Goal: Task Accomplishment & Management: Manage account settings

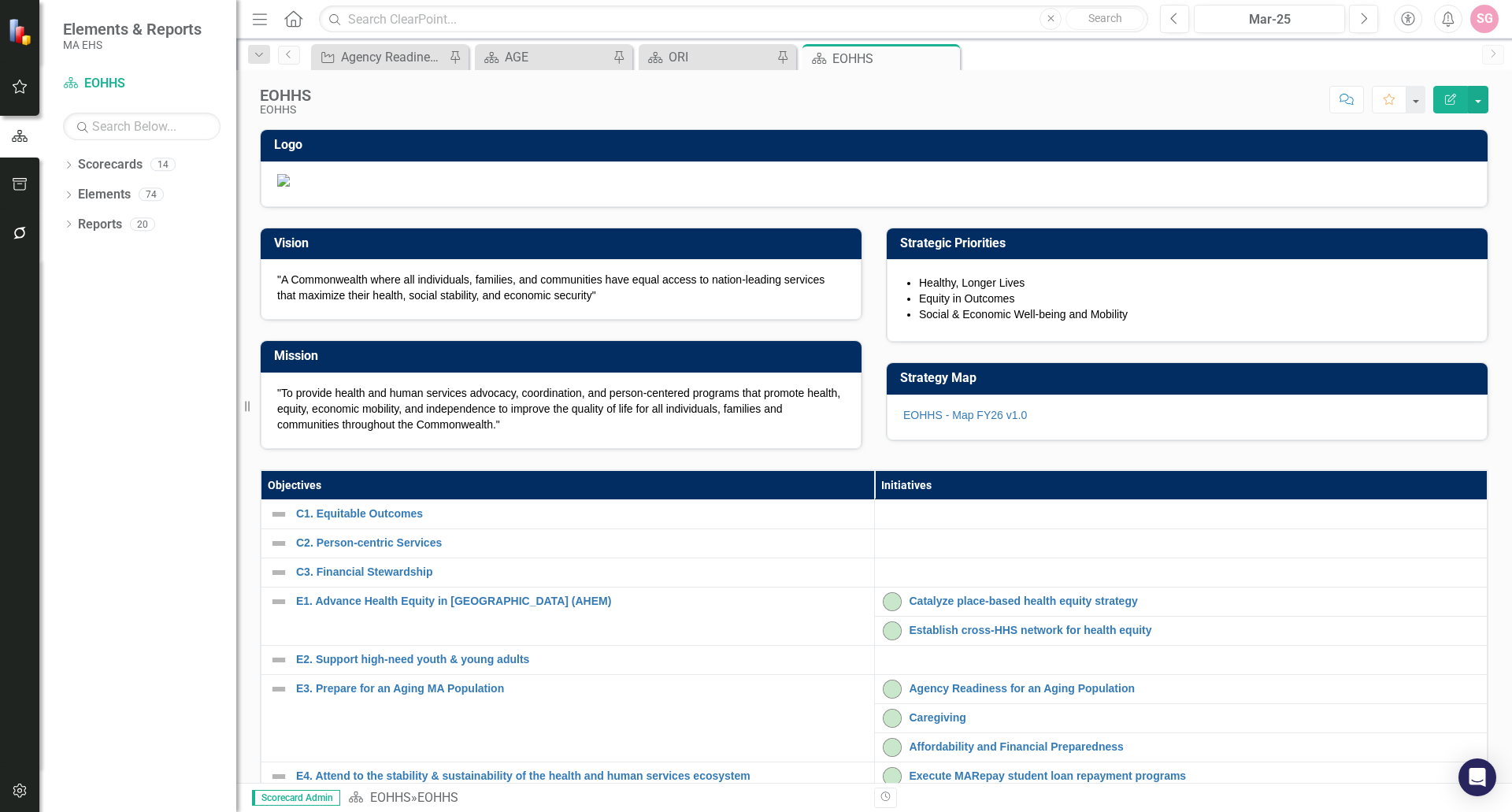
click at [1004, 441] on div "Strategy Map EOHHS - Map FY26 v1.0" at bounding box center [1188, 392] width 626 height 98
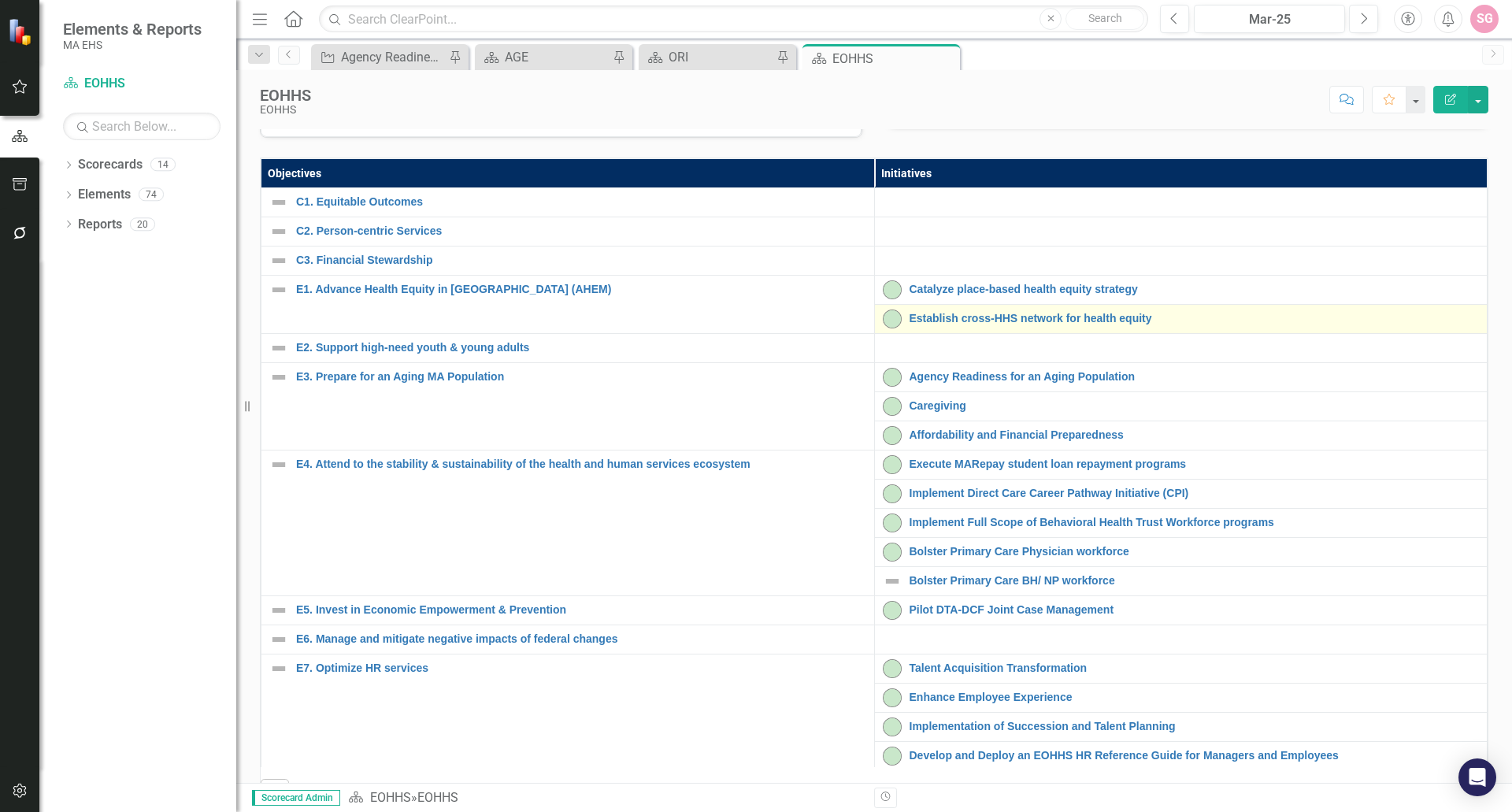
scroll to position [315, 0]
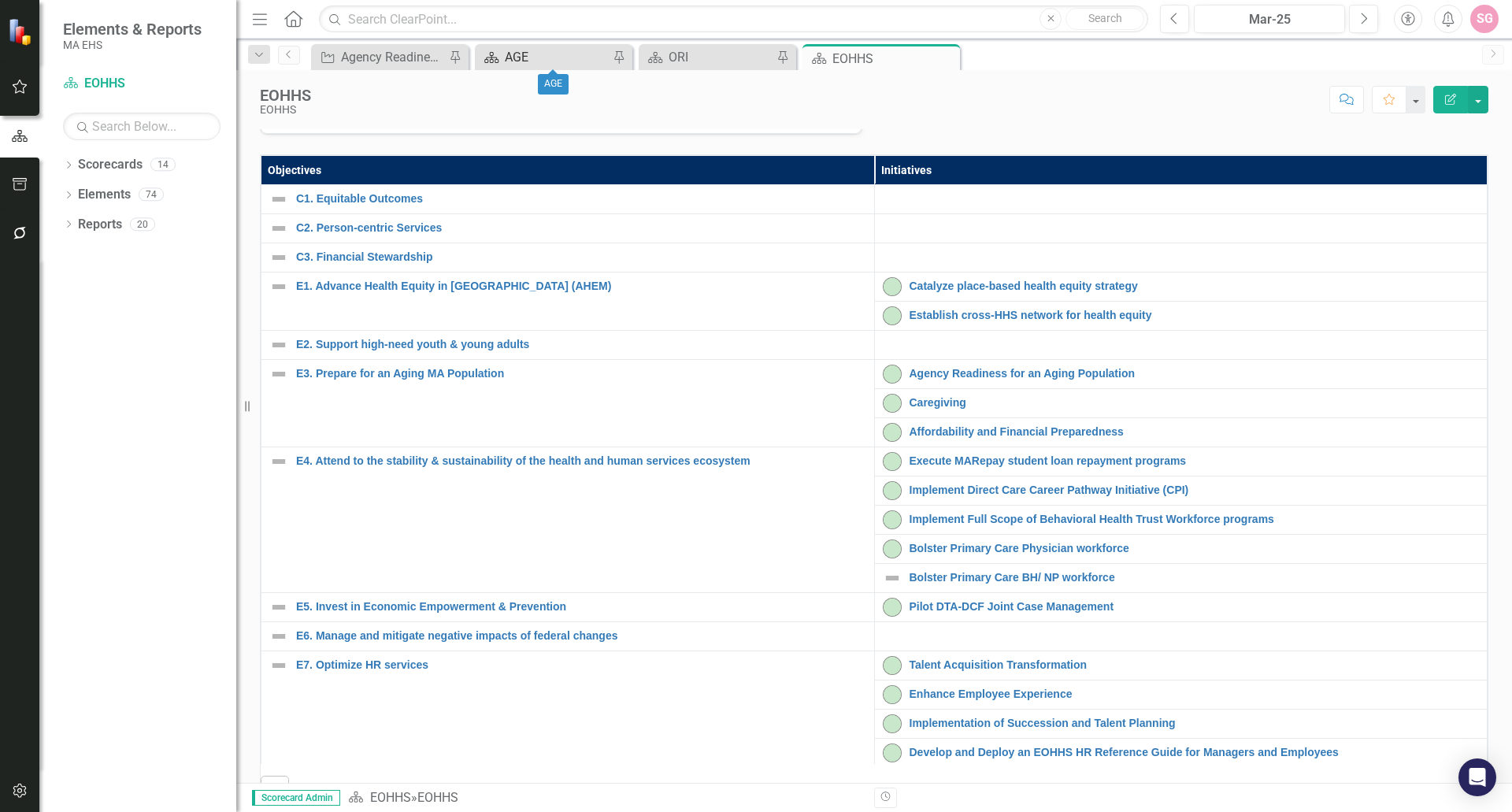
click at [539, 52] on div "AGE" at bounding box center [557, 57] width 104 height 20
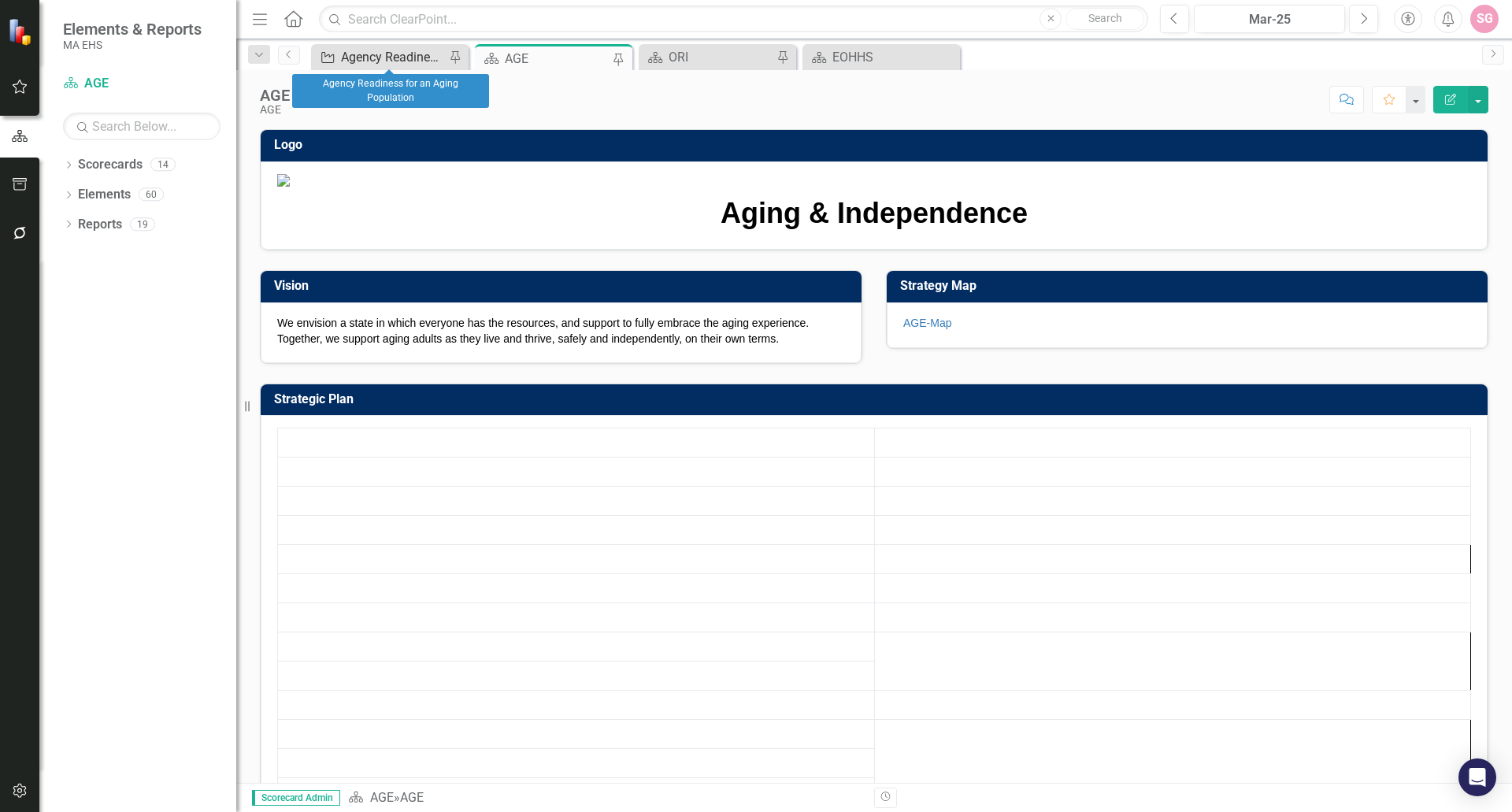
click at [403, 52] on div "Agency Readiness for an Aging Population" at bounding box center [392, 57] width 104 height 20
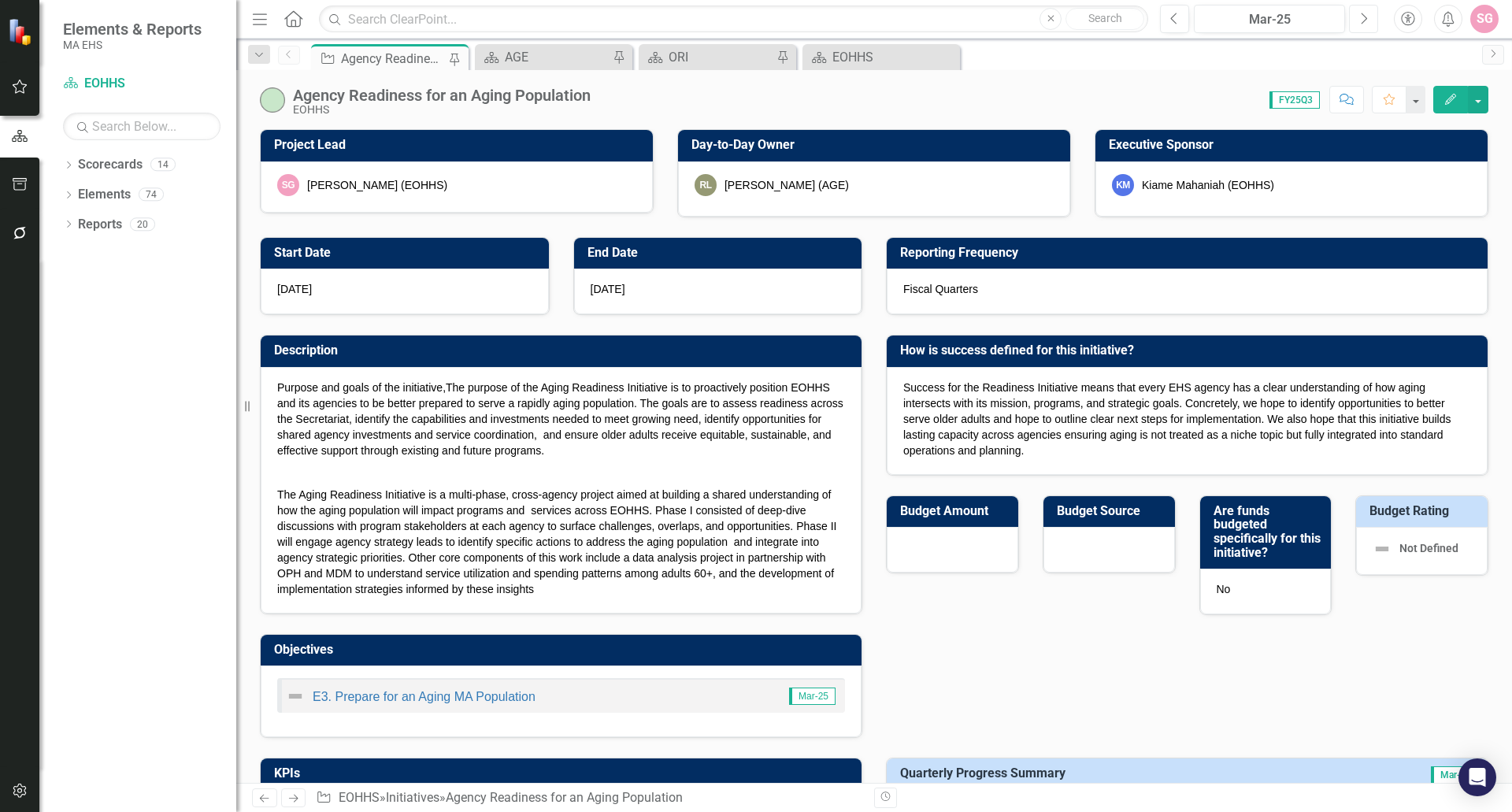
click at [1358, 21] on button "Next" at bounding box center [1364, 19] width 29 height 29
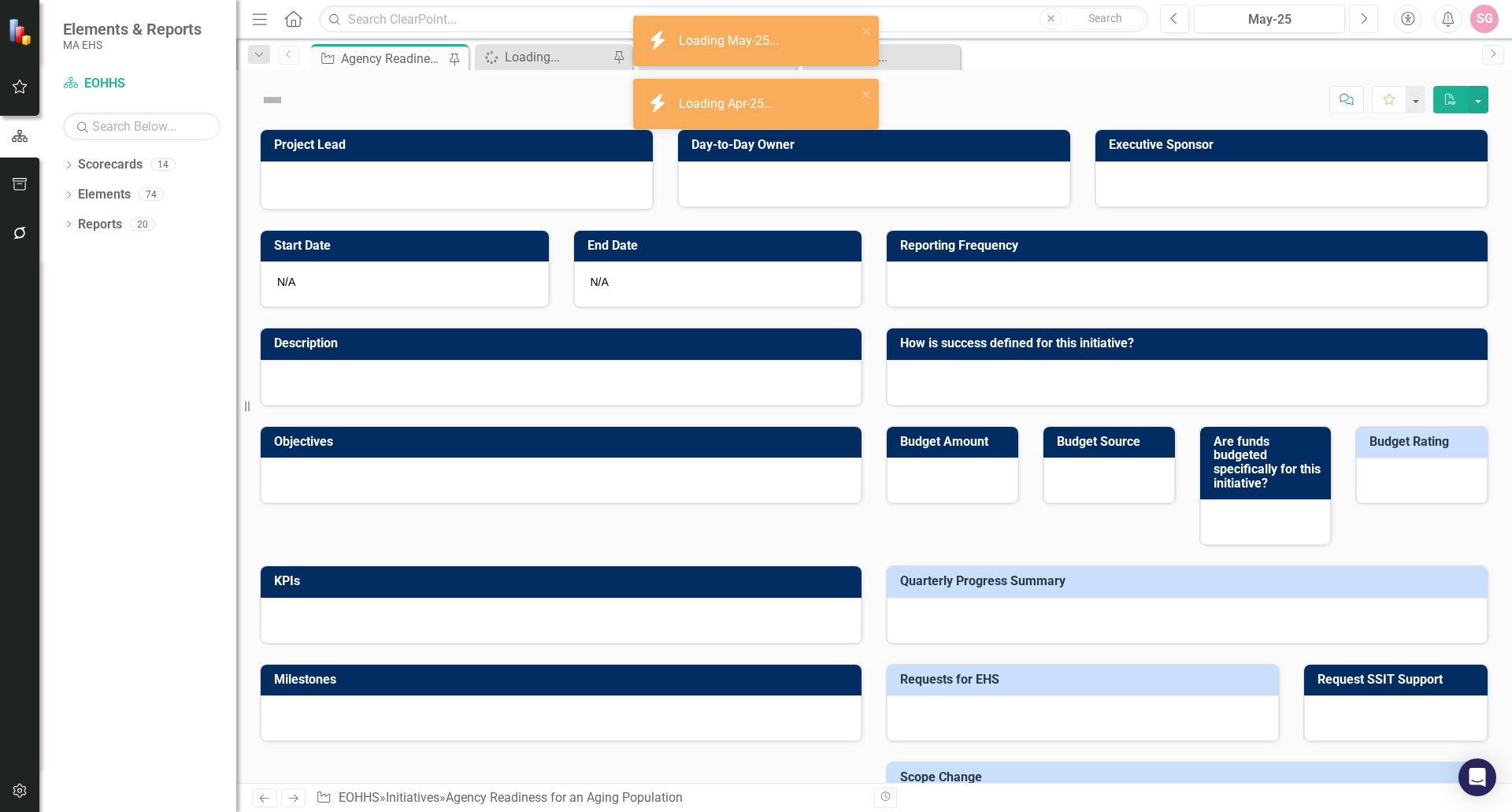
click at [1358, 21] on button "Next" at bounding box center [1364, 19] width 29 height 29
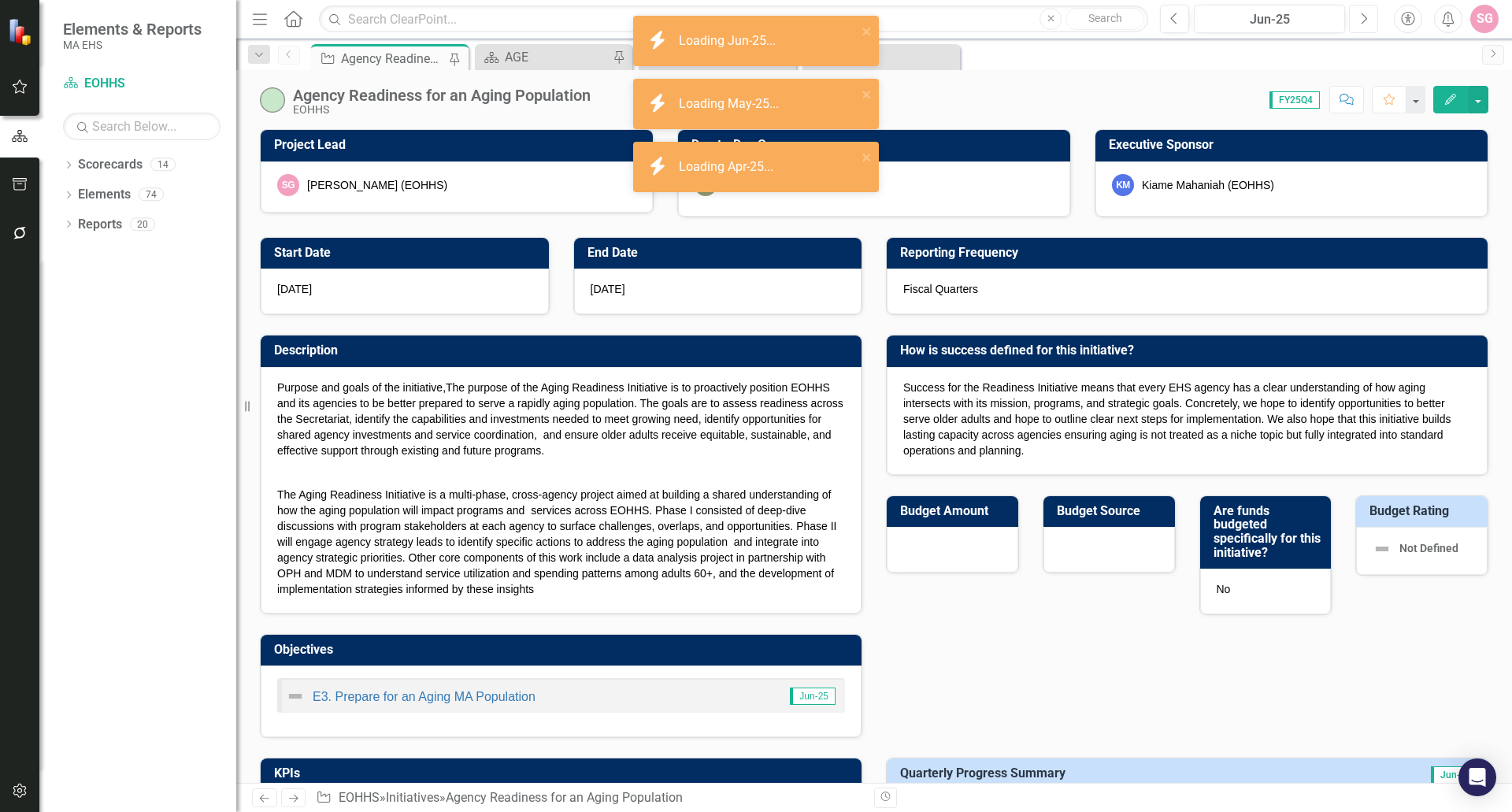
click at [1367, 10] on button "Next" at bounding box center [1364, 19] width 29 height 29
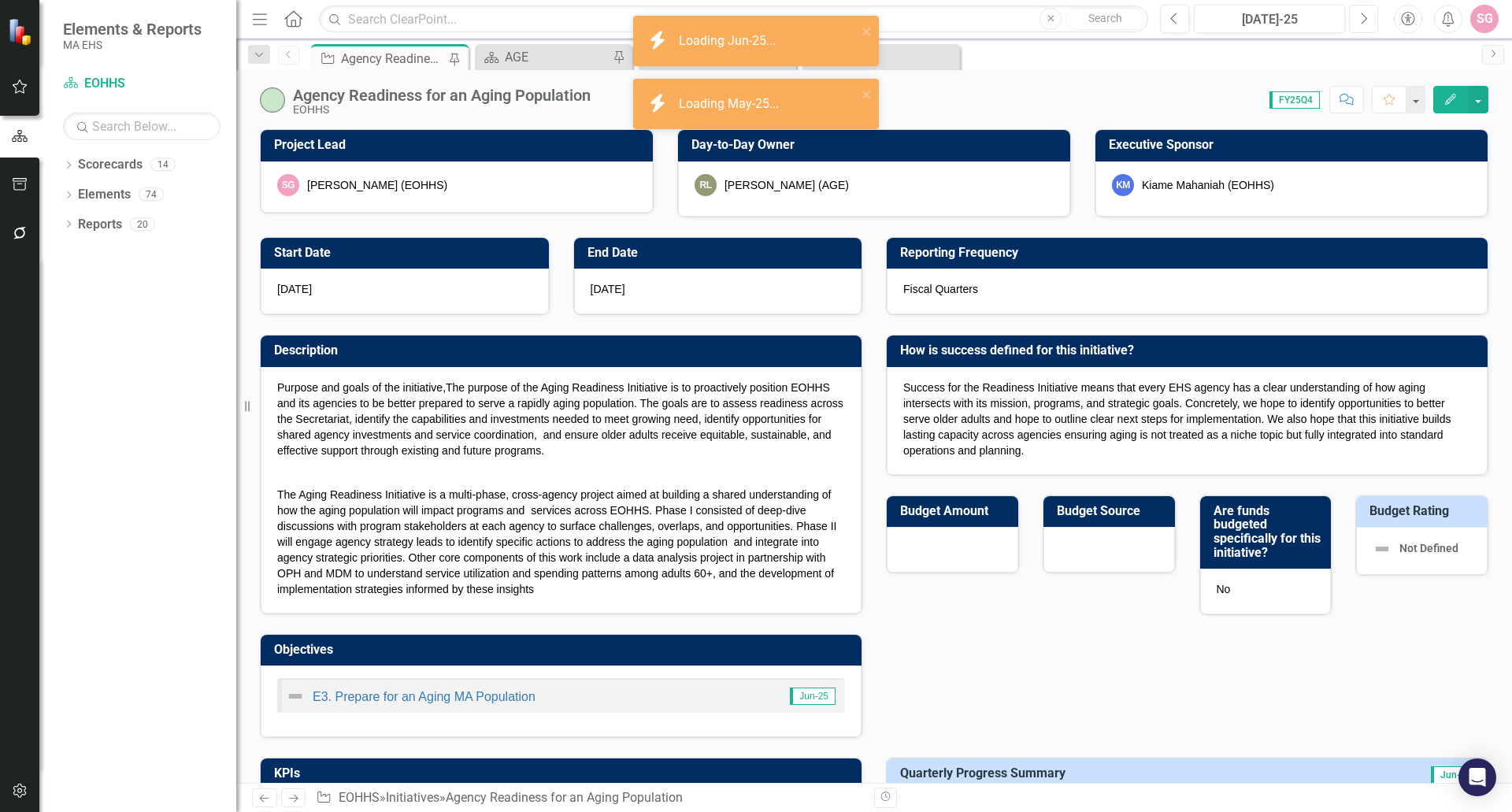
click at [1367, 10] on button "Next" at bounding box center [1364, 19] width 29 height 29
checkbox input "true"
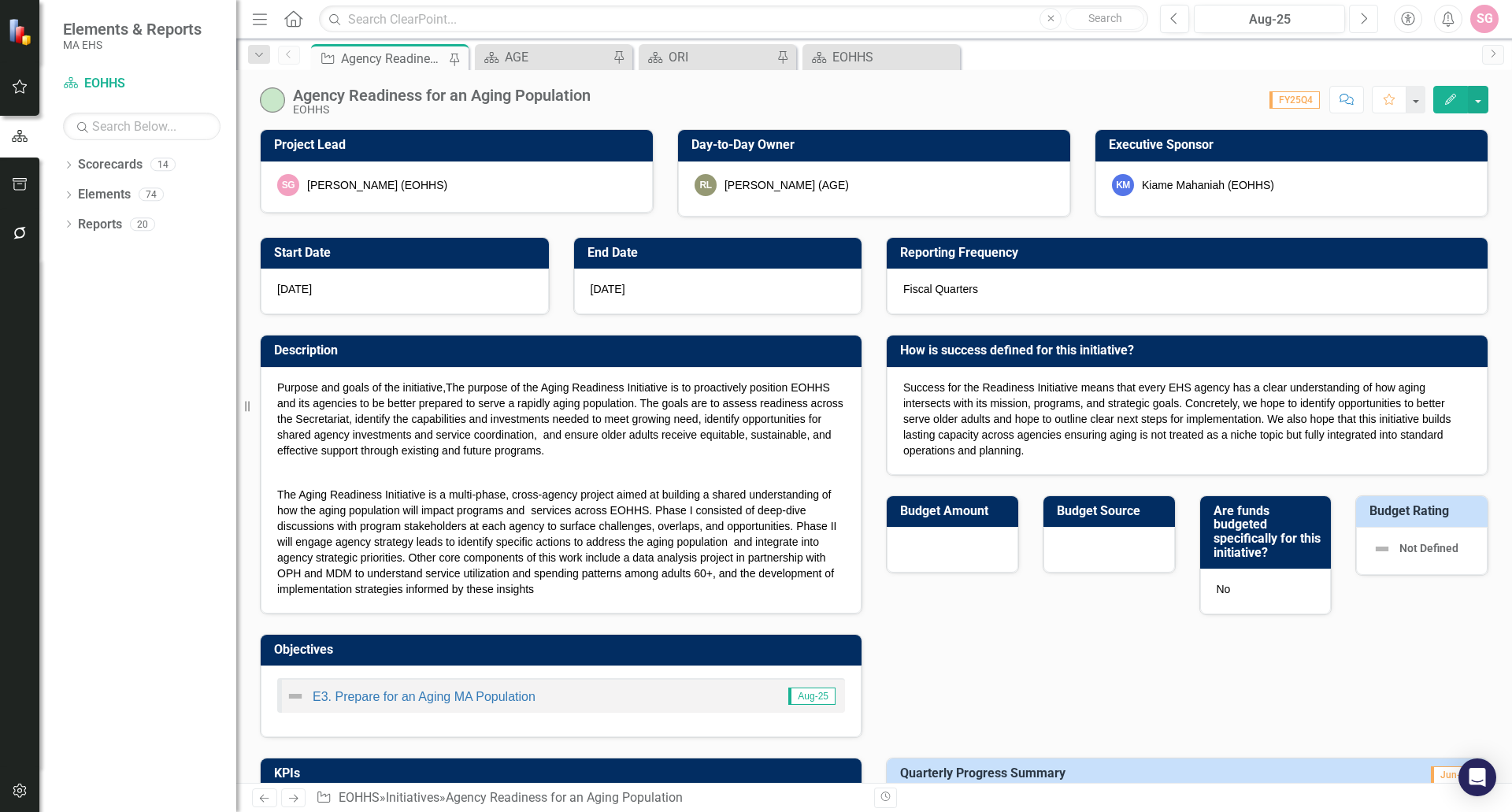
click at [1361, 17] on icon "Next" at bounding box center [1364, 19] width 9 height 14
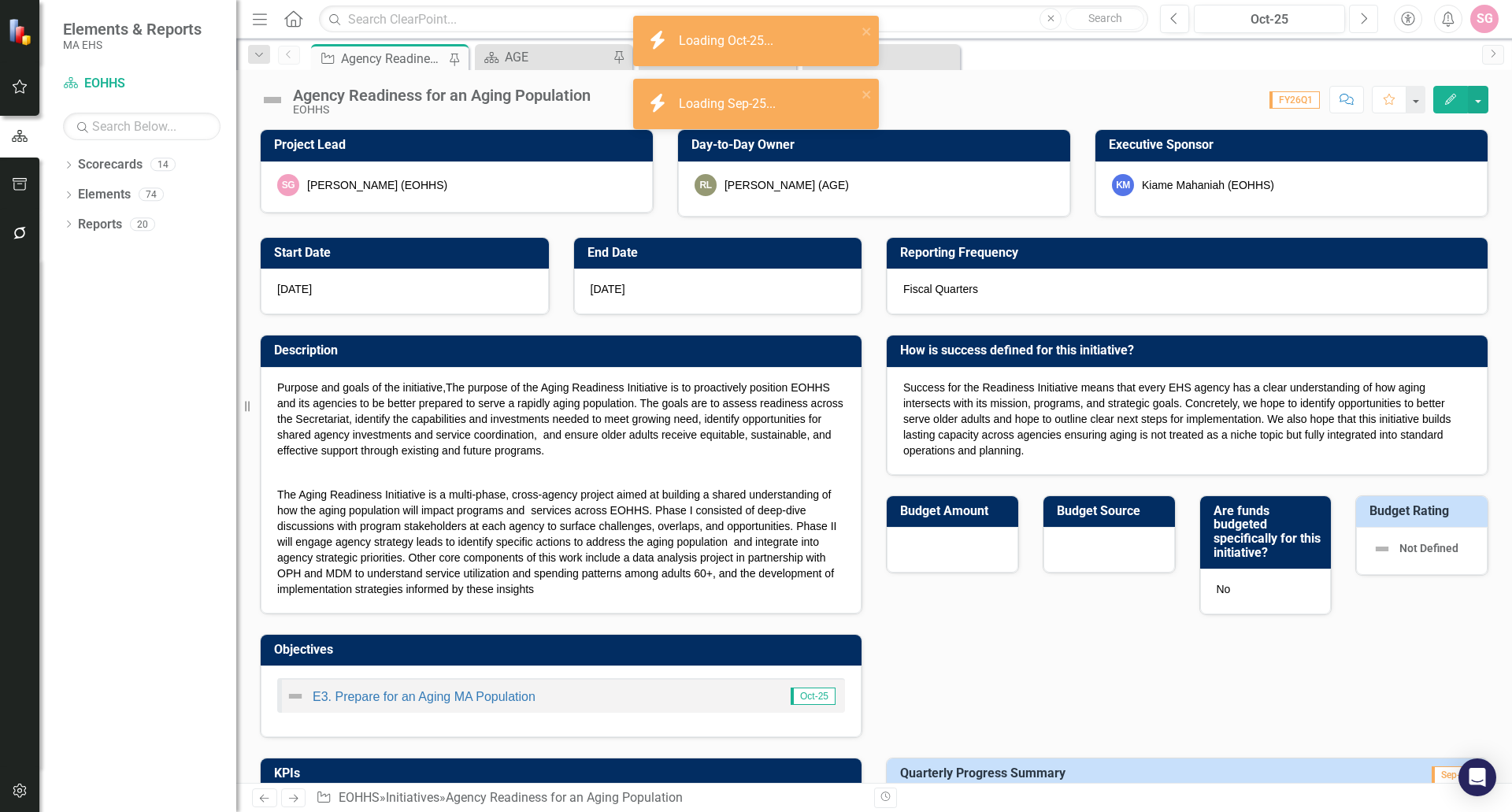
checkbox input "true"
click at [1361, 17] on icon "Next" at bounding box center [1364, 19] width 9 height 14
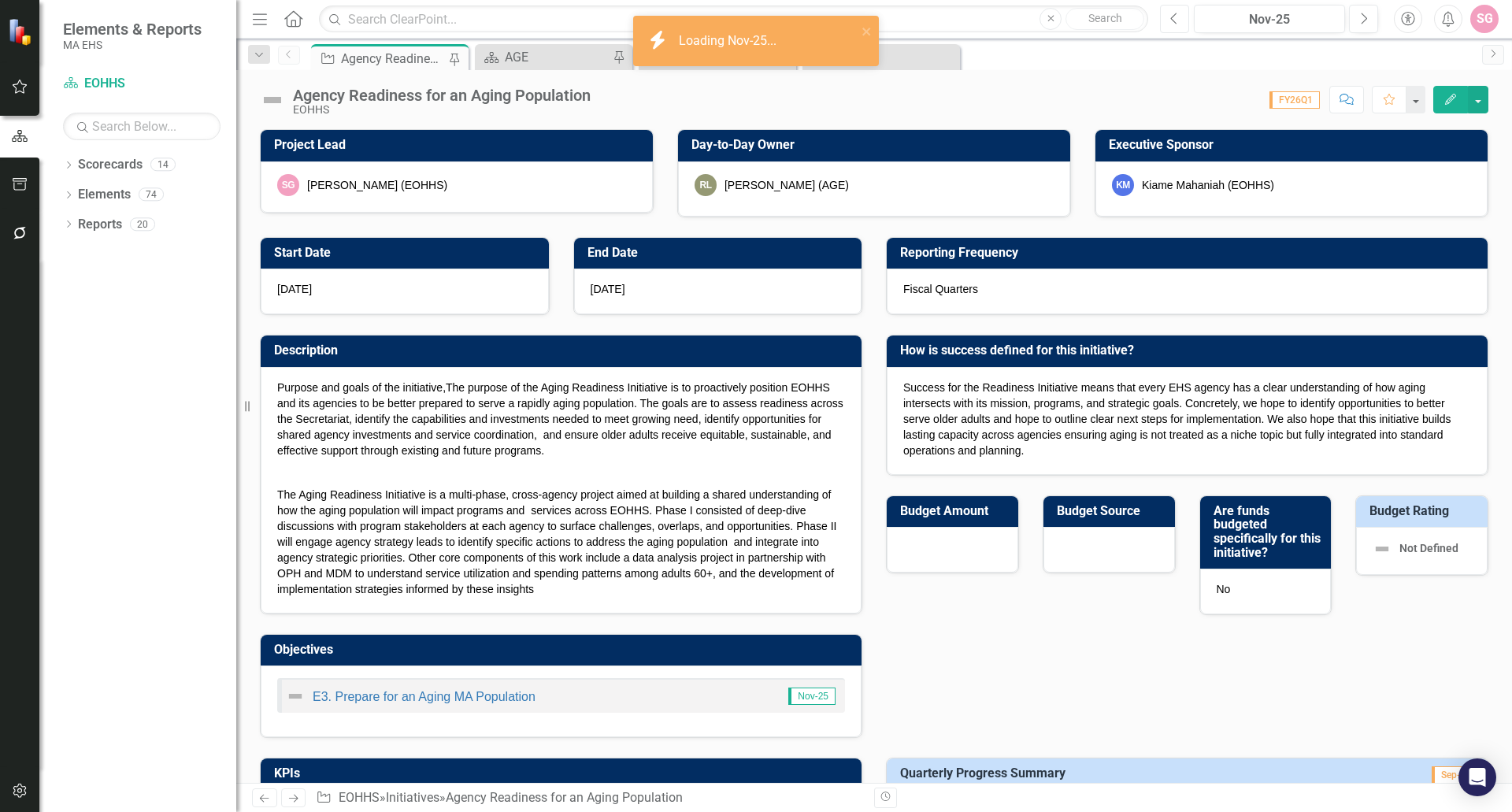
click at [1180, 21] on button "Previous" at bounding box center [1174, 19] width 29 height 29
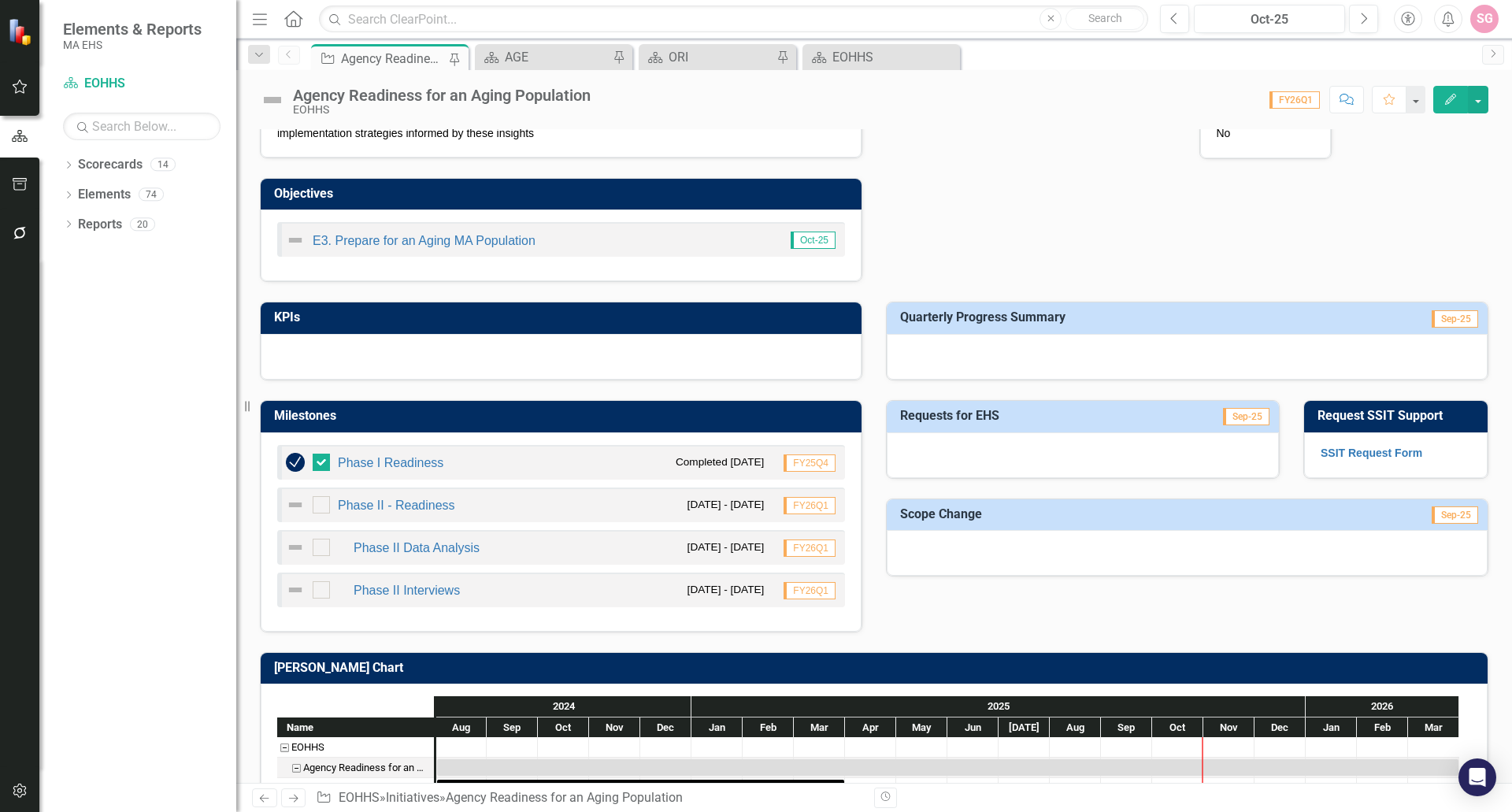
scroll to position [429, 0]
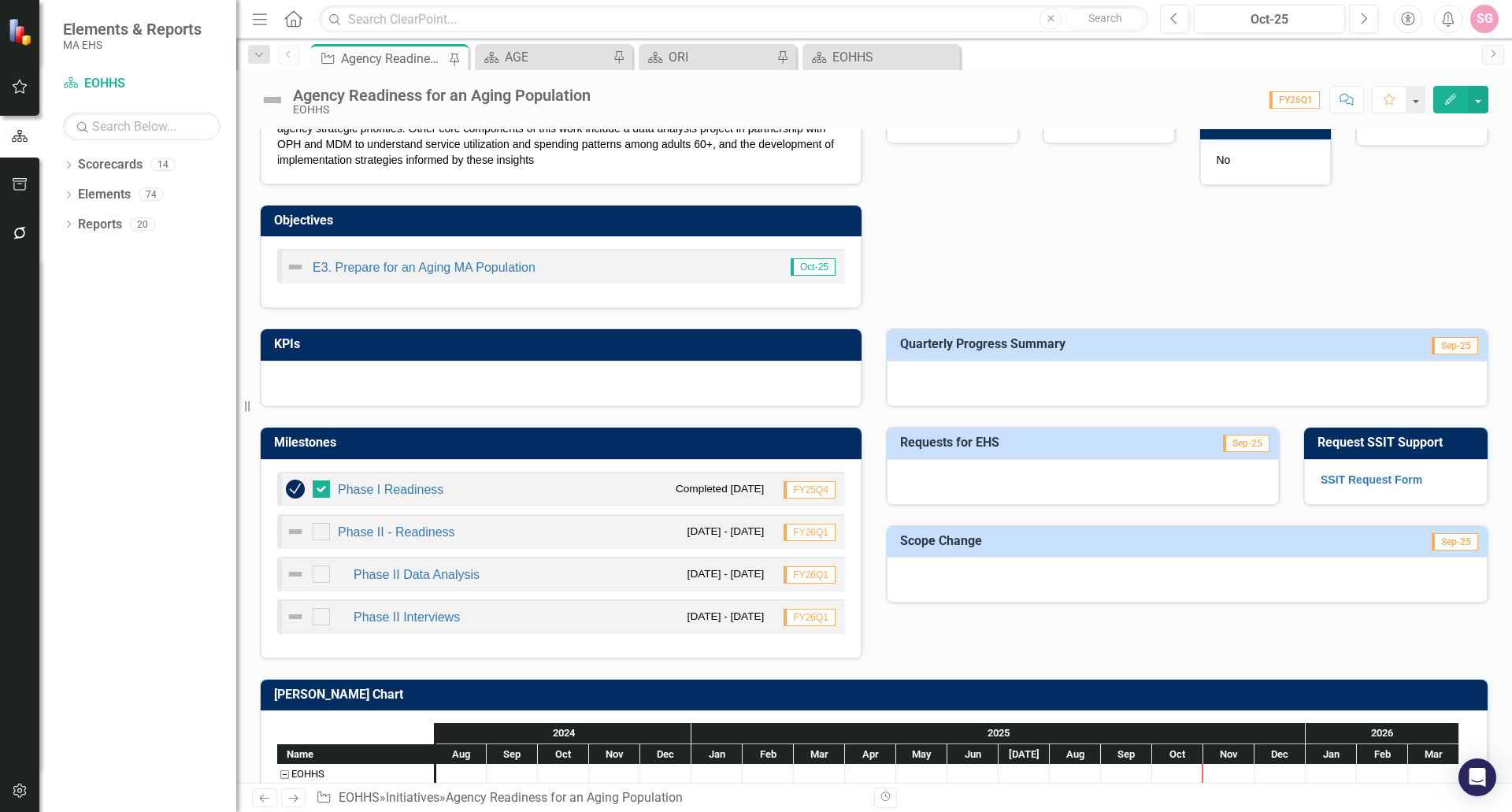
click at [1009, 364] on div at bounding box center [1188, 384] width 601 height 46
click at [1009, 365] on div at bounding box center [1188, 384] width 601 height 46
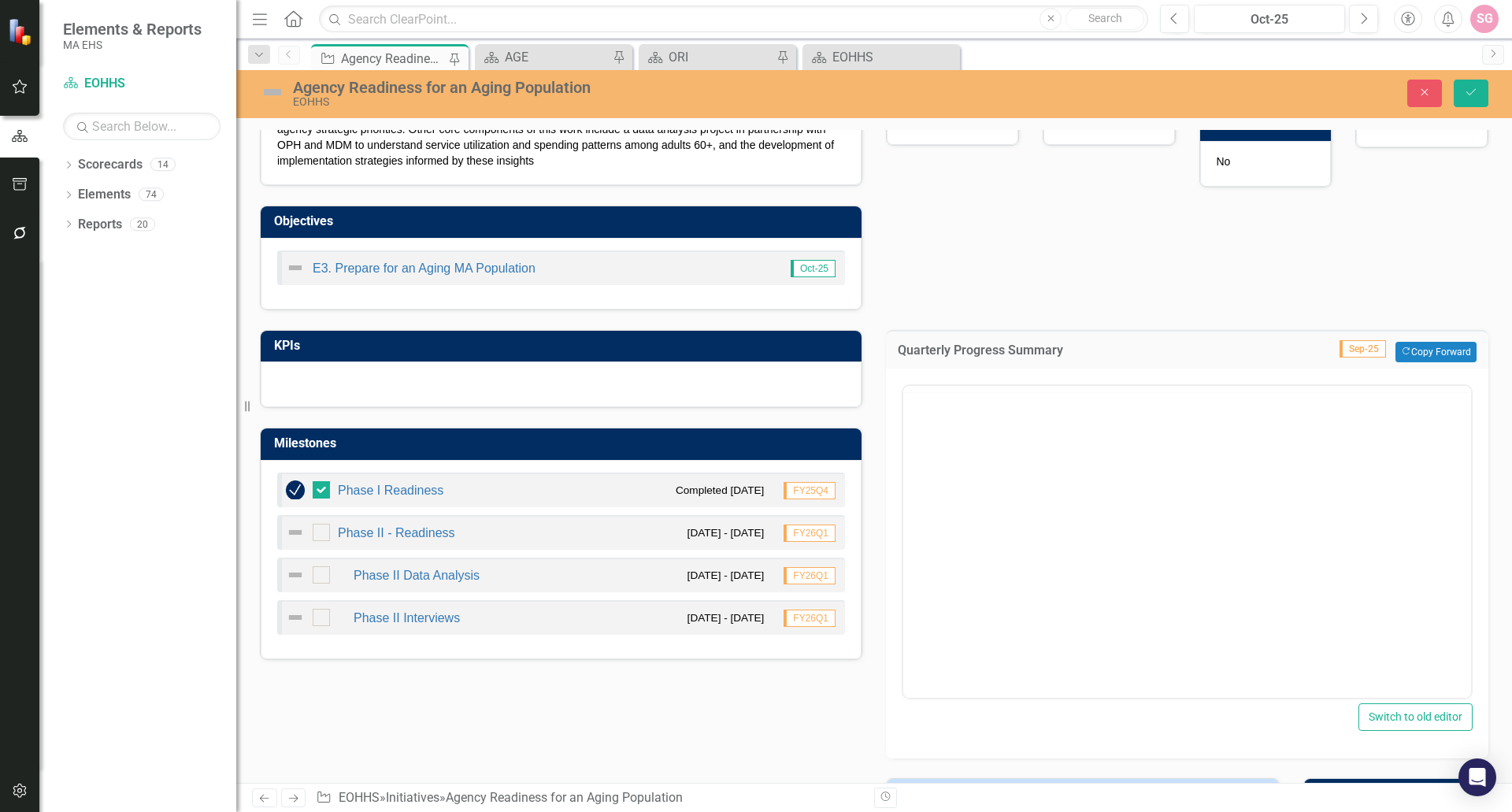
scroll to position [0, 0]
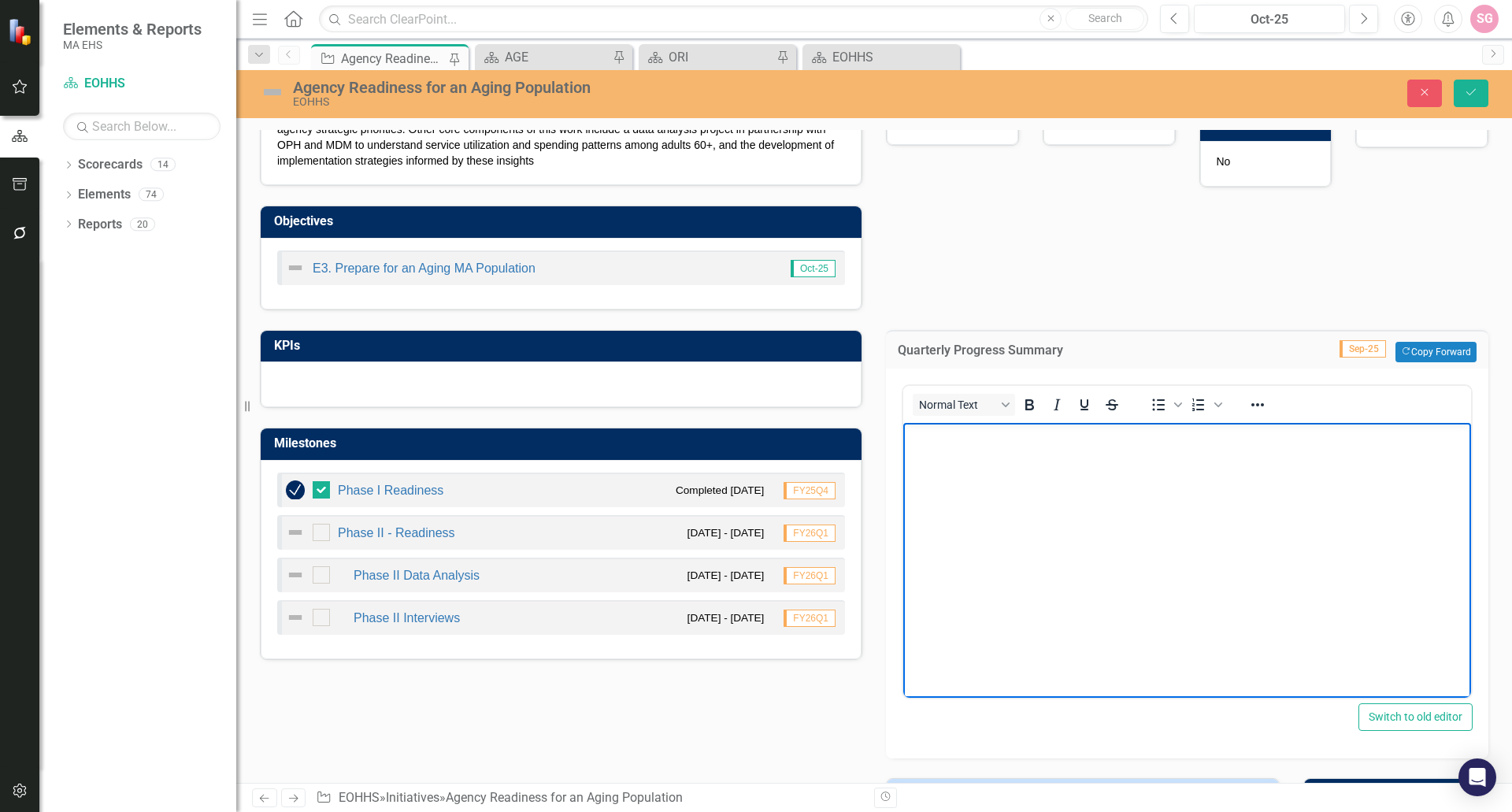
click at [967, 523] on body "Rich Text Area. Press ALT-0 for help." at bounding box center [1187, 540] width 568 height 236
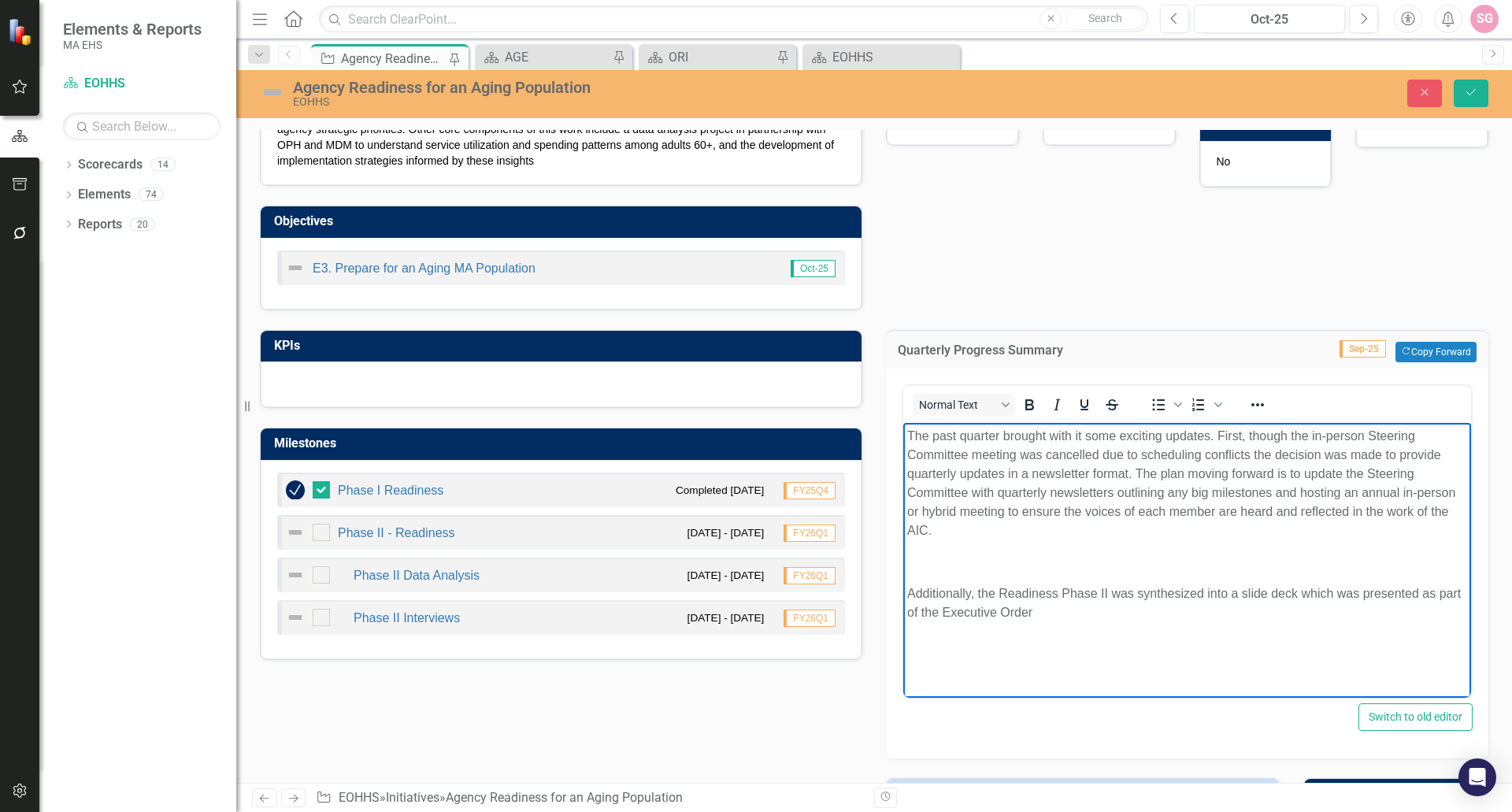
click at [936, 603] on p "Additionally, the Readiness Phase II was synthesized into a slide deck which wa…" at bounding box center [1187, 603] width 560 height 38
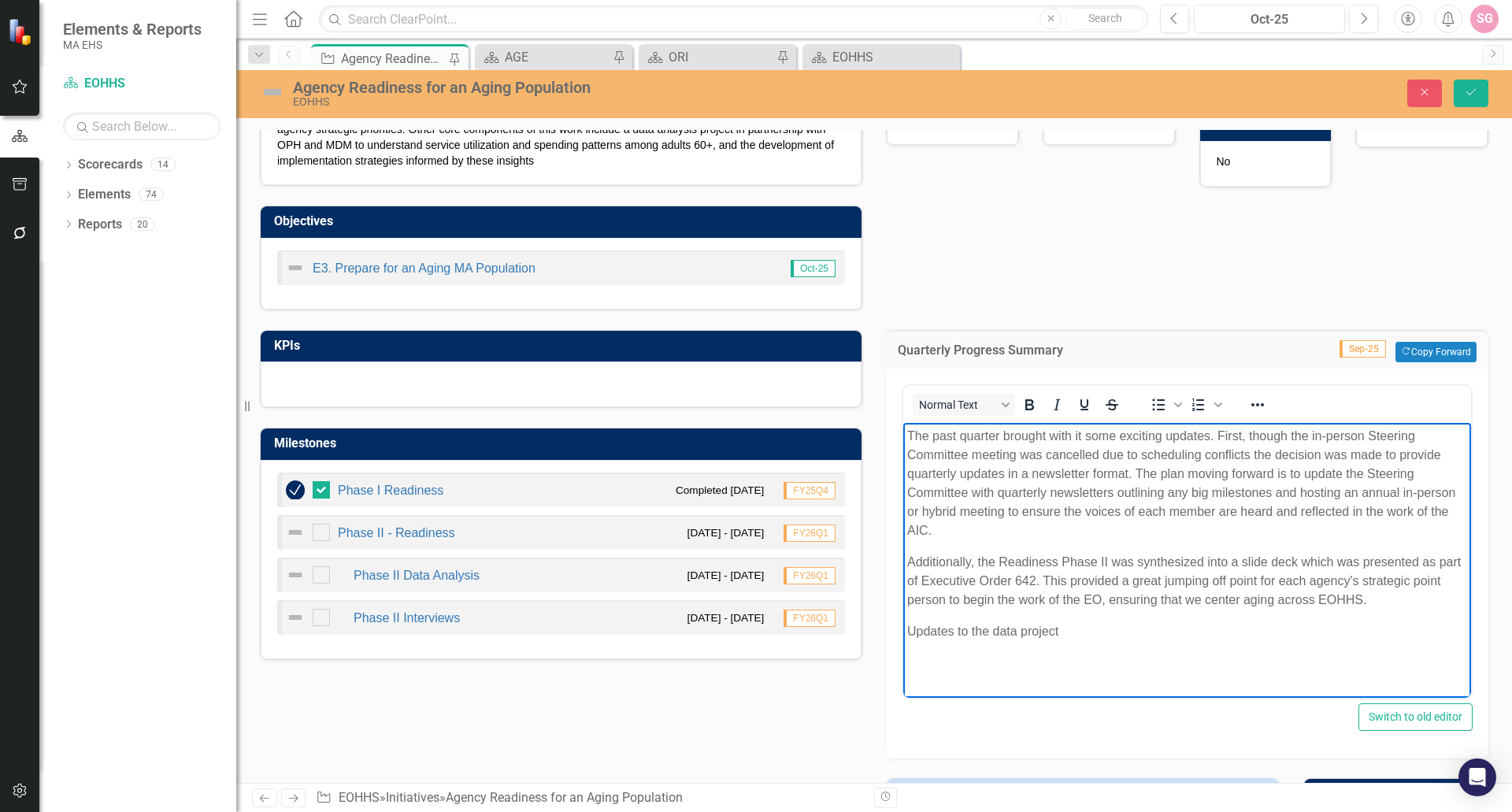
click at [921, 626] on p "Updates to the data project" at bounding box center [1187, 631] width 560 height 19
click at [921, 627] on p "Updates to the data project" at bounding box center [1187, 631] width 560 height 19
drag, startPoint x: 1223, startPoint y: 652, endPoint x: 1130, endPoint y: 648, distance: 93.1
click at [1130, 648] on p "The data project continues to be refined, with initial data providing a cross-a…" at bounding box center [1187, 641] width 560 height 38
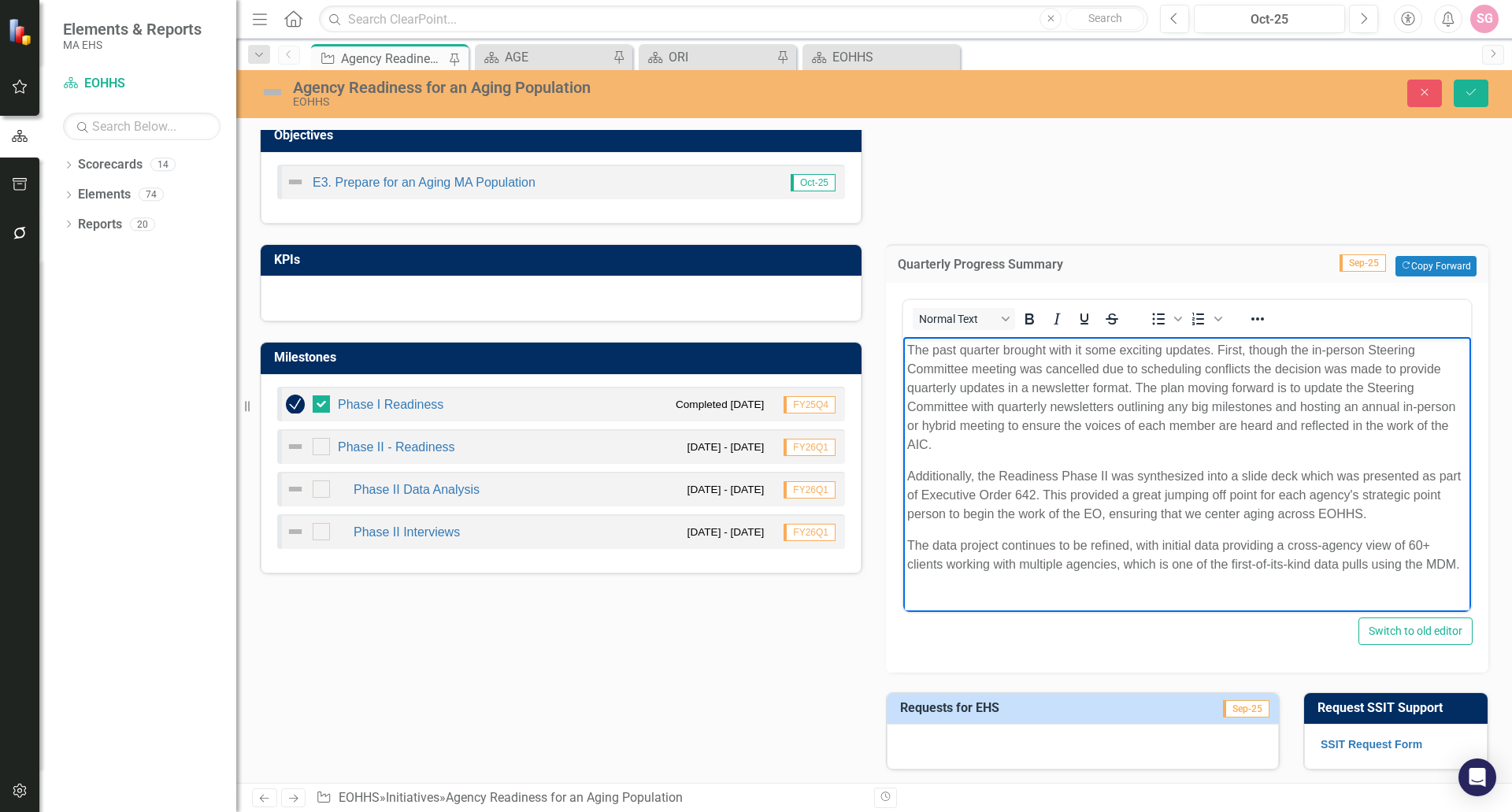
scroll to position [665, 0]
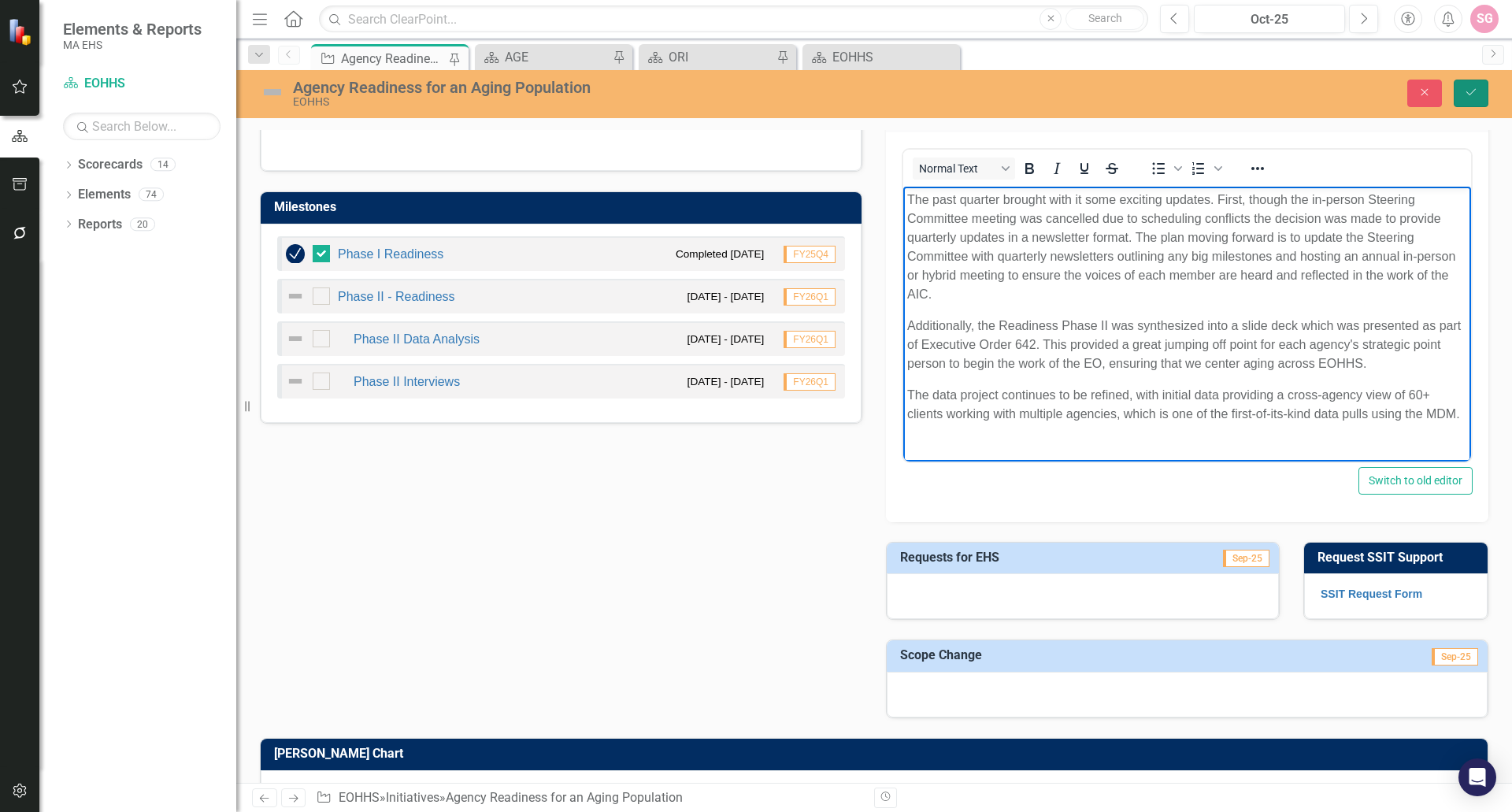
click at [1460, 95] on button "Save" at bounding box center [1472, 93] width 35 height 28
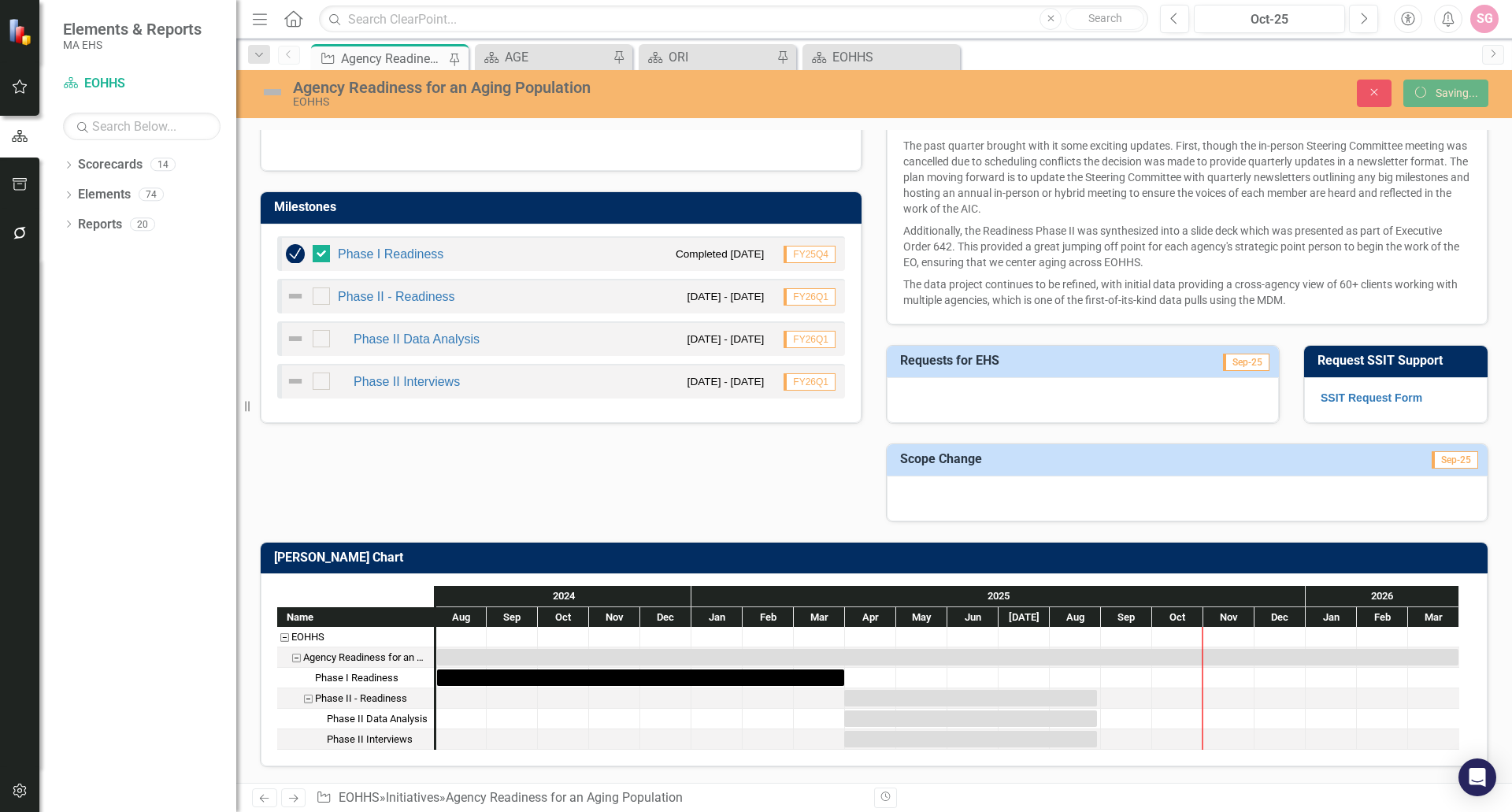
checkbox input "false"
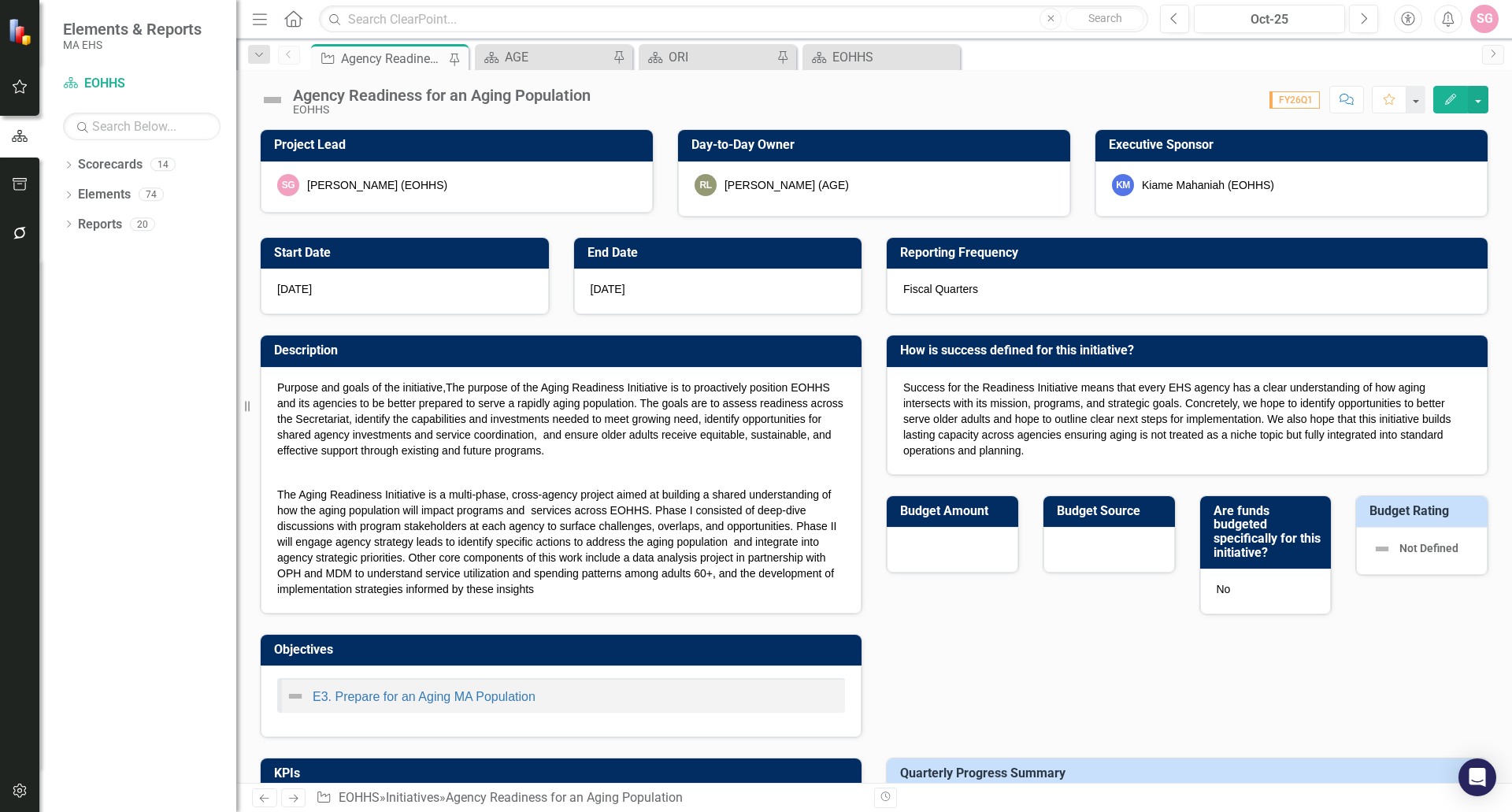
drag, startPoint x: 433, startPoint y: 289, endPoint x: 434, endPoint y: 300, distance: 11.0
click at [434, 300] on div "[DATE]" at bounding box center [405, 292] width 289 height 46
checkbox input "true"
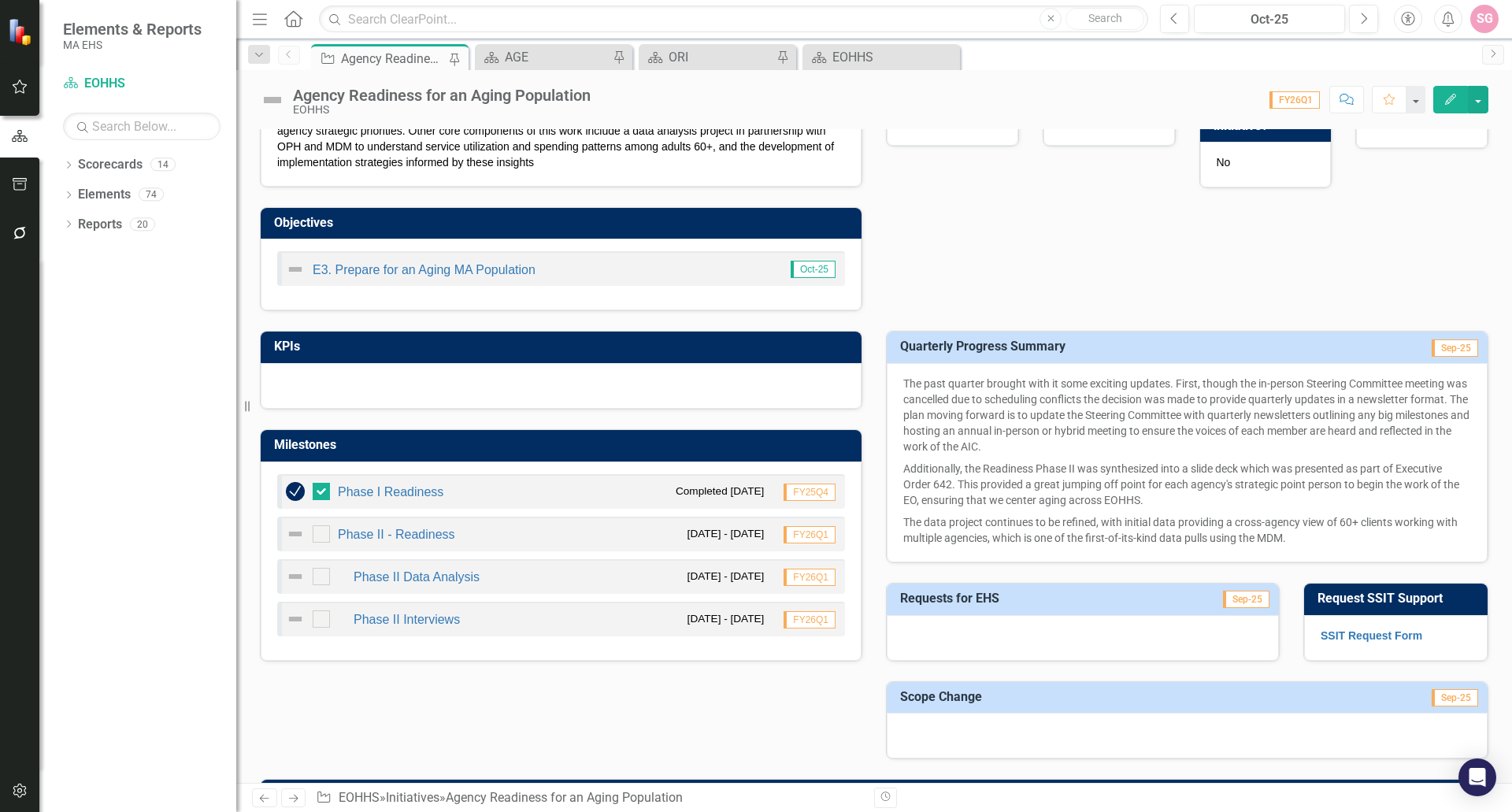
scroll to position [473, 0]
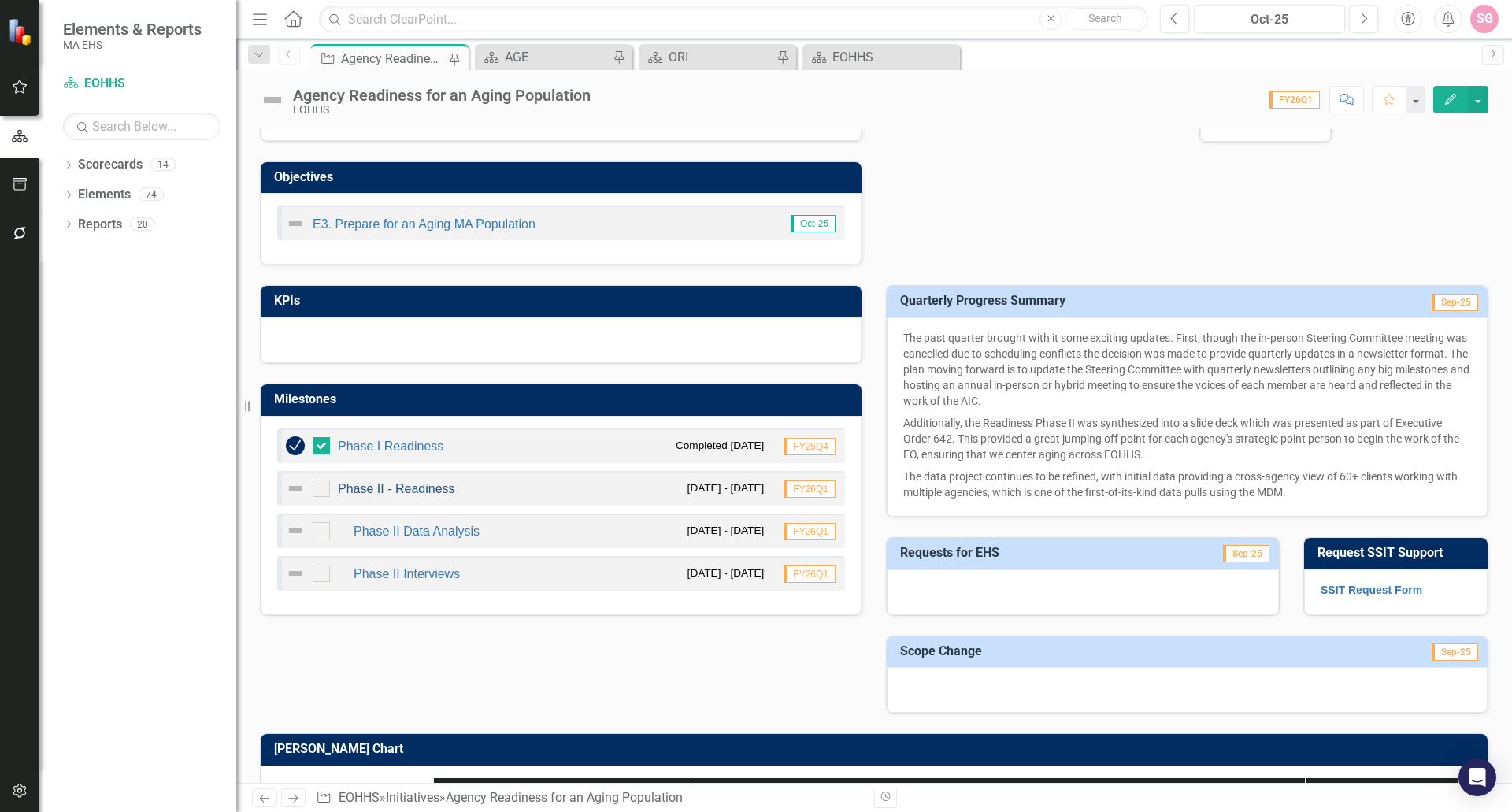
click at [407, 488] on link "Phase II - Readiness" at bounding box center [396, 488] width 117 height 13
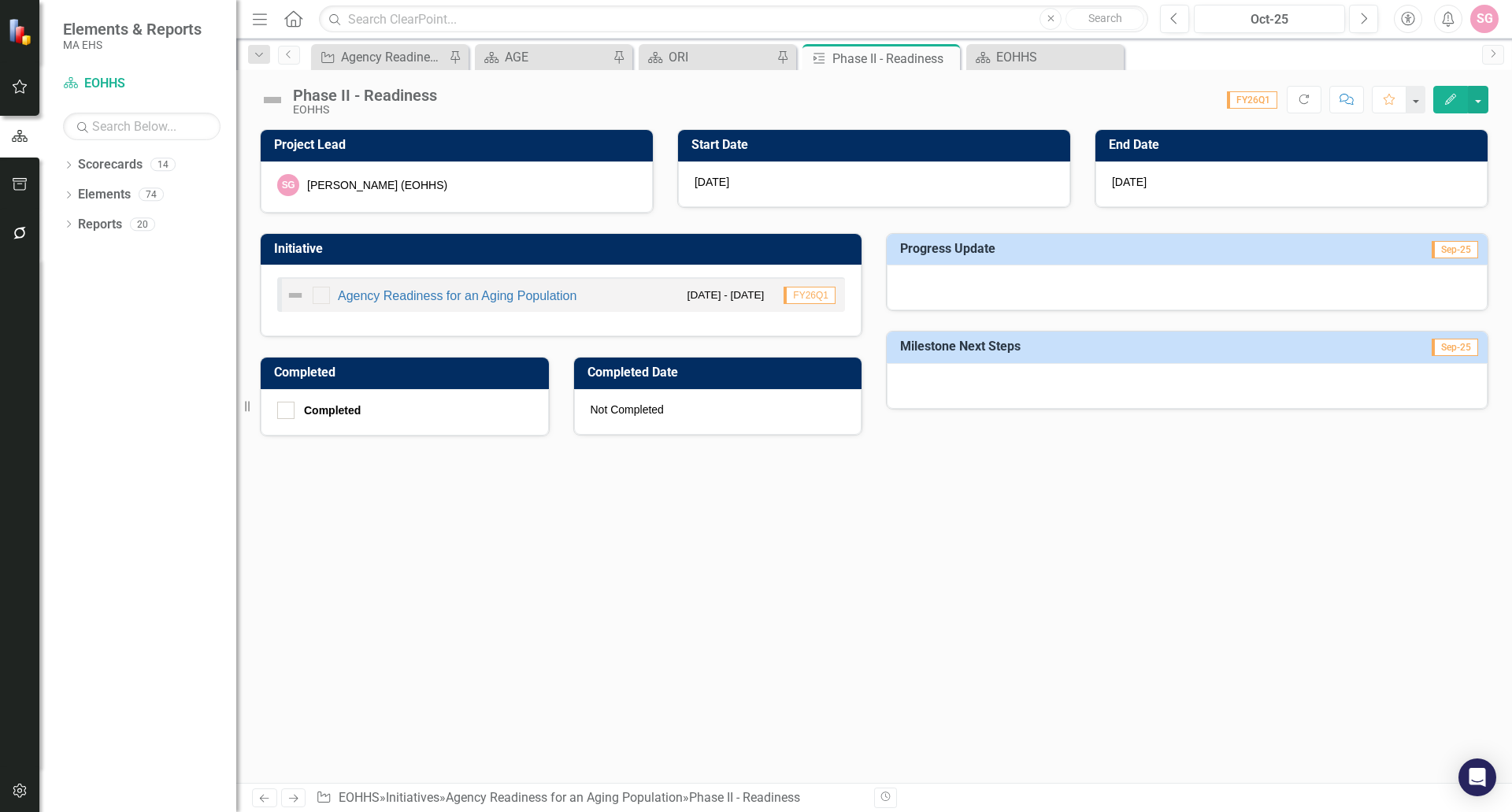
click at [1255, 96] on span "FY26Q1" at bounding box center [1253, 100] width 51 height 17
click at [1178, 24] on icon "Previous" at bounding box center [1174, 19] width 9 height 14
click at [1171, 16] on icon "Previous" at bounding box center [1174, 19] width 9 height 14
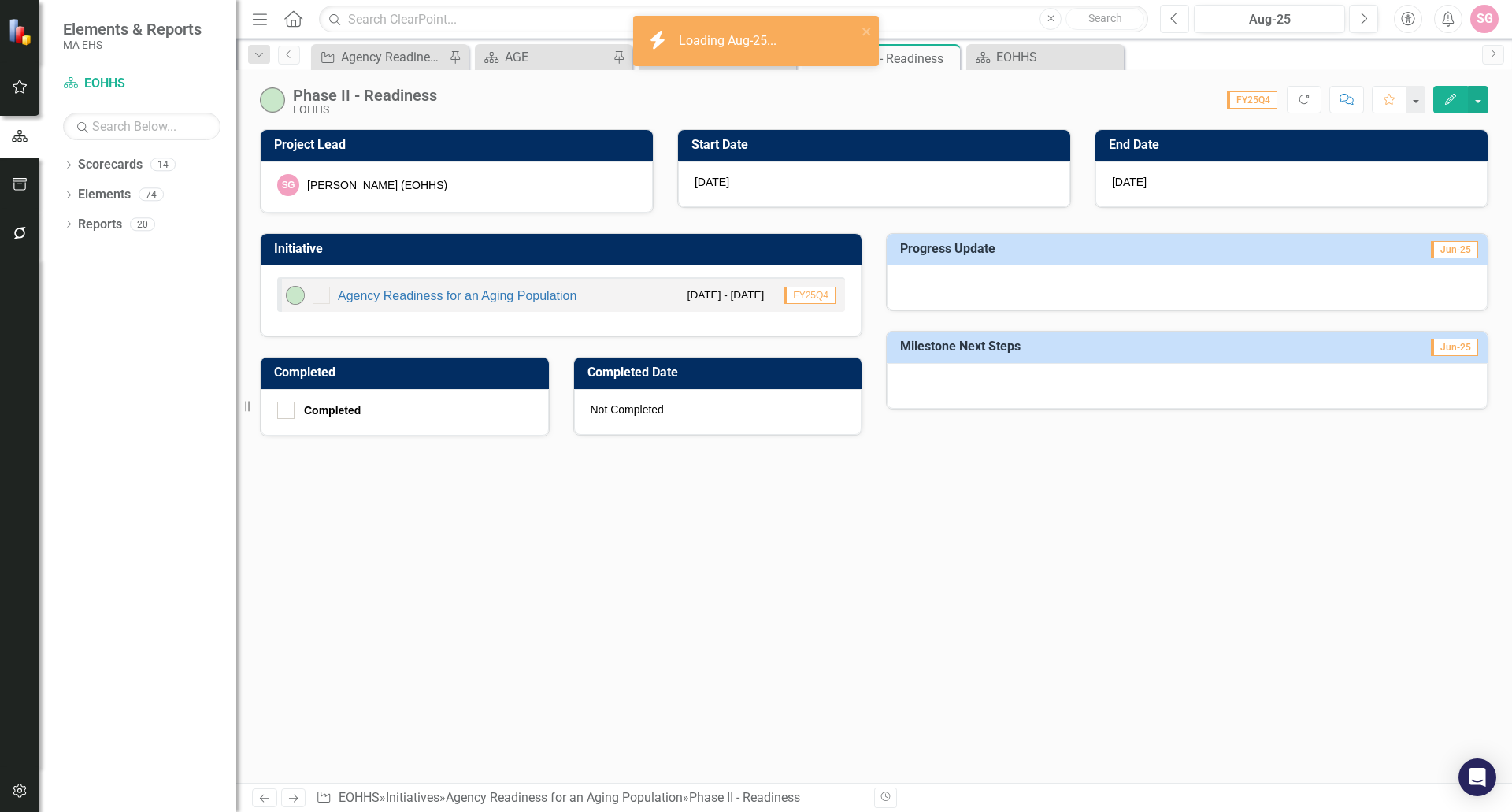
click at [1171, 16] on icon "Previous" at bounding box center [1174, 19] width 9 height 14
click at [800, 535] on div "Project Lead SG [PERSON_NAME] (EOHHS) Start Date [DATE] End Date [DATE] Initiat…" at bounding box center [874, 456] width 1276 height 654
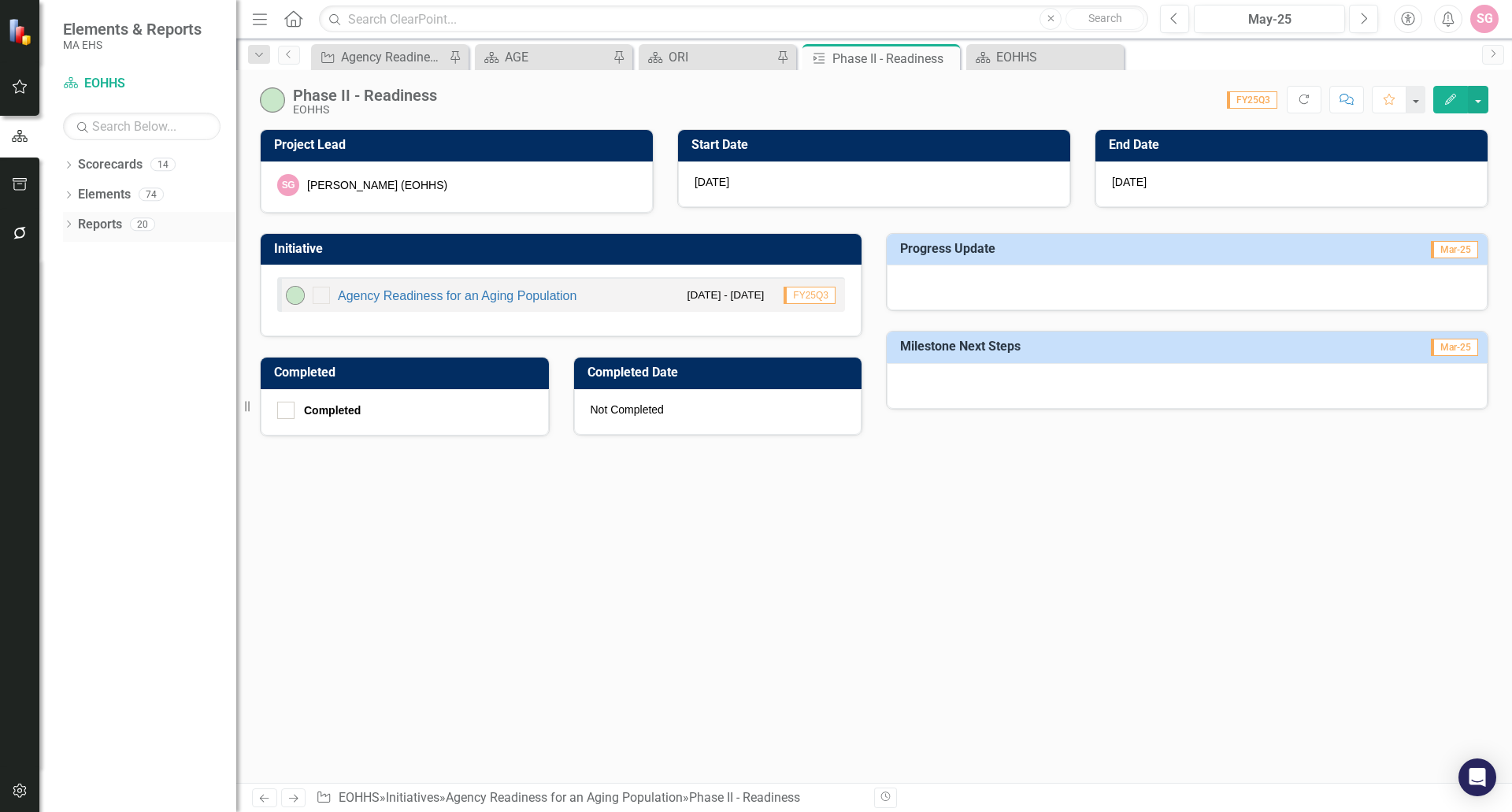
click at [103, 227] on link "Reports" at bounding box center [100, 224] width 44 height 18
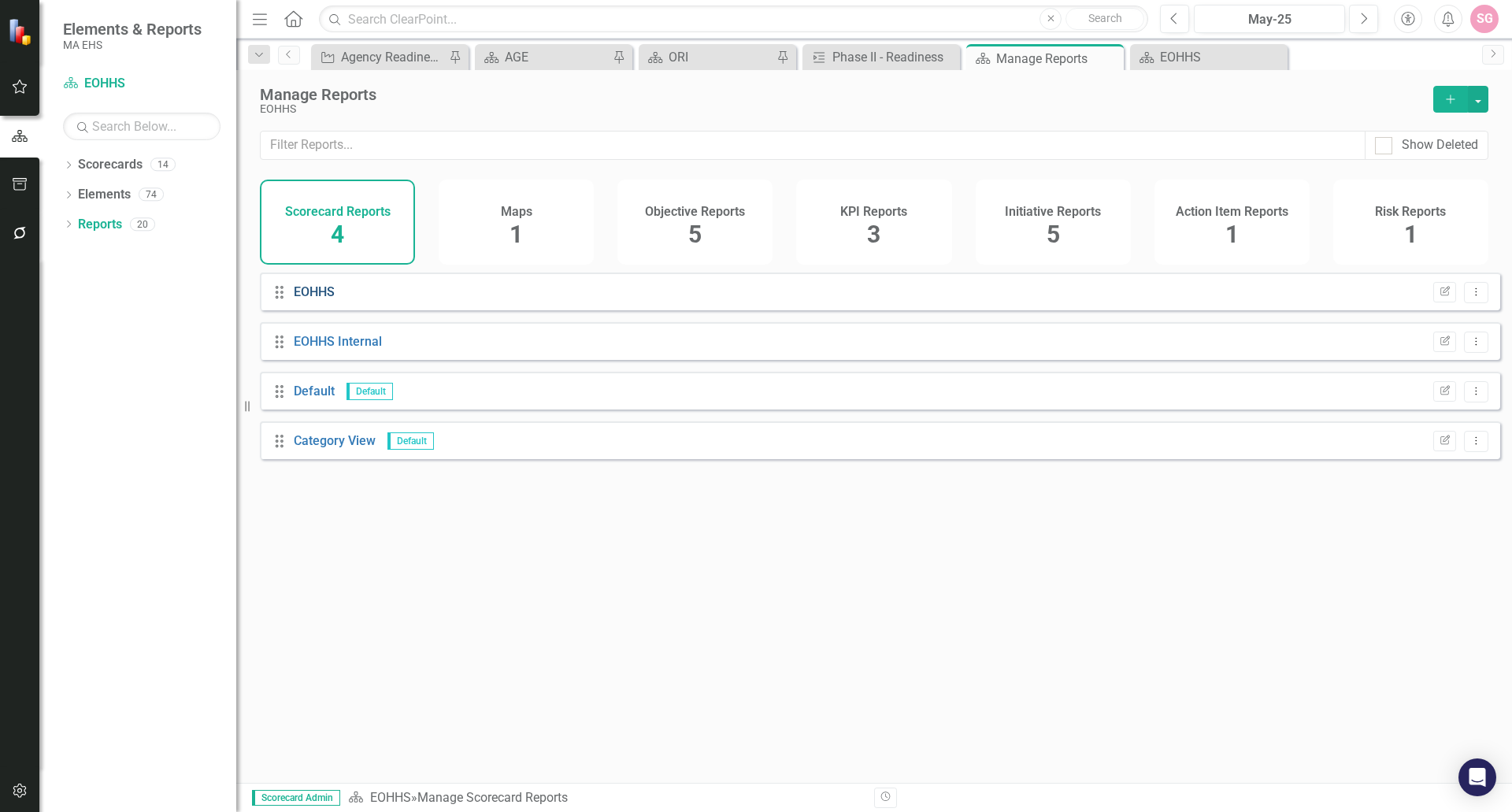
click at [317, 300] on link "EOHHS" at bounding box center [315, 292] width 41 height 15
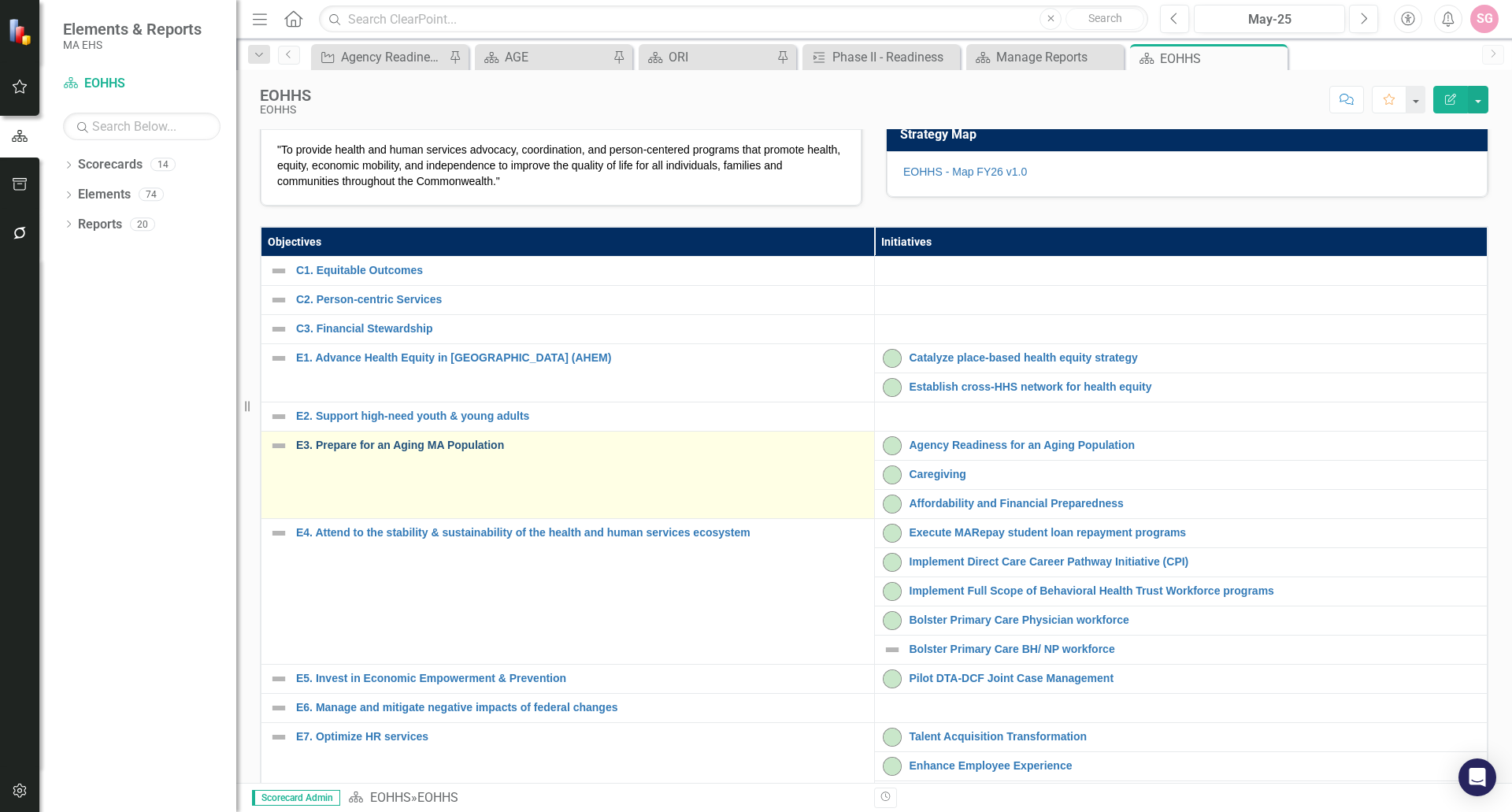
click at [396, 451] on link "E3. Prepare for an Aging MA Population" at bounding box center [581, 445] width 570 height 12
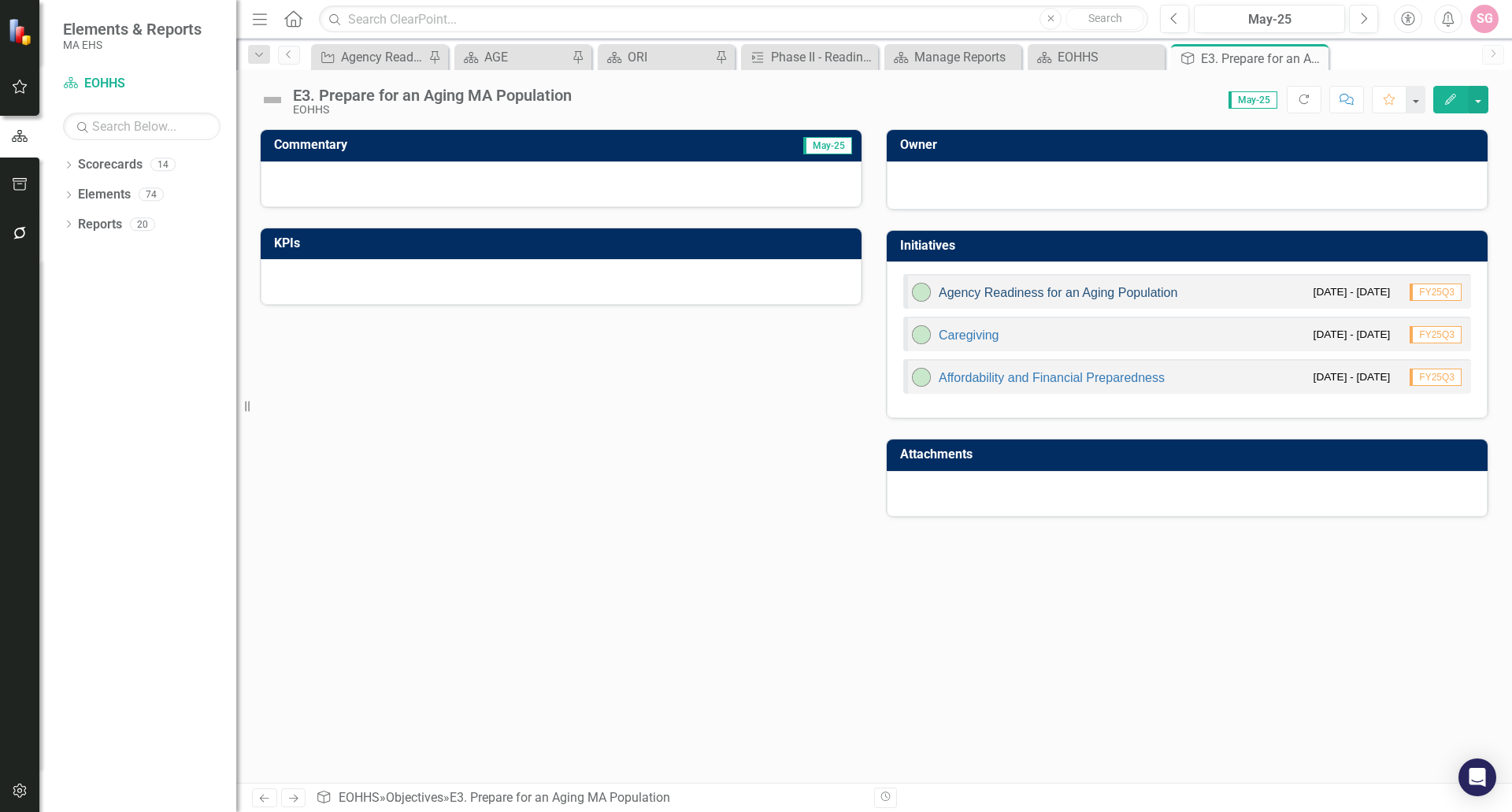
click at [1001, 292] on link "Agency Readiness for an Aging Population" at bounding box center [1058, 293] width 239 height 13
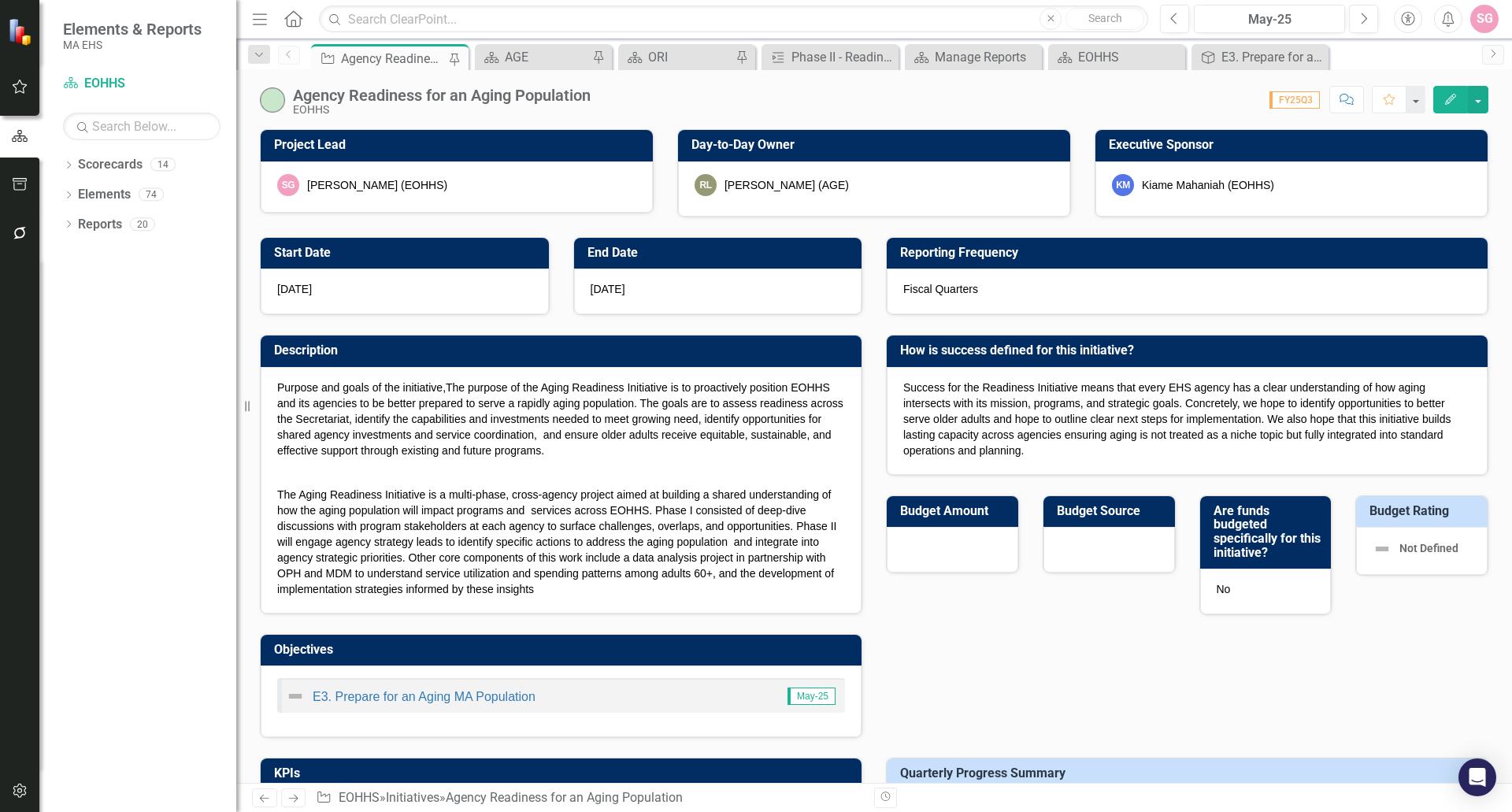
checkbox input "true"
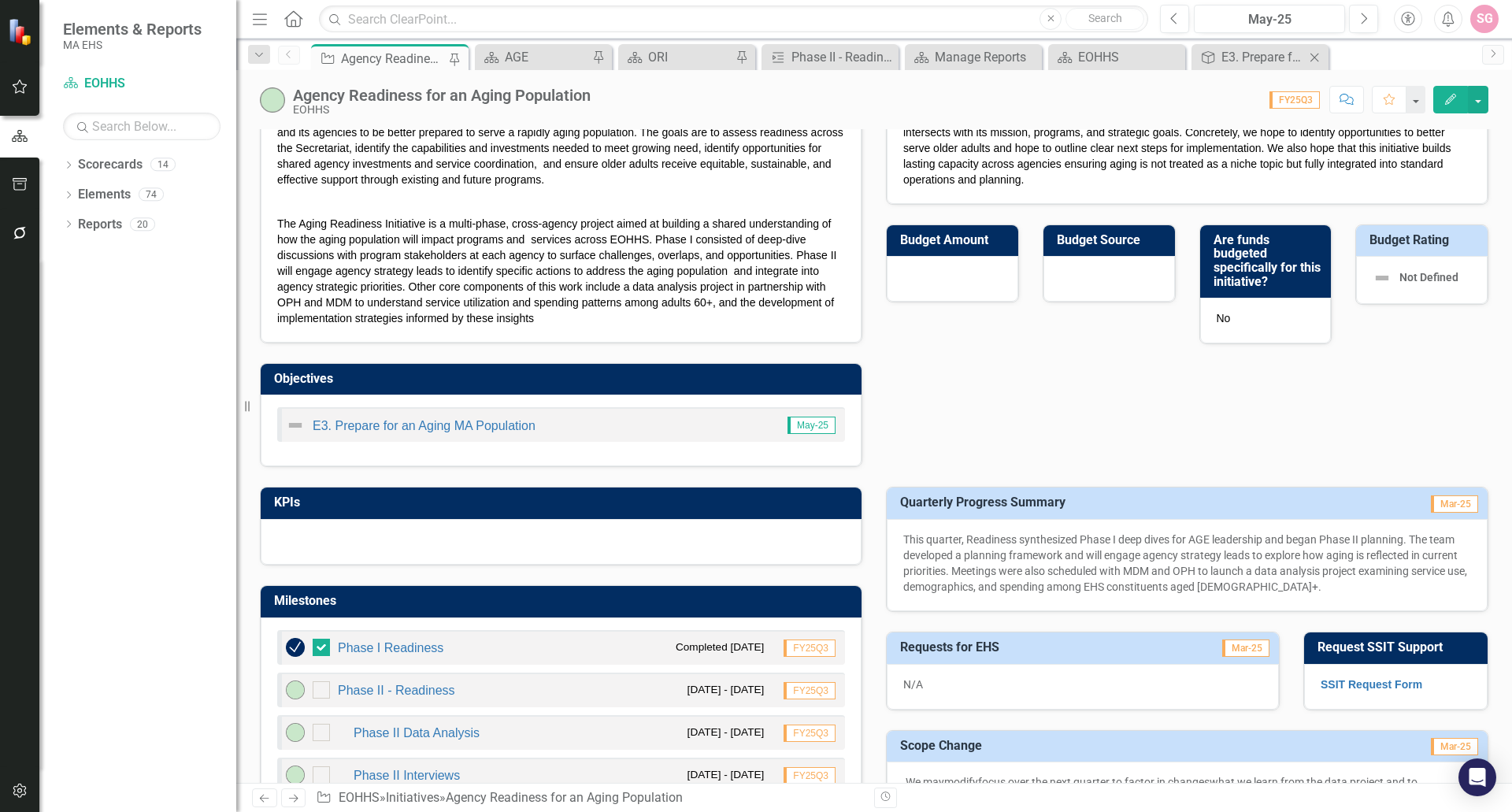
scroll to position [236, 0]
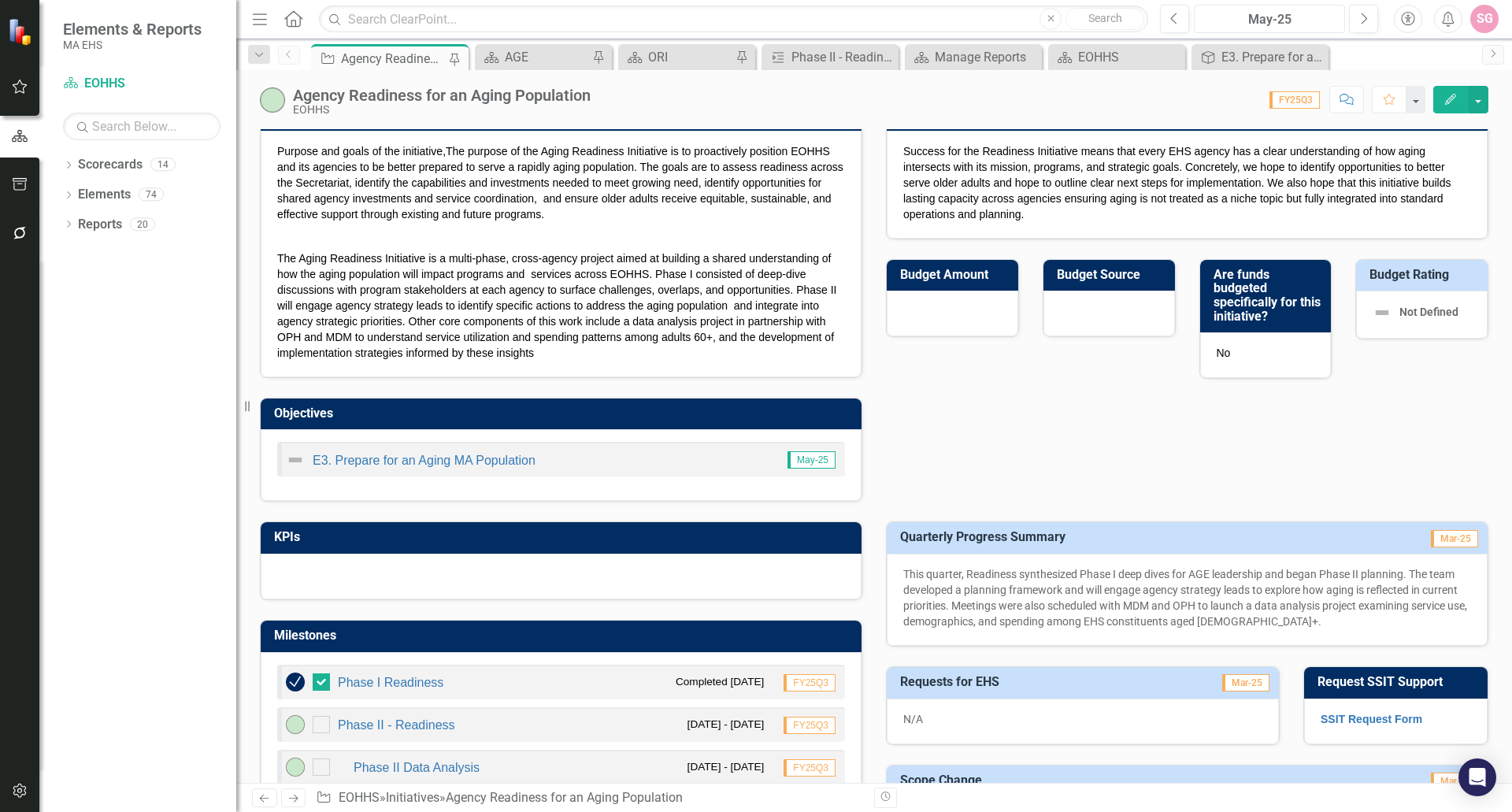
click at [1291, 18] on div "May-25" at bounding box center [1269, 20] width 140 height 19
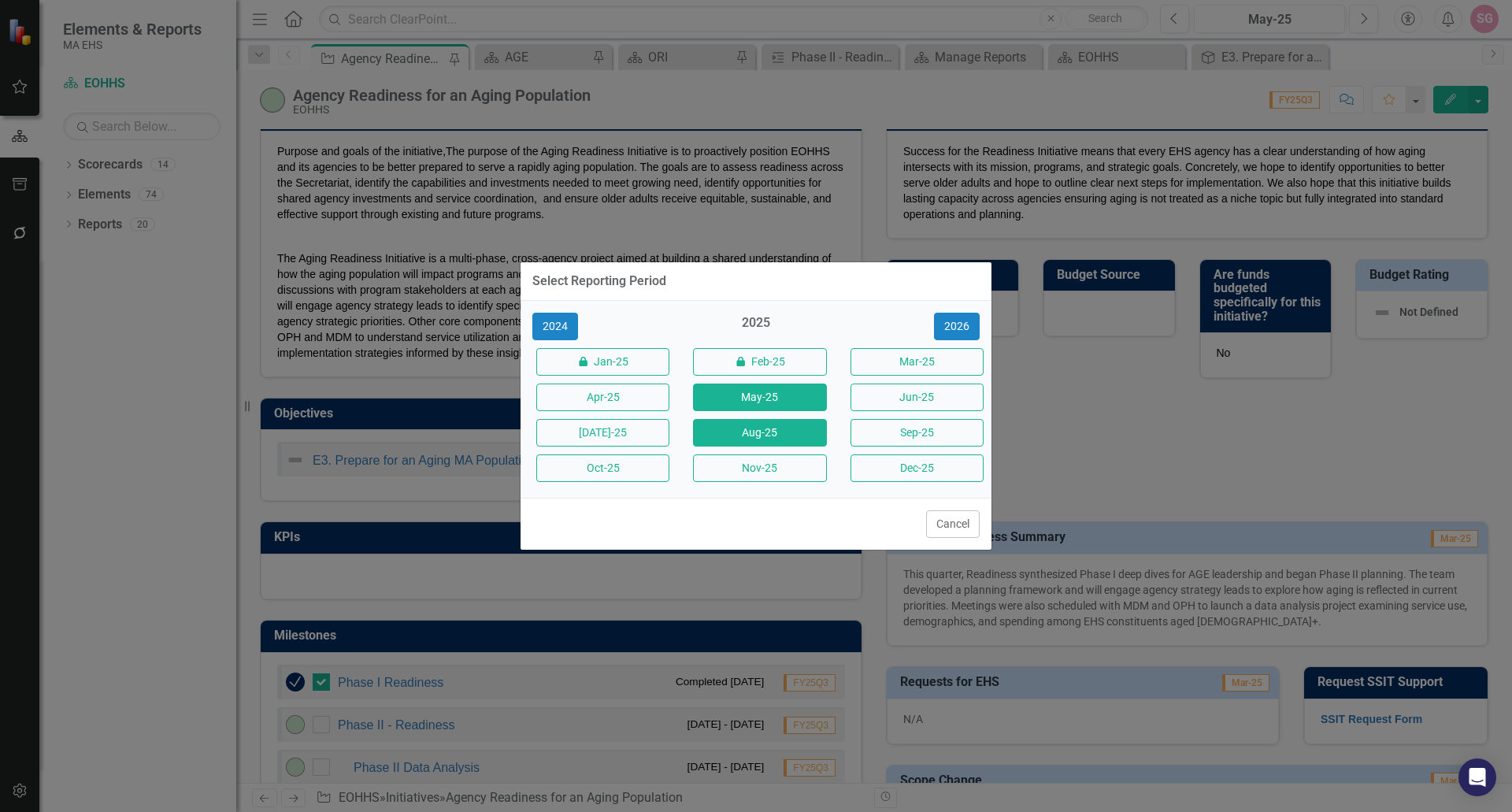
click at [781, 437] on button "Aug-25" at bounding box center [760, 433] width 133 height 28
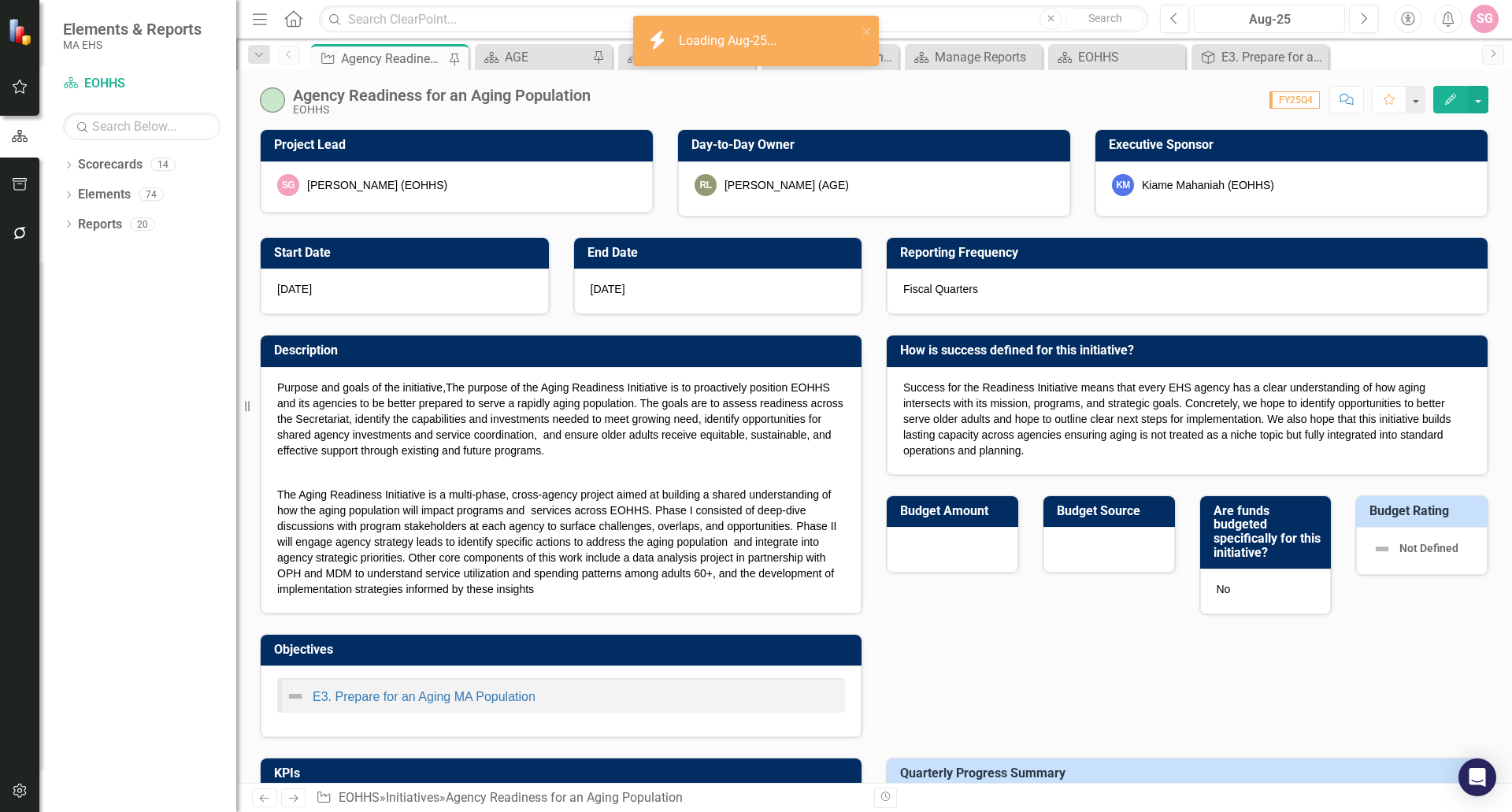
checkbox input "true"
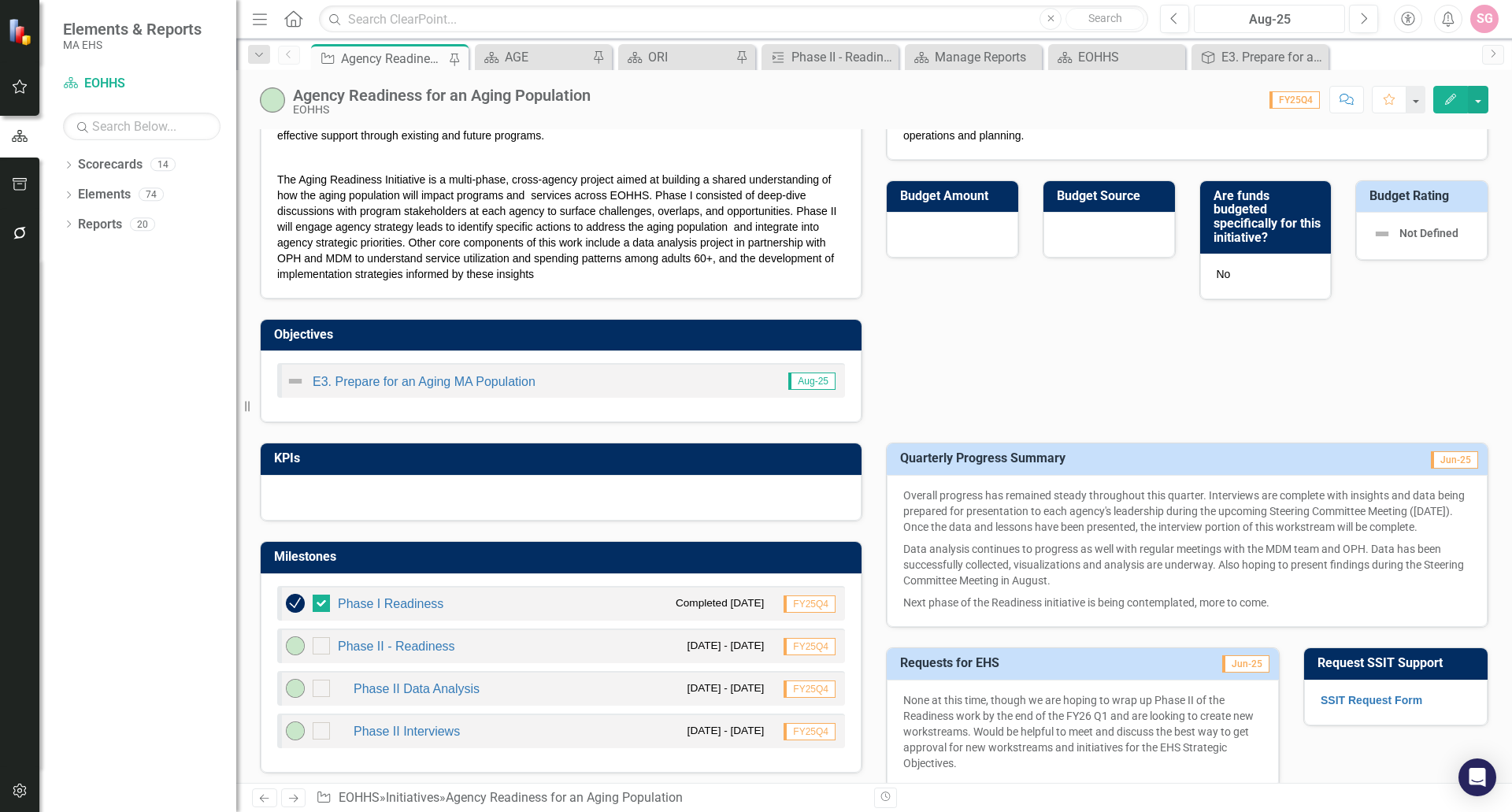
scroll to position [551, 0]
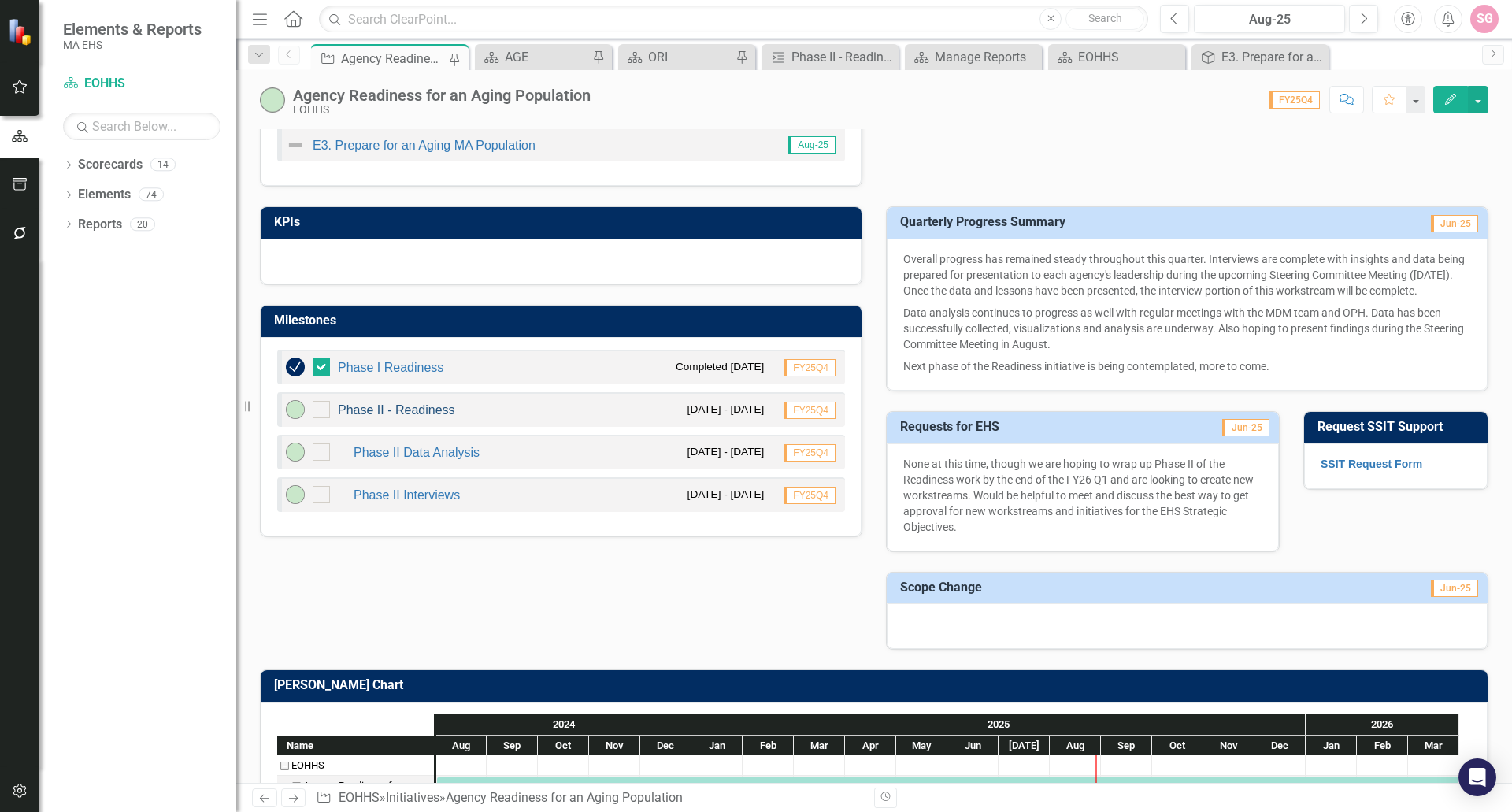
click at [397, 409] on link "Phase II - Readiness" at bounding box center [396, 410] width 117 height 13
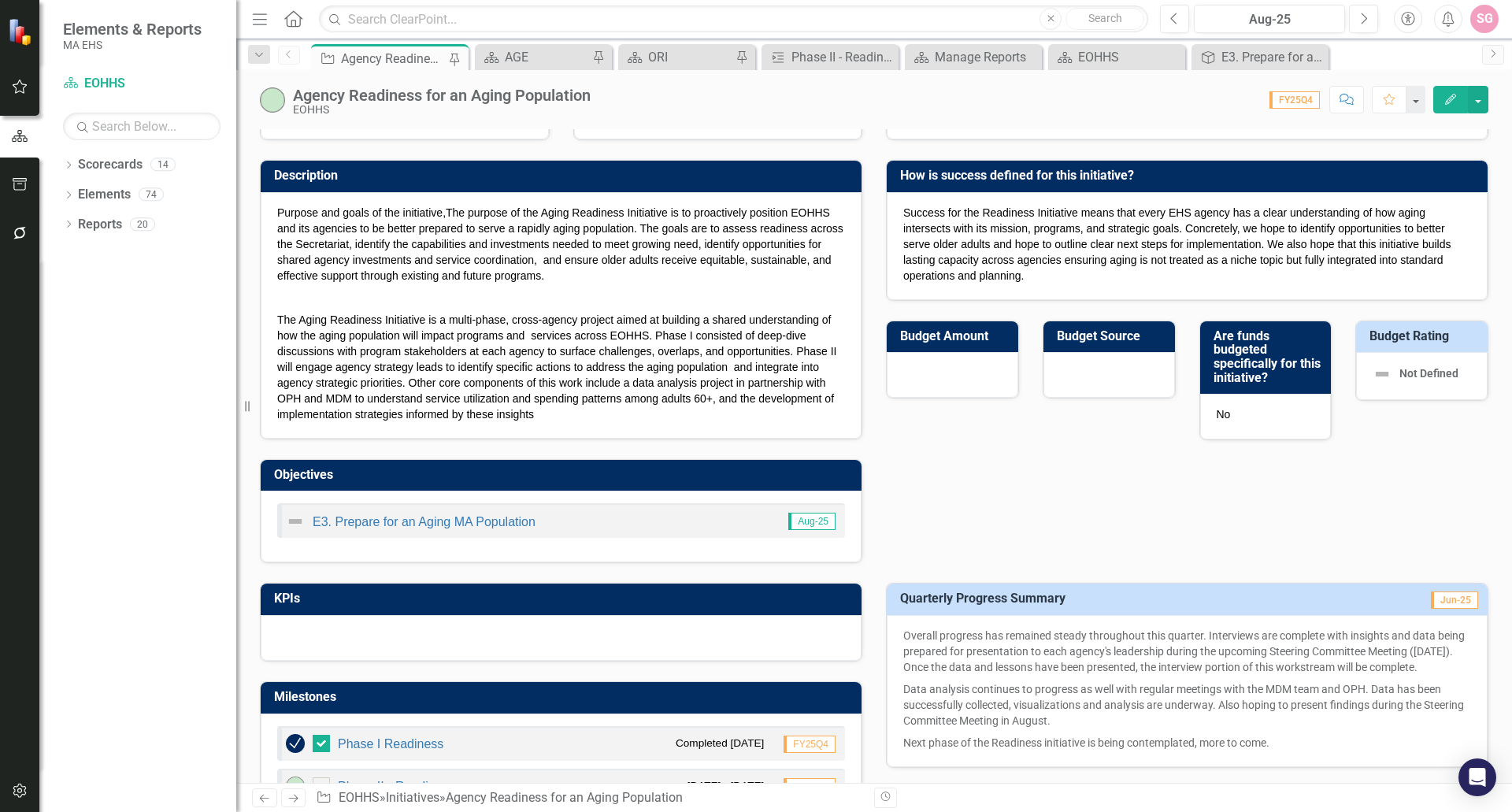
scroll to position [315, 0]
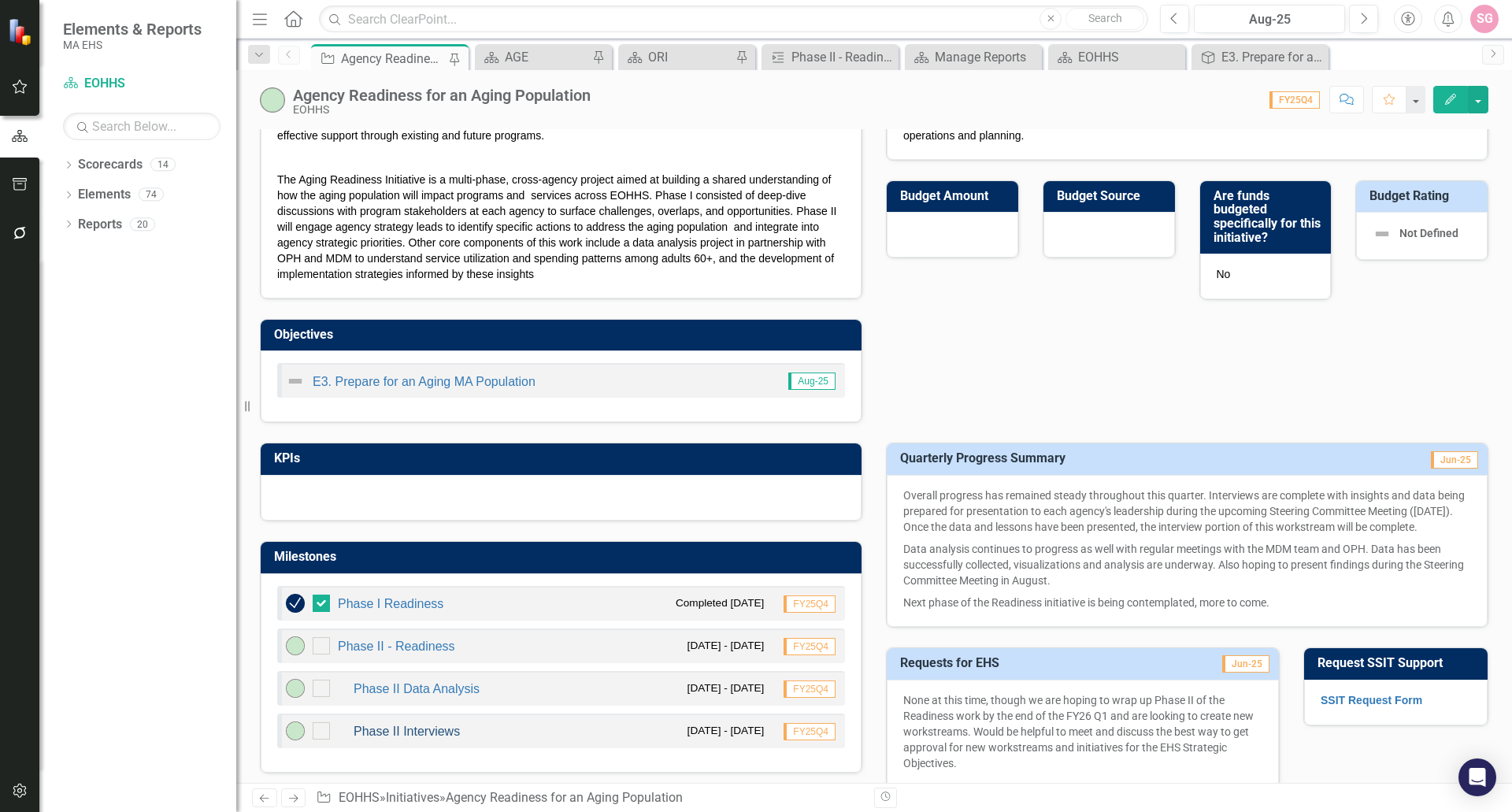
click at [431, 729] on link "Phase II Interviews" at bounding box center [407, 731] width 106 height 13
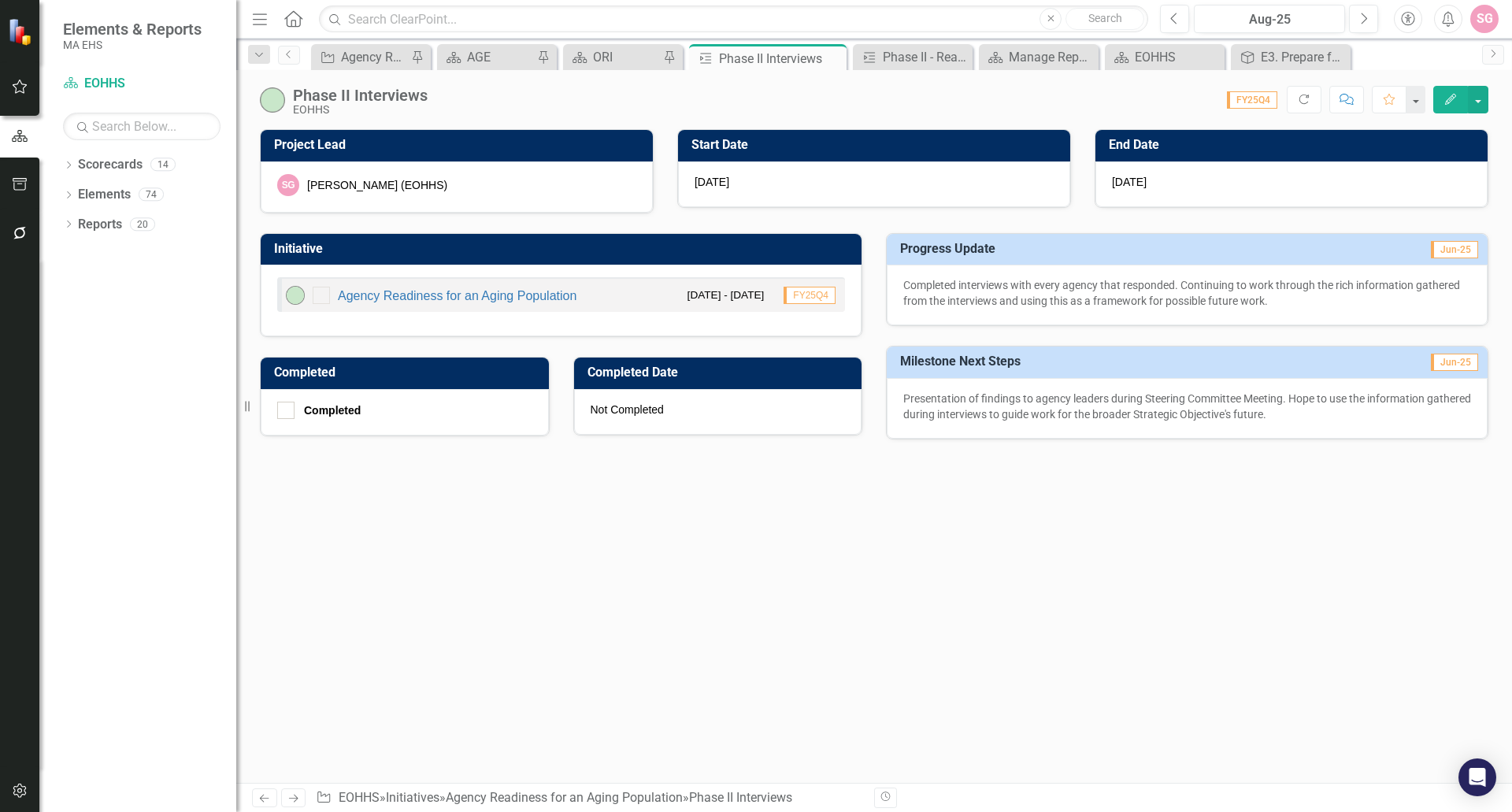
click at [1070, 612] on div "Project Lead SG [PERSON_NAME] (EOHHS) Start Date [DATE] End Date [DATE] Initiat…" at bounding box center [874, 456] width 1276 height 654
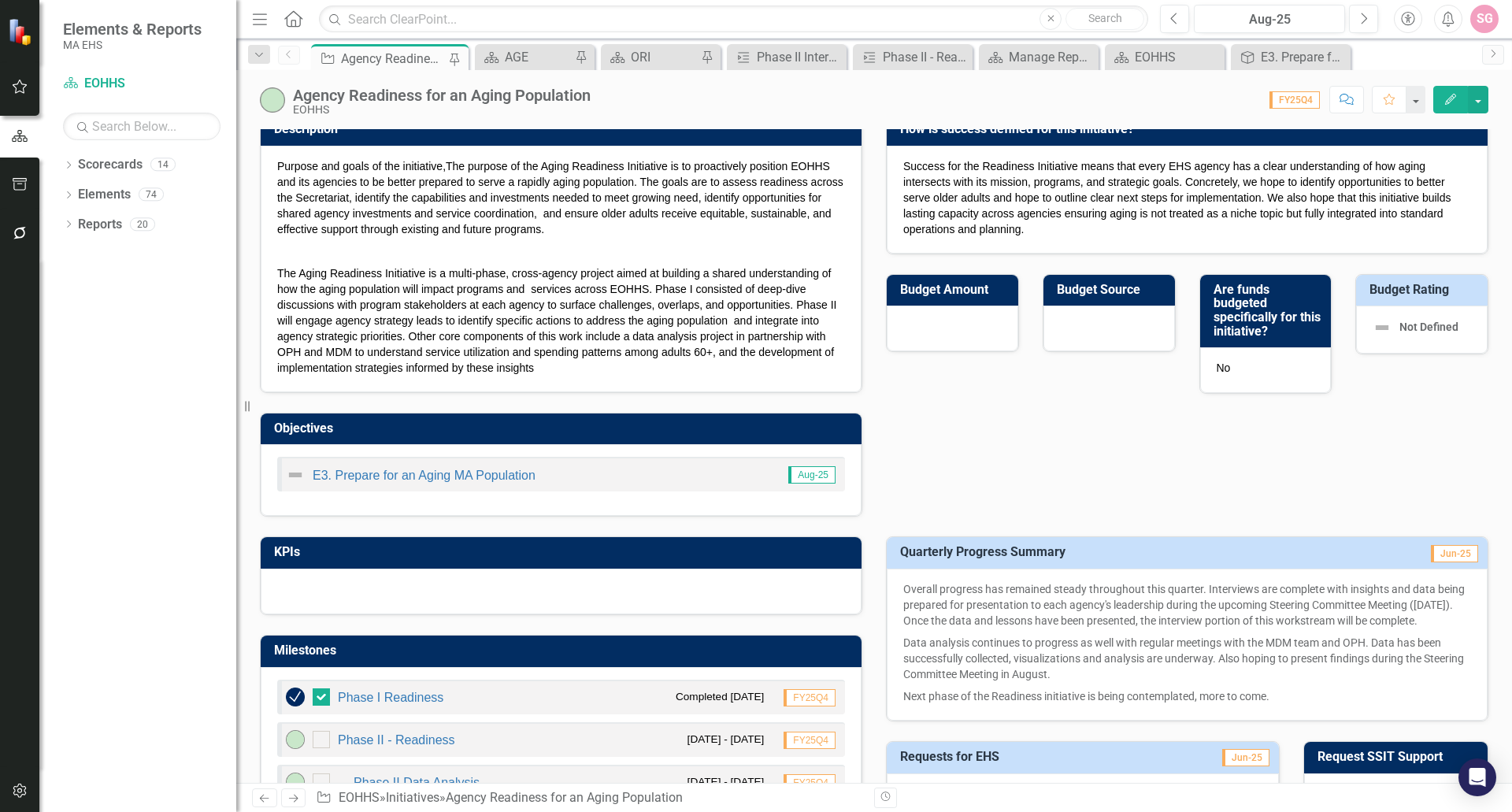
scroll to position [551, 0]
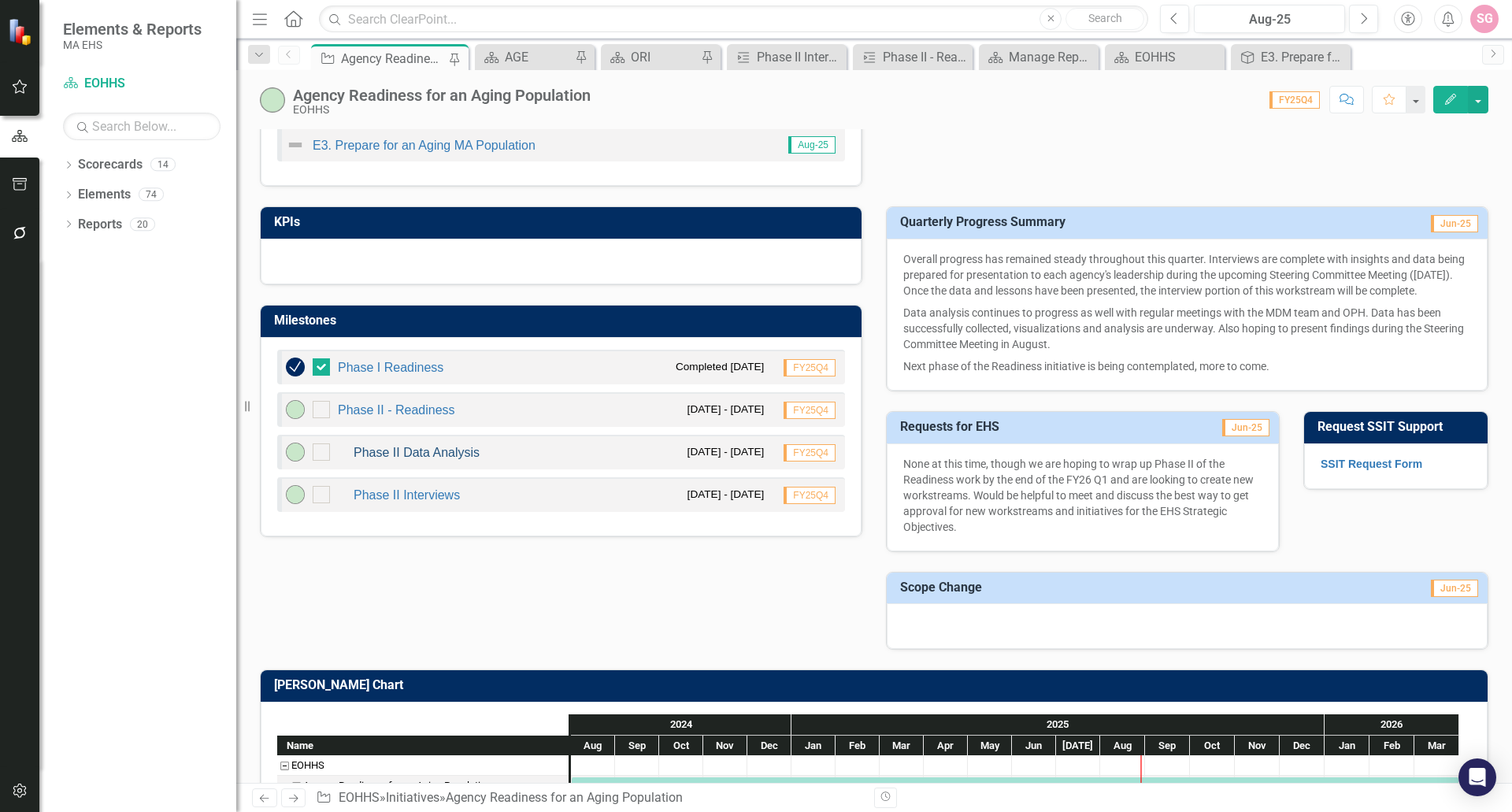
click at [460, 450] on link "Phase II Data Analysis" at bounding box center [416, 452] width 126 height 13
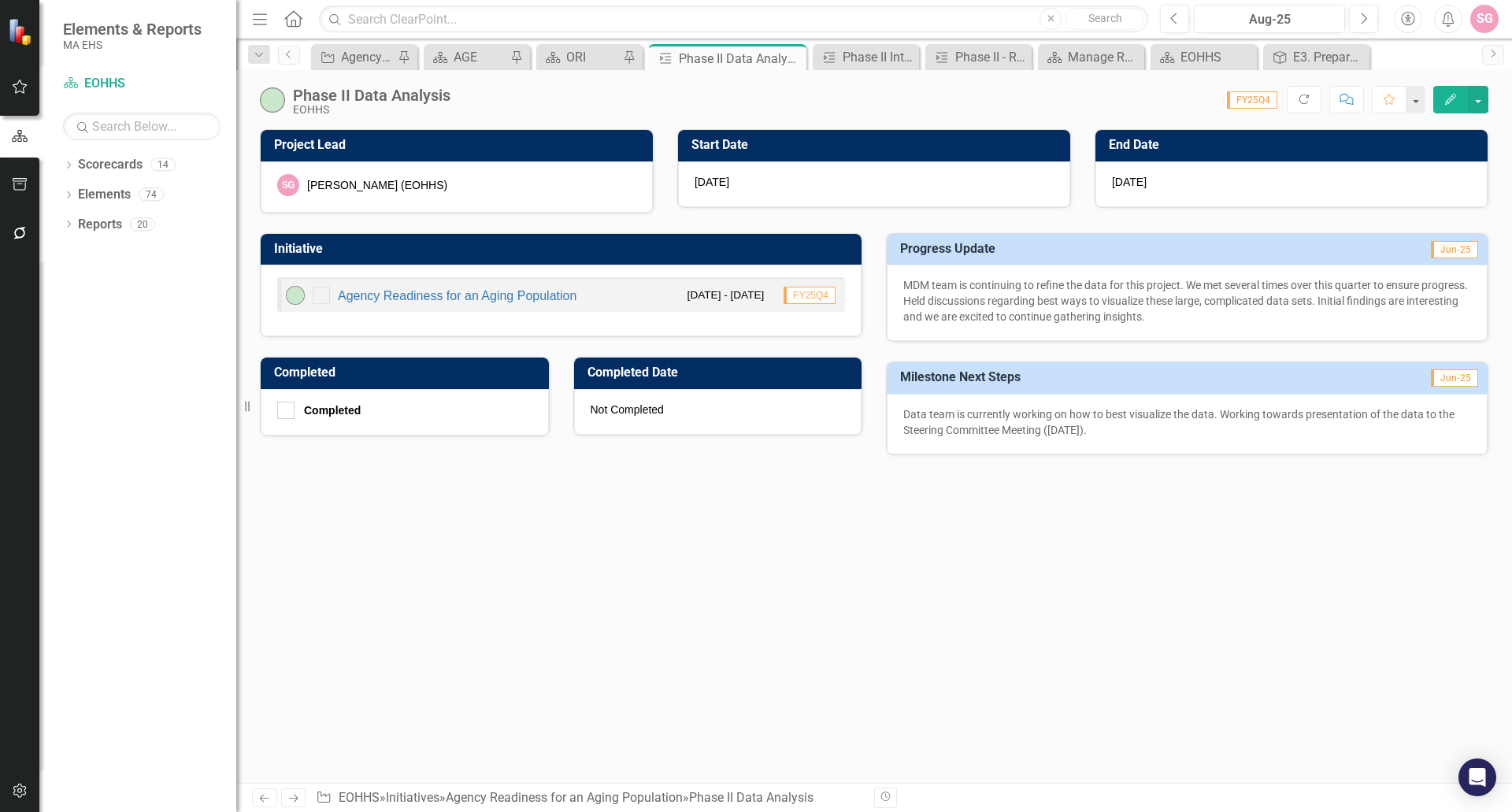
click at [1017, 304] on p "MDM team is continuing to refine the data for this project. We met several time…" at bounding box center [1187, 301] width 568 height 48
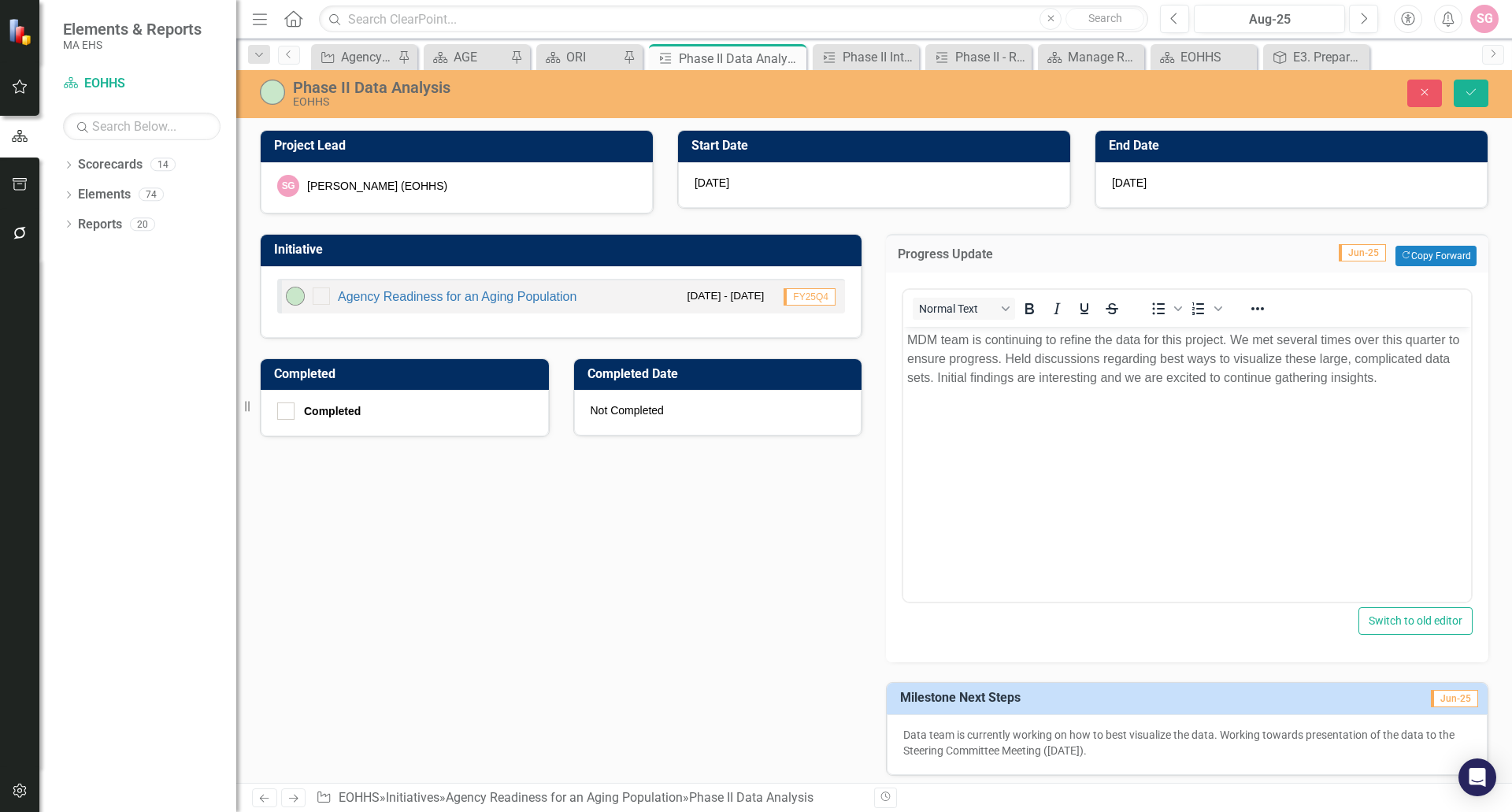
click at [691, 541] on div "Initiative Agency Readiness for an Aging Population [DATE] - [DATE] FY25Q4 Comp…" at bounding box center [875, 495] width 1253 height 561
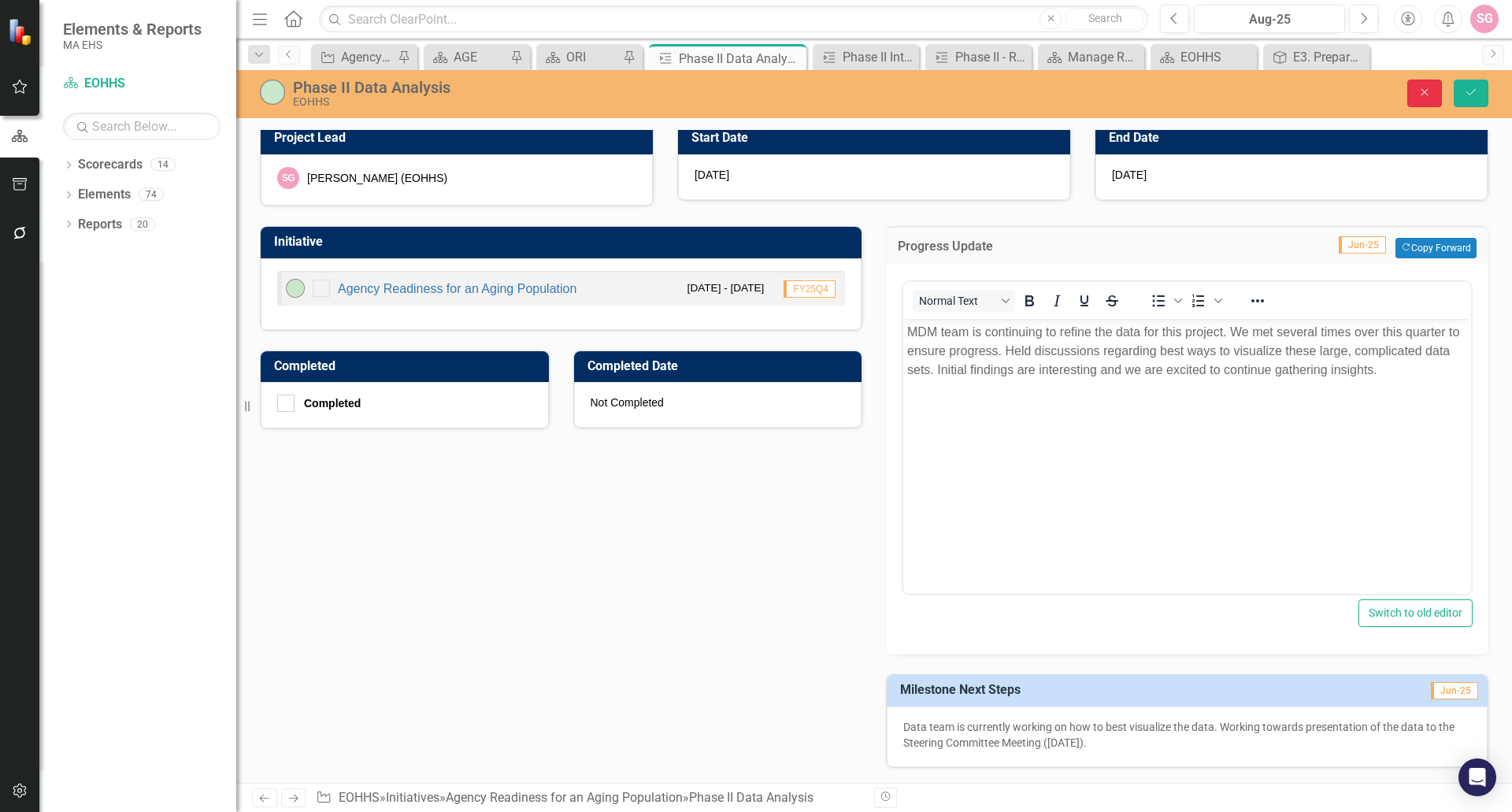
click at [1420, 96] on icon "Close" at bounding box center [1425, 92] width 14 height 11
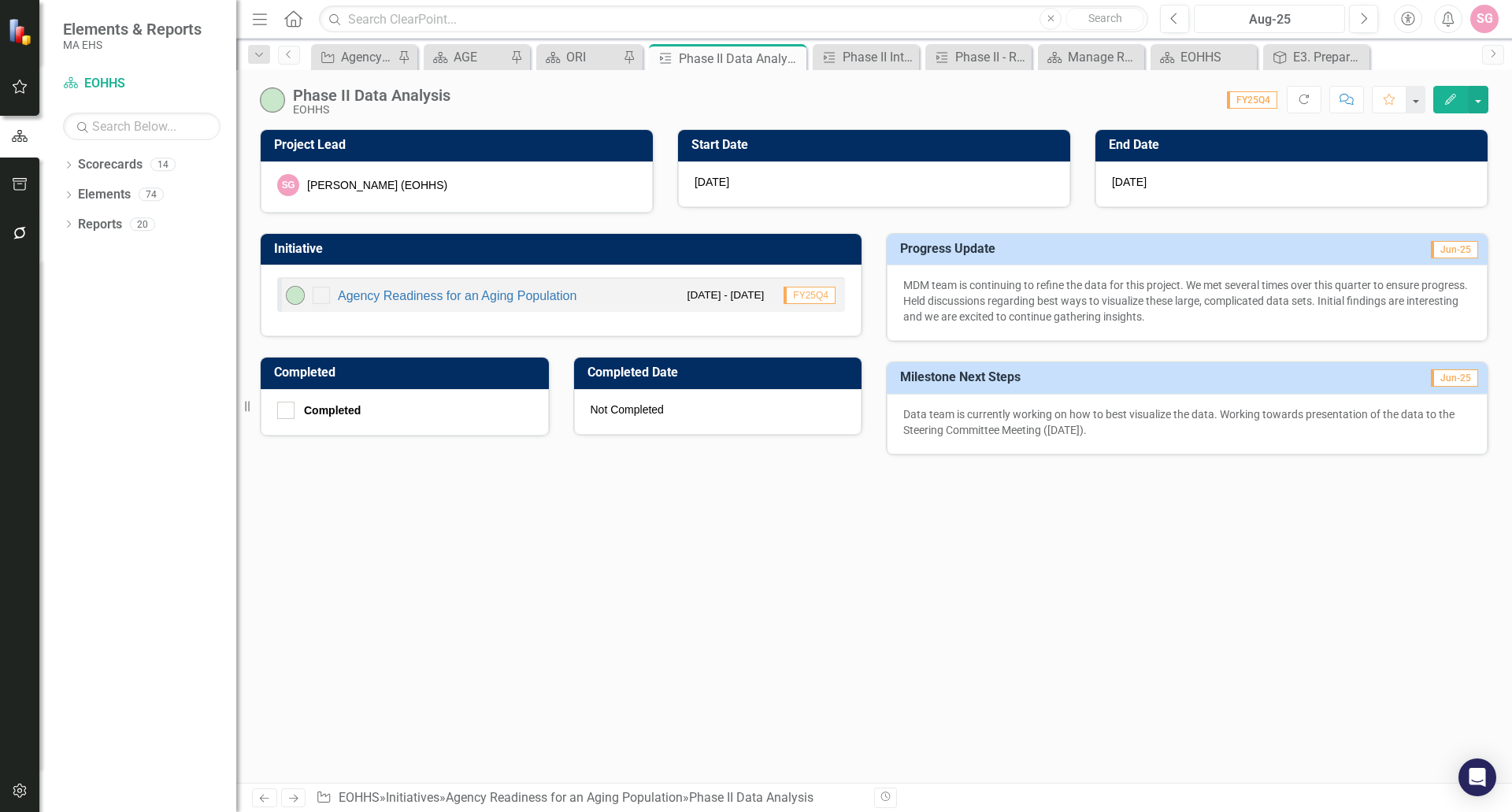
click at [1298, 10] on div "Aug-25" at bounding box center [1269, 20] width 140 height 19
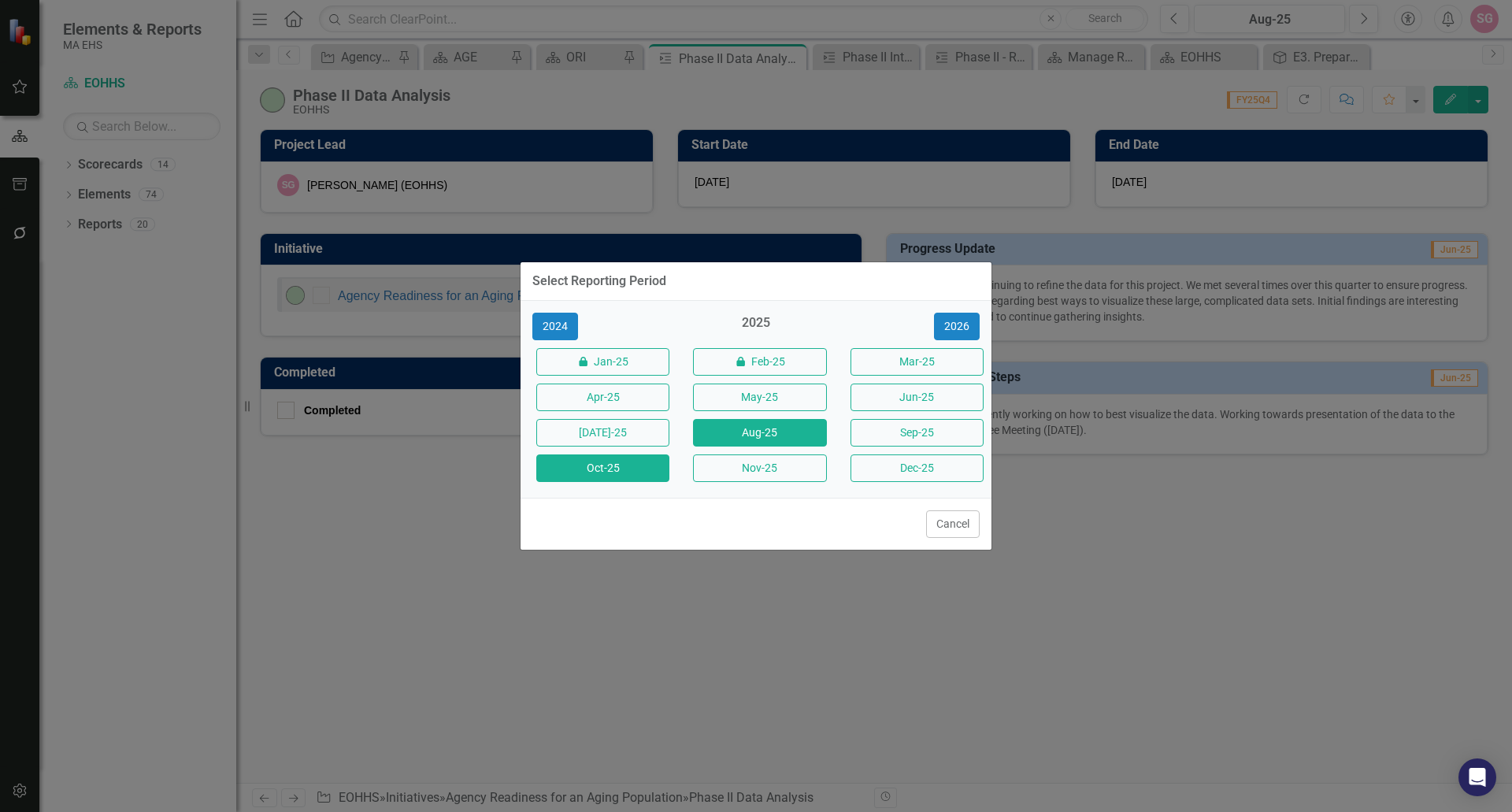
click at [591, 468] on button "Oct-25" at bounding box center [603, 468] width 133 height 28
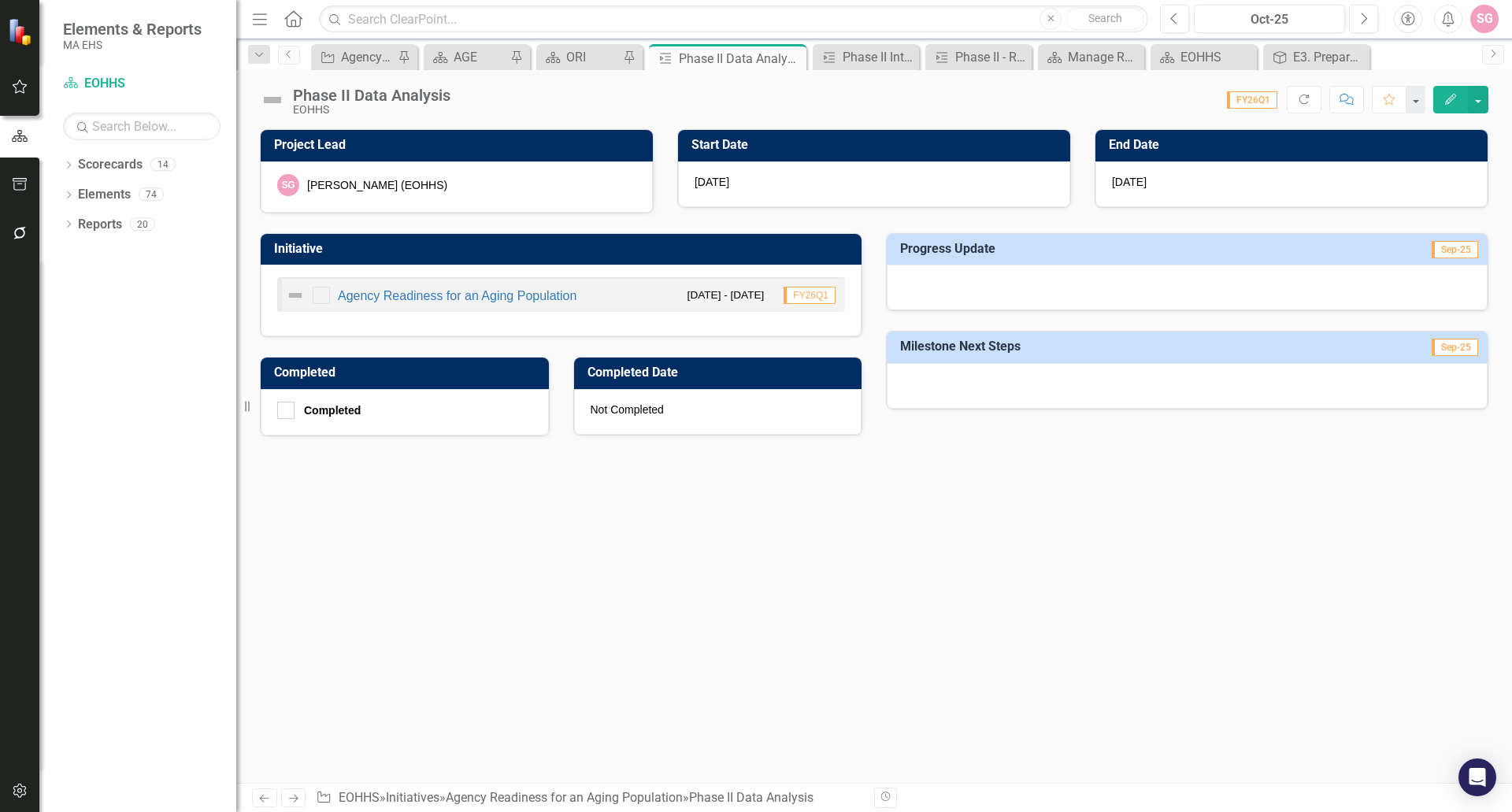
click at [1007, 282] on div at bounding box center [1188, 288] width 601 height 46
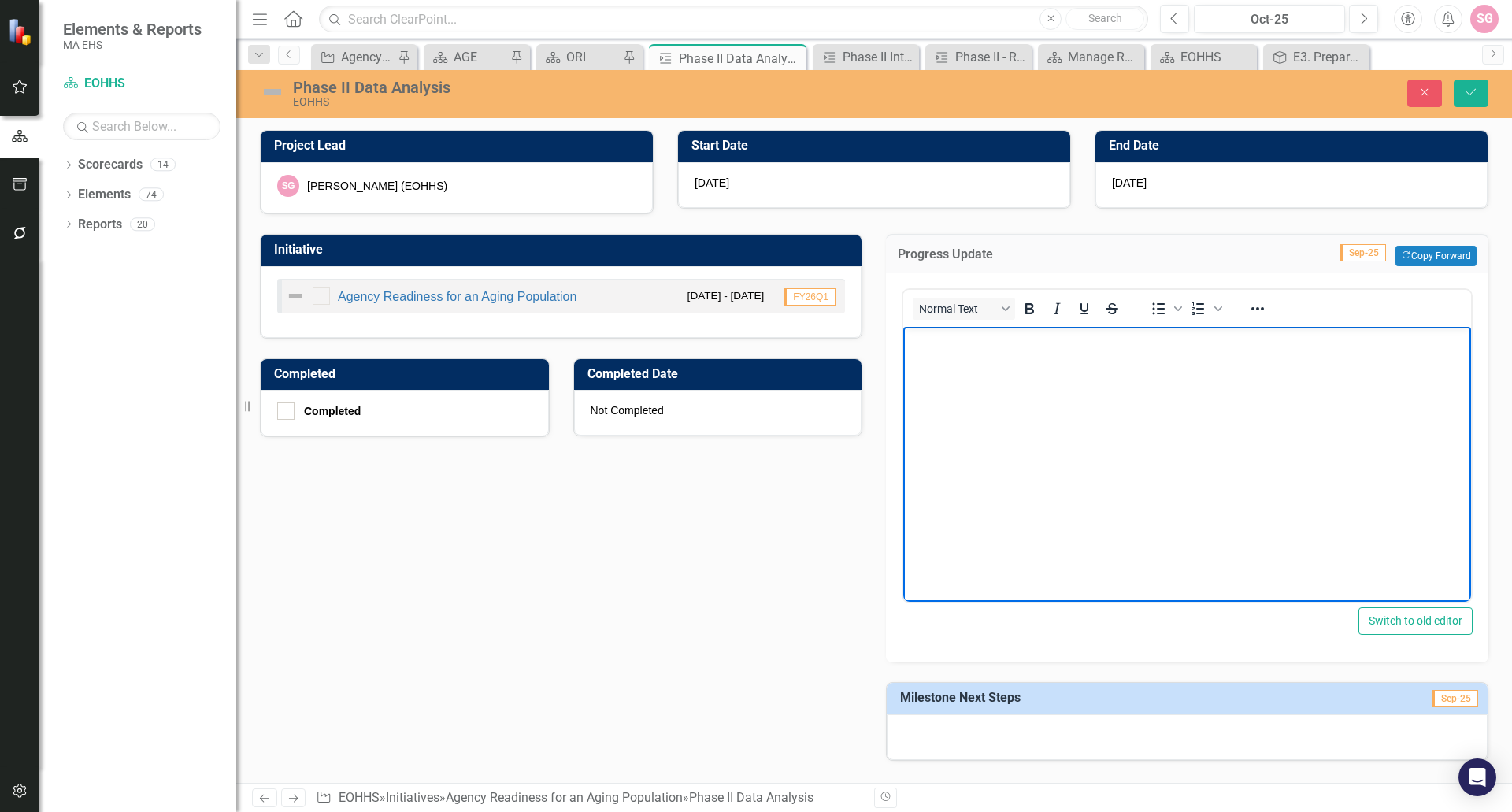
click at [1044, 403] on body "Rich Text Area. Press ALT-0 for help." at bounding box center [1187, 445] width 568 height 236
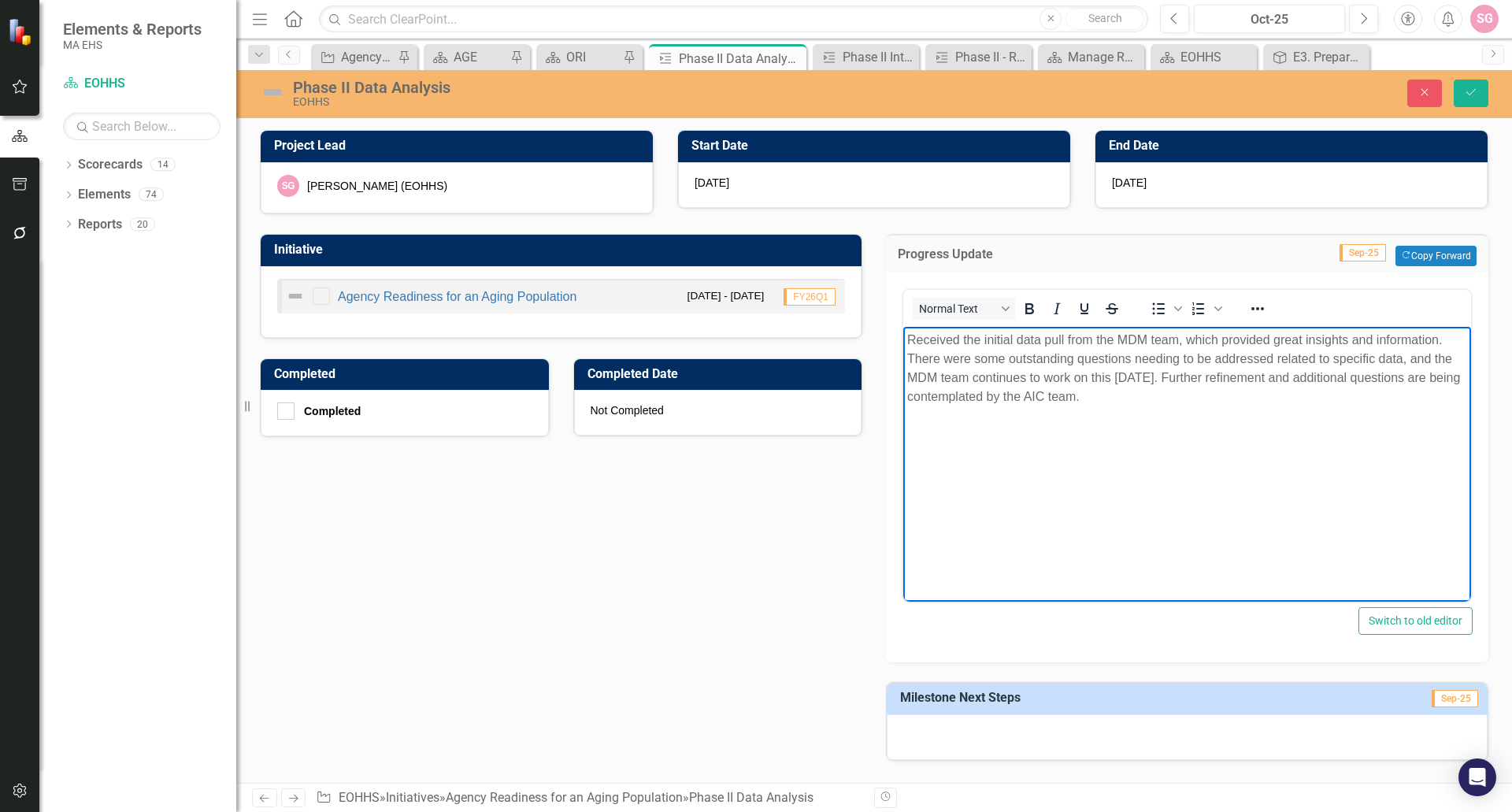
click at [1104, 735] on div at bounding box center [1188, 737] width 601 height 46
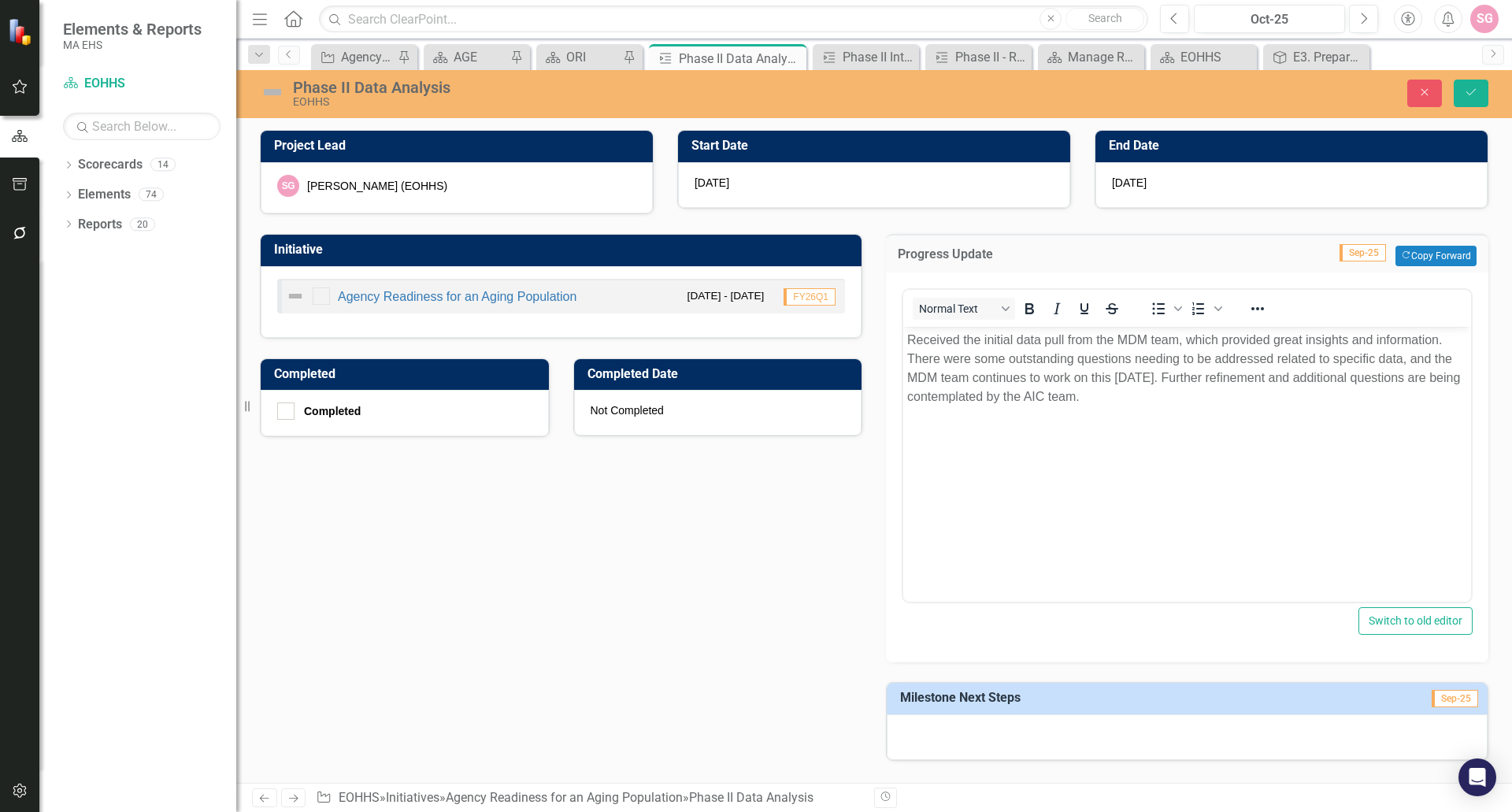
click at [1104, 735] on div at bounding box center [1188, 737] width 601 height 46
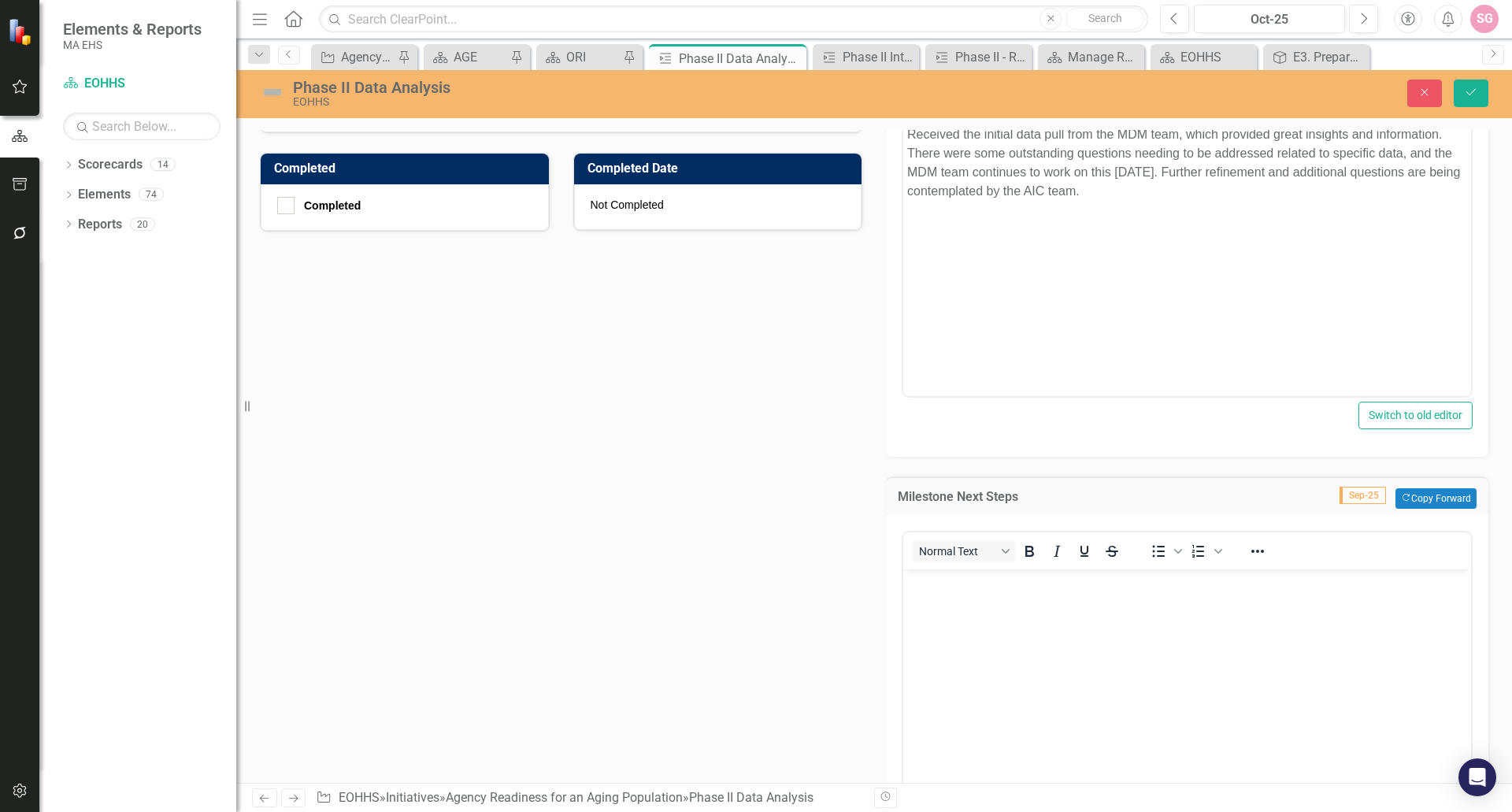
scroll to position [343, 0]
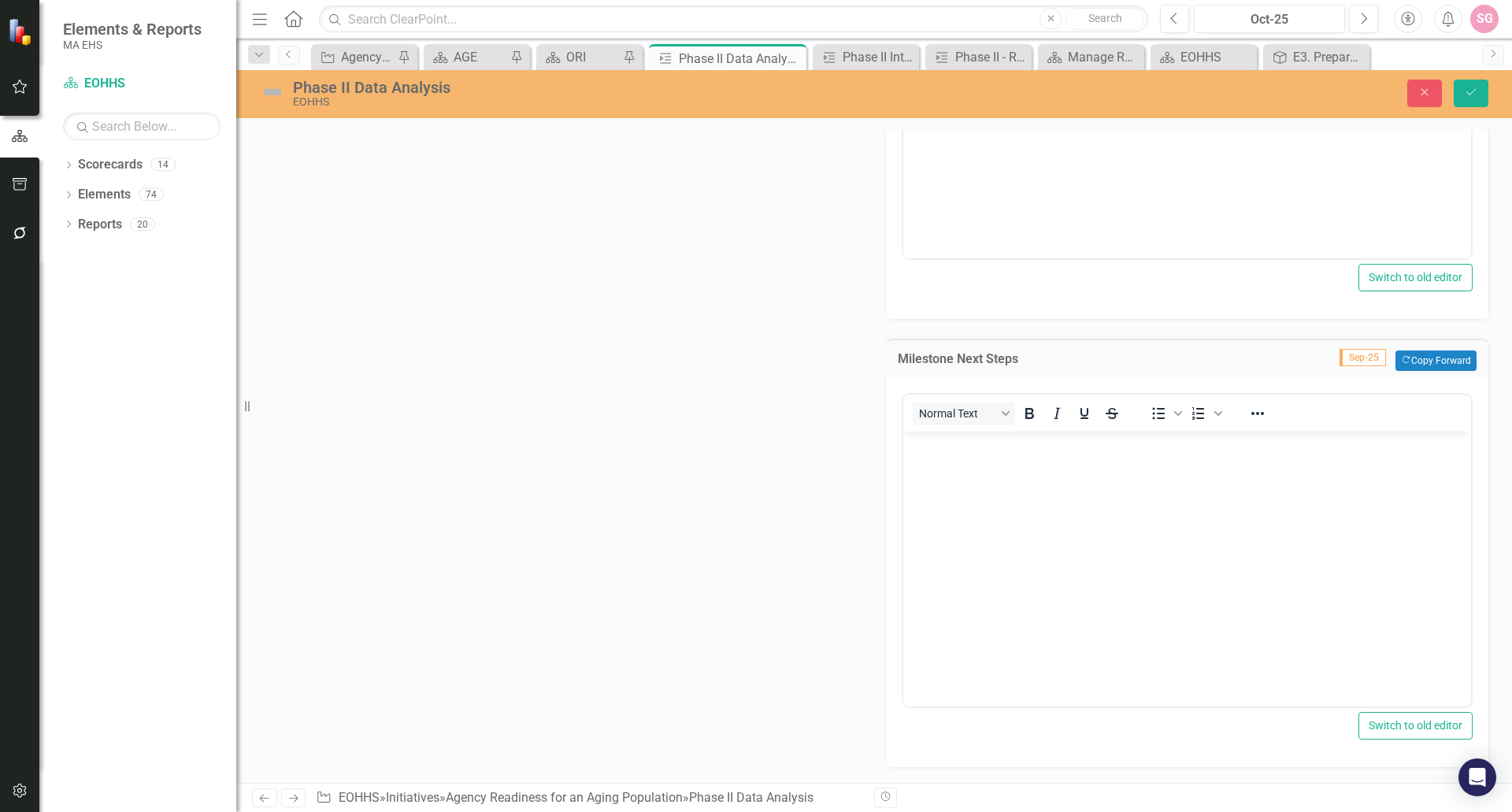
click at [1040, 530] on body "Rich Text Area. Press ALT-0 for help." at bounding box center [1187, 550] width 568 height 236
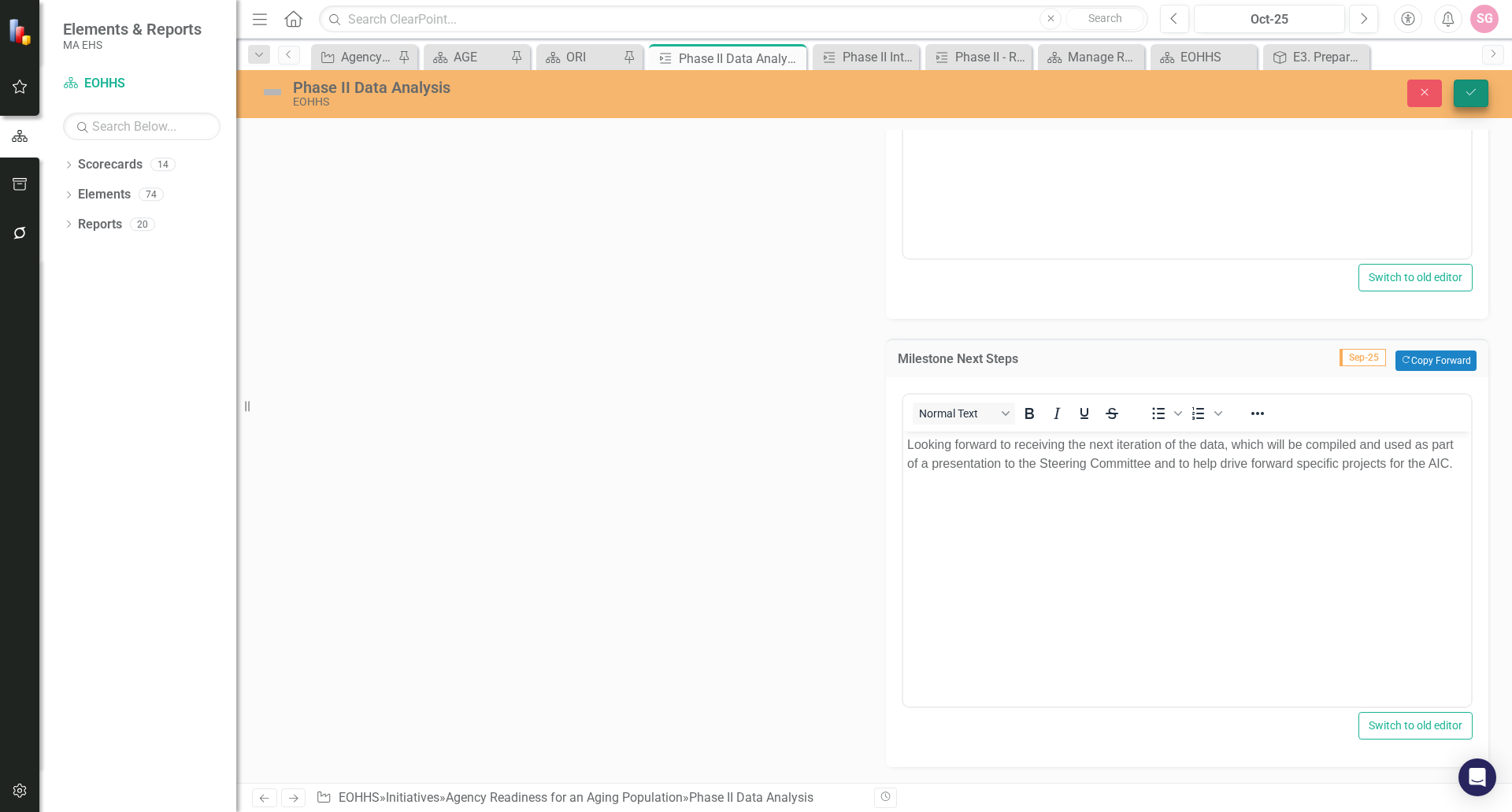
click at [1467, 84] on button "Save" at bounding box center [1472, 93] width 35 height 28
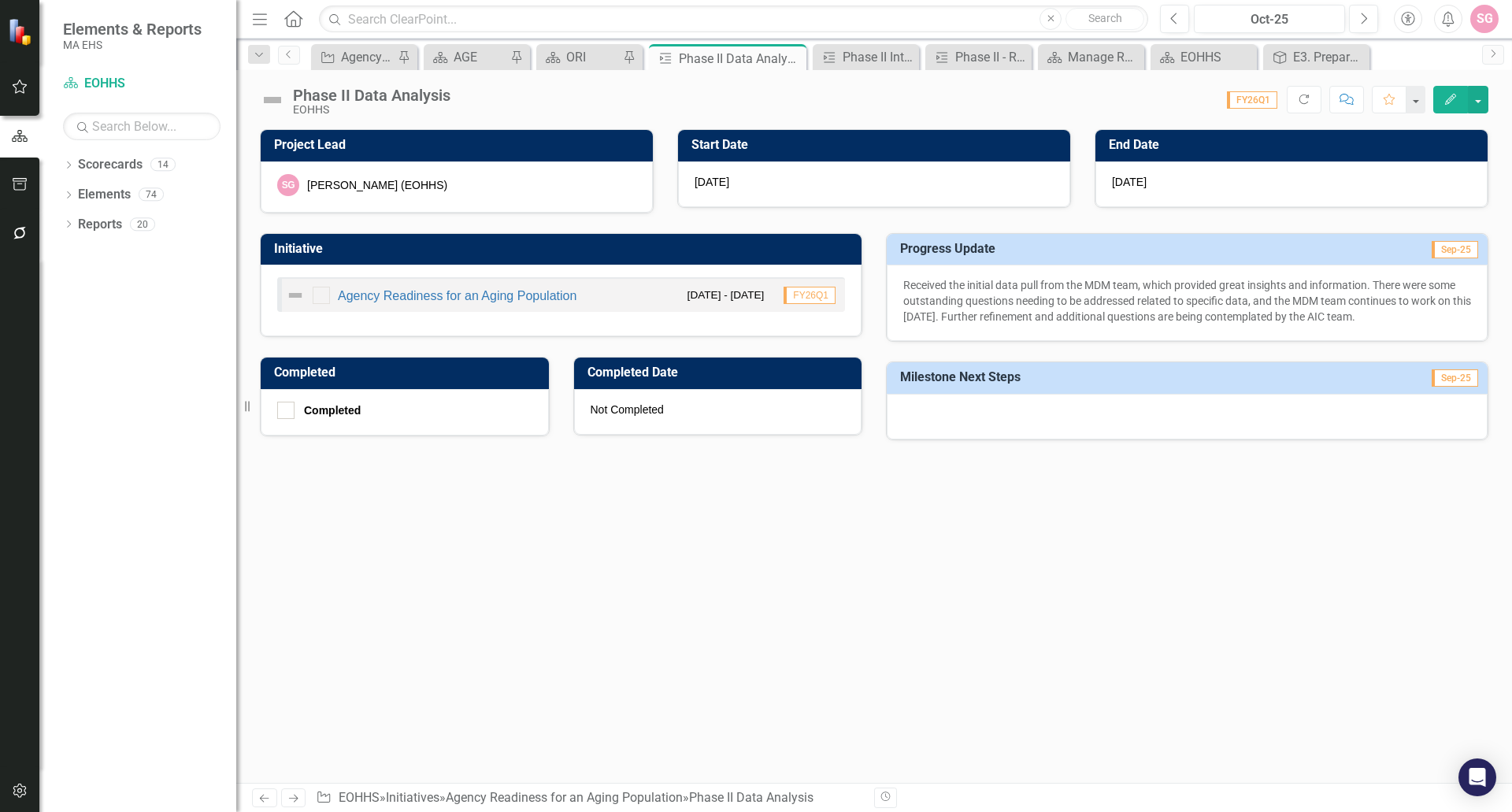
click at [1075, 592] on div "Project Lead SG [PERSON_NAME] (EOHHS) Start Date [DATE] End Date [DATE] Initiat…" at bounding box center [874, 456] width 1276 height 654
click at [1151, 449] on div "Project Lead SG [PERSON_NAME] (EOHHS) Start Date [DATE] End Date [DATE] Initiat…" at bounding box center [874, 282] width 1276 height 347
drag, startPoint x: 1150, startPoint y: 431, endPoint x: 1153, endPoint y: 450, distance: 19.2
click at [1150, 433] on div at bounding box center [1188, 417] width 601 height 46
click at [1187, 667] on div "Project Lead SG [PERSON_NAME] (EOHHS) Start Date [DATE] End Date [DATE] Initiat…" at bounding box center [874, 456] width 1276 height 654
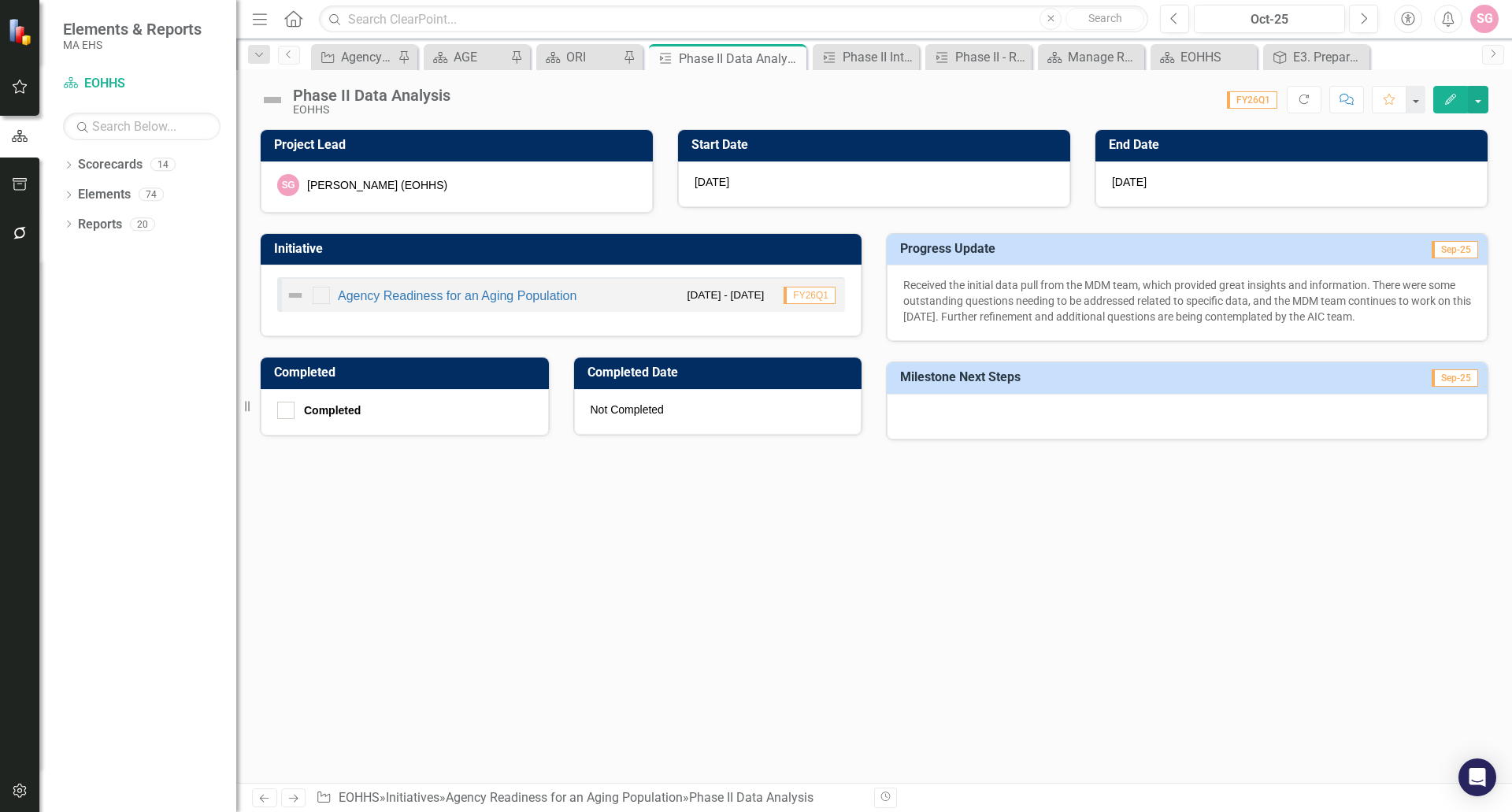
drag, startPoint x: 1275, startPoint y: 495, endPoint x: 1224, endPoint y: 405, distance: 103.4
click at [1274, 489] on div "Project Lead SG [PERSON_NAME] (EOHHS) Start Date [DATE] End Date [DATE] Initiat…" at bounding box center [874, 456] width 1276 height 654
click at [1224, 405] on div at bounding box center [1188, 417] width 601 height 46
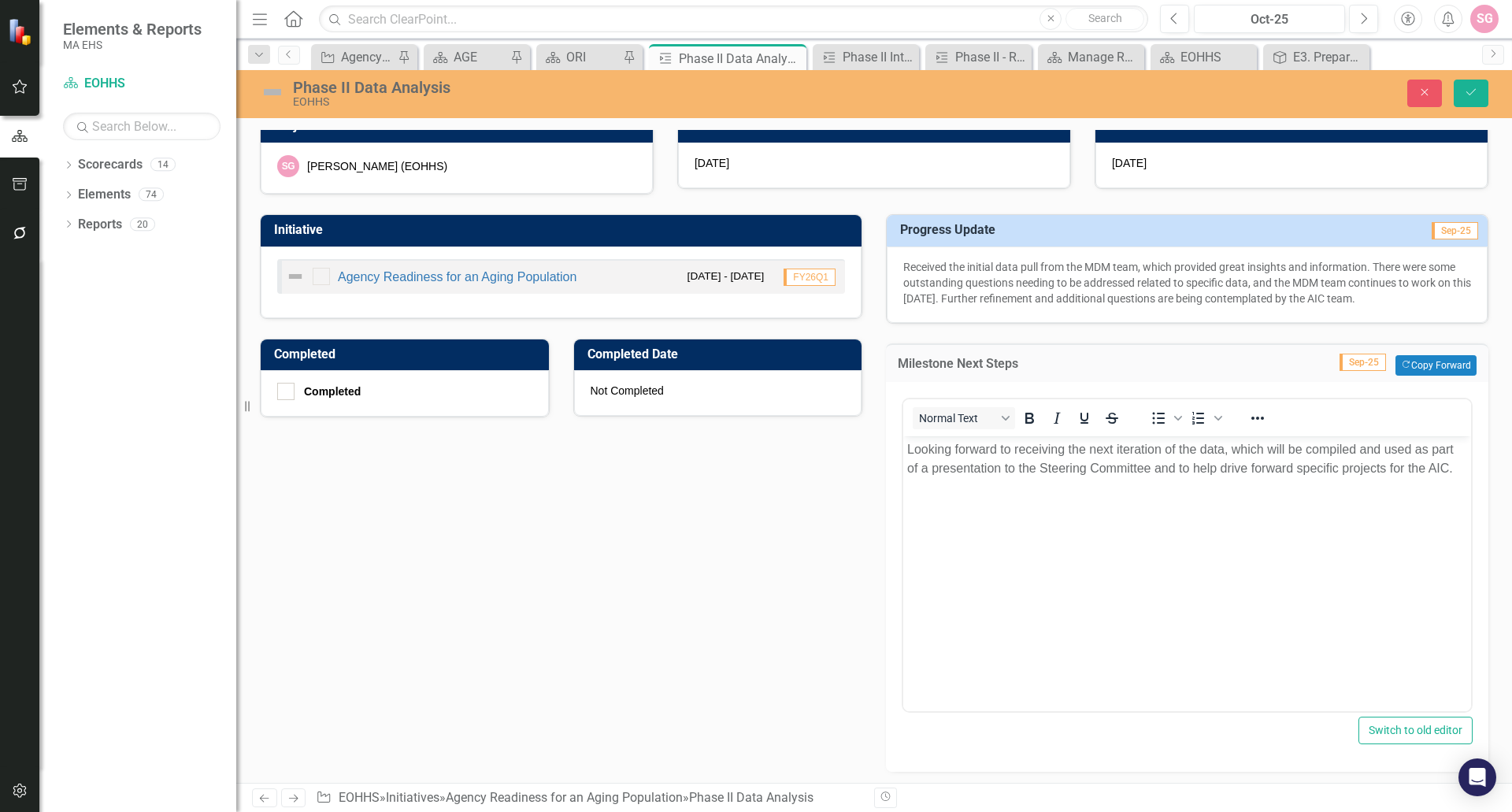
scroll to position [24, 0]
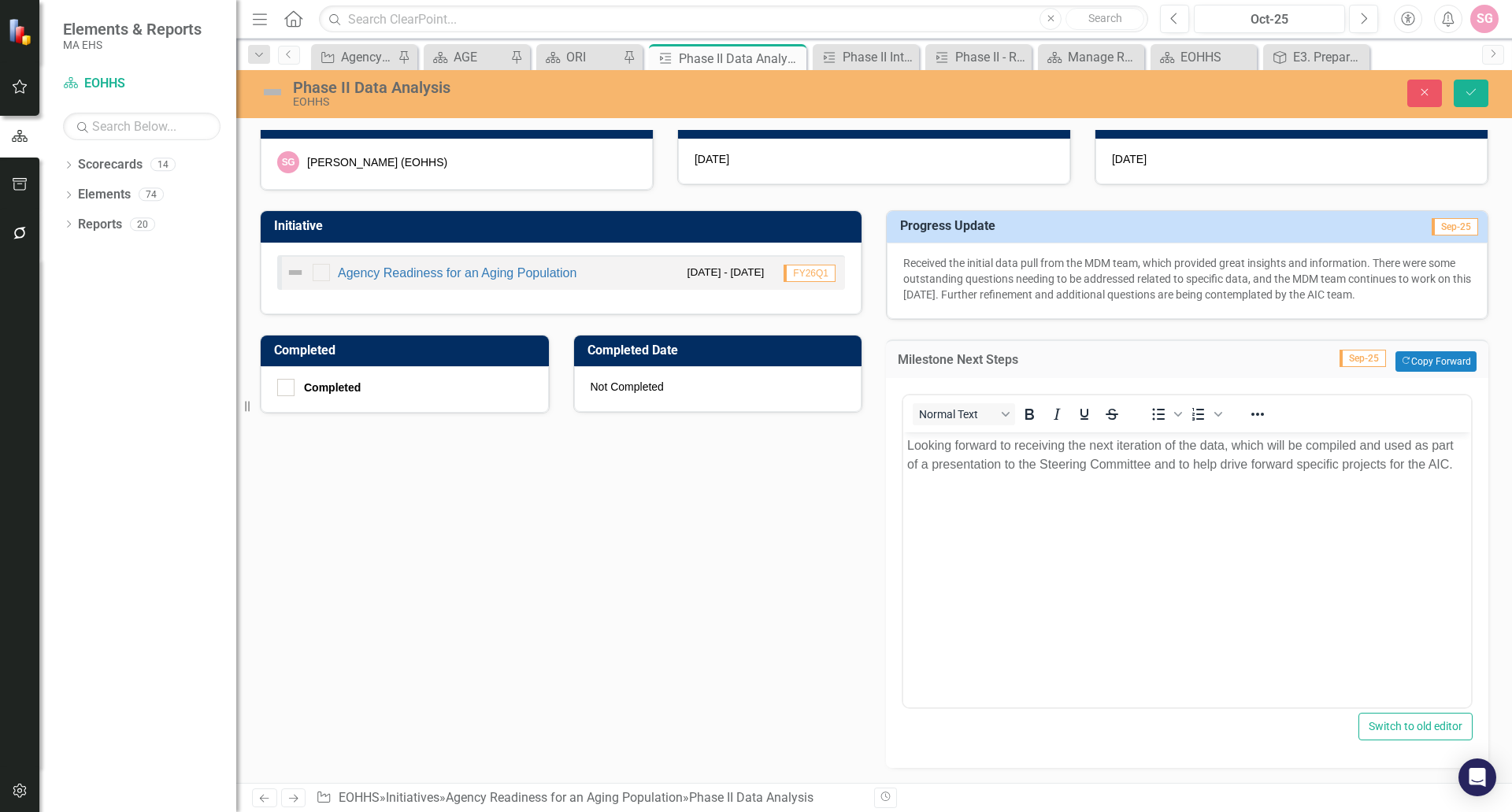
click at [1220, 574] on body "Looking forward to receiving the next iteration of the data, which will be comp…" at bounding box center [1187, 550] width 568 height 236
click at [1472, 98] on button "Save" at bounding box center [1472, 93] width 35 height 28
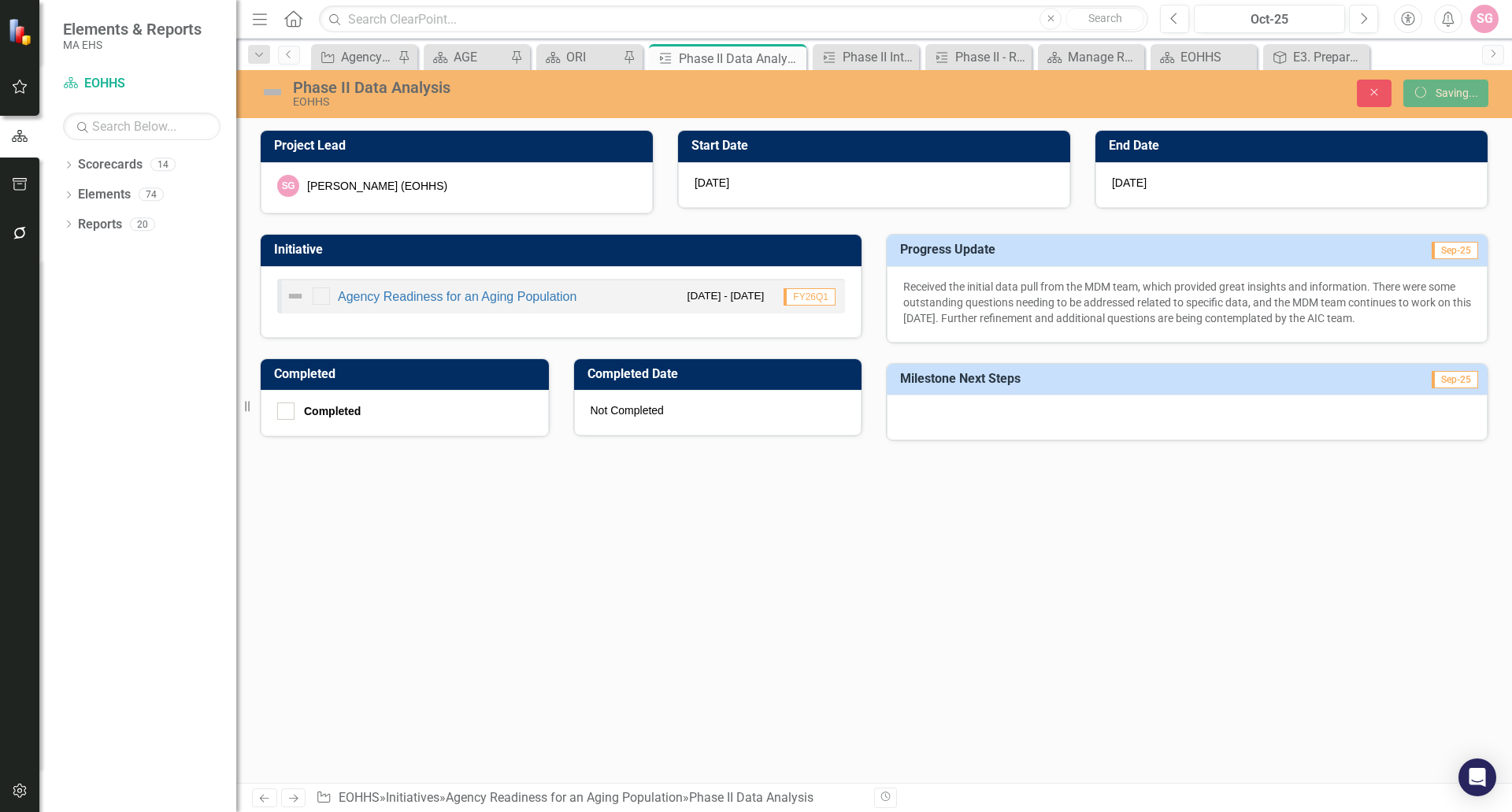
scroll to position [0, 0]
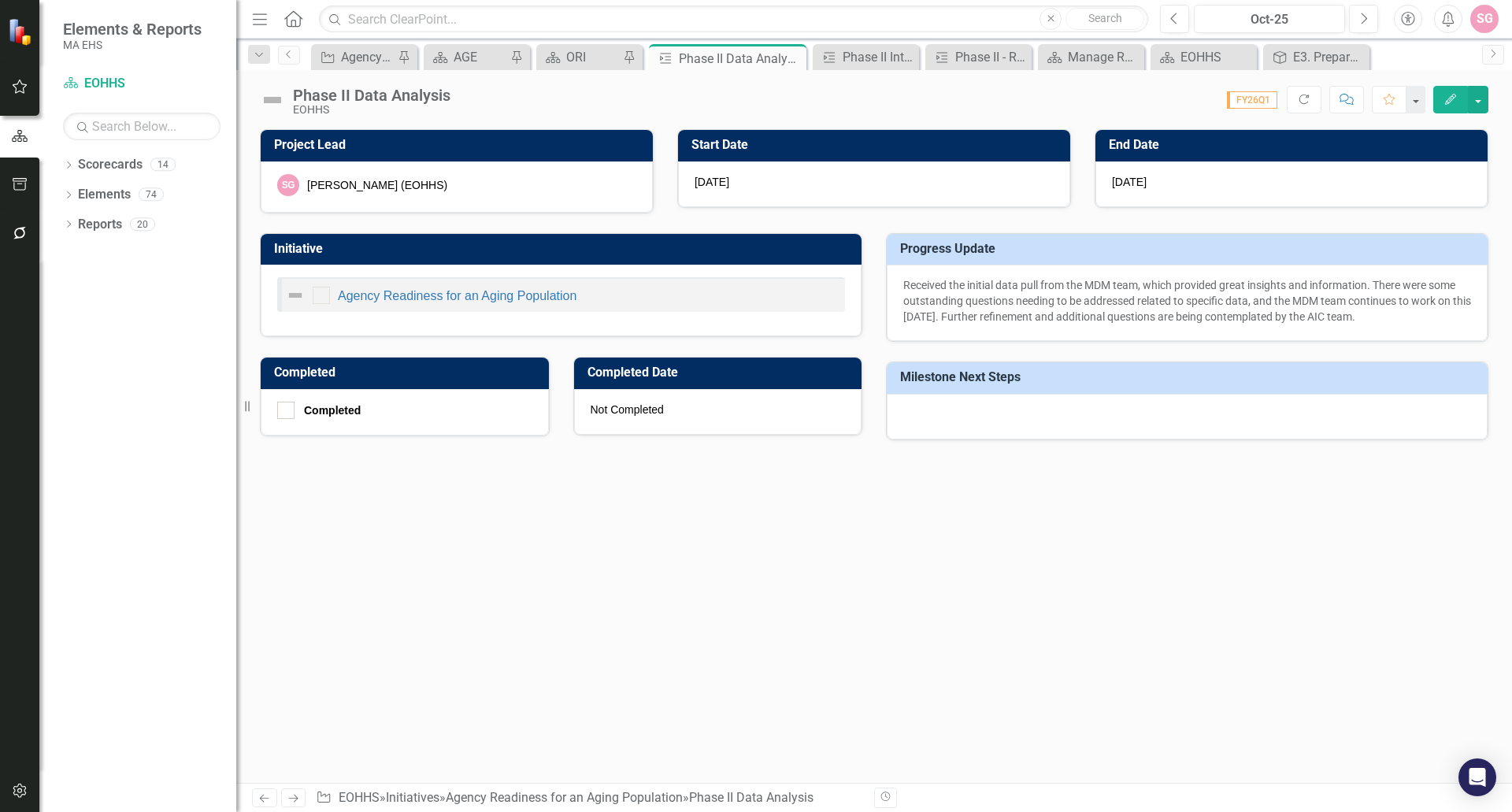
click at [1217, 603] on div "Project Lead SG [PERSON_NAME] (EOHHS) Start Date [DATE] End Date [DATE] Initiat…" at bounding box center [874, 456] width 1276 height 654
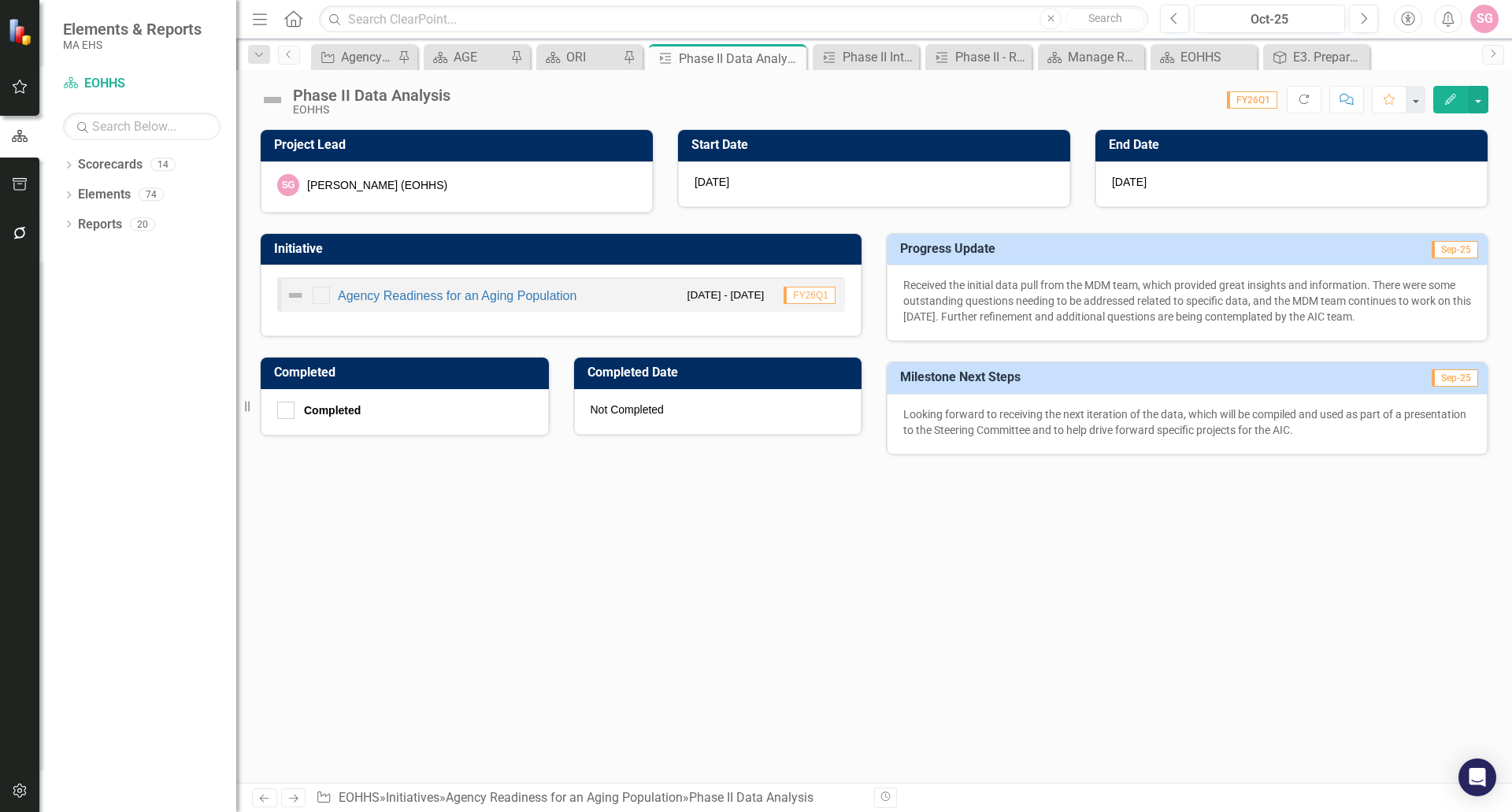
click at [282, 105] on img at bounding box center [273, 100] width 25 height 25
click at [276, 101] on img at bounding box center [273, 100] width 25 height 25
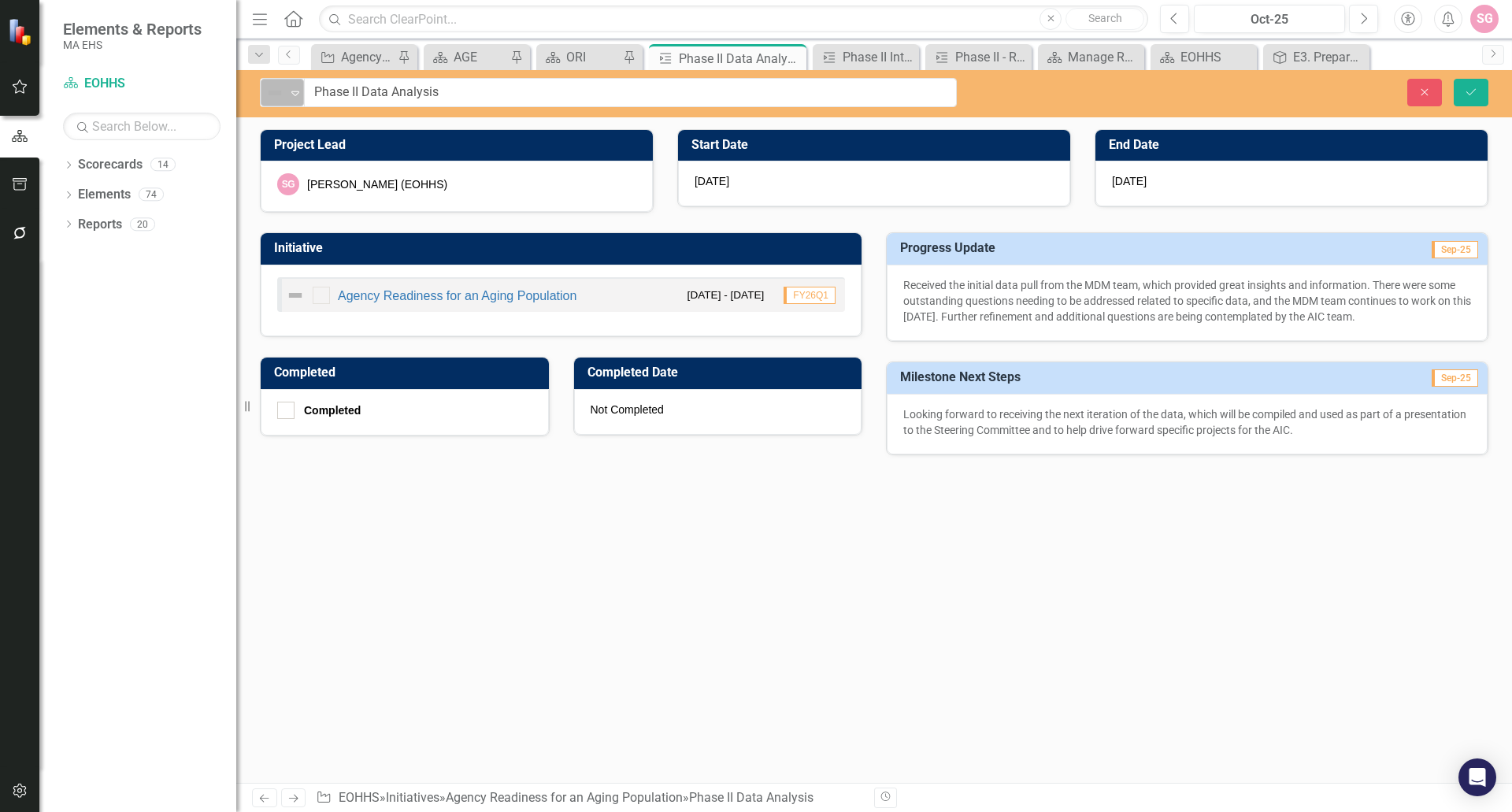
click at [280, 98] on img at bounding box center [275, 93] width 19 height 19
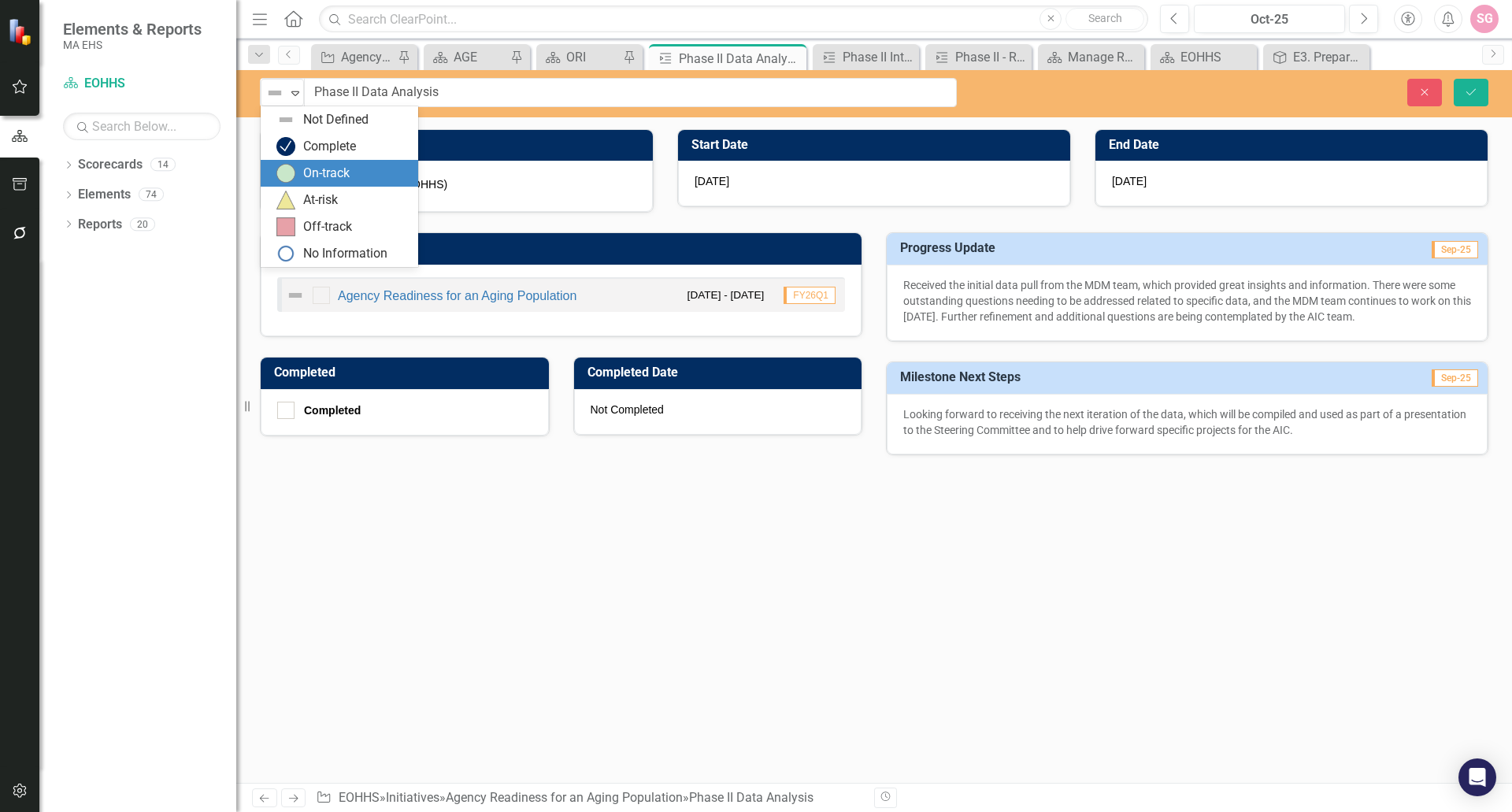
click at [337, 174] on div "On-track" at bounding box center [326, 174] width 47 height 18
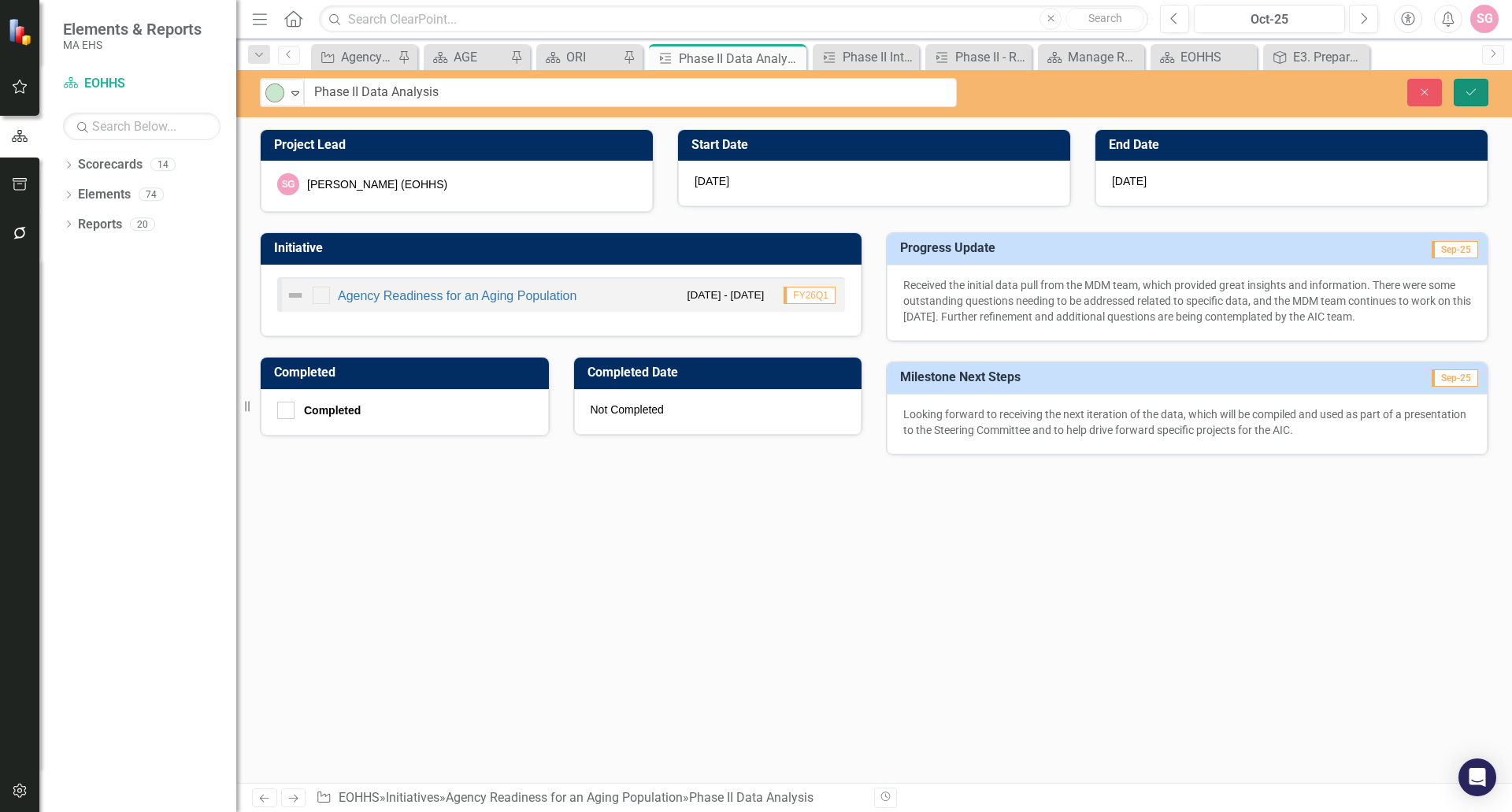
click at [1457, 84] on button "Save" at bounding box center [1472, 92] width 35 height 28
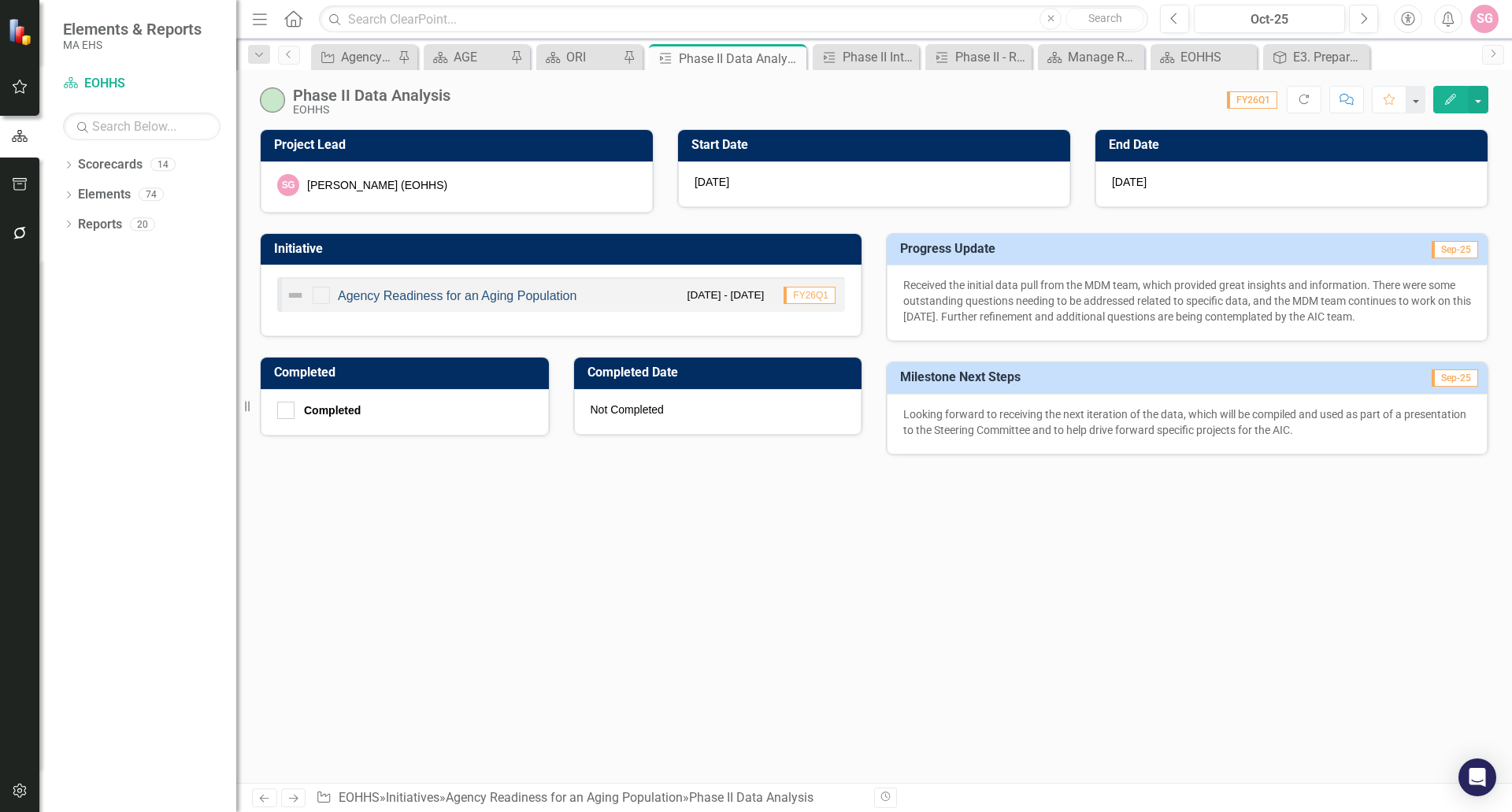
click at [558, 296] on link "Agency Readiness for an Aging Population" at bounding box center [457, 296] width 239 height 13
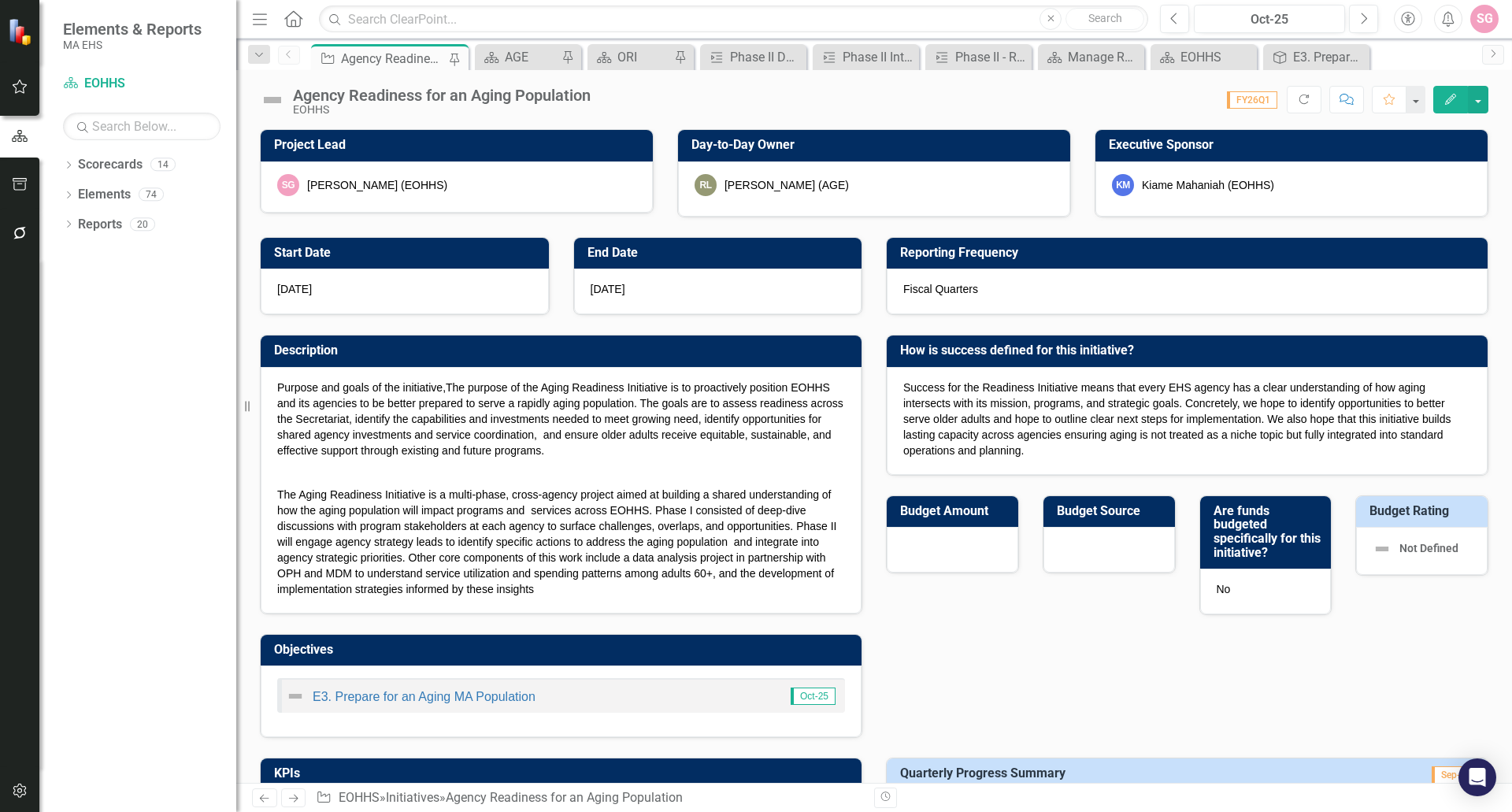
checkbox input "true"
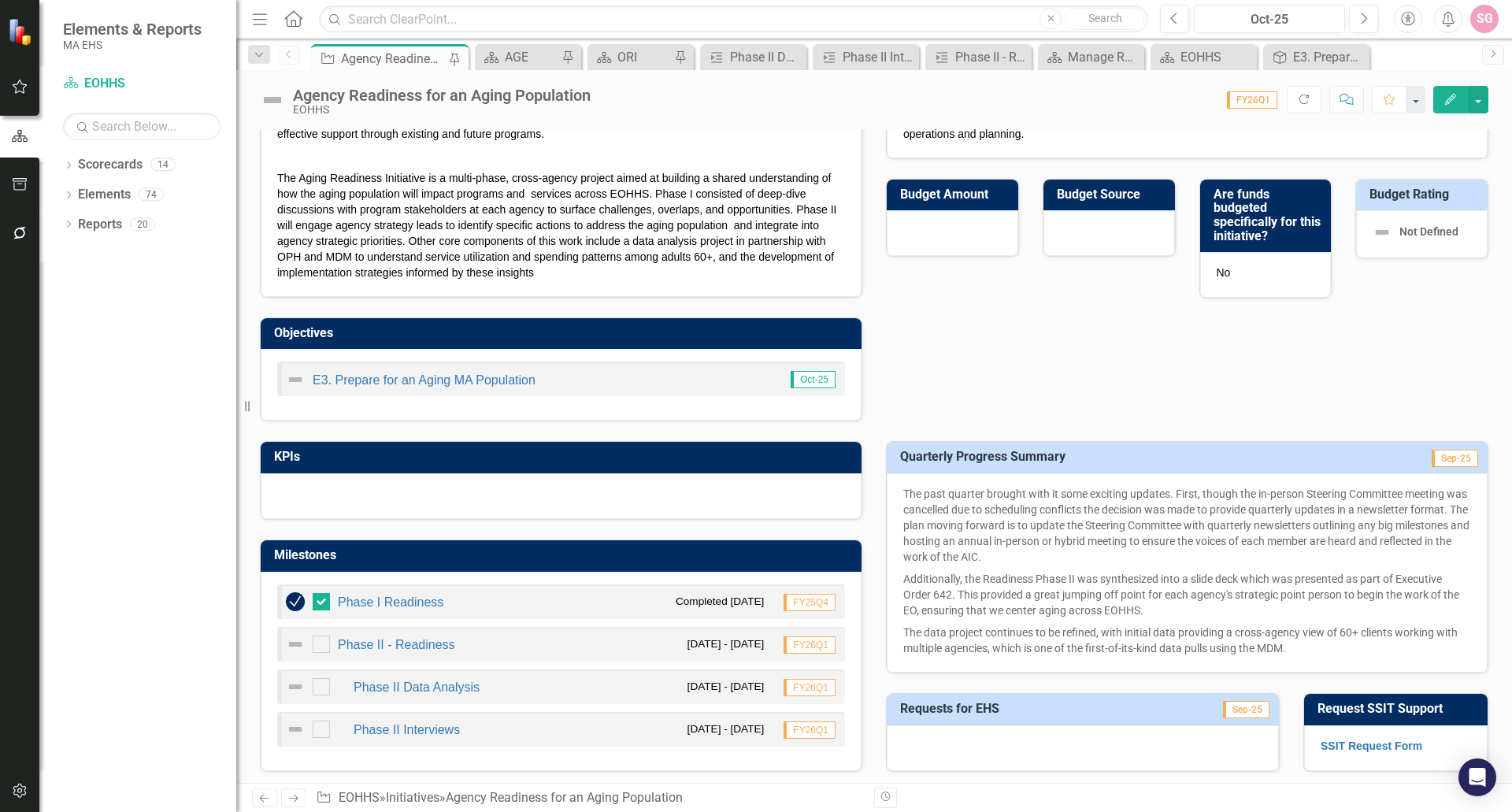
scroll to position [473, 0]
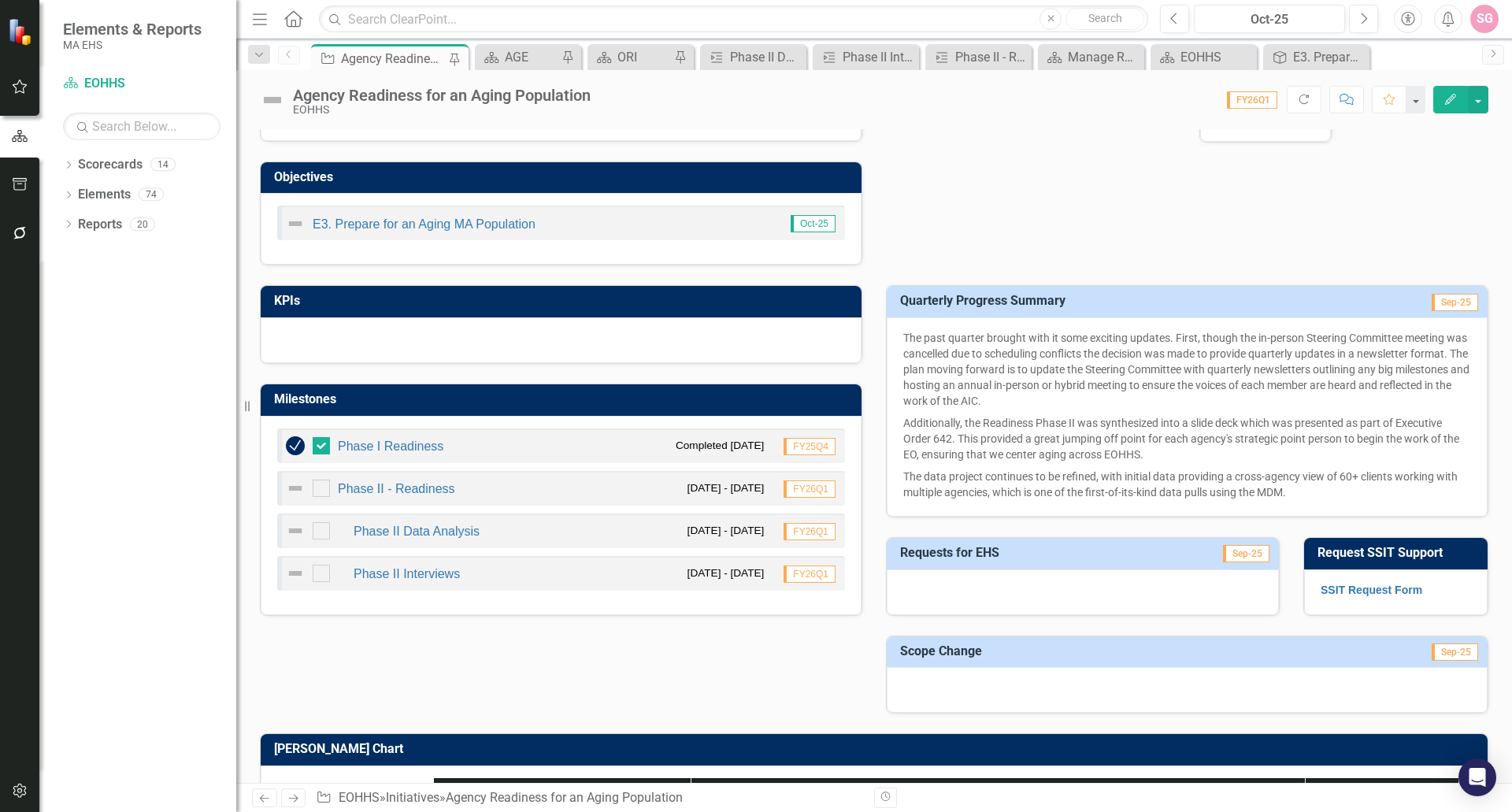
click at [295, 487] on img at bounding box center [296, 488] width 19 height 19
click at [316, 487] on input "checkbox" at bounding box center [317, 485] width 10 height 10
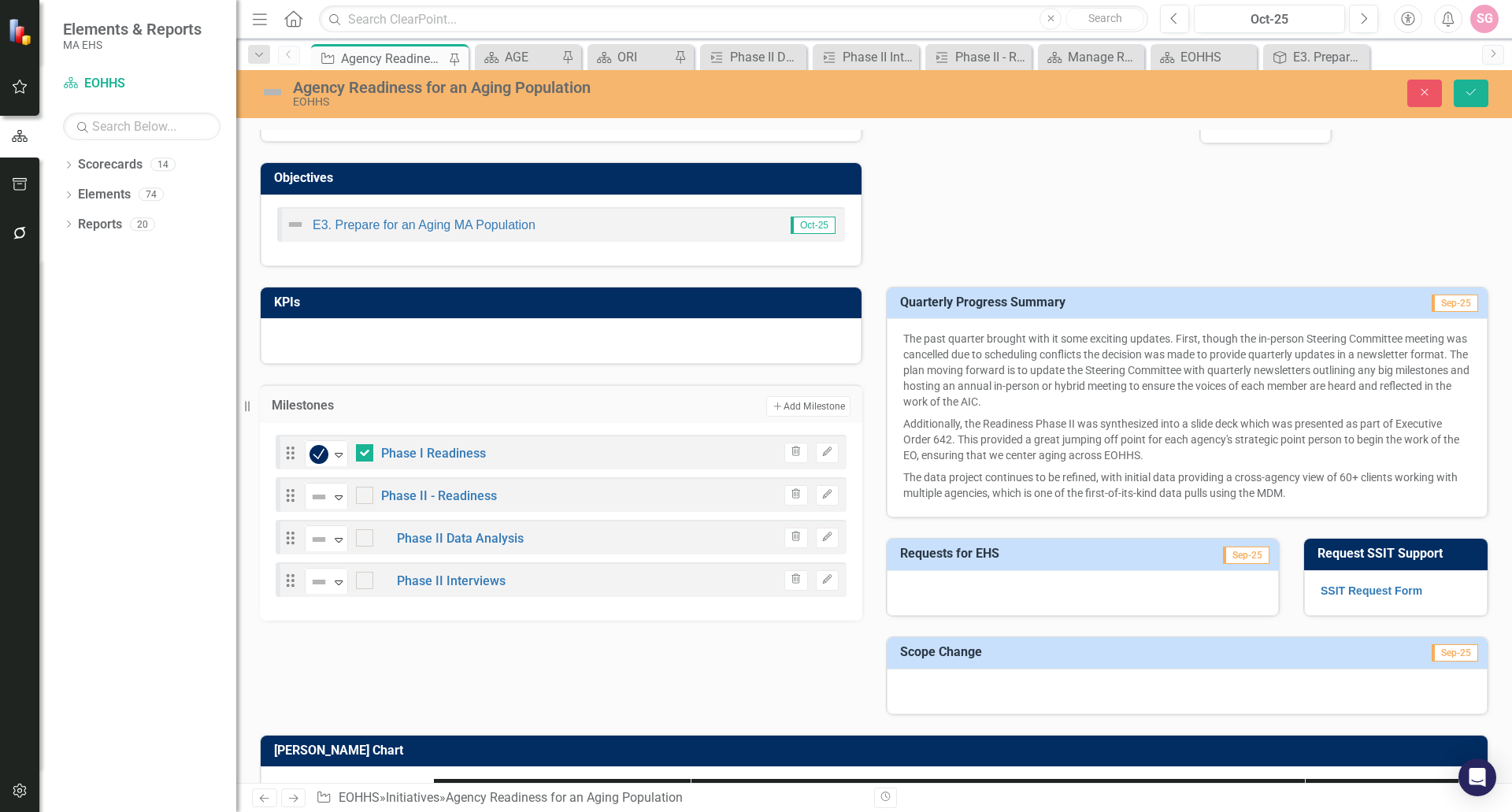
checkbox input "true"
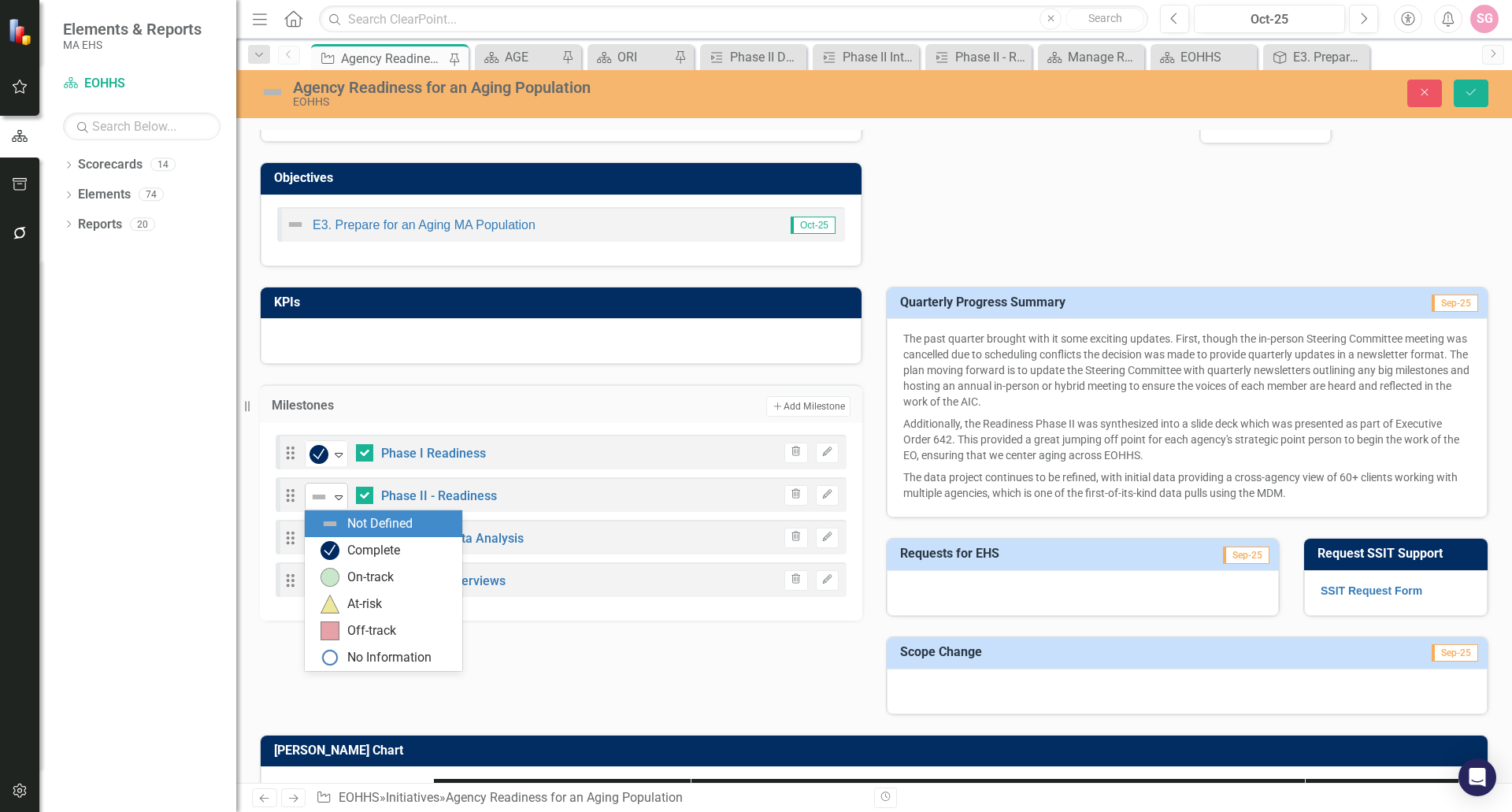
click at [337, 491] on icon "Expand" at bounding box center [339, 497] width 16 height 13
click at [361, 542] on div "Complete" at bounding box center [373, 550] width 53 height 18
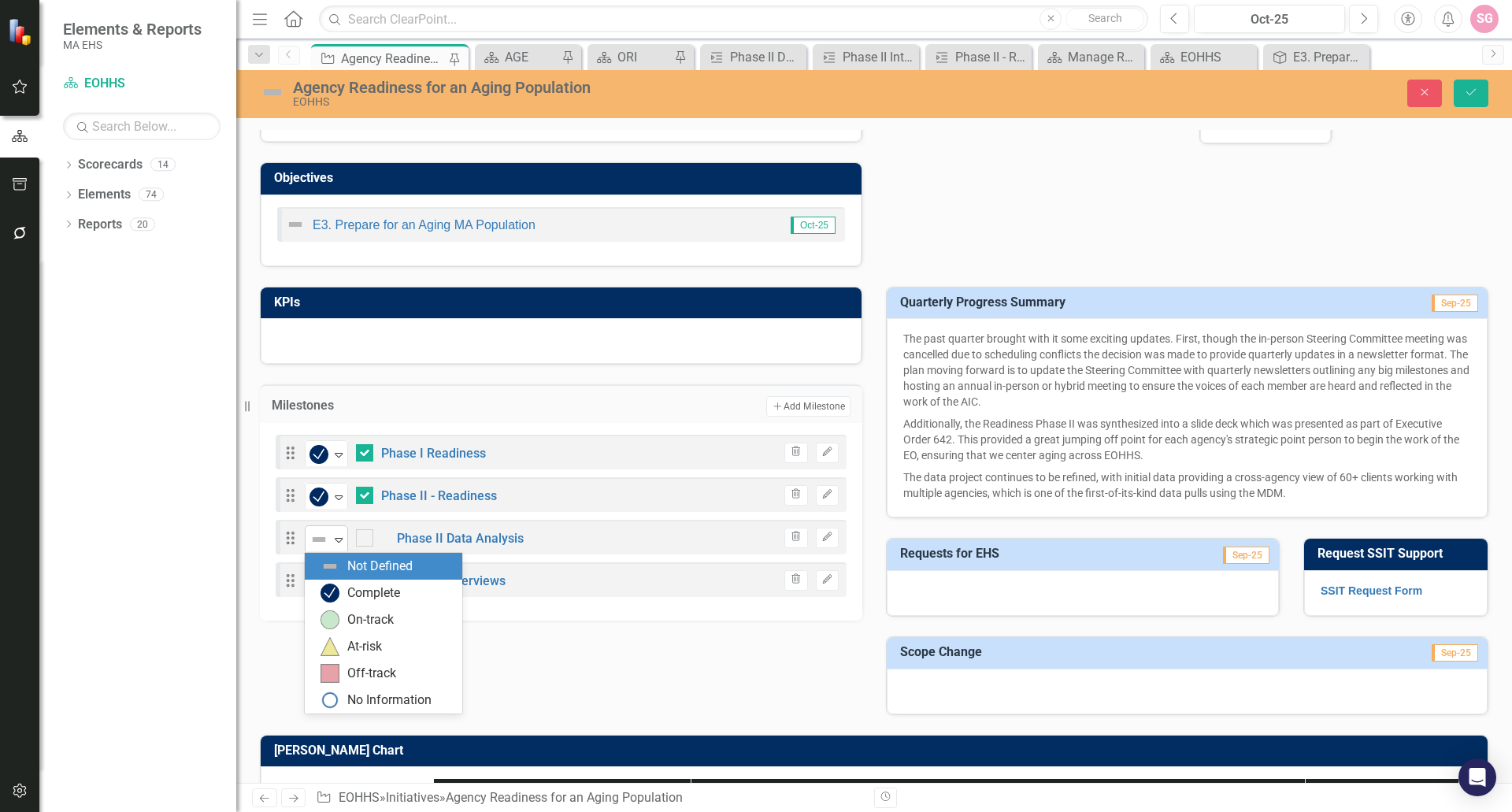
click at [341, 545] on icon "Expand" at bounding box center [339, 540] width 16 height 13
click at [377, 619] on div "On-track" at bounding box center [370, 620] width 47 height 18
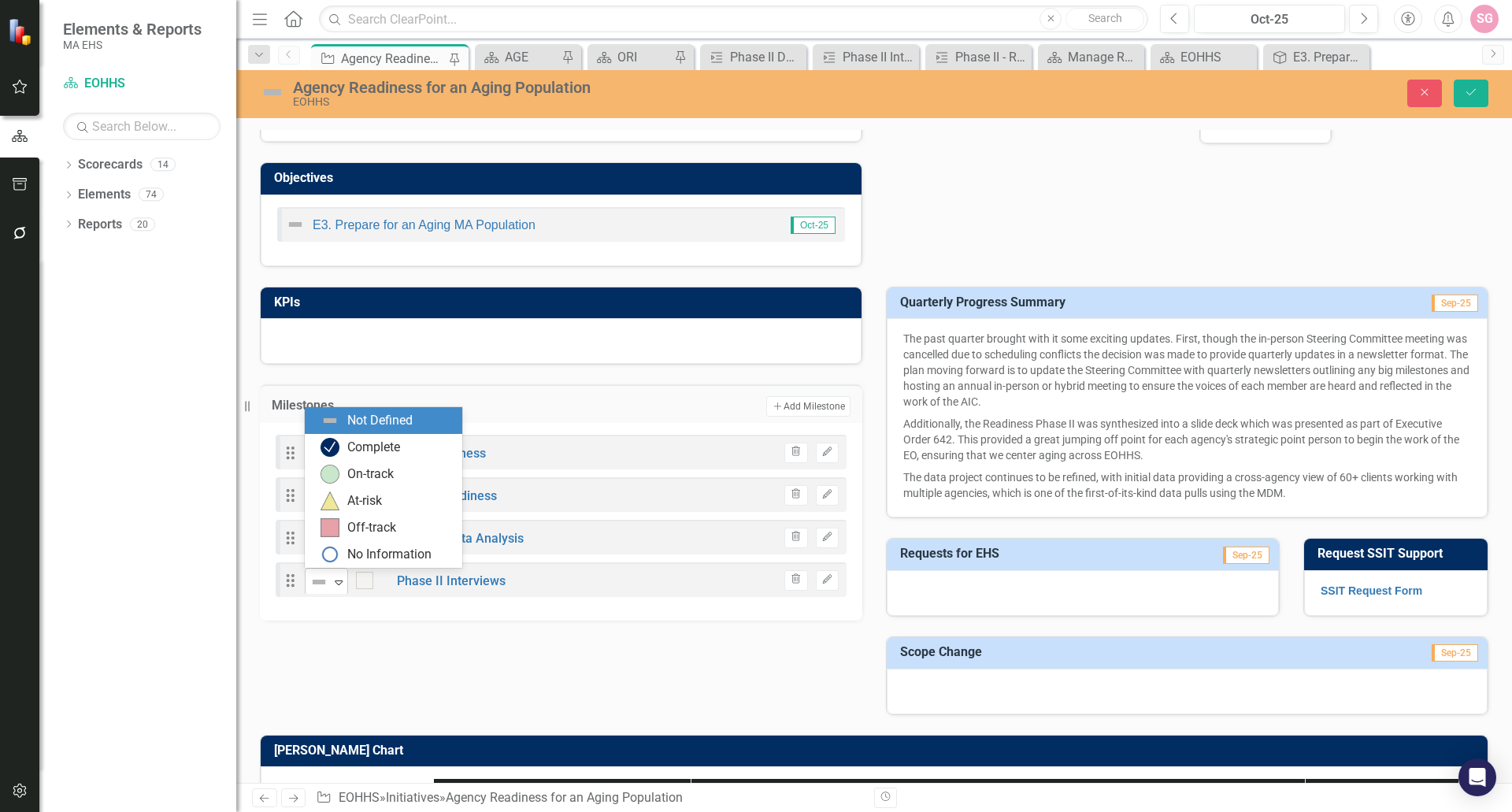
click at [340, 579] on icon "Expand" at bounding box center [339, 582] width 16 height 13
click at [399, 450] on div "Complete" at bounding box center [373, 447] width 53 height 18
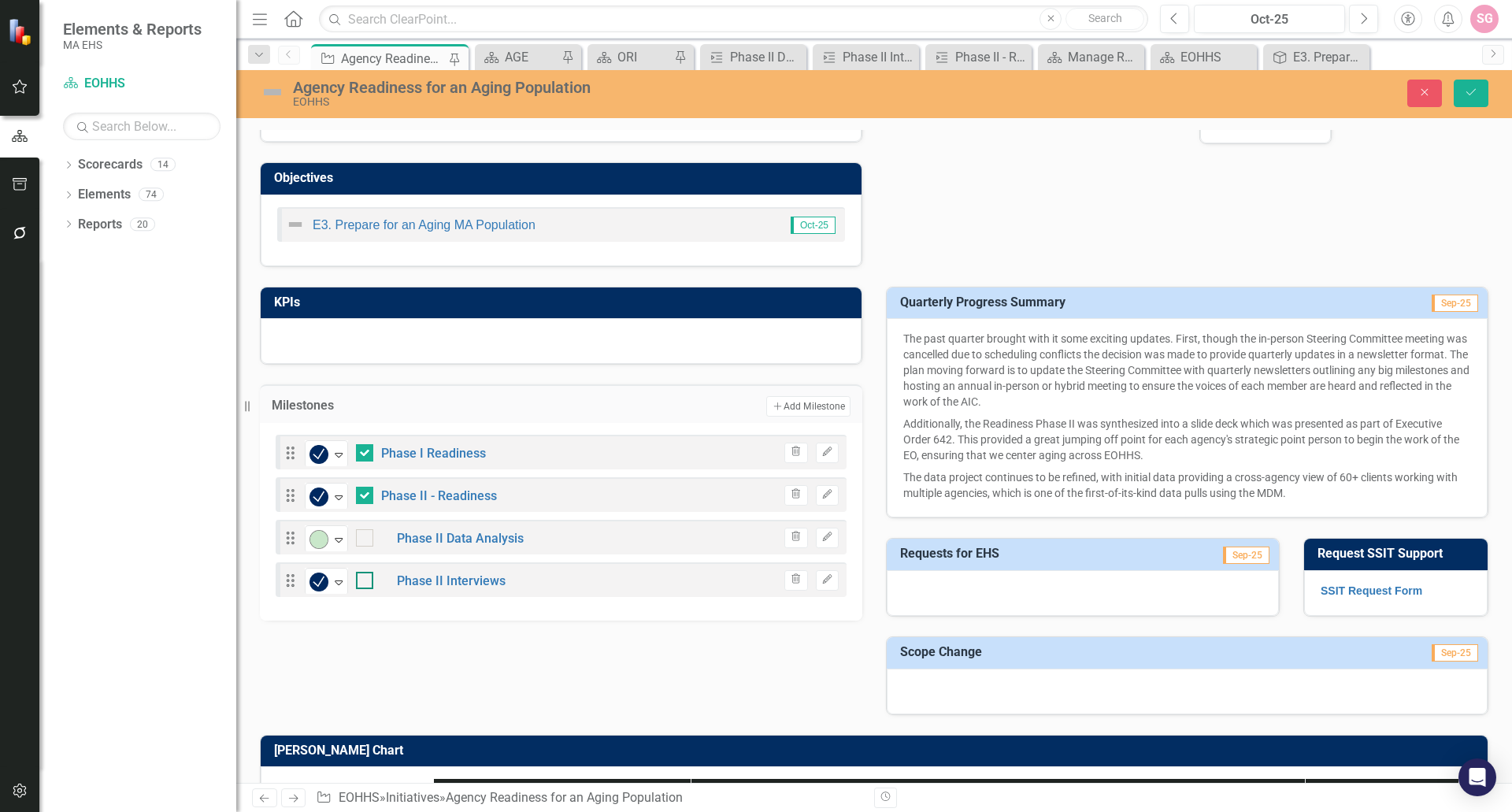
click at [365, 576] on input "checkbox" at bounding box center [361, 576] width 10 height 10
checkbox input "true"
click at [369, 543] on div at bounding box center [365, 538] width 17 height 17
click at [366, 539] on input "checkbox" at bounding box center [361, 534] width 10 height 10
checkbox input "true"
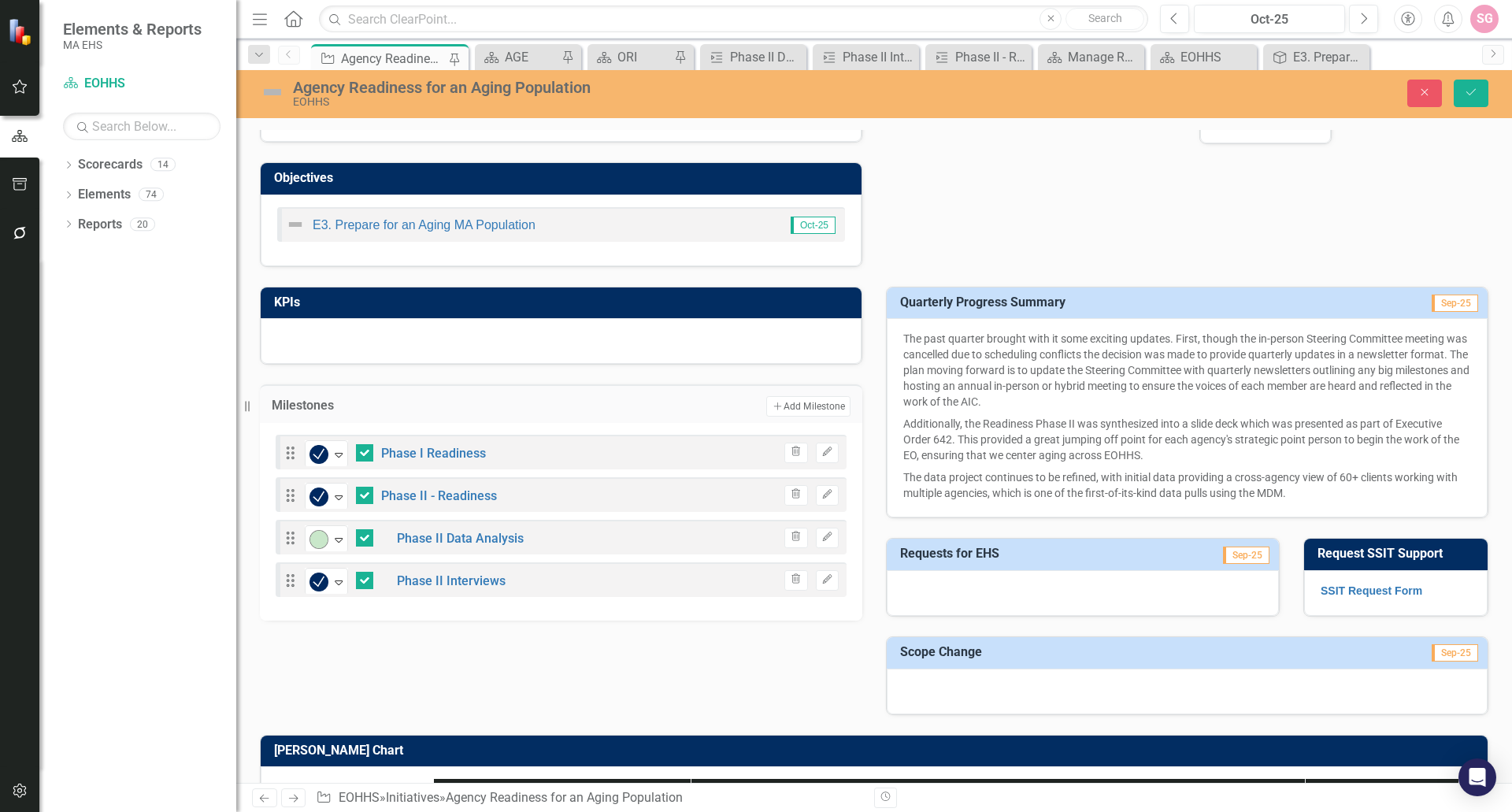
click at [475, 631] on div "KPIs Milestones Add Add Milestone Drag Complete Expand Phase I Readiness Trash …" at bounding box center [875, 491] width 1253 height 448
click at [461, 578] on link "Phase II Interviews" at bounding box center [451, 580] width 109 height 15
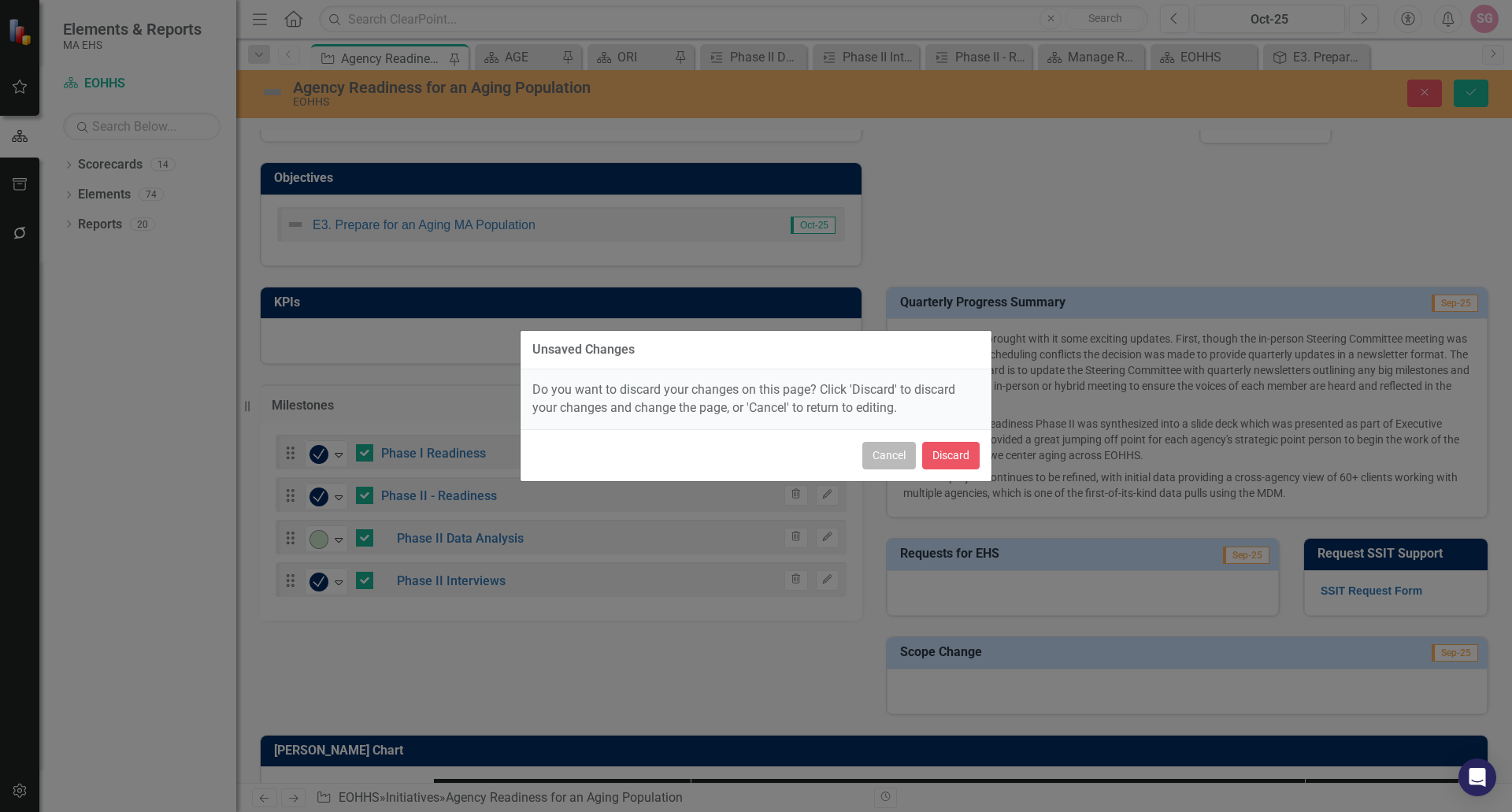
click at [899, 462] on button "Cancel" at bounding box center [890, 455] width 54 height 28
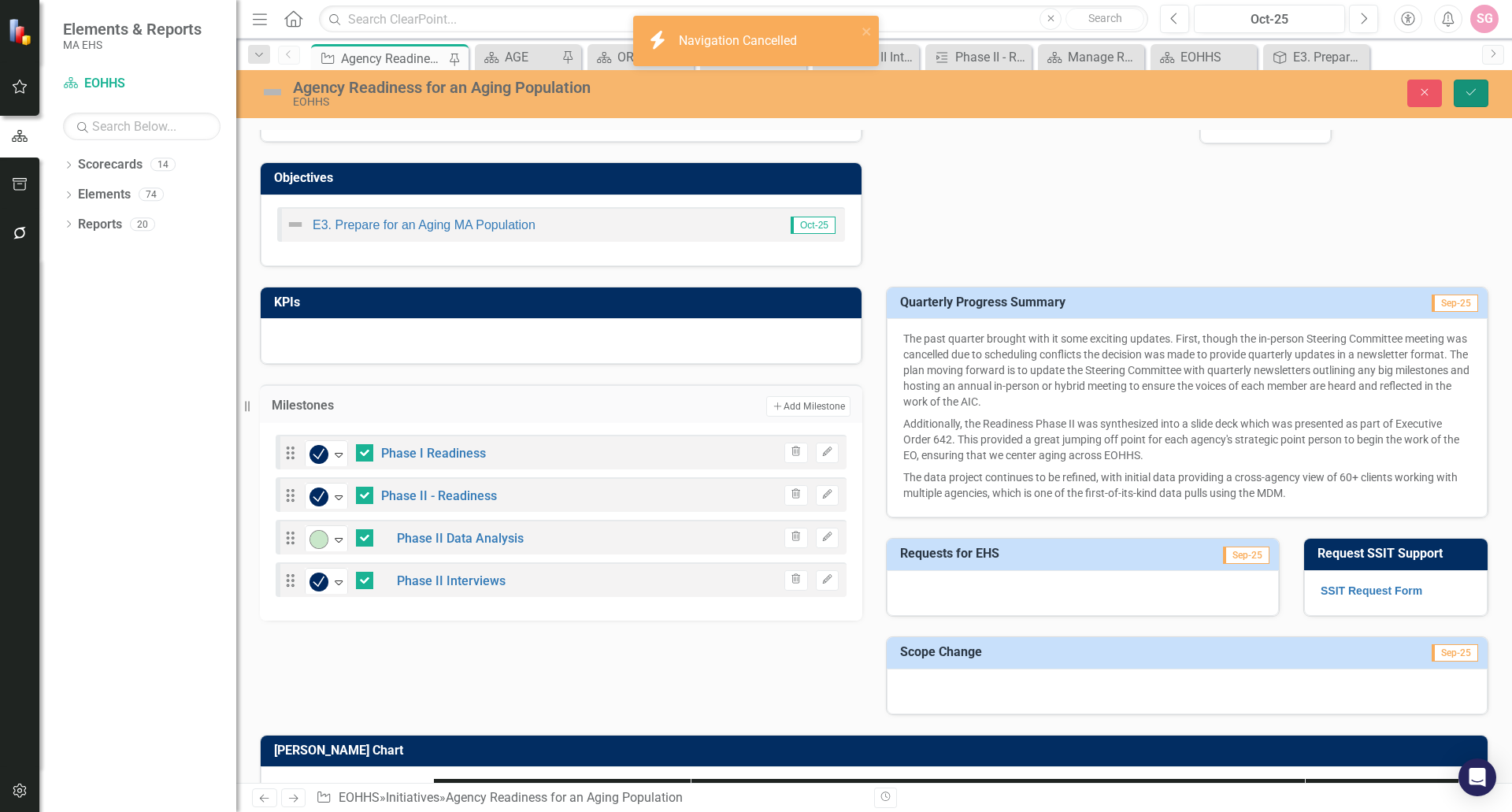
click at [1464, 89] on button "Save" at bounding box center [1472, 93] width 35 height 28
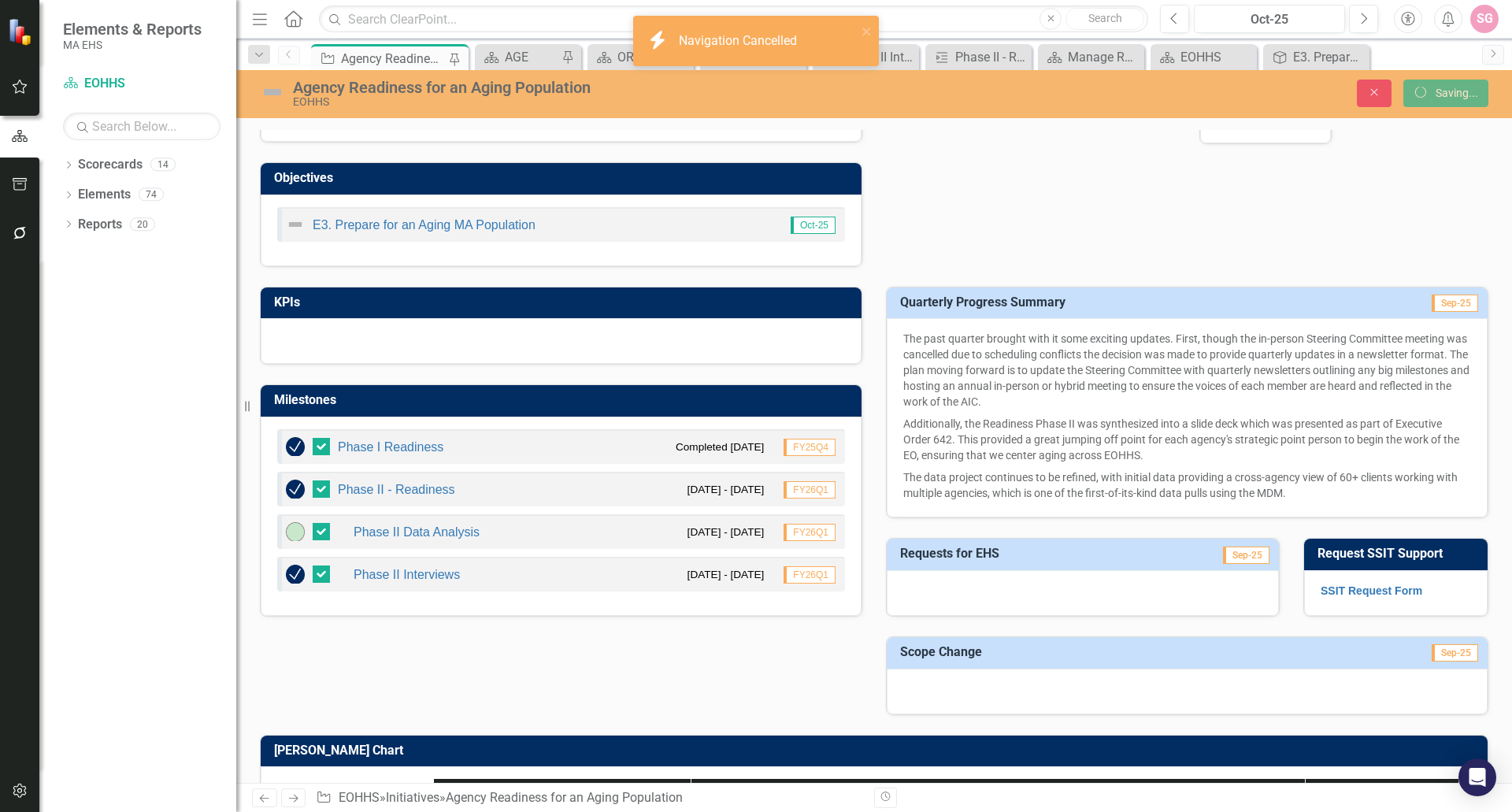
checkbox input "false"
checkbox input "true"
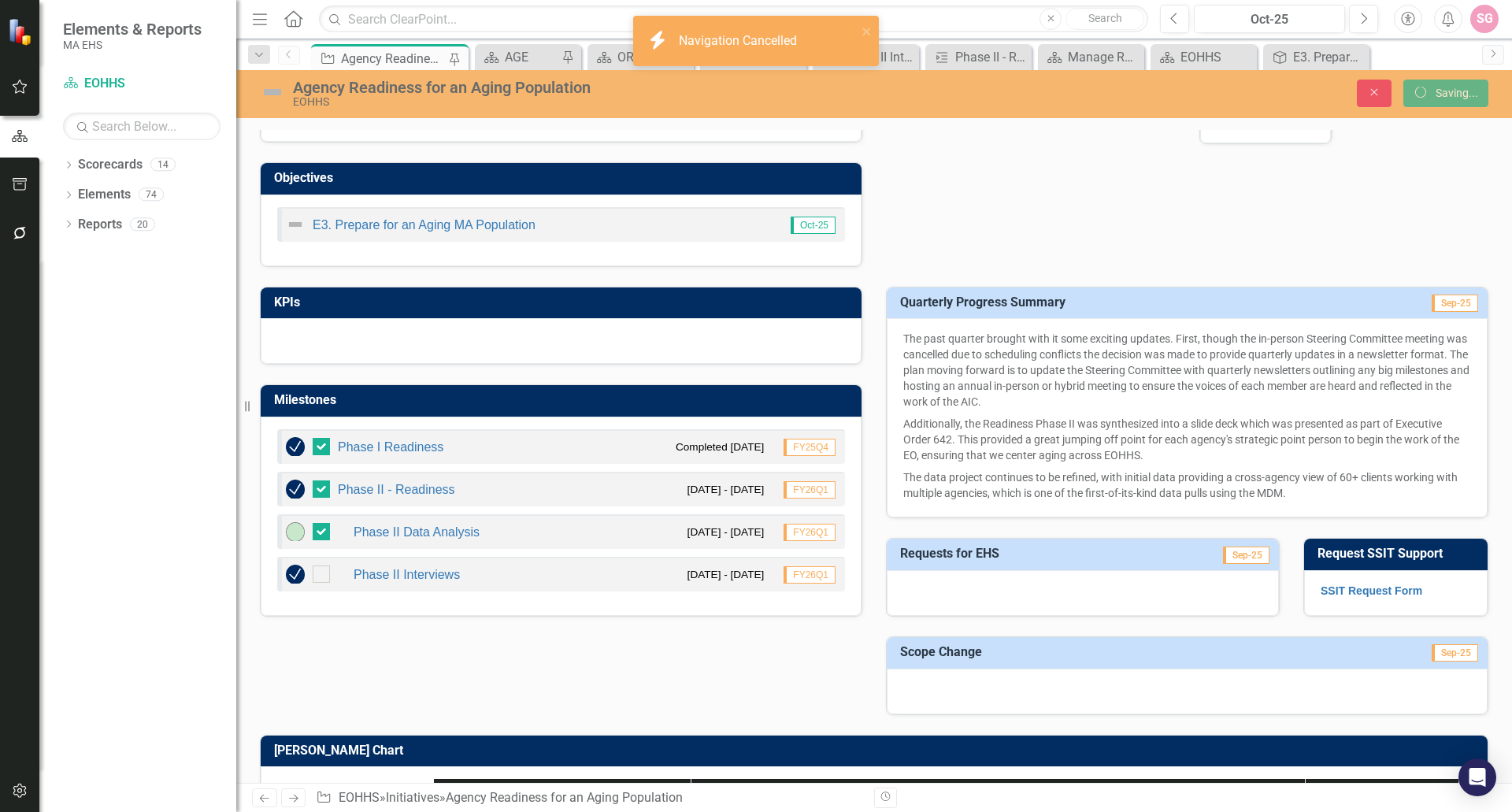
checkbox input "true"
checkbox input "false"
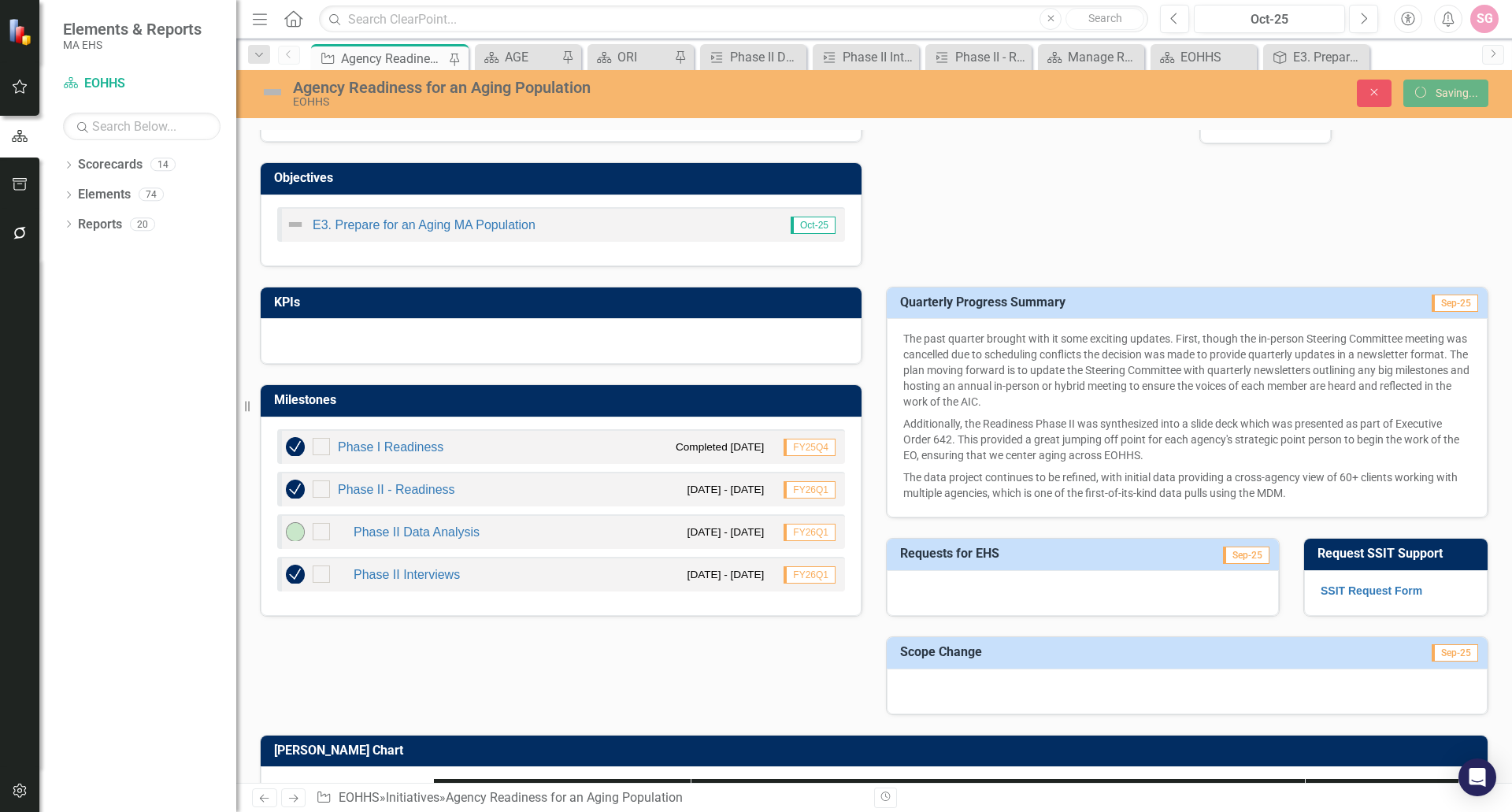
checkbox input "true"
checkbox input "false"
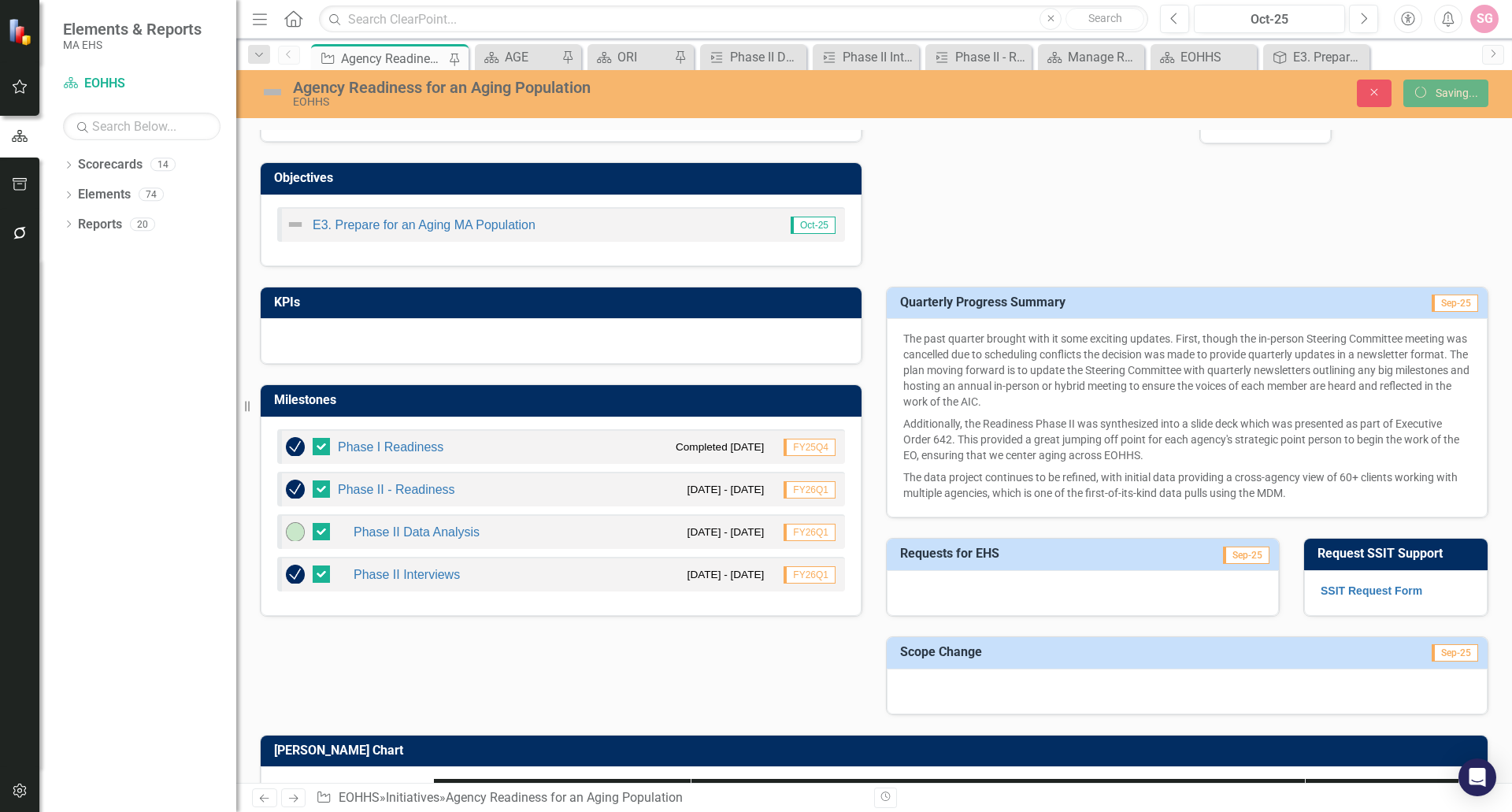
checkbox input "false"
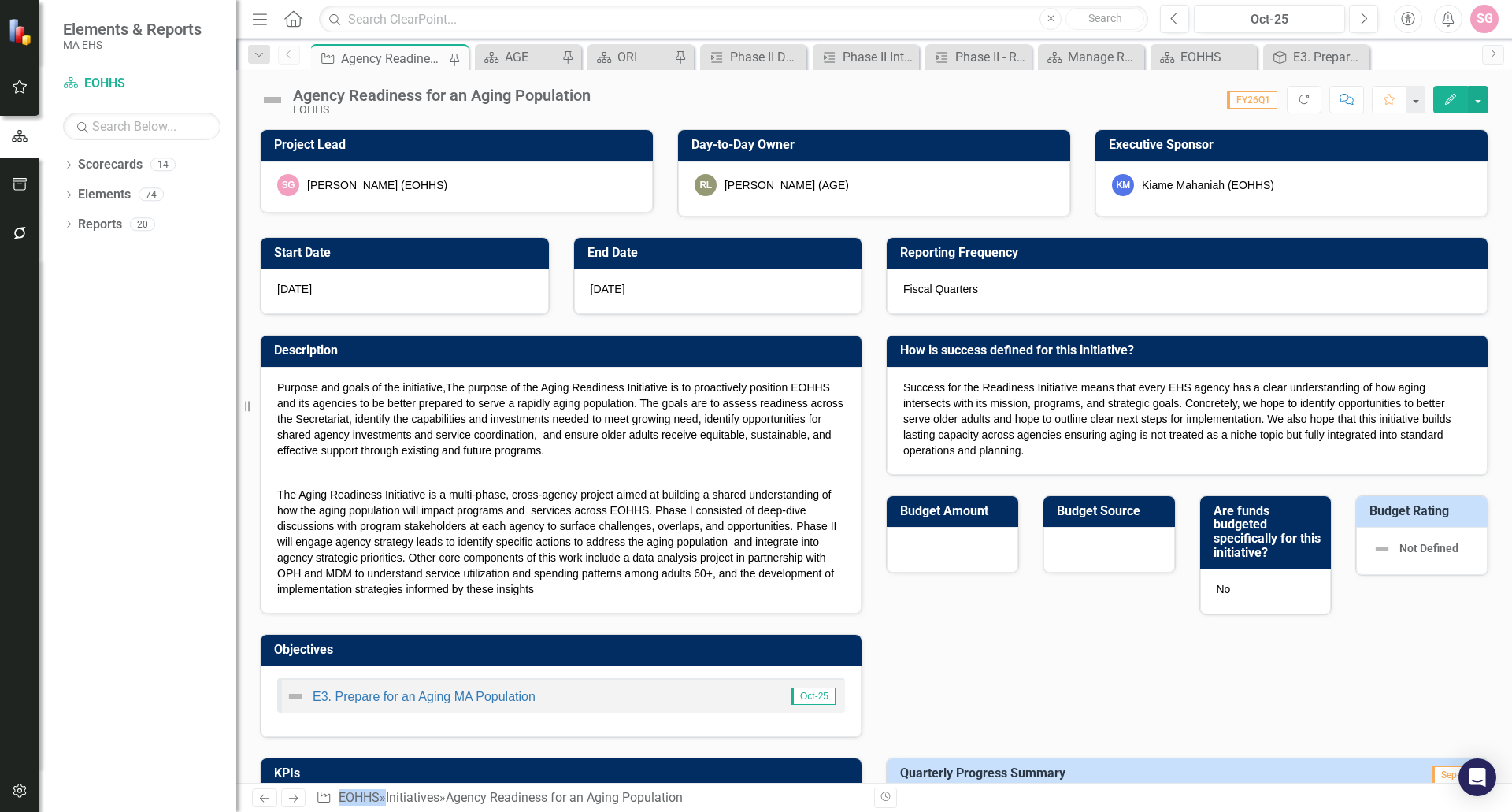
checkbox input "true"
checkbox input "false"
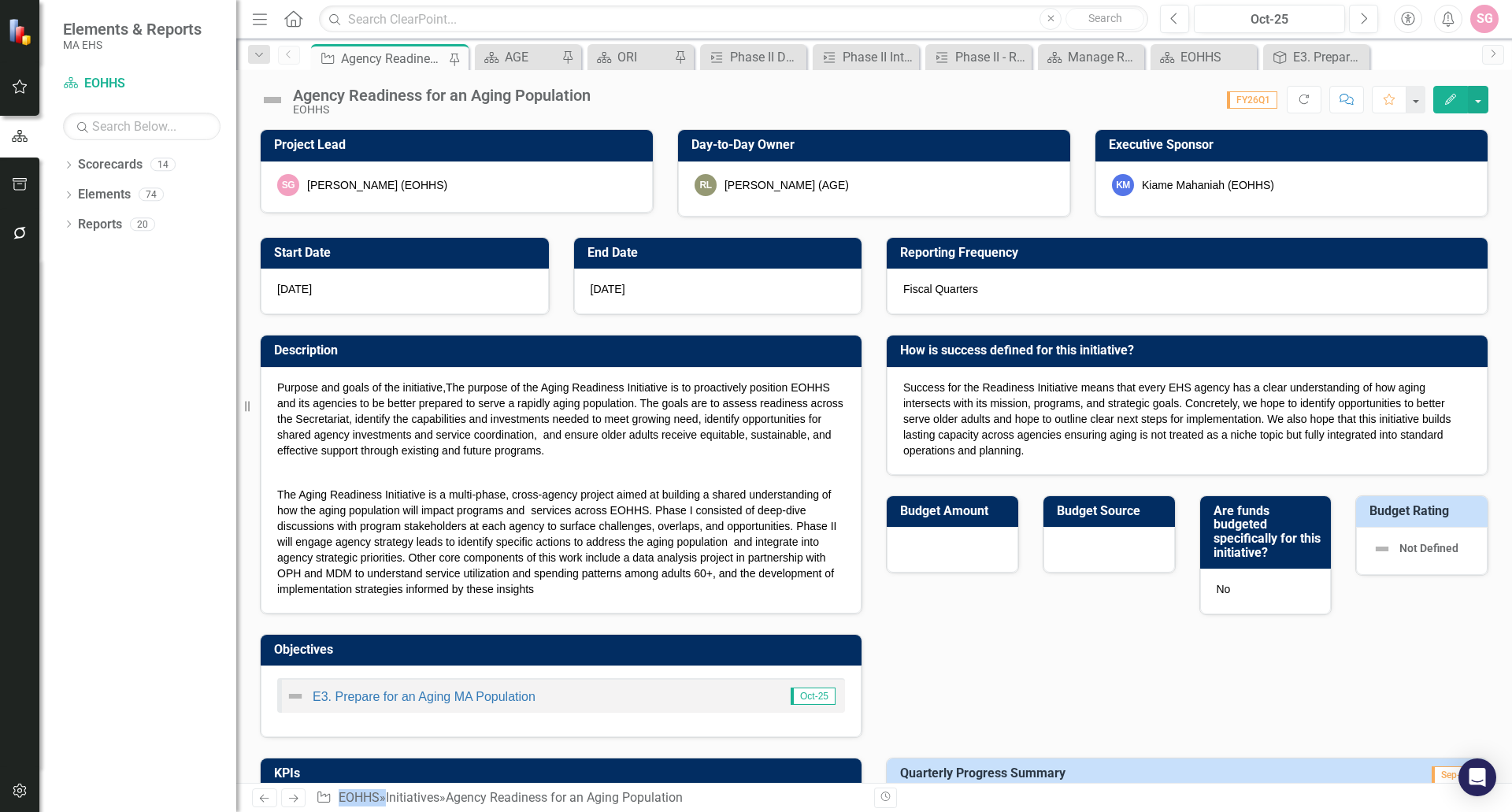
checkbox input "false"
checkbox input "true"
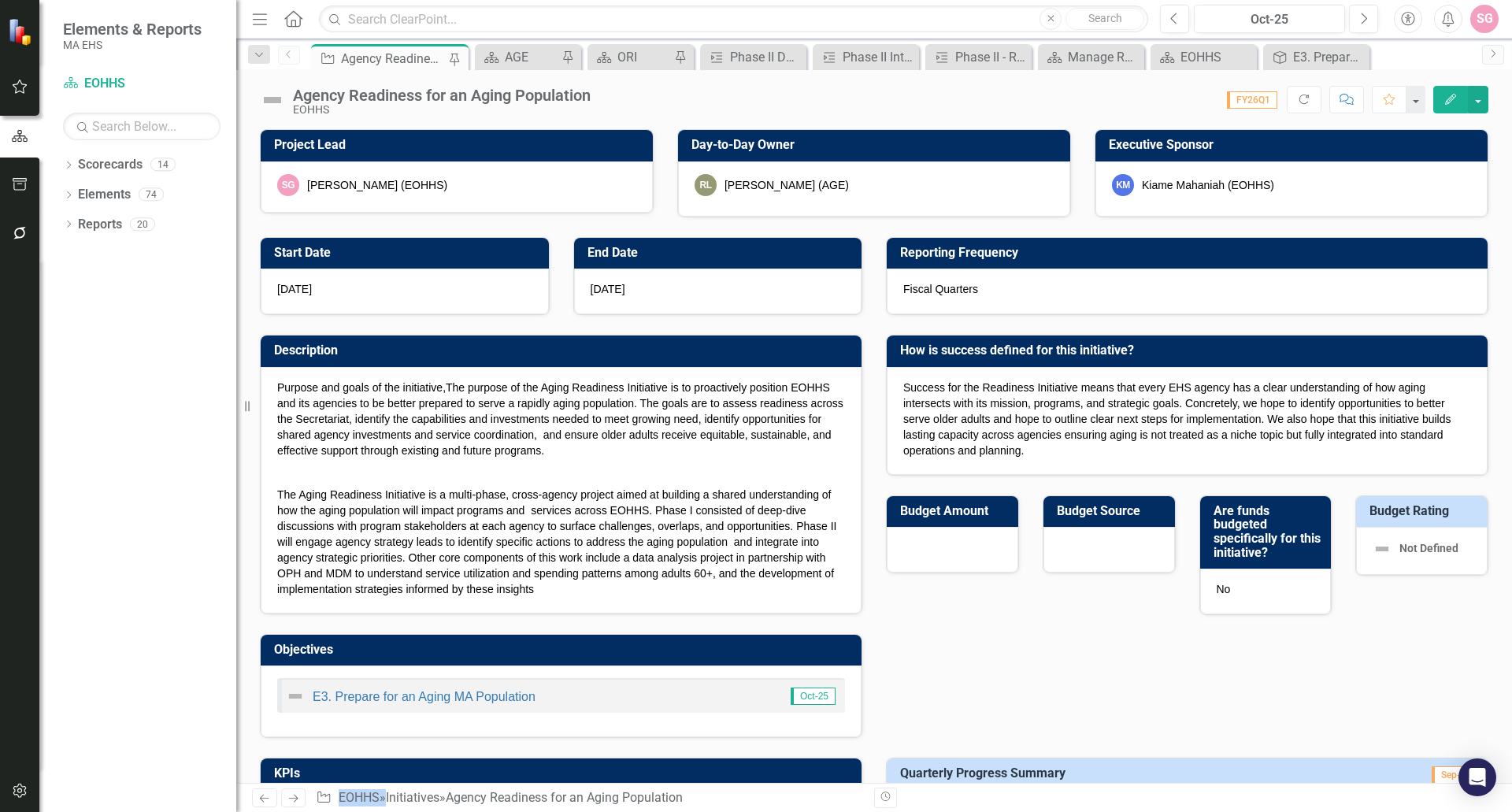
checkbox input "true"
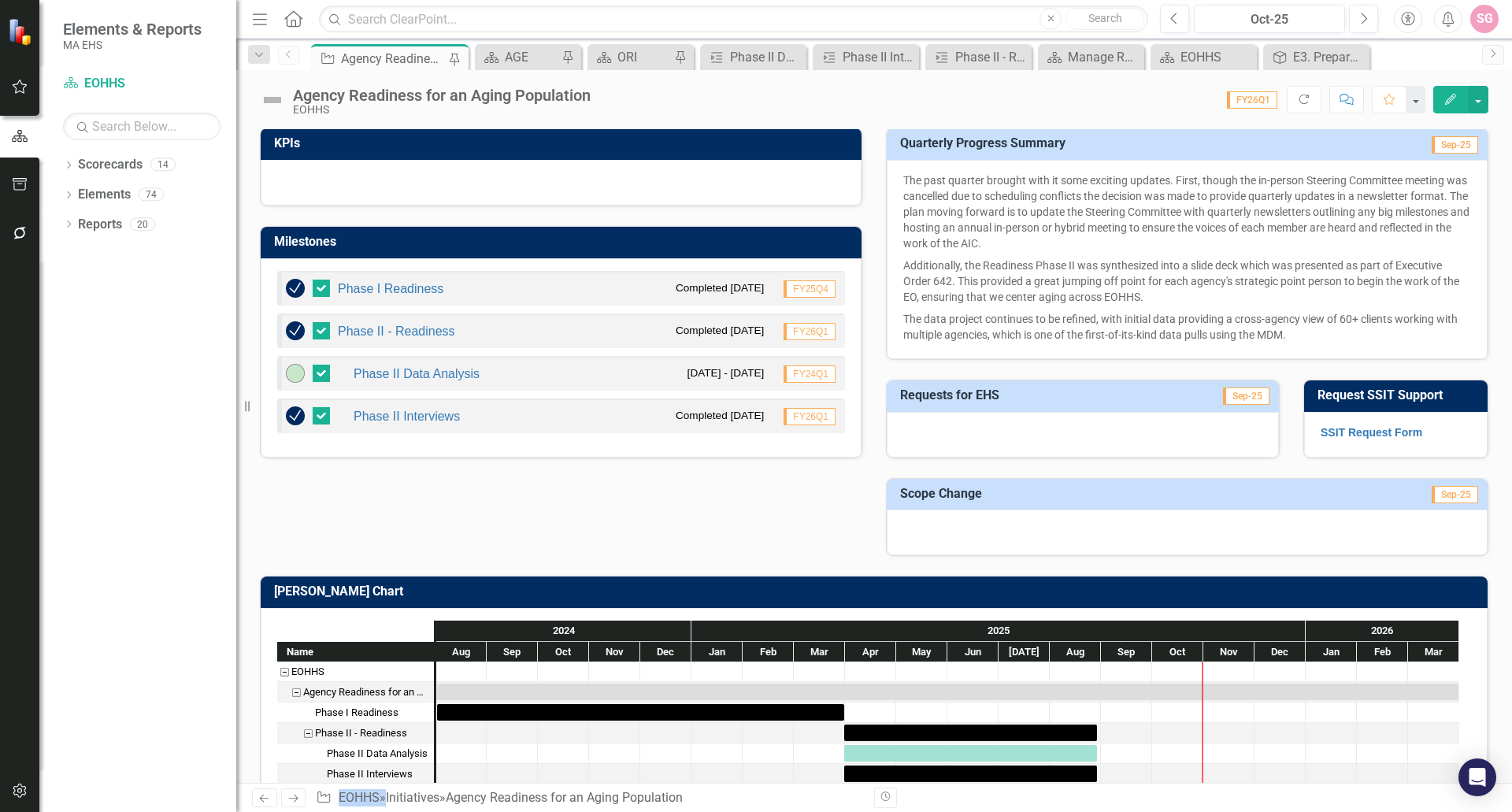
click at [990, 419] on div at bounding box center [1083, 435] width 392 height 46
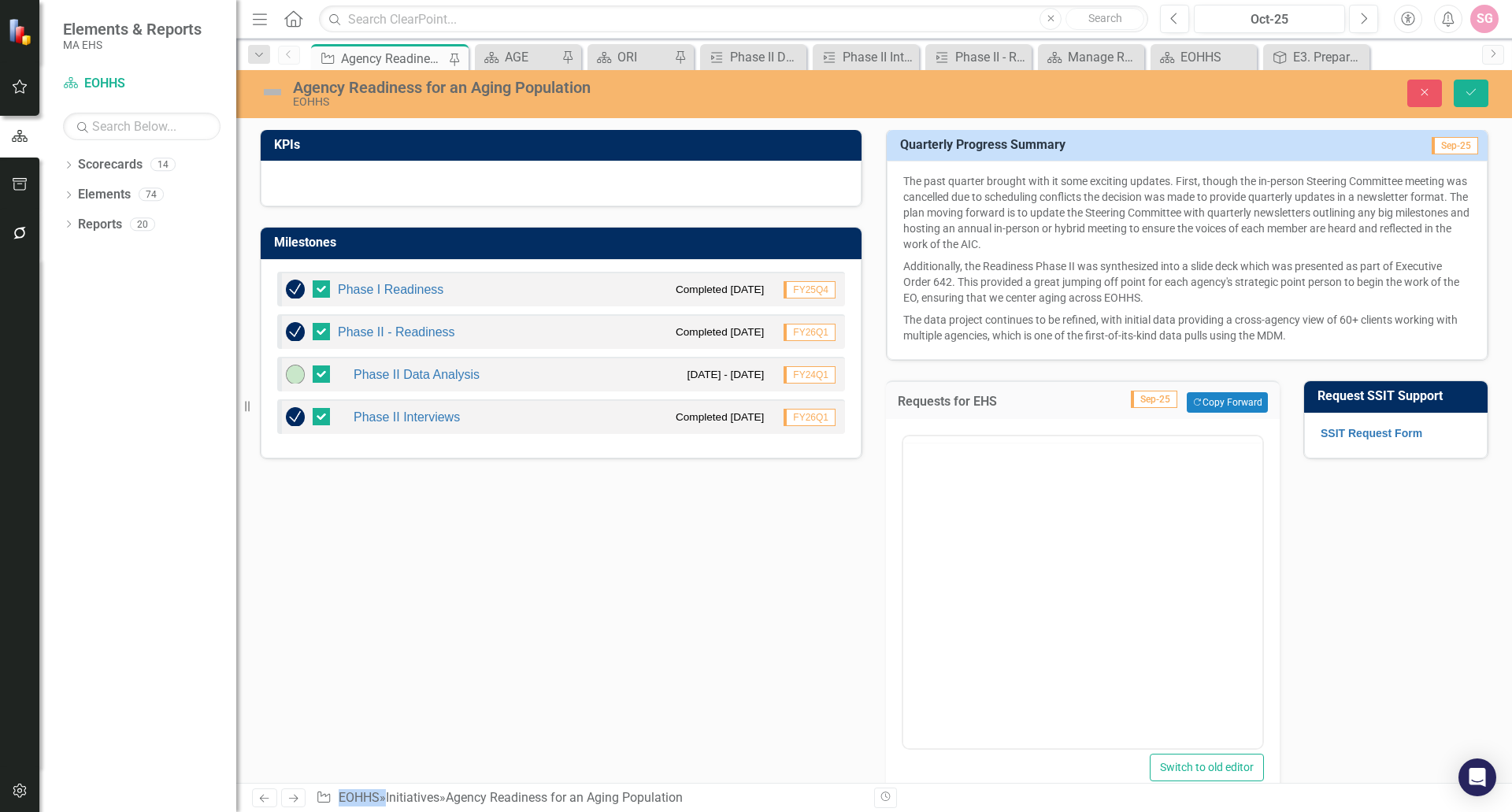
scroll to position [0, 0]
click at [1025, 576] on body "Rich Text Area. Press ALT-0 for help." at bounding box center [1082, 592] width 359 height 236
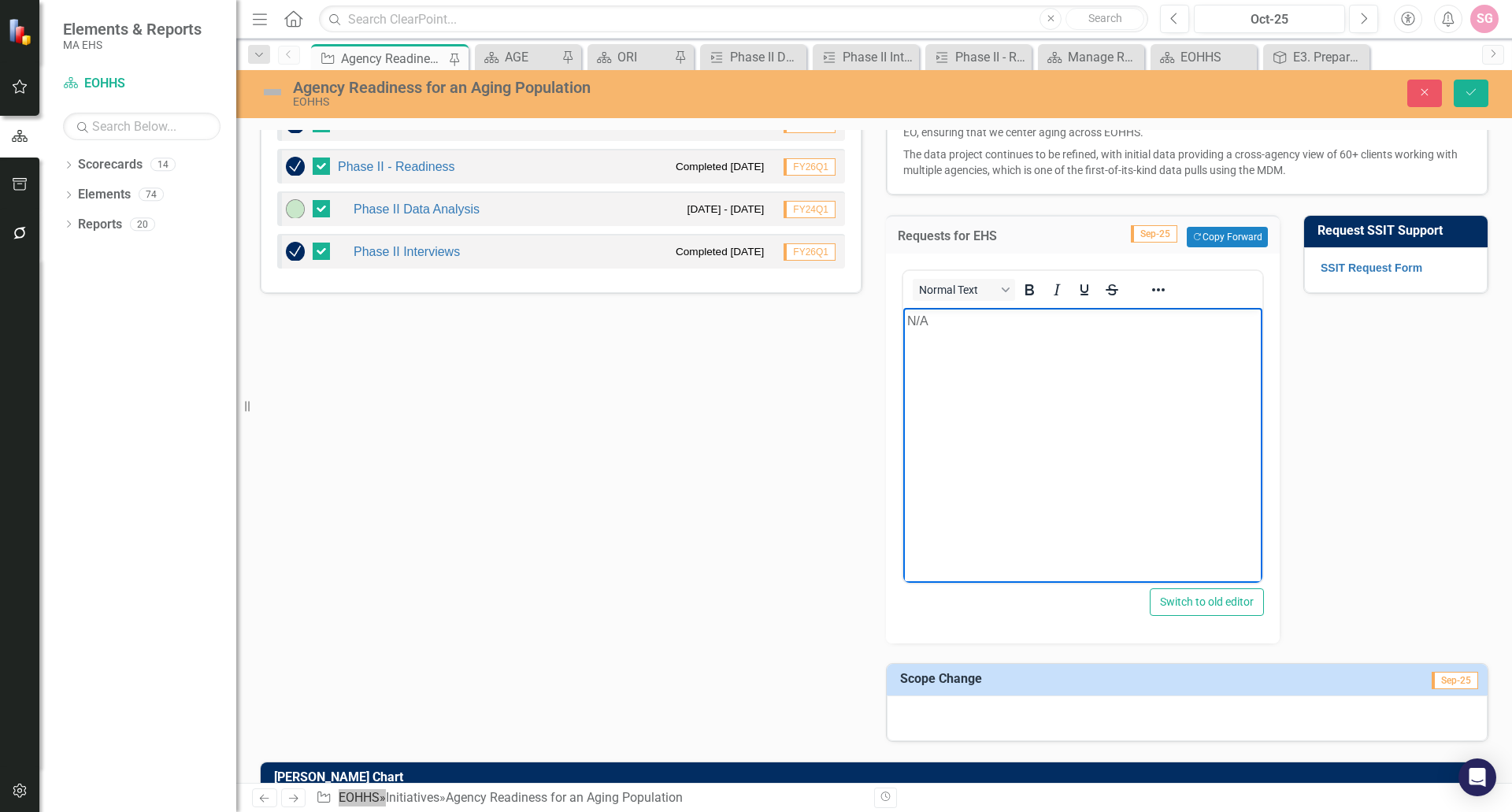
scroll to position [1103, 0]
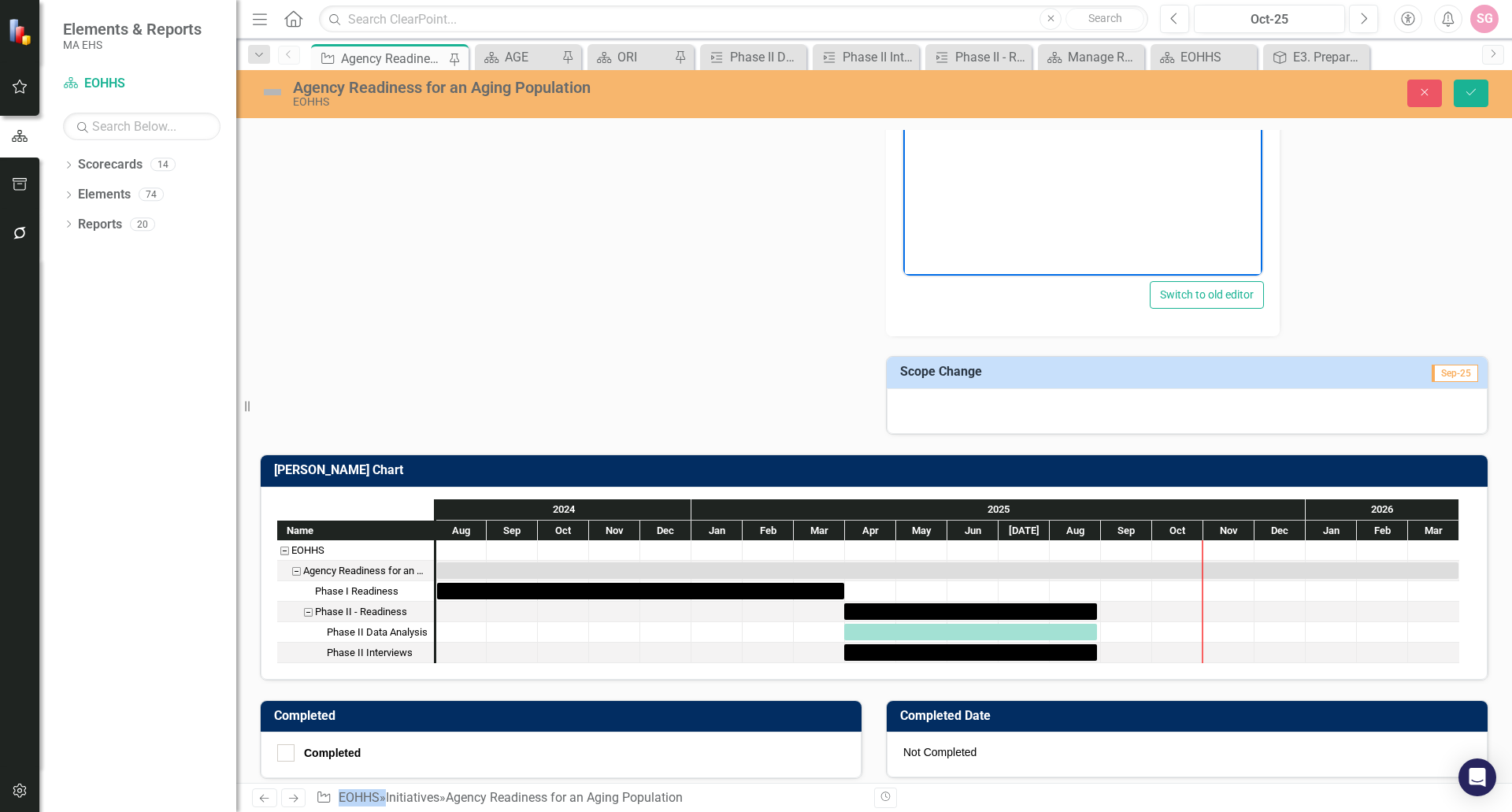
click at [1093, 409] on div at bounding box center [1188, 412] width 601 height 46
click at [1474, 99] on button "Save" at bounding box center [1472, 93] width 35 height 28
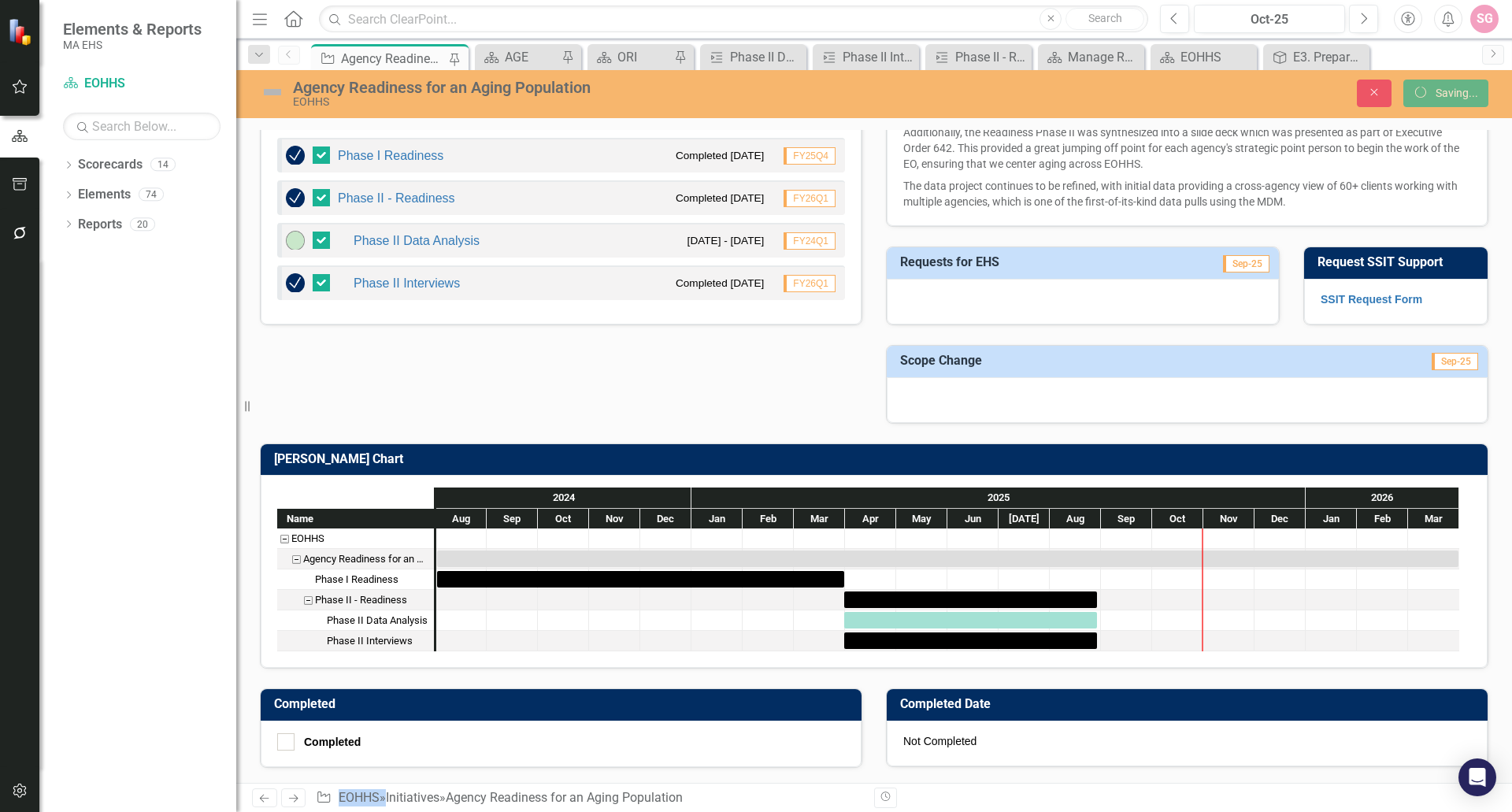
scroll to position [764, 0]
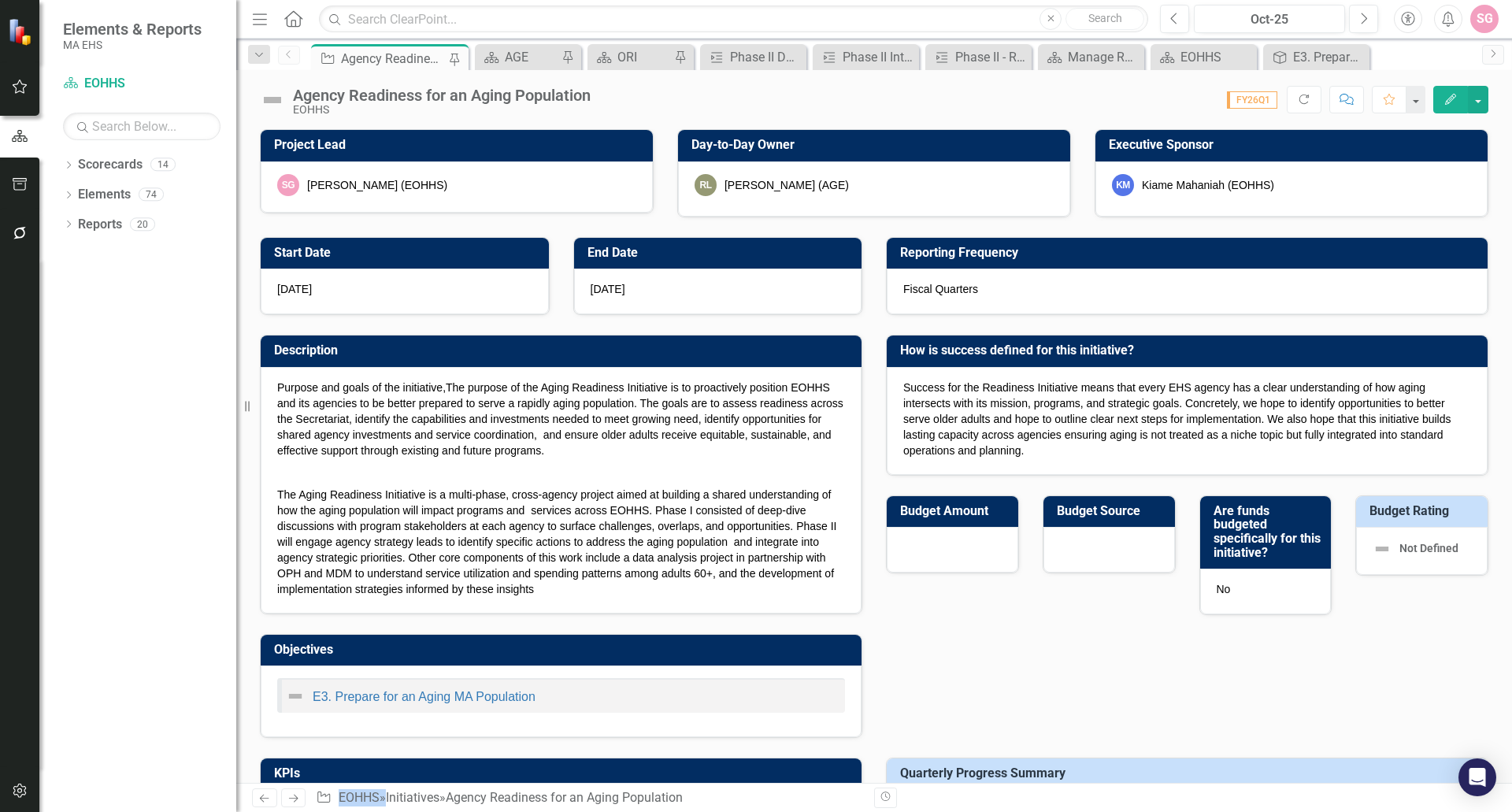
checkbox input "false"
checkbox input "true"
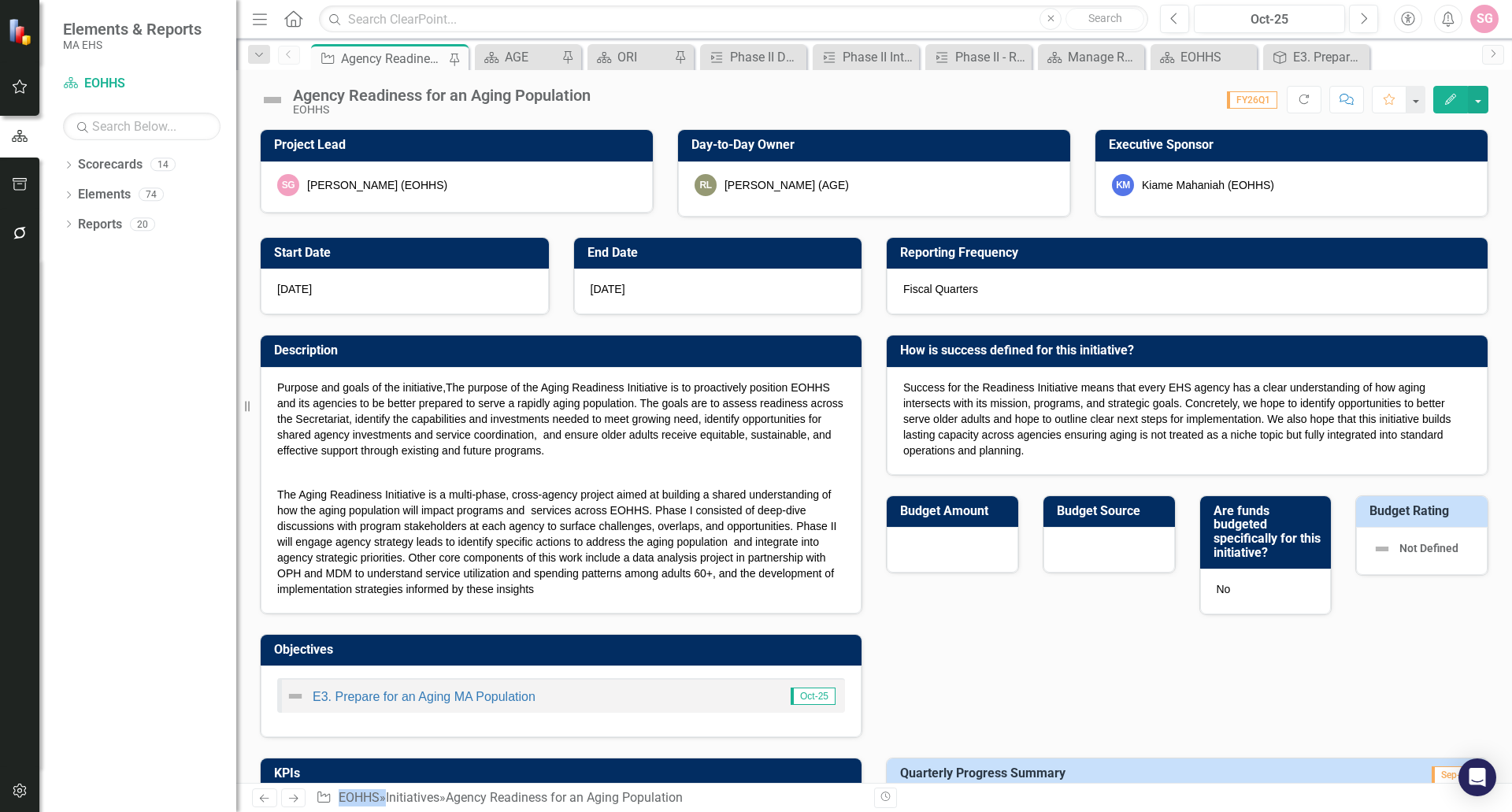
checkbox input "true"
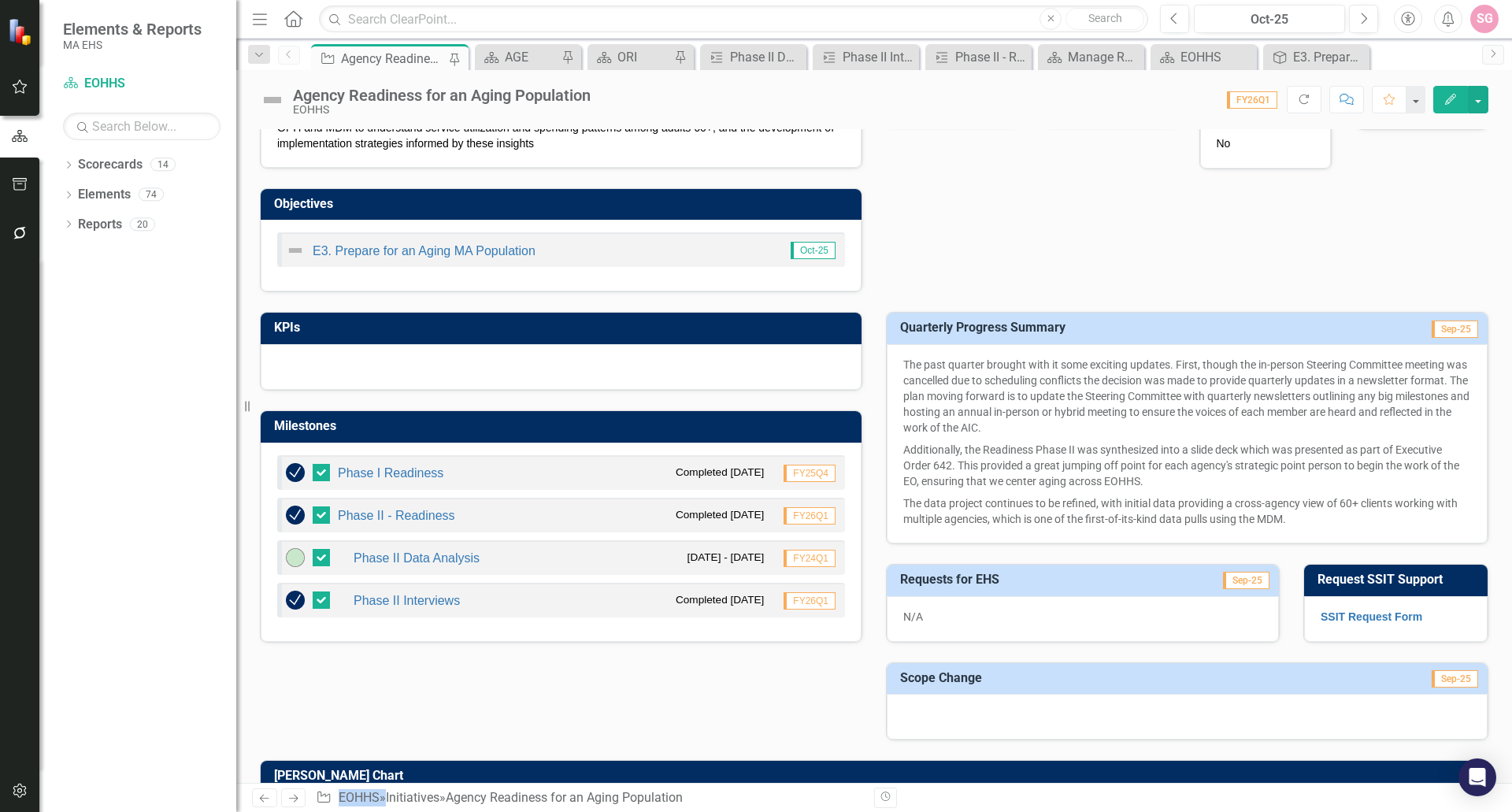
scroll to position [473, 0]
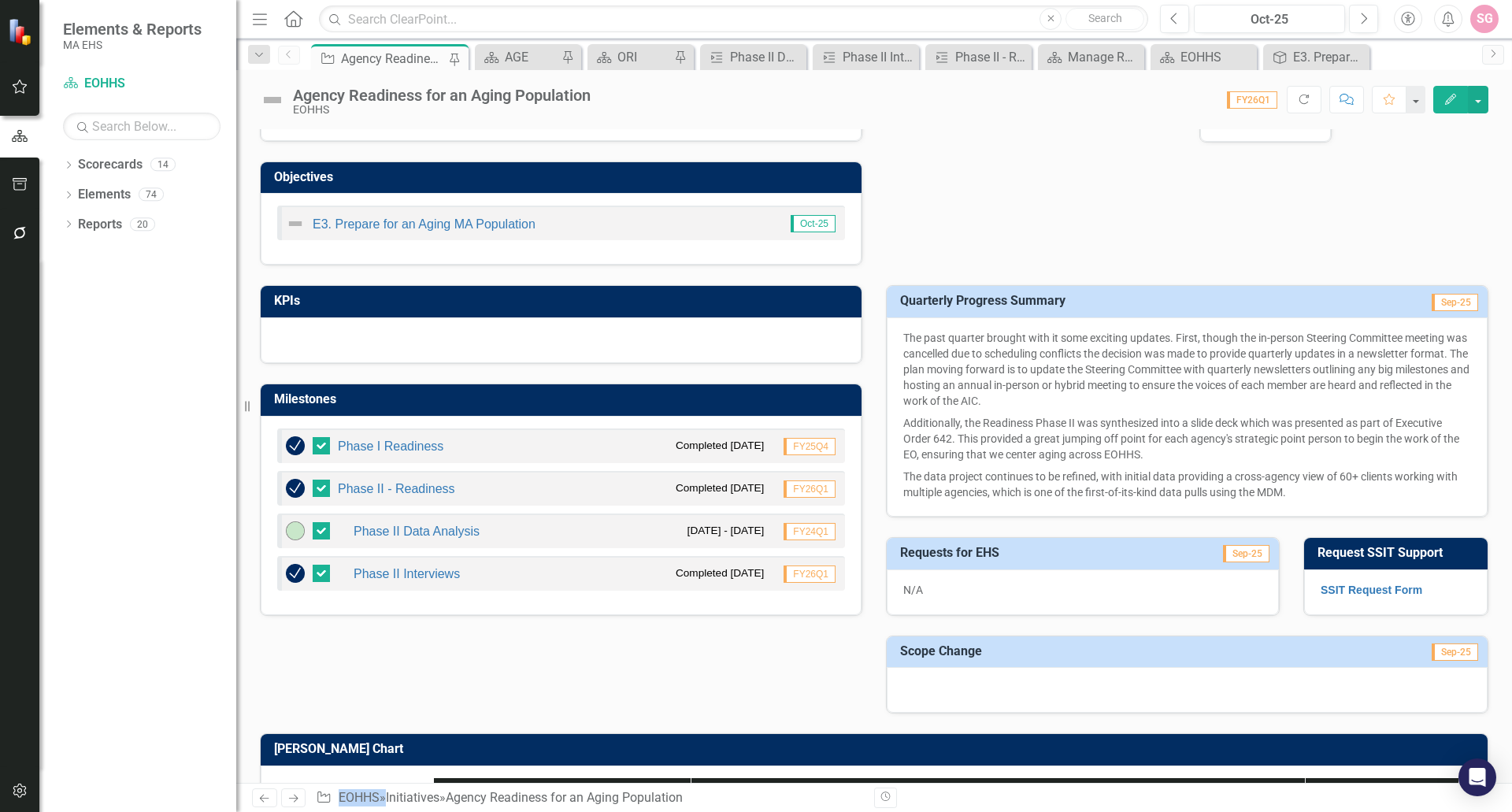
click at [337, 406] on h3 "Milestones" at bounding box center [564, 400] width 580 height 14
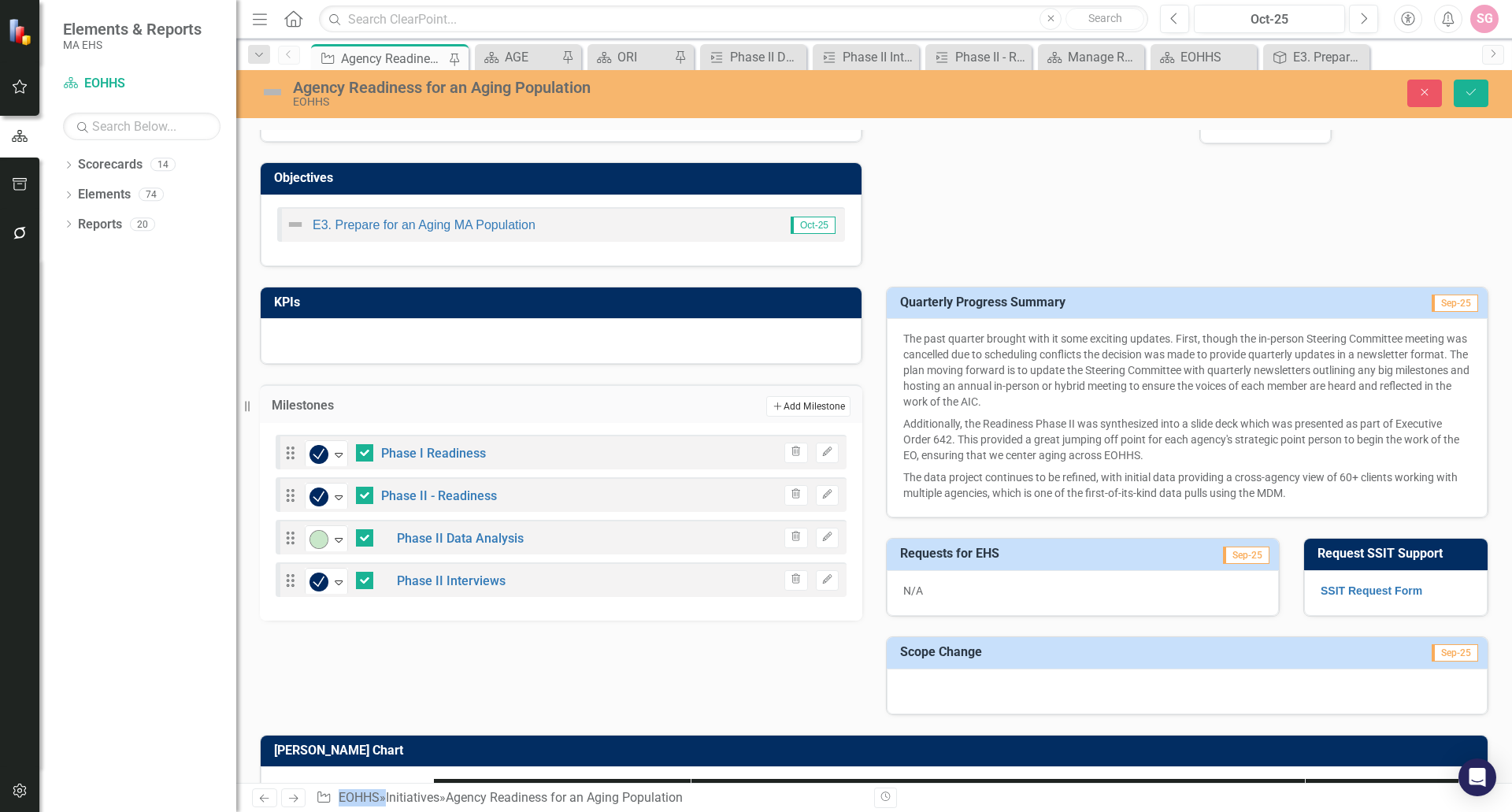
click at [774, 407] on icon "button" at bounding box center [778, 407] width 8 height 8
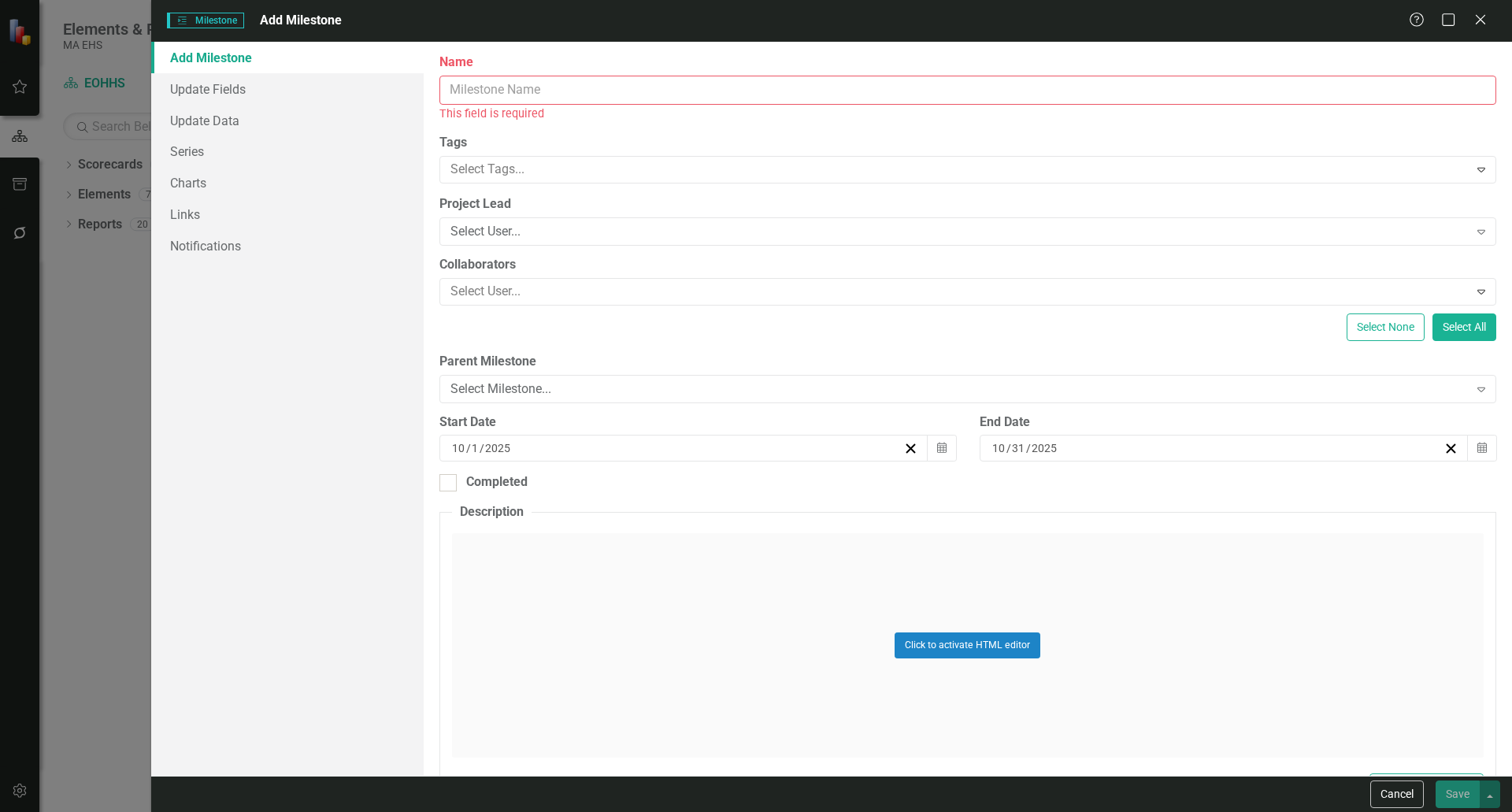
click at [544, 79] on input "Name" at bounding box center [967, 90] width 1057 height 29
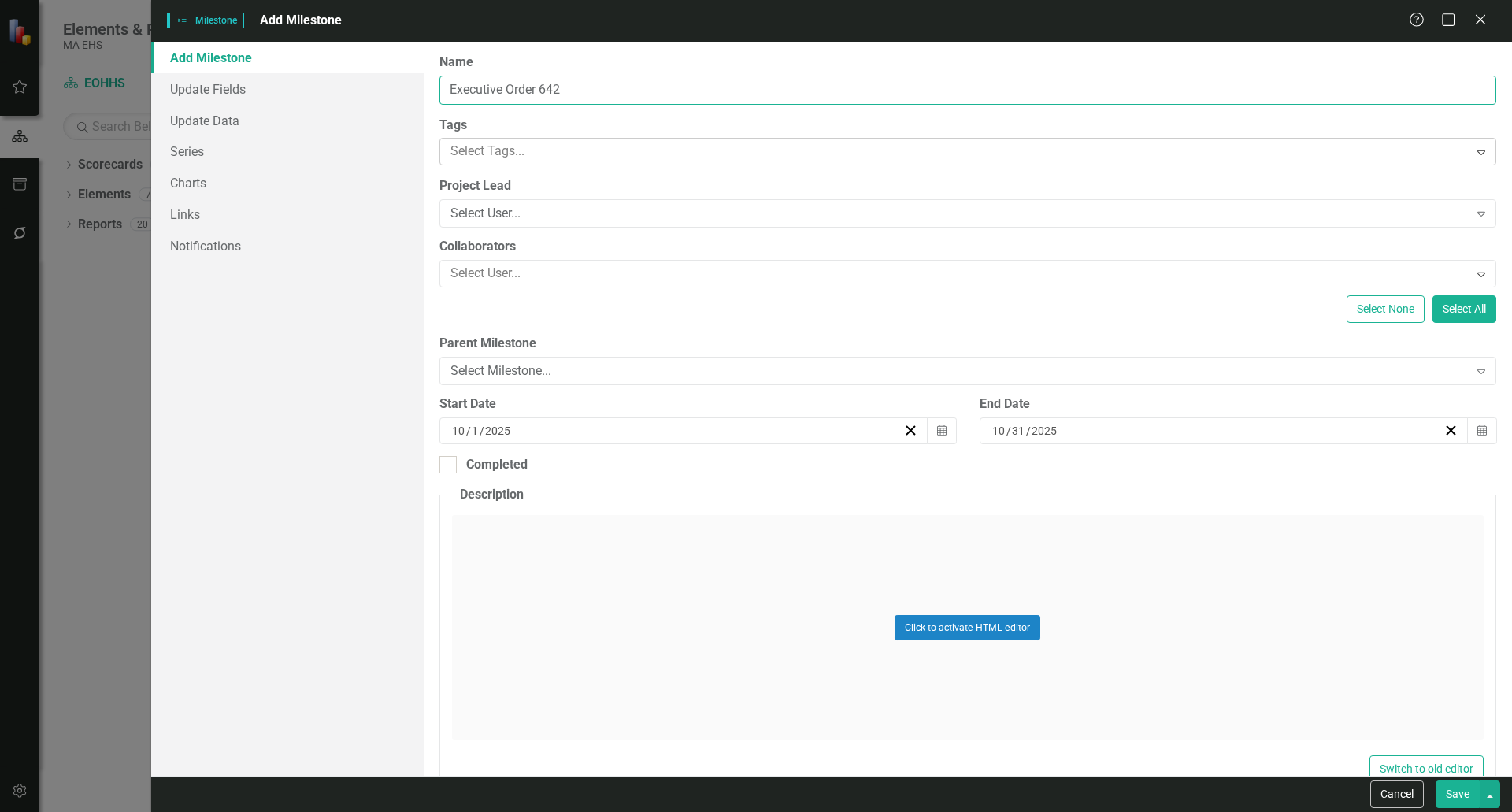
type input "Executive Order 642"
click at [562, 151] on div at bounding box center [956, 151] width 1024 height 21
click at [684, 634] on div "Click to activate HTML editor" at bounding box center [967, 627] width 1032 height 224
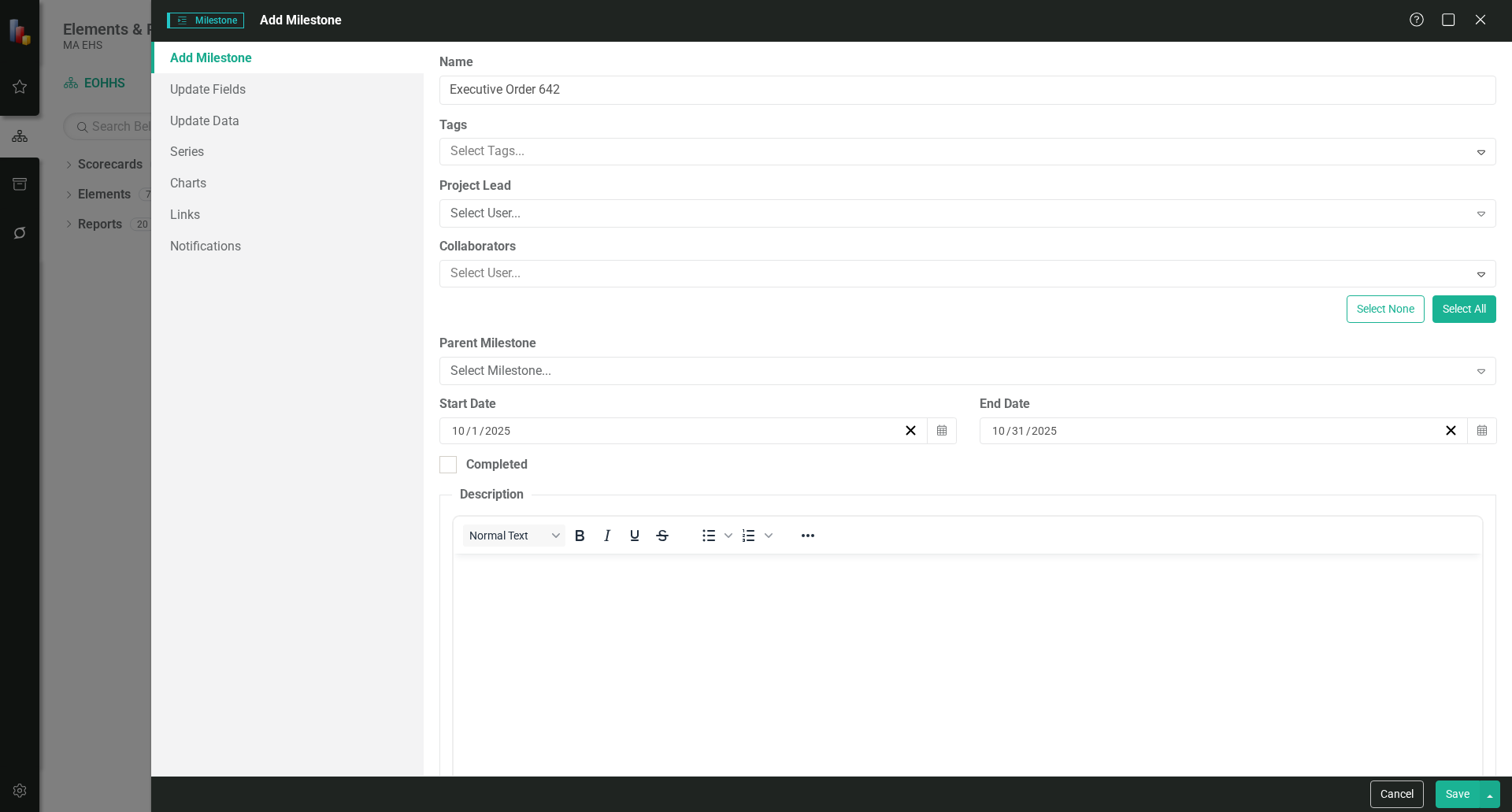
scroll to position [0, 0]
click at [537, 216] on div "Select User..." at bounding box center [959, 213] width 1019 height 18
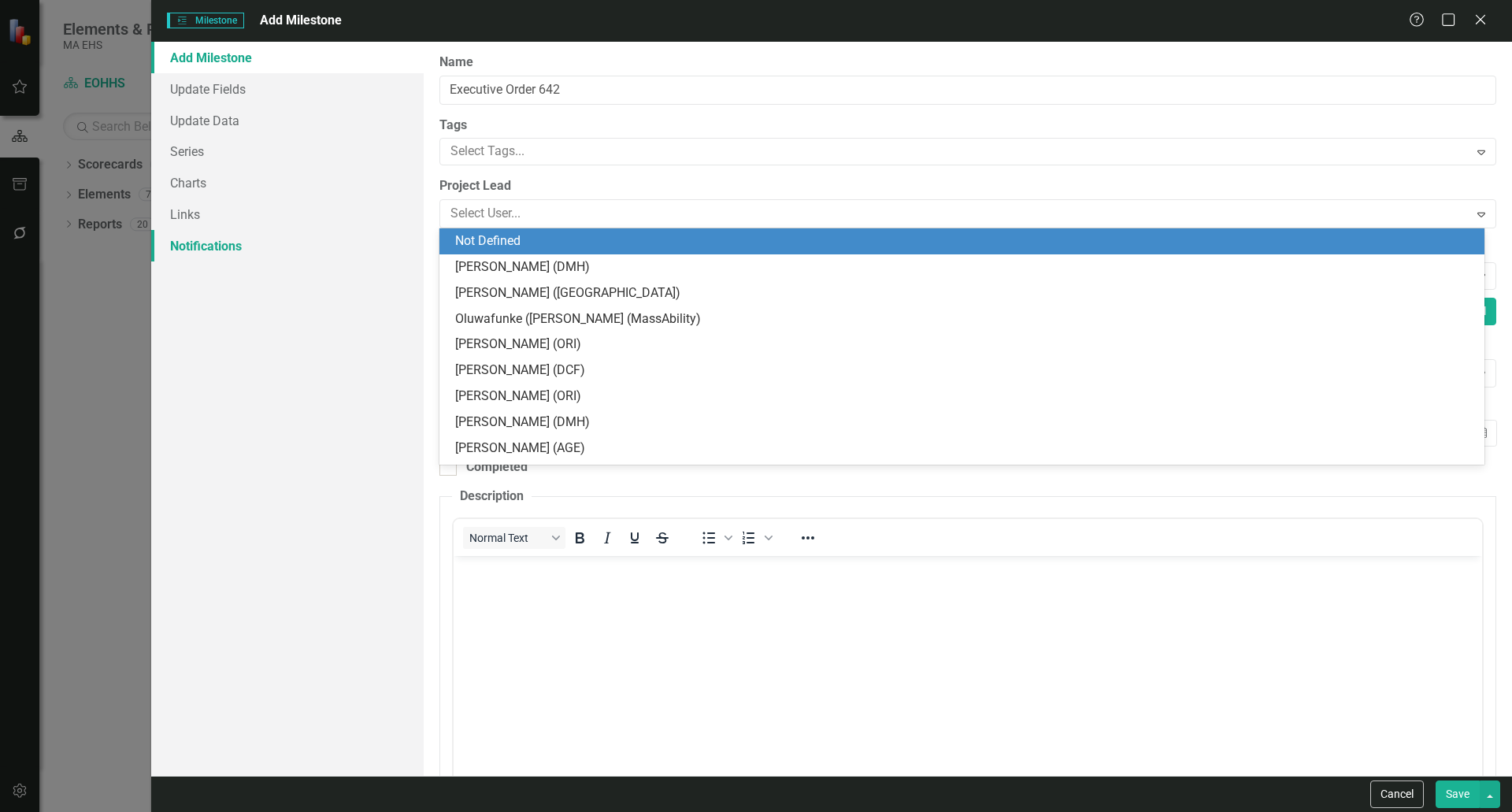
click at [381, 232] on link "Notifications" at bounding box center [288, 246] width 273 height 32
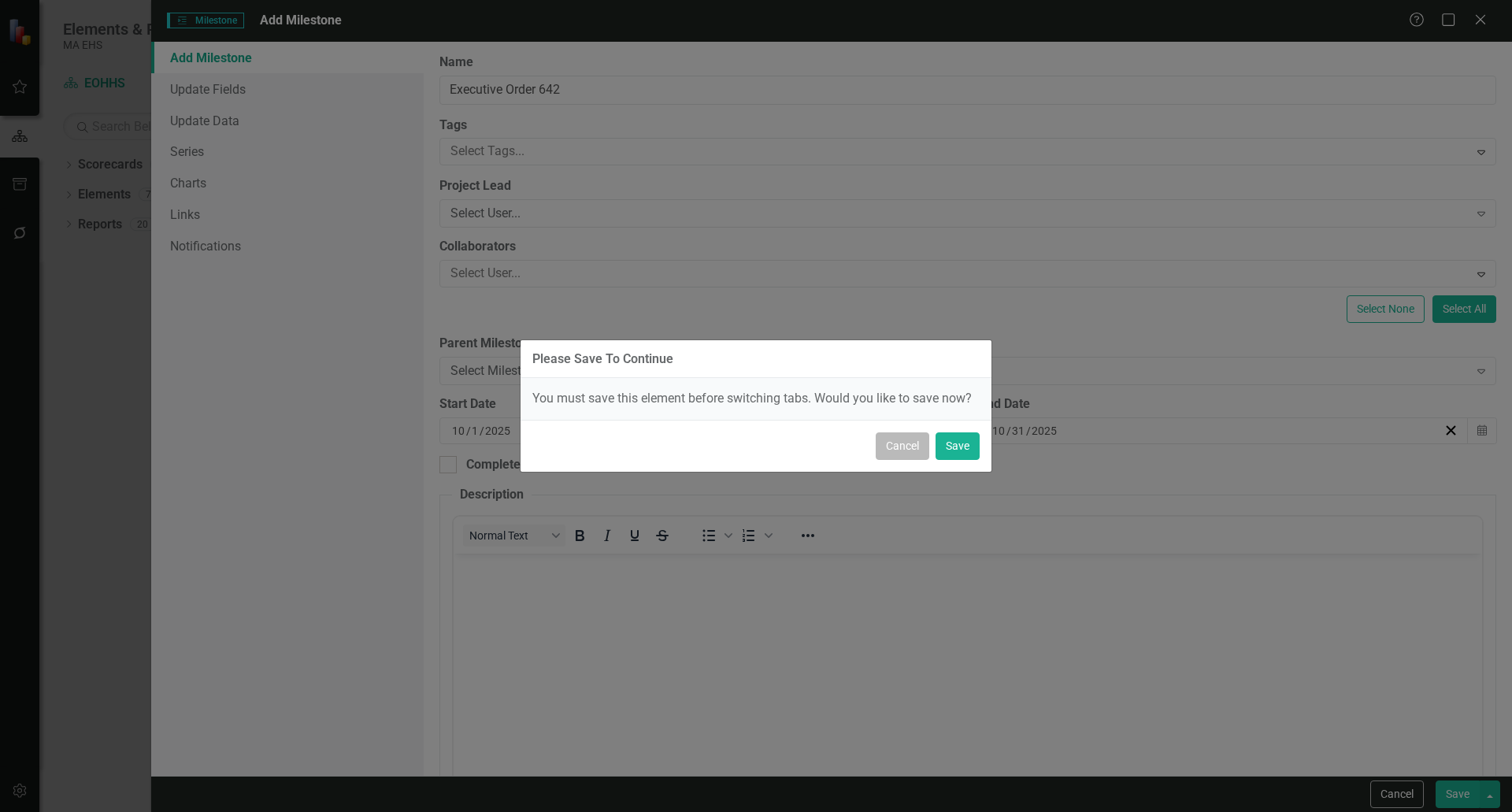
click at [901, 444] on button "Cancel" at bounding box center [903, 446] width 54 height 28
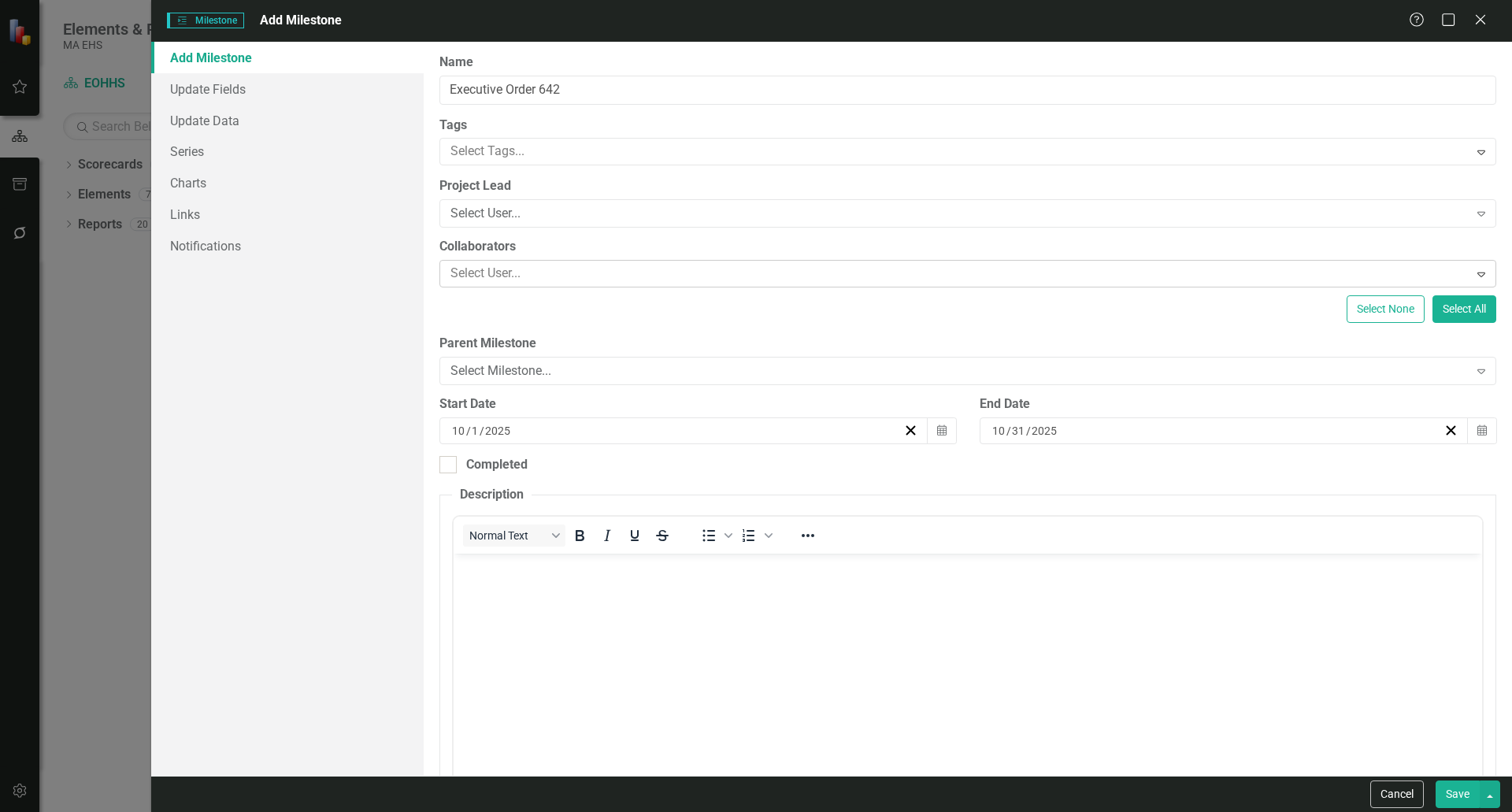
click at [511, 264] on div at bounding box center [956, 274] width 1024 height 21
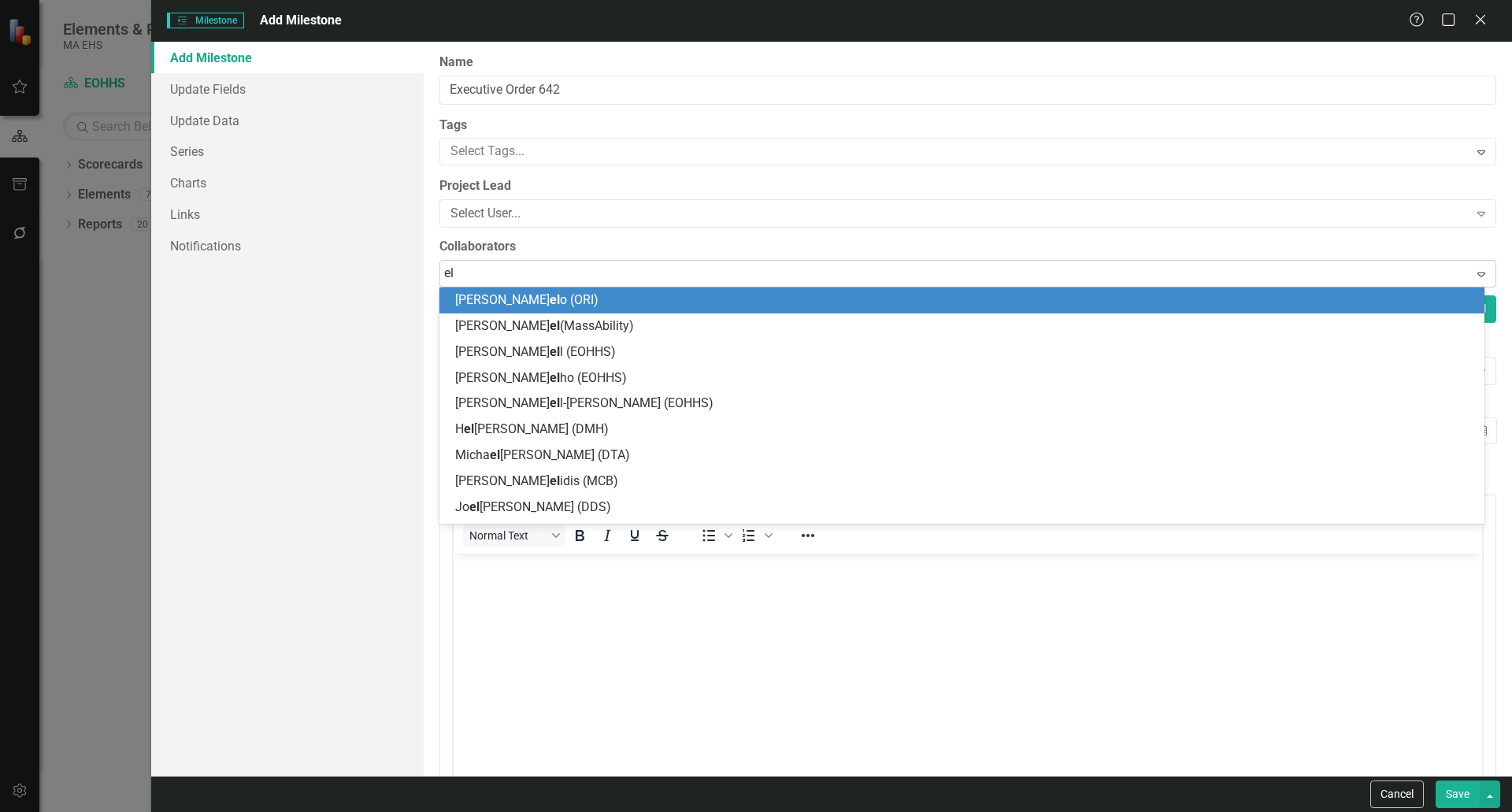
type input "[PERSON_NAME]"
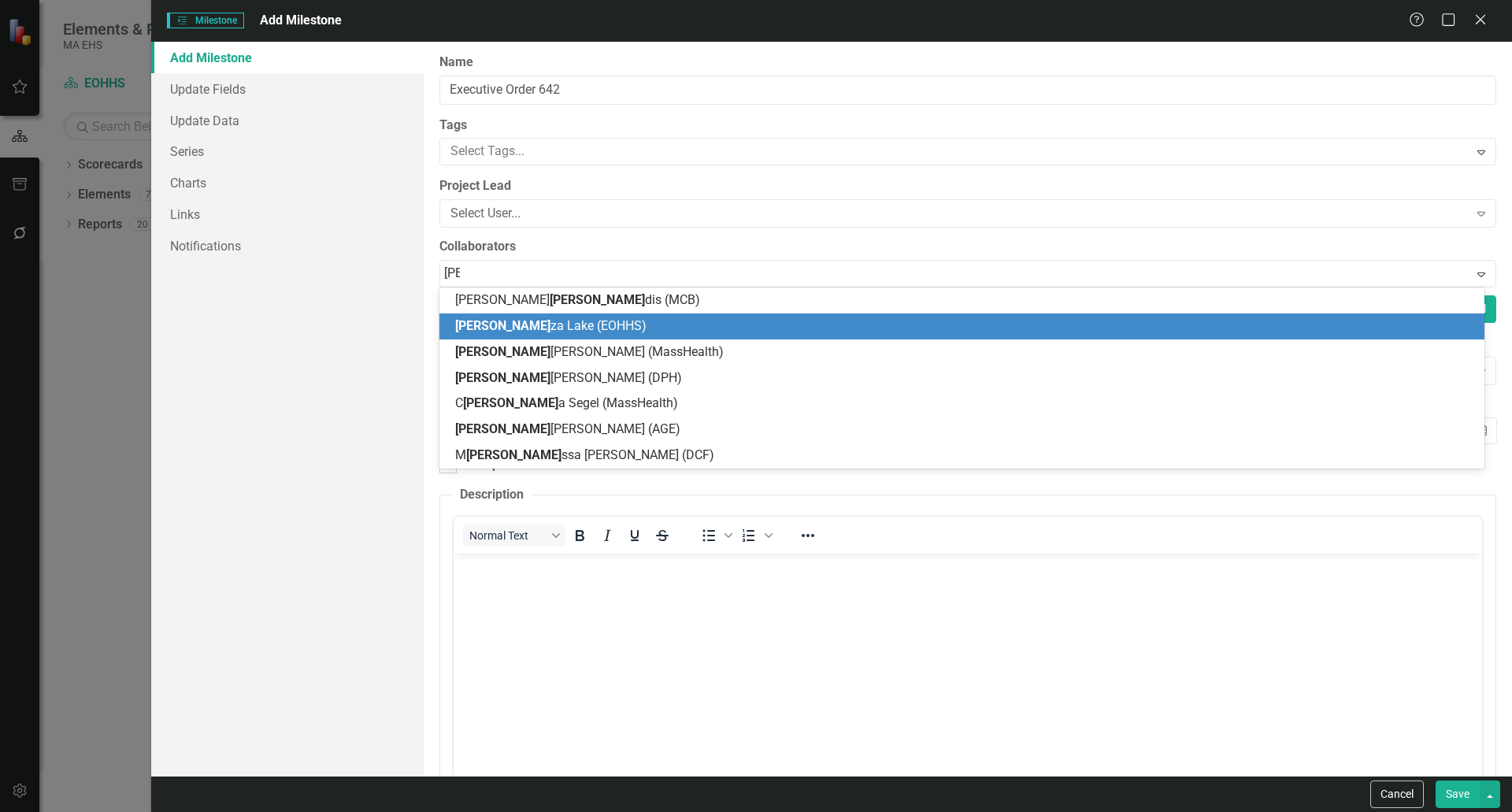
click at [535, 322] on span "[PERSON_NAME] za Lake (EOHHS)" at bounding box center [550, 325] width 191 height 15
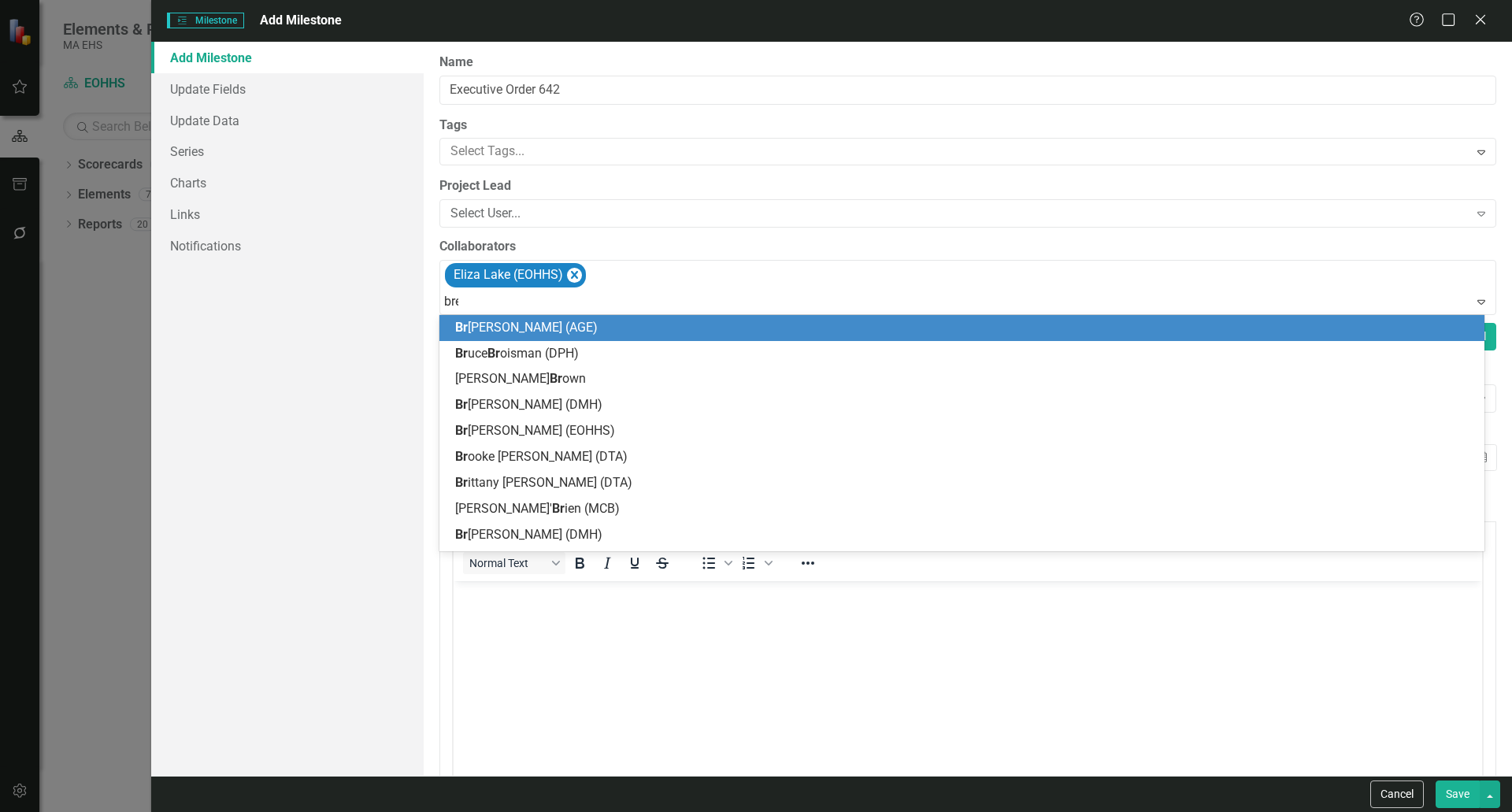
type input "bree"
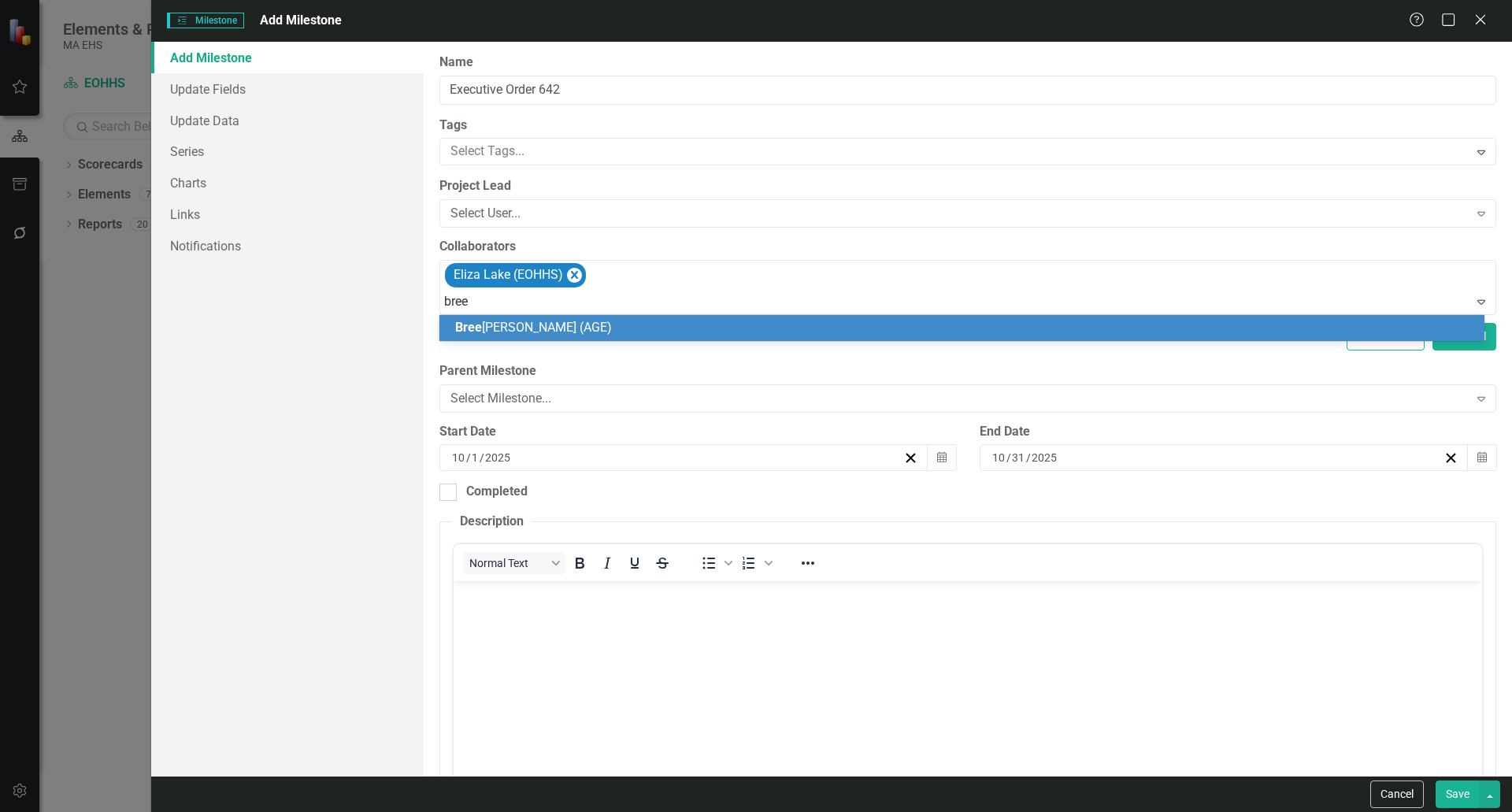
click at [512, 328] on span "[PERSON_NAME] (AGE)" at bounding box center [534, 327] width 157 height 15
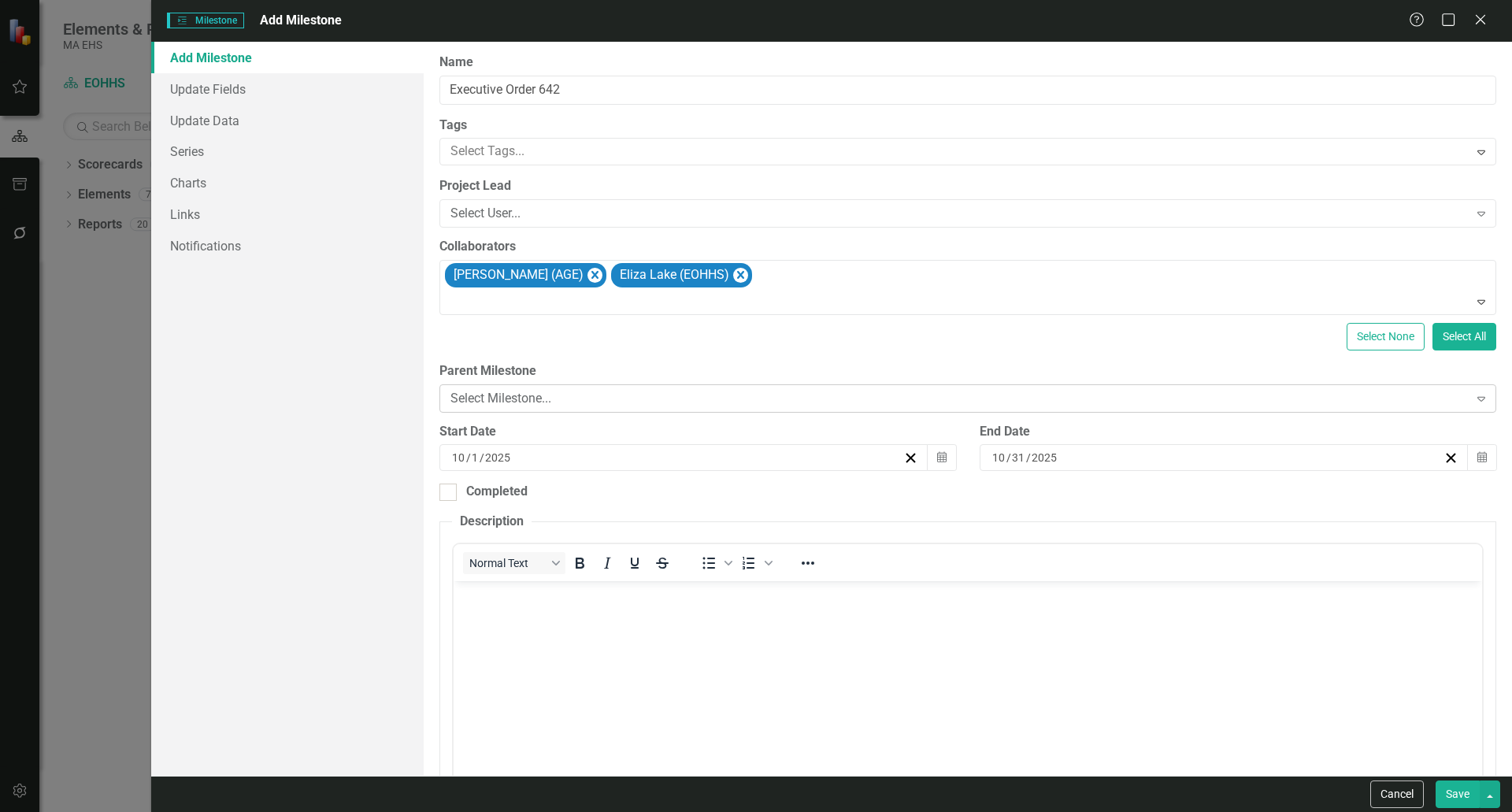
click at [576, 396] on div "Select Milestone..." at bounding box center [959, 398] width 1019 height 18
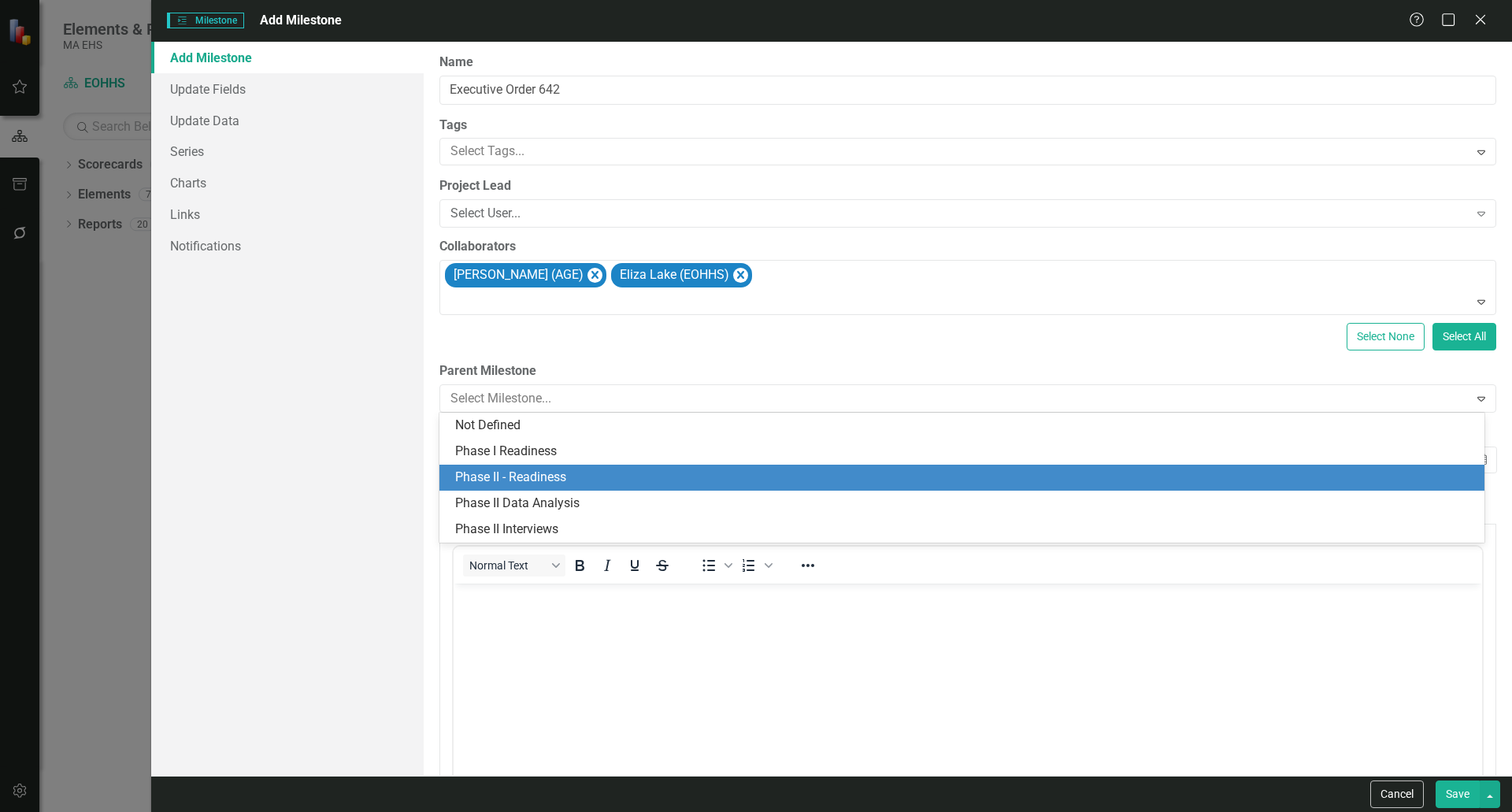
click at [562, 468] on div "Phase II - Readiness" at bounding box center [962, 477] width 1045 height 26
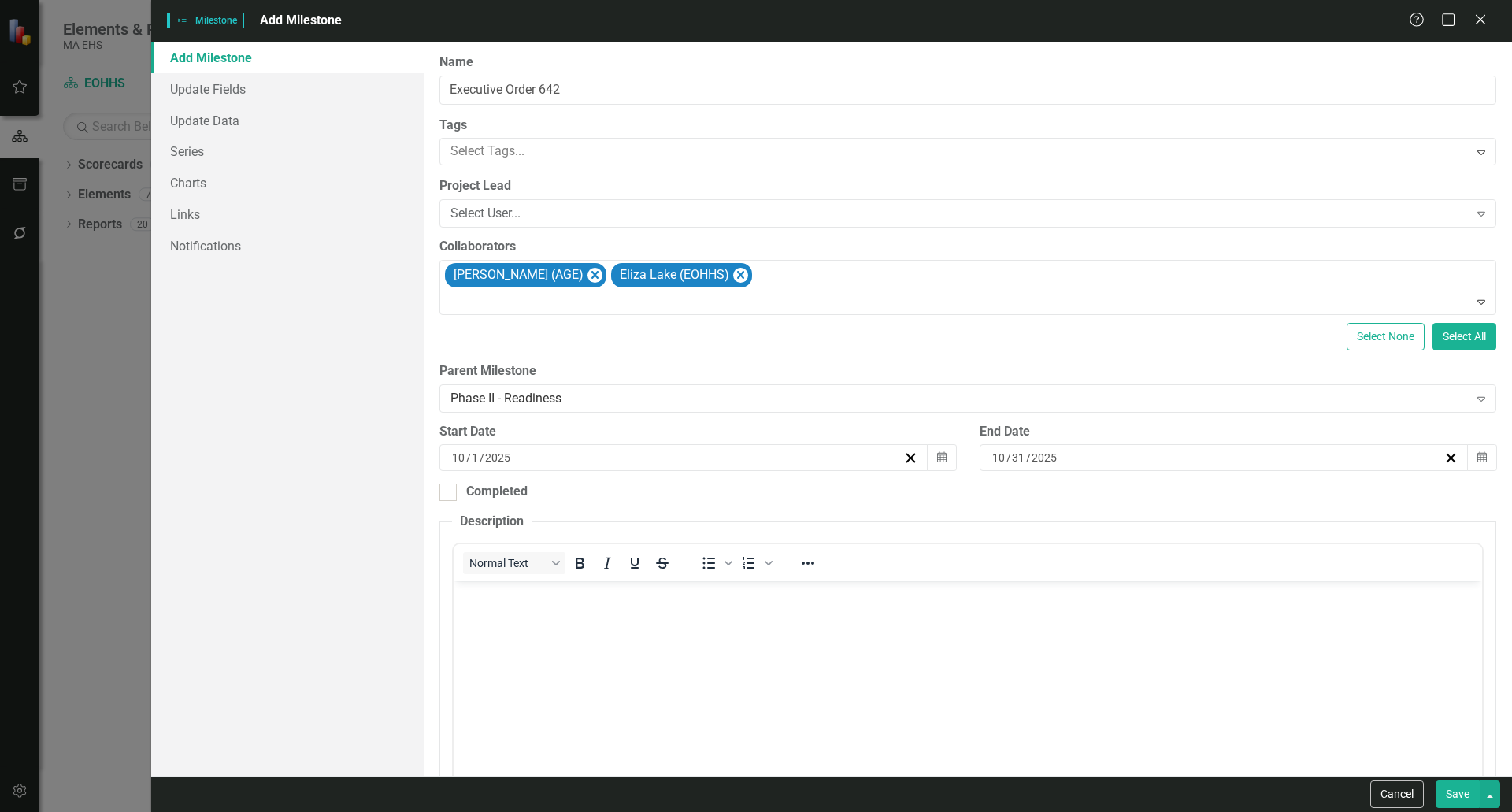
click at [1058, 458] on div "[DATE]" at bounding box center [1217, 458] width 454 height 16
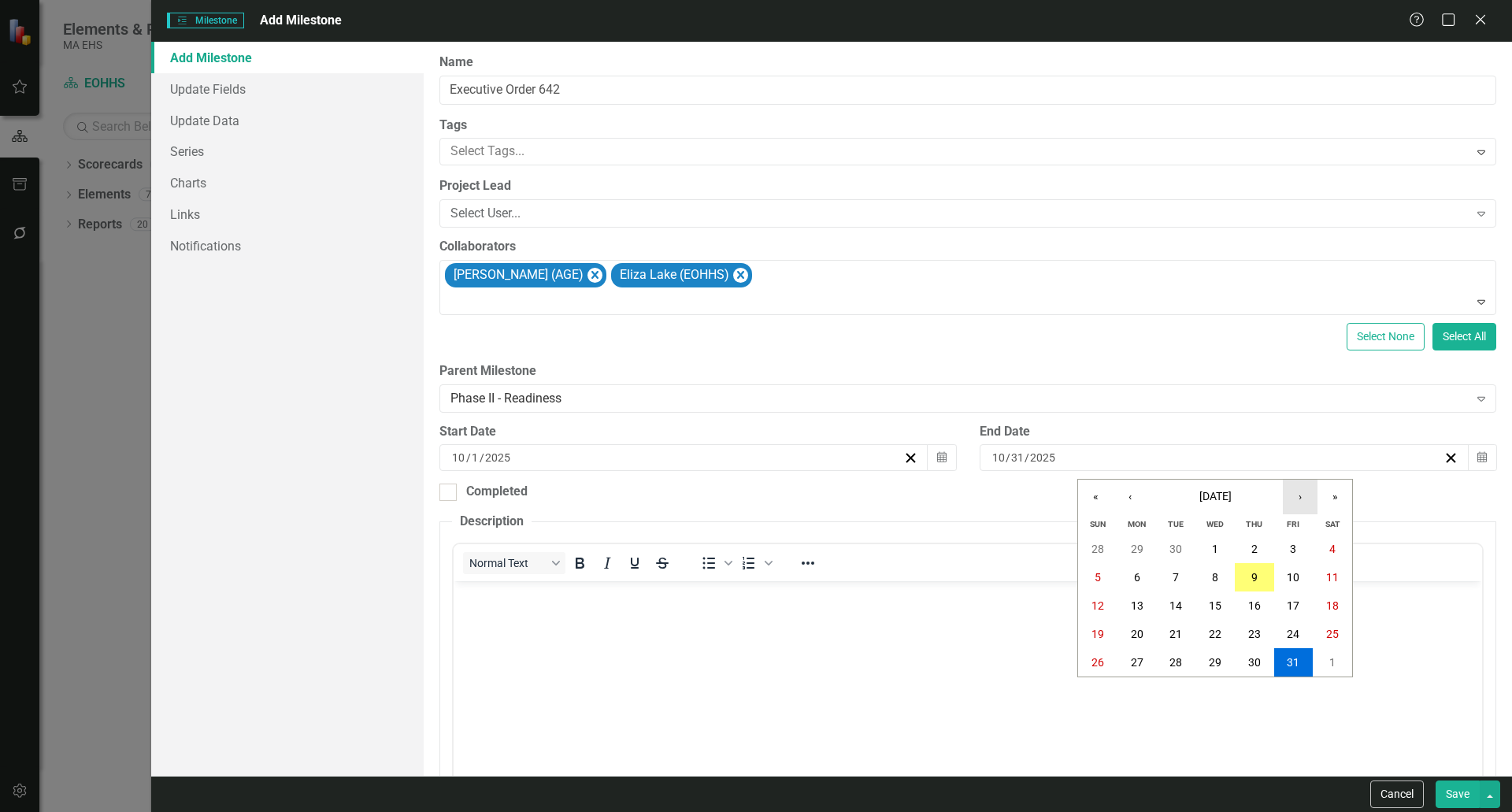
click at [1306, 504] on button "›" at bounding box center [1300, 497] width 35 height 35
click at [1220, 663] on abbr "31" at bounding box center [1215, 663] width 13 height 13
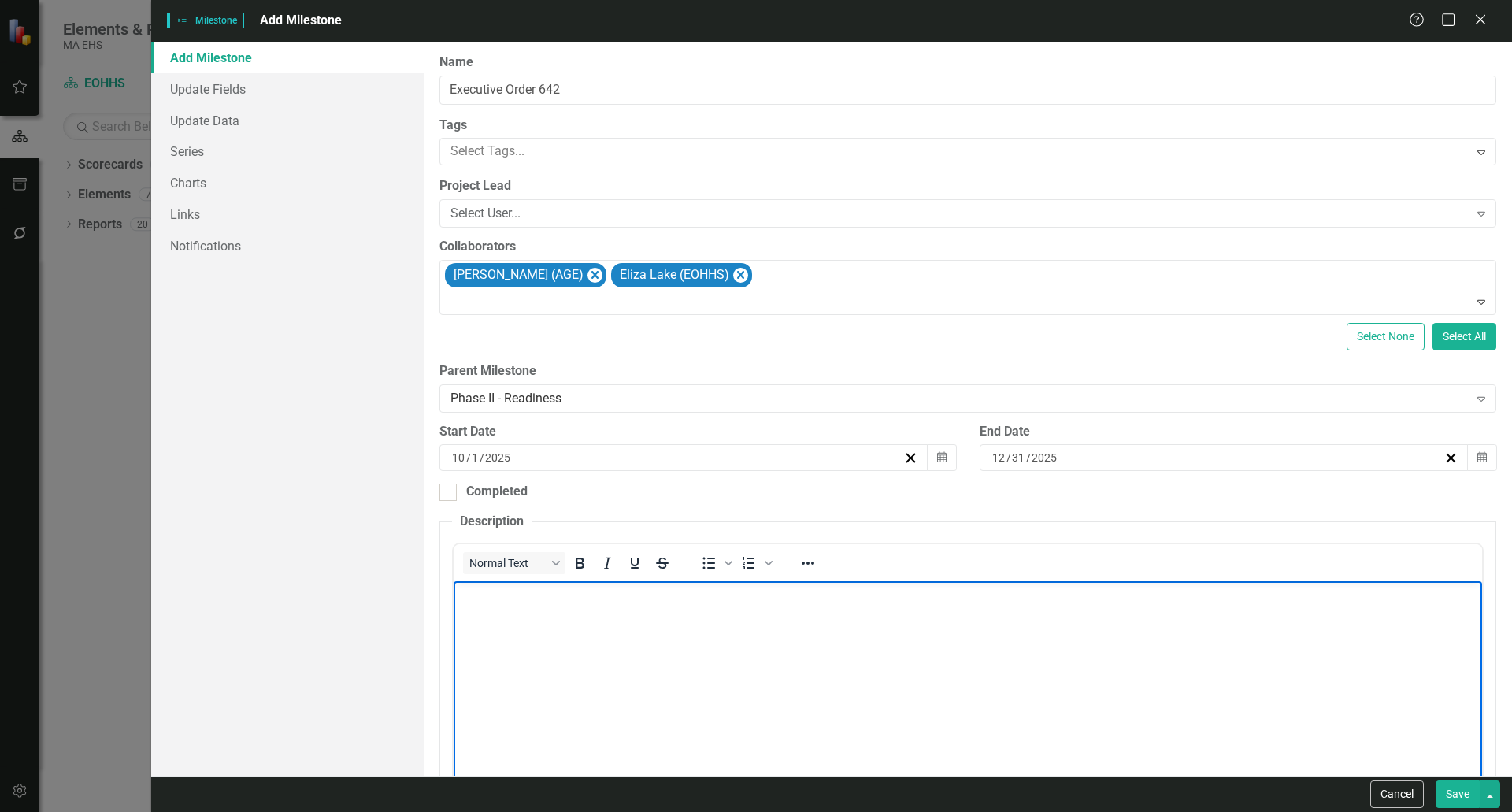
click at [589, 643] on body "Rich Text Area. Press ALT-0 for help." at bounding box center [967, 699] width 1028 height 236
click at [643, 668] on body "Rich Text Area. Press ALT-0 for help." at bounding box center [967, 699] width 1028 height 236
click at [1092, 619] on body "Governor [PERSON_NAME] signed Executive Order 642: Insitutting Age-Friendly Pra…" at bounding box center [967, 699] width 1028 height 236
click at [742, 591] on p "Governor [PERSON_NAME] signed Executive Order 642: Insitutting Age-Friendly Pra…" at bounding box center [967, 595] width 1020 height 19
click at [948, 603] on p "Governor [PERSON_NAME] signed Executive Order 642: Instituting Age-Friendly Pra…" at bounding box center [967, 595] width 1020 height 19
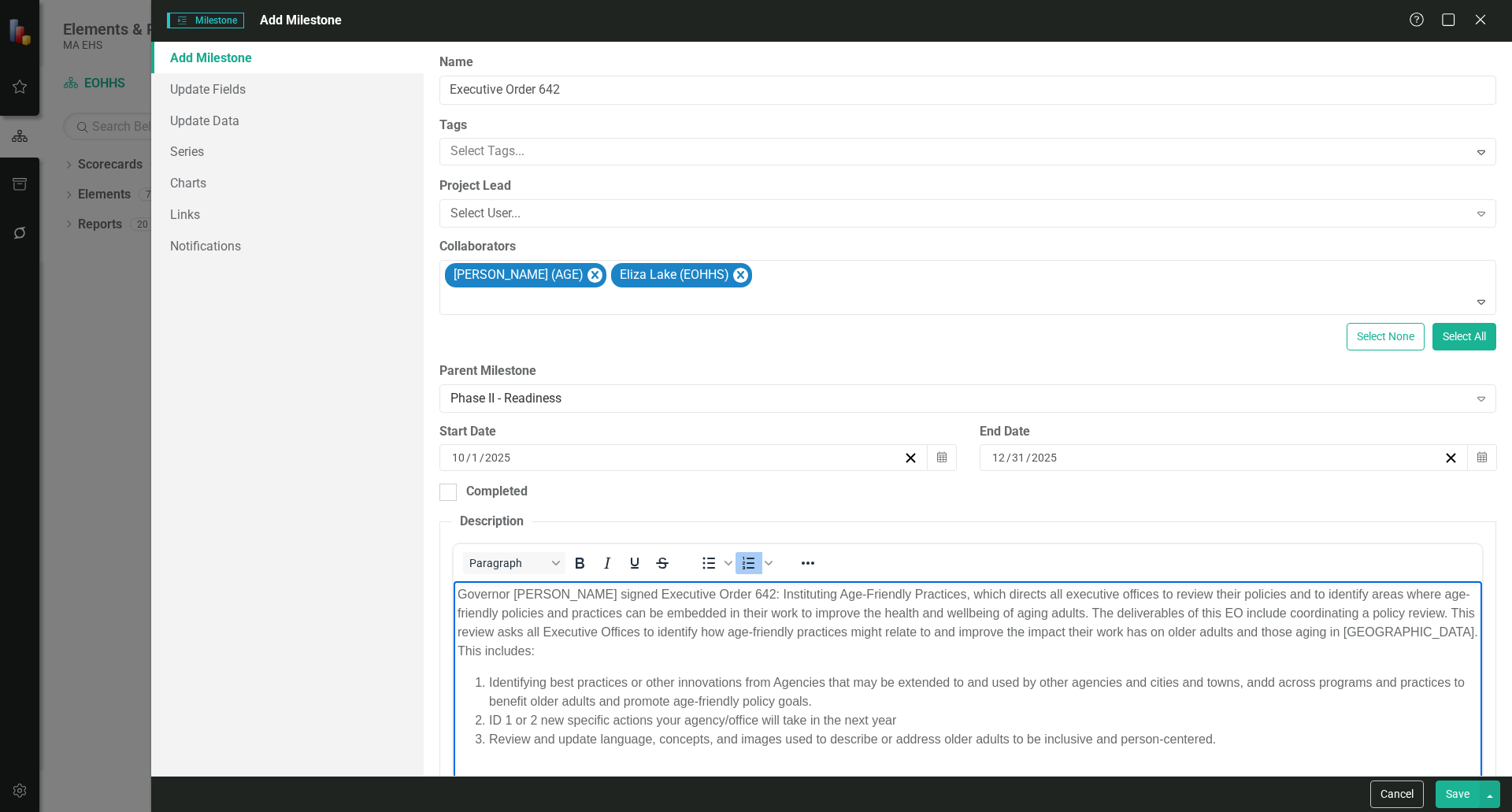
click at [1264, 673] on li "Identifying best practices or other innovations from Agencies that may be exten…" at bounding box center [983, 692] width 989 height 38
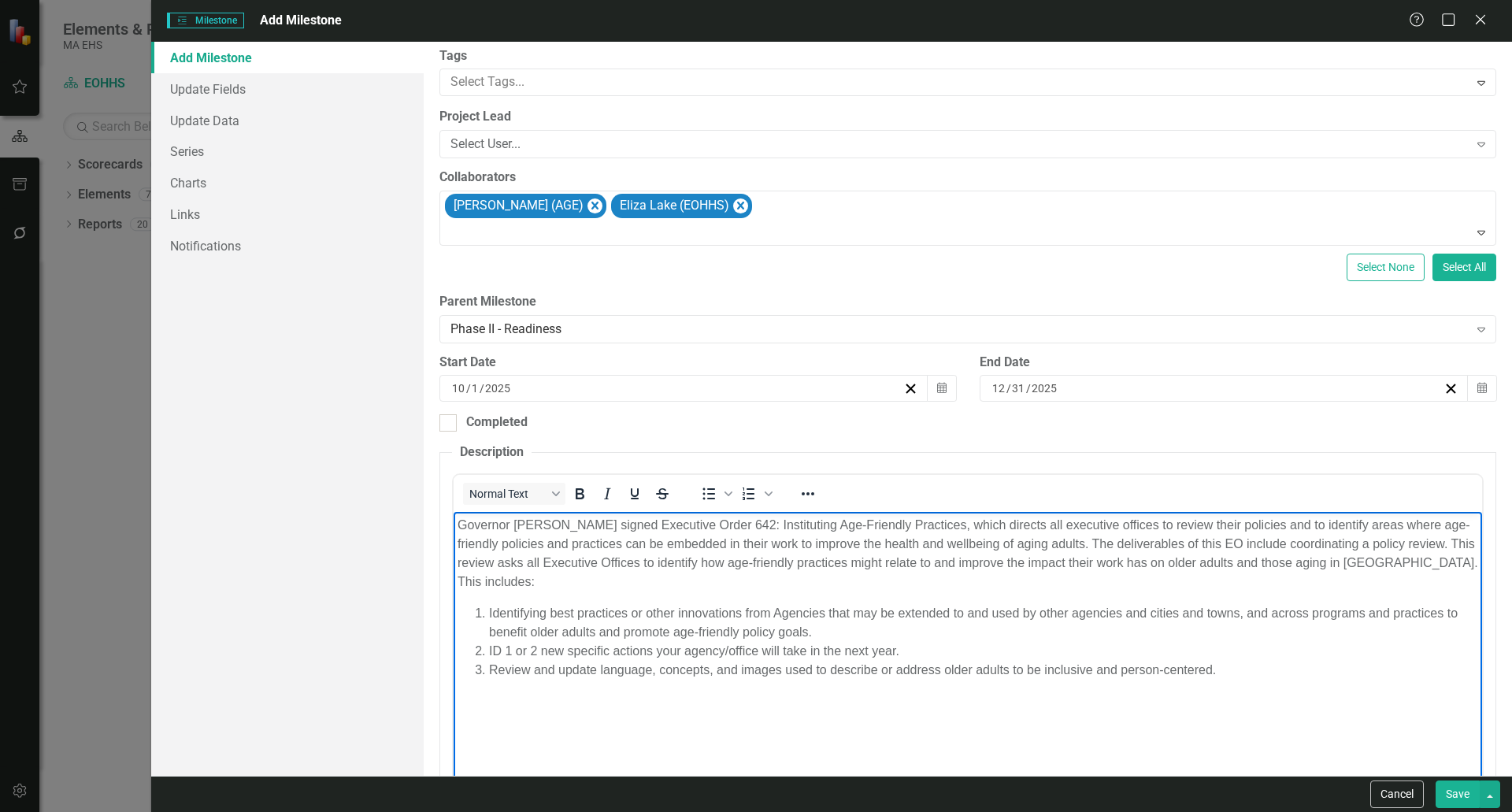
scroll to position [146, 0]
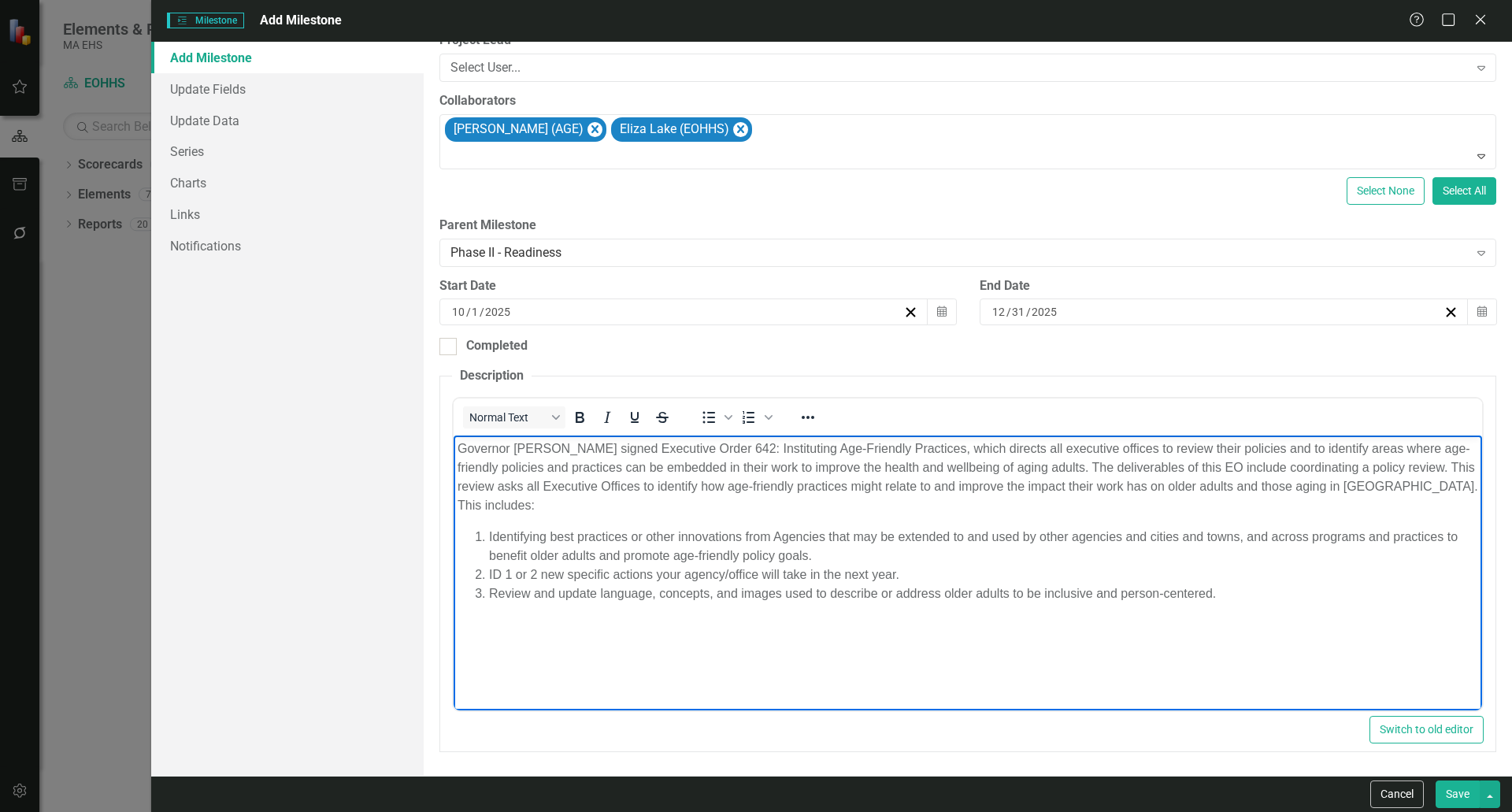
click at [490, 616] on p "Rich Text Area. Press ALT-0 for help." at bounding box center [967, 626] width 1020 height 19
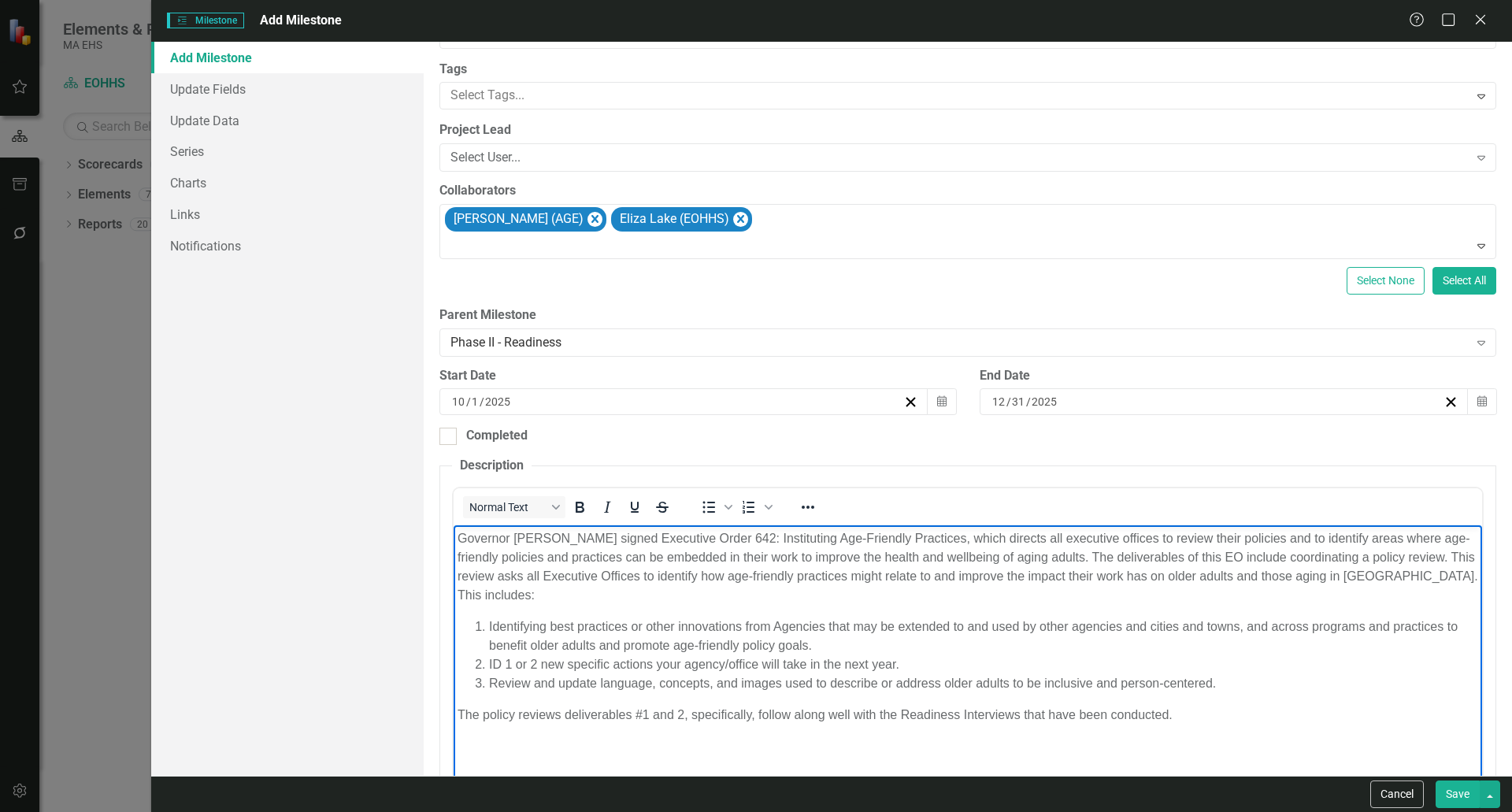
scroll to position [0, 0]
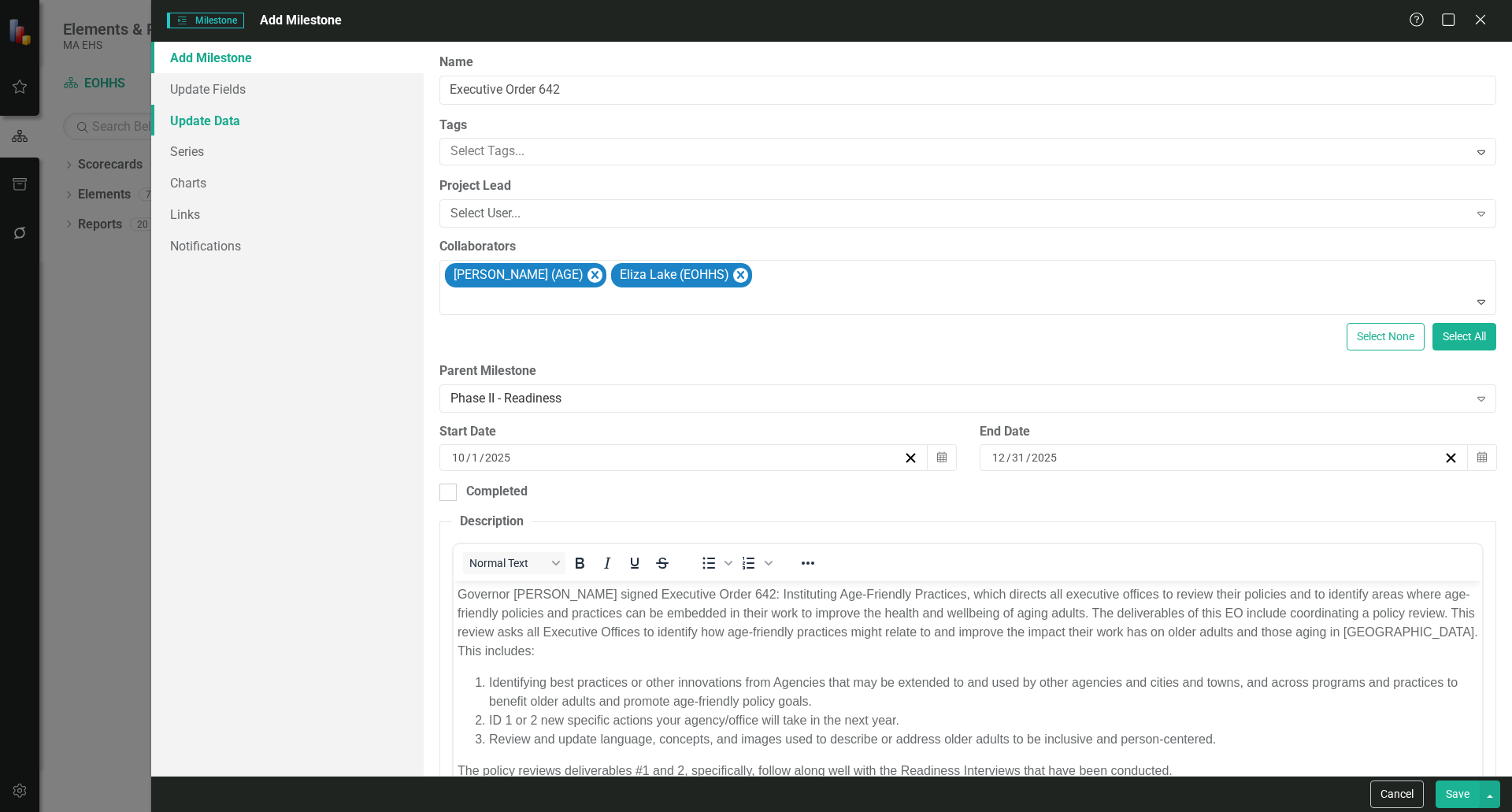
click at [251, 126] on link "Update Data" at bounding box center [288, 121] width 273 height 32
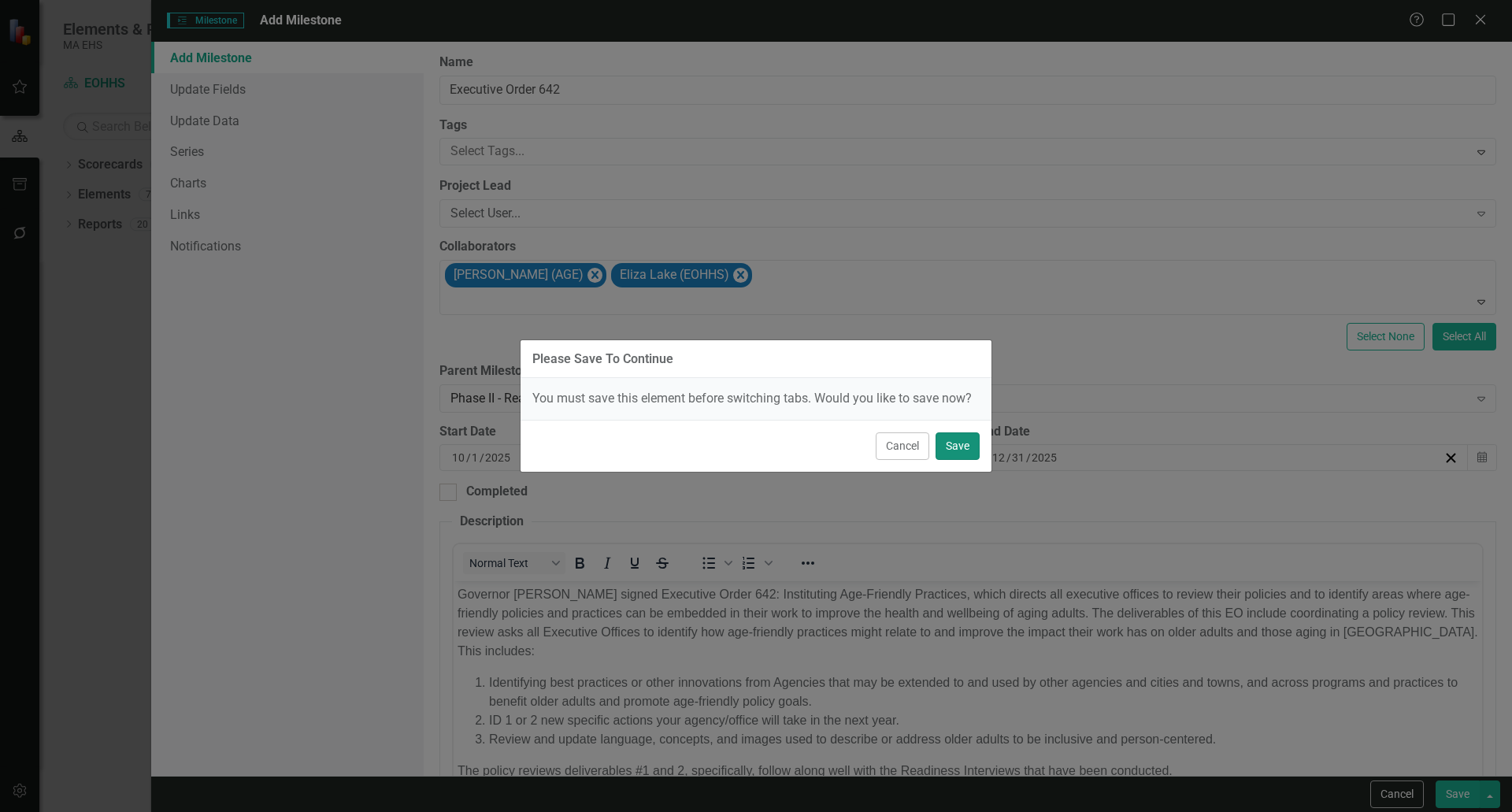
click at [959, 447] on button "Save" at bounding box center [958, 446] width 44 height 28
checkbox input "false"
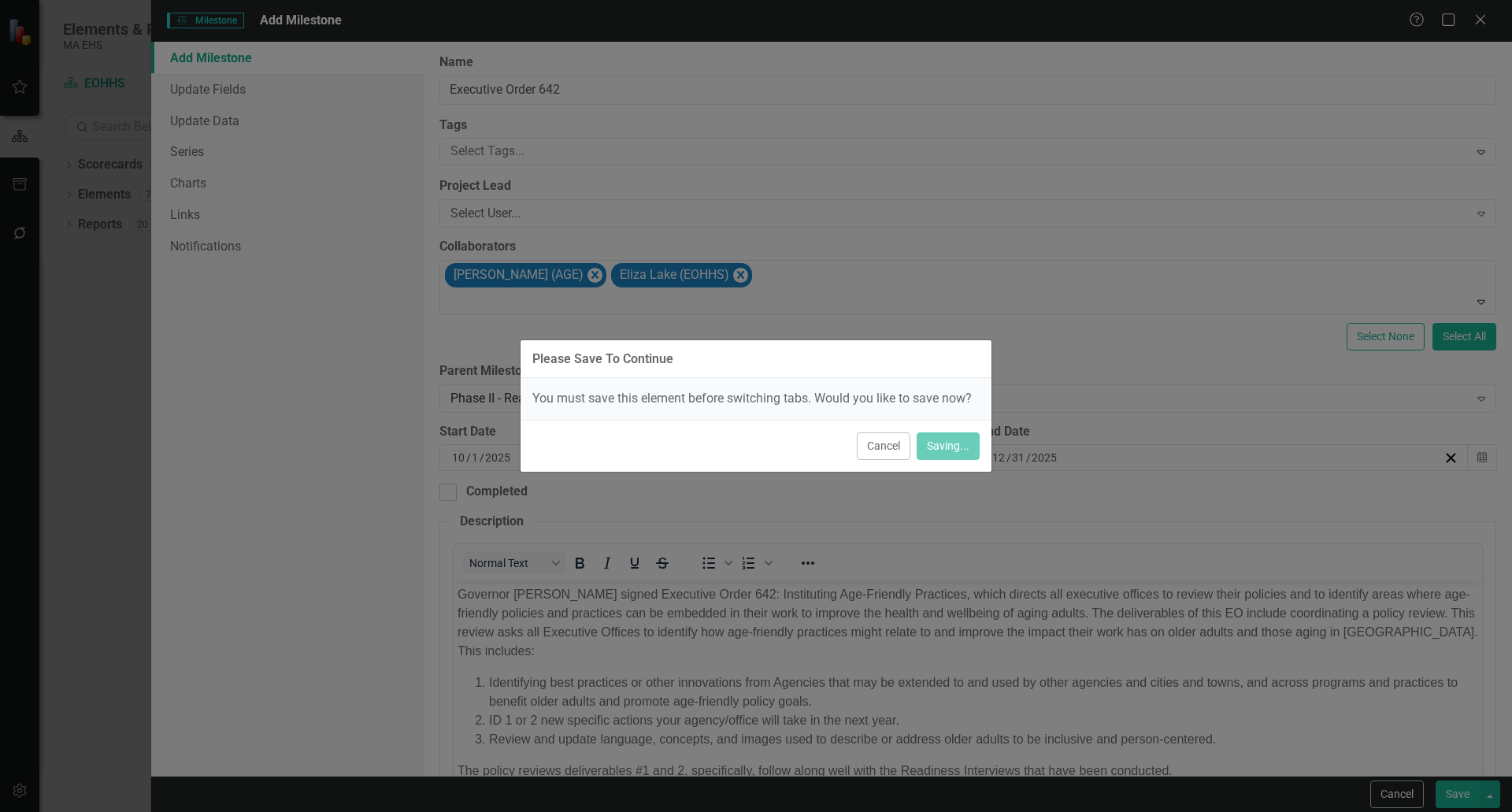
checkbox input "true"
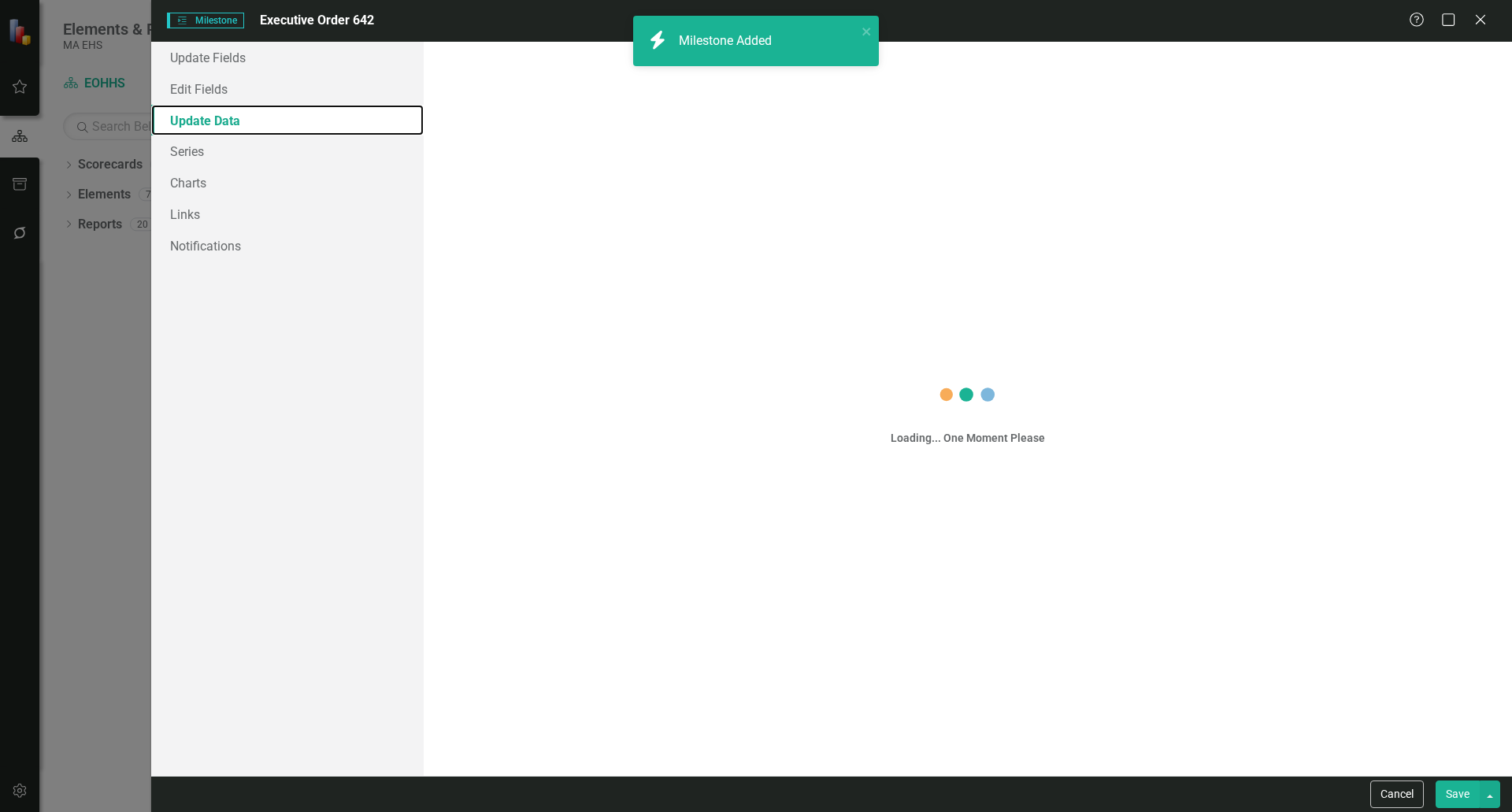
checkbox input "false"
checkbox input "true"
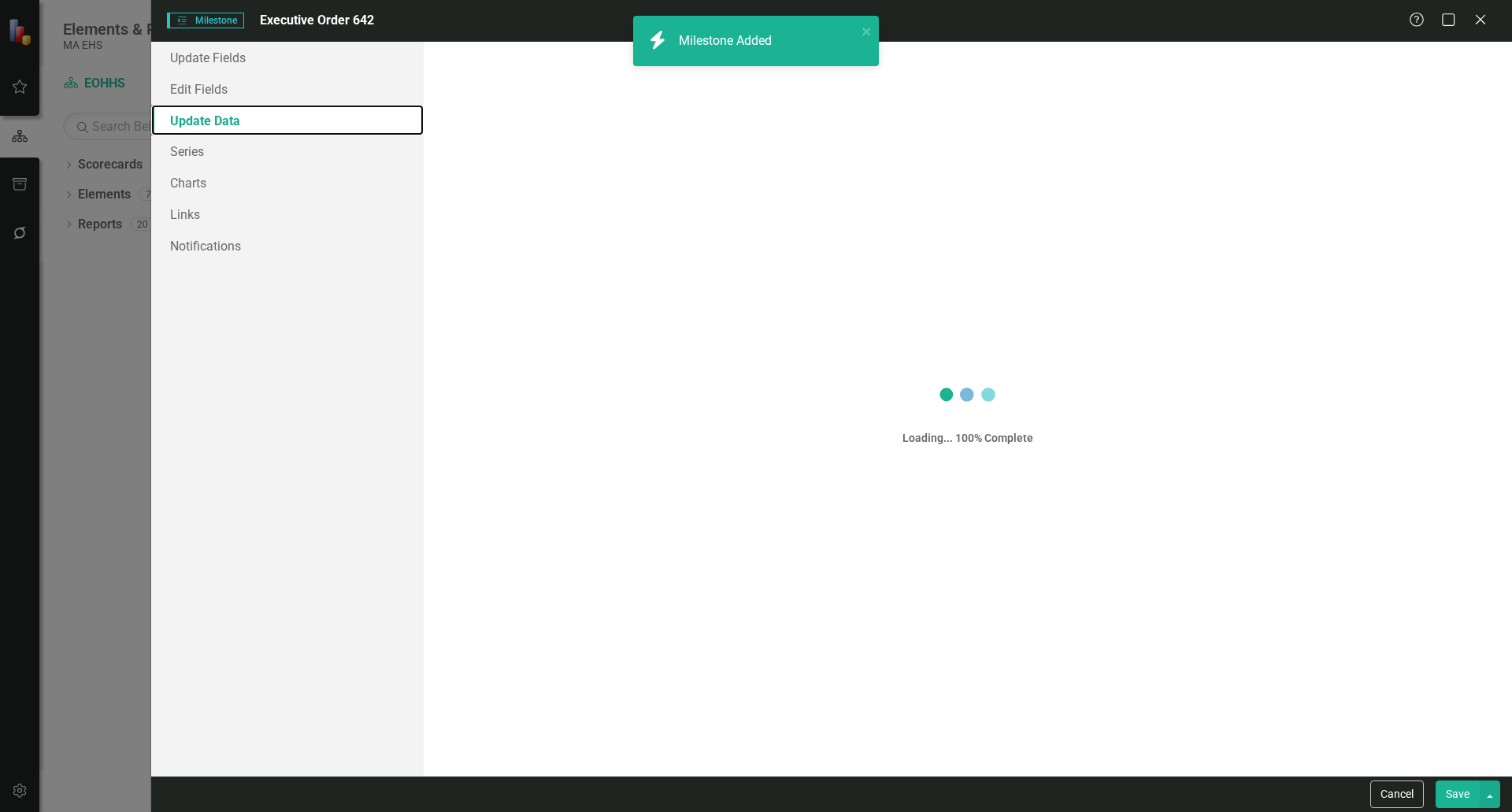
checkbox input "true"
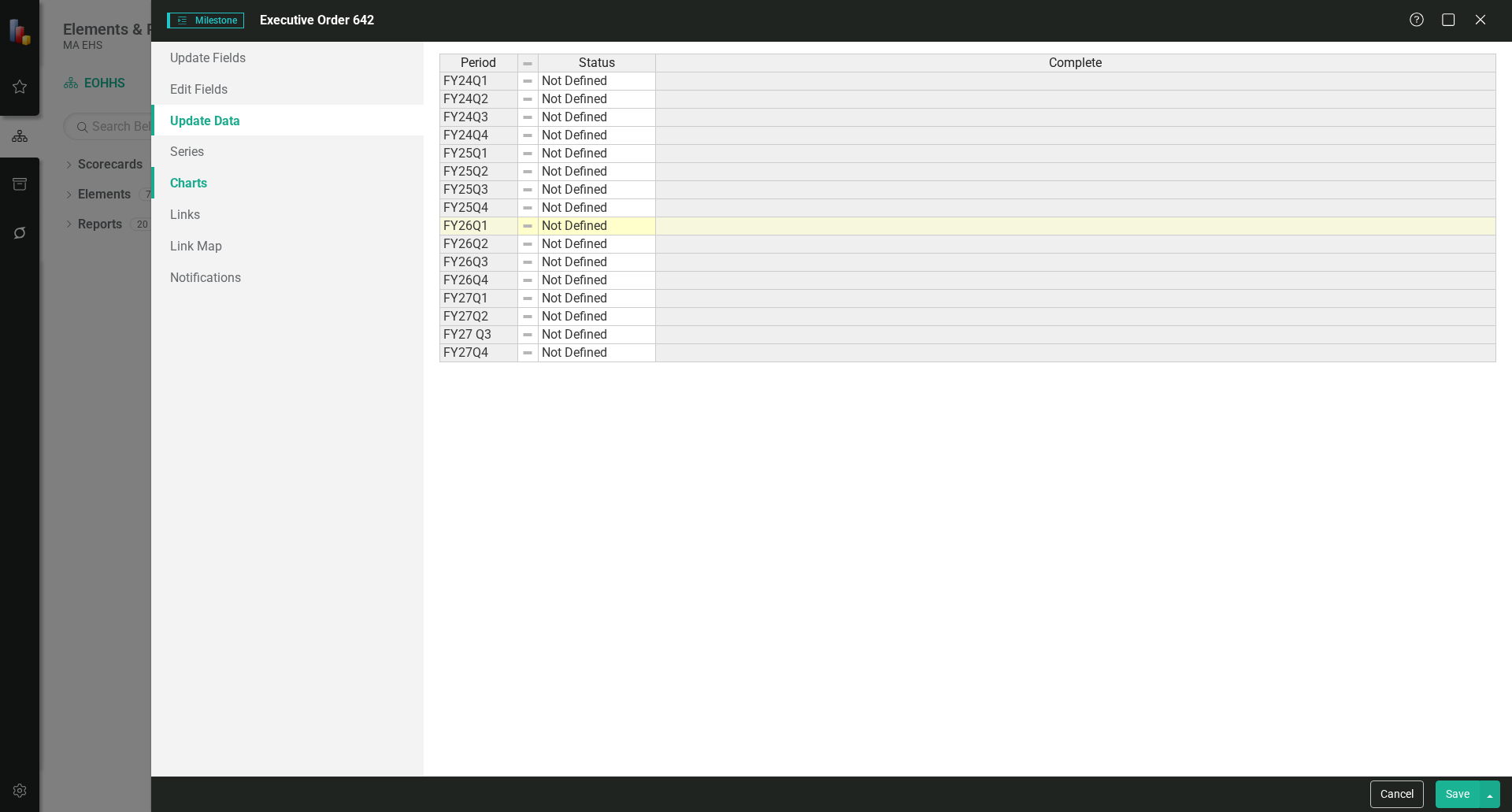
click at [205, 184] on link "Charts" at bounding box center [288, 183] width 273 height 32
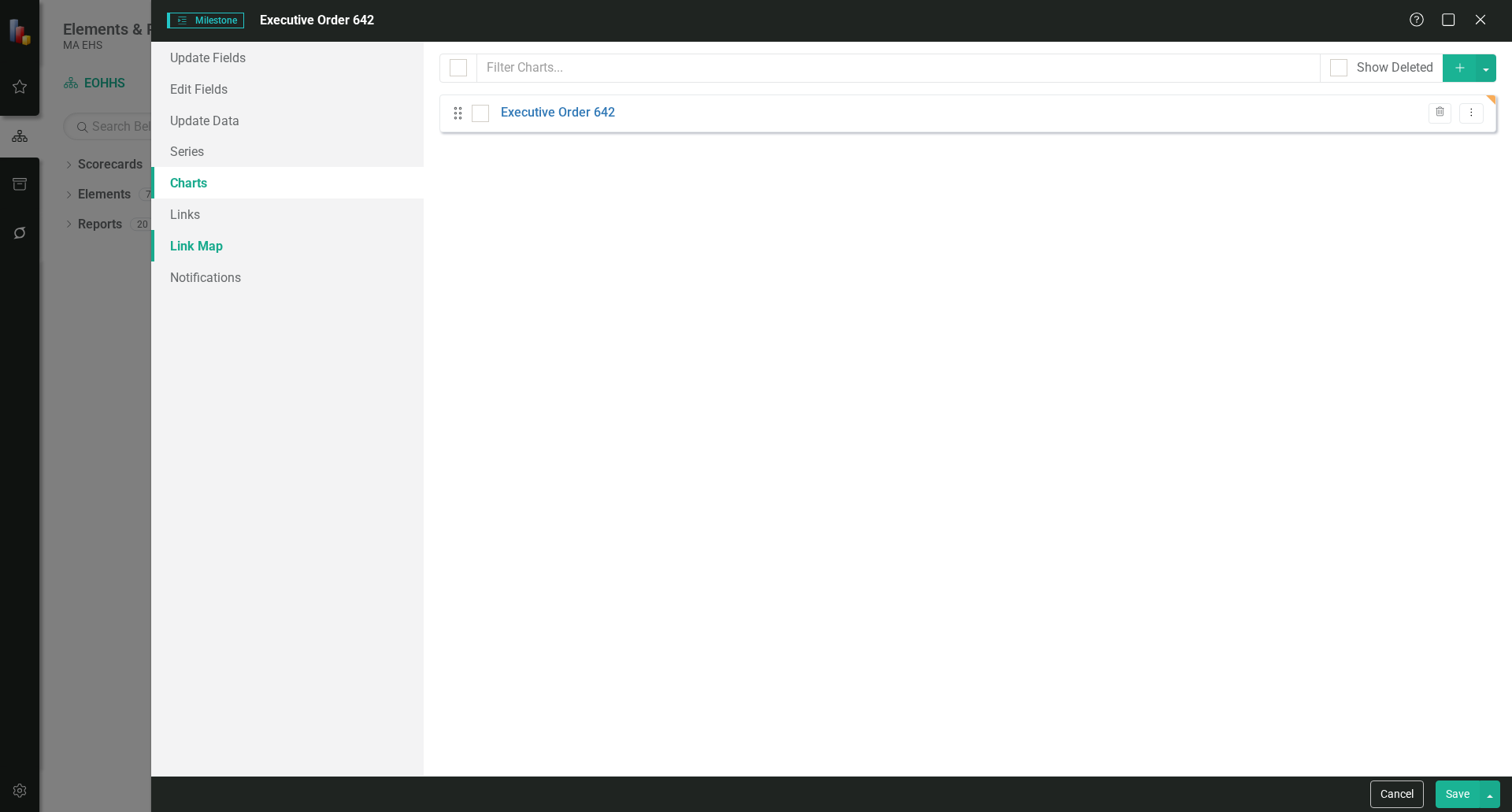
click at [236, 251] on link "Link Map" at bounding box center [288, 246] width 273 height 32
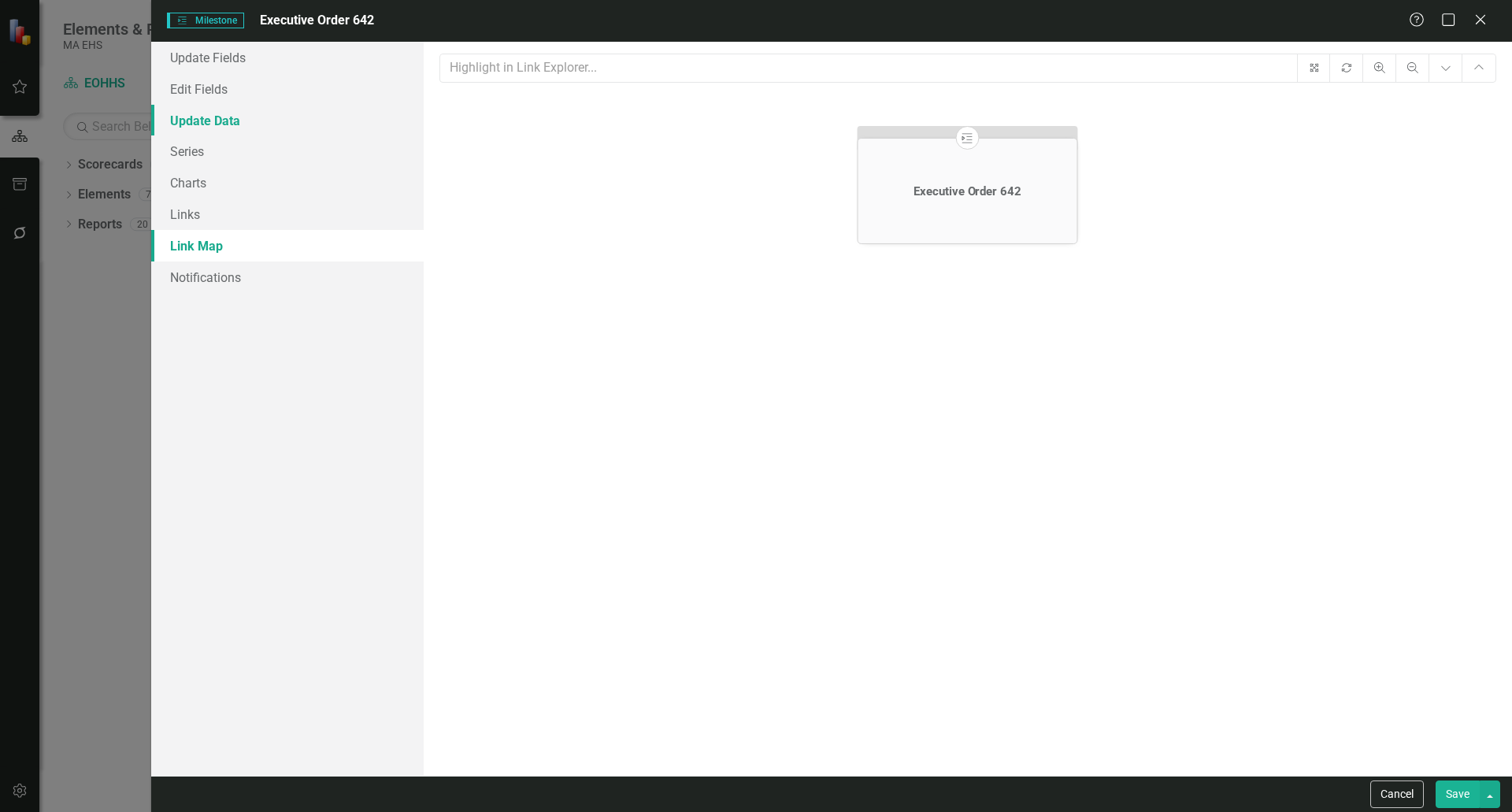
click at [210, 110] on link "Update Data" at bounding box center [288, 121] width 273 height 32
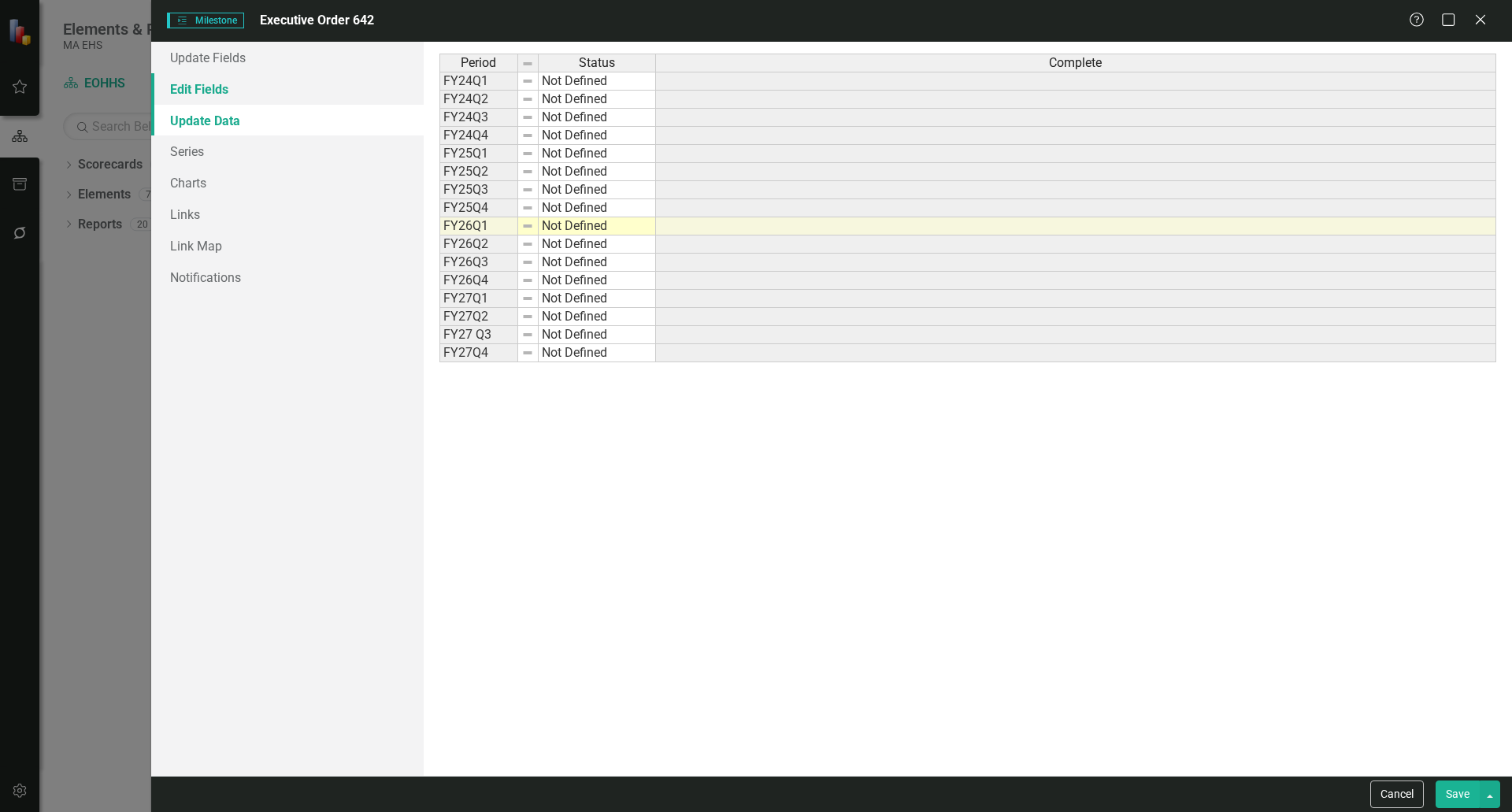
click at [222, 79] on link "Edit Fields" at bounding box center [288, 89] width 273 height 32
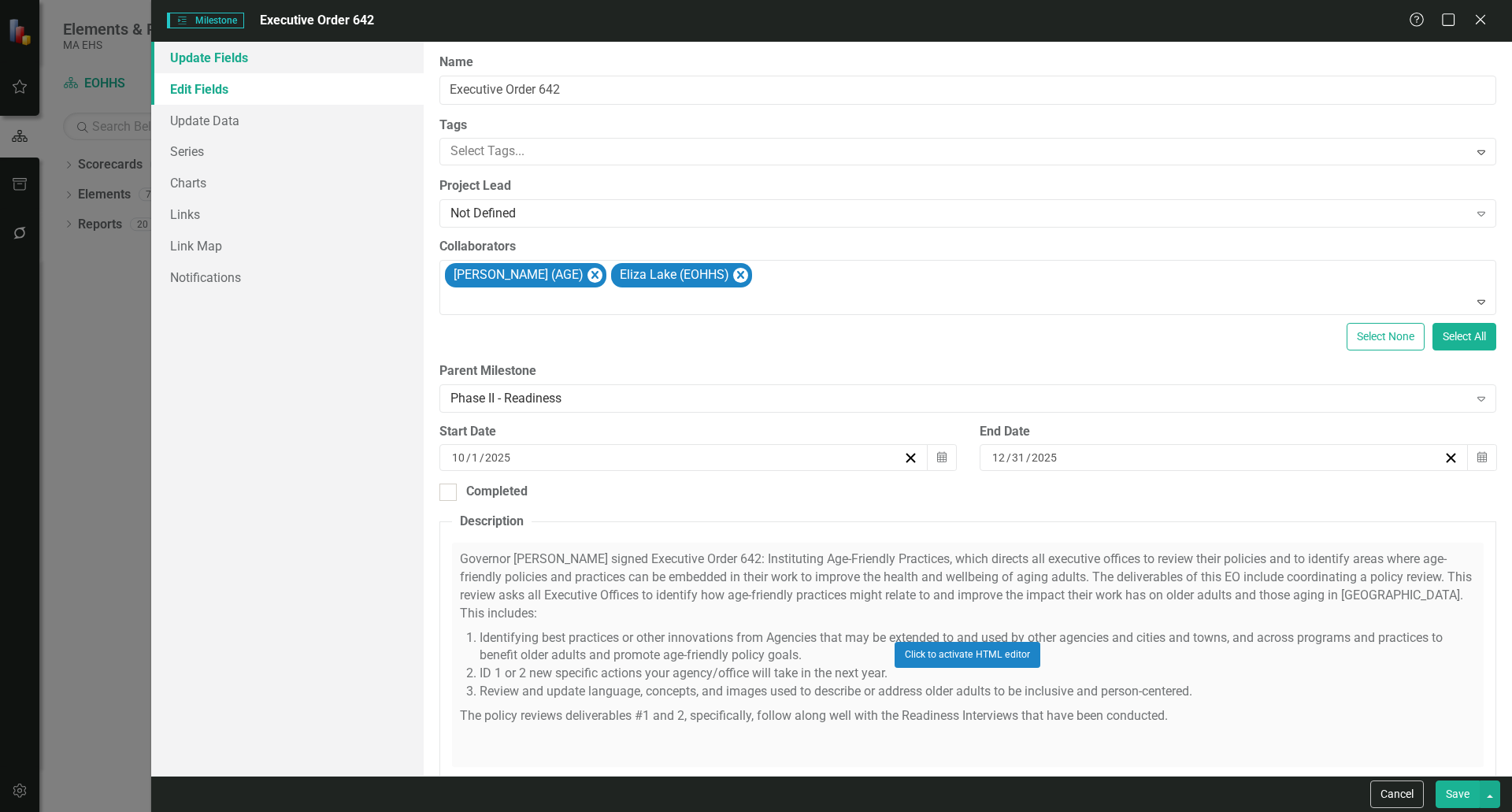
click at [263, 60] on link "Update Fields" at bounding box center [288, 58] width 273 height 32
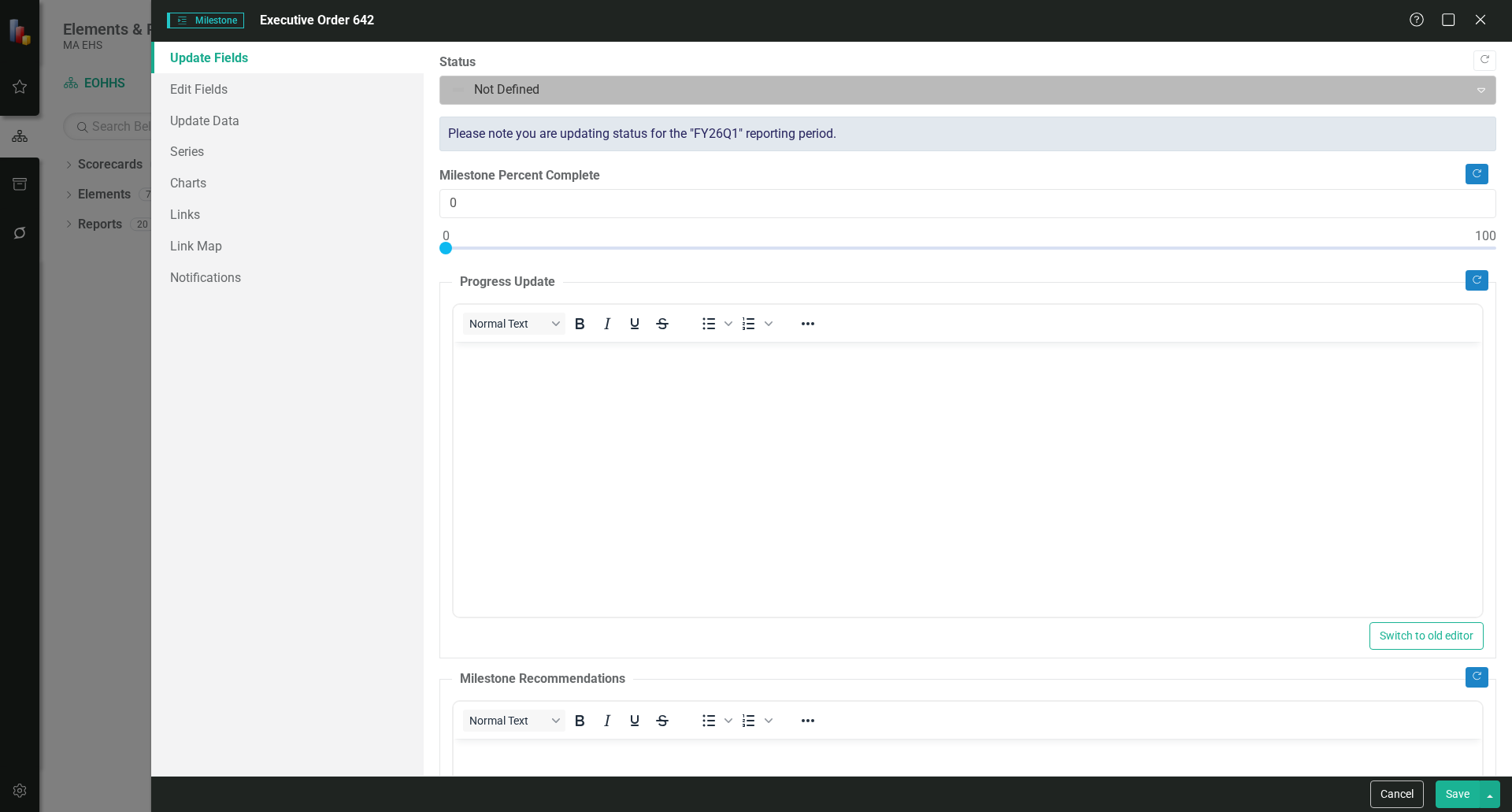
click at [452, 81] on input "text" at bounding box center [452, 90] width 3 height 18
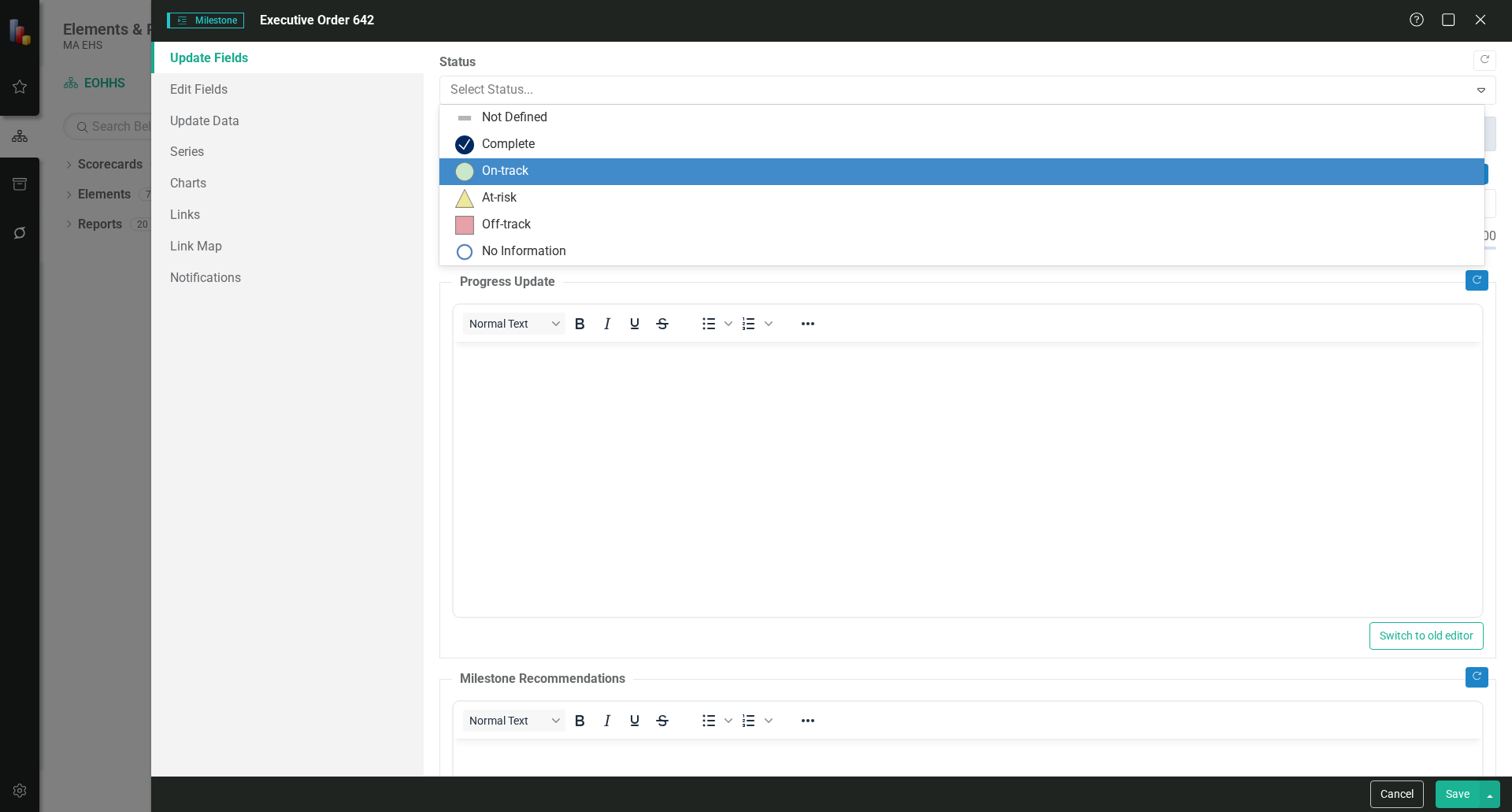
click at [505, 175] on div "On-track" at bounding box center [505, 171] width 47 height 18
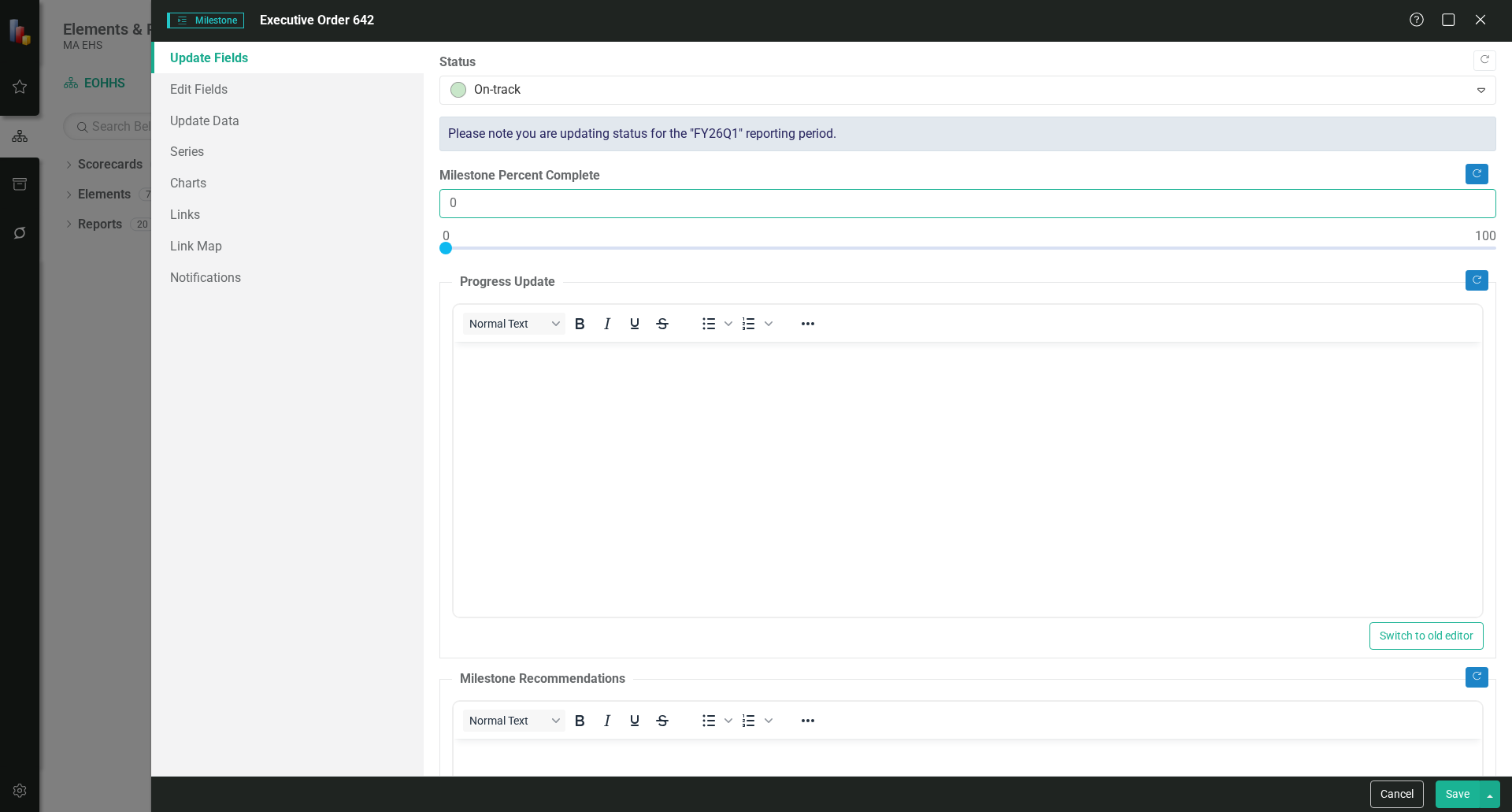
click at [527, 213] on input "0" at bounding box center [967, 203] width 1057 height 29
click at [620, 132] on div "Please note you are updating status for the "FY26Q1" reporting period." at bounding box center [967, 134] width 1057 height 36
click at [509, 201] on input "0" at bounding box center [967, 203] width 1057 height 29
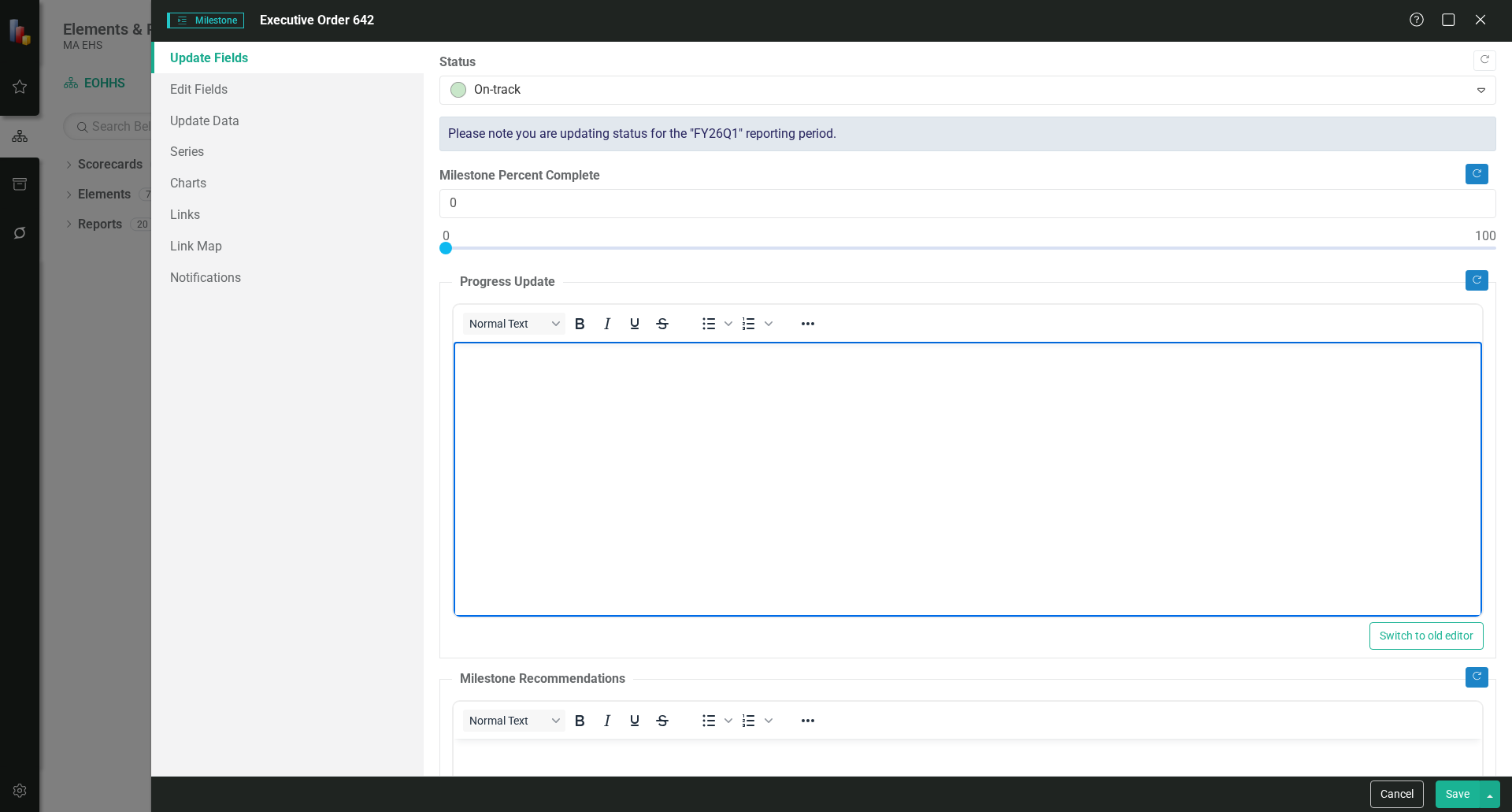
click at [543, 385] on body "Rich Text Area. Press ALT-0 for help." at bounding box center [967, 459] width 1028 height 236
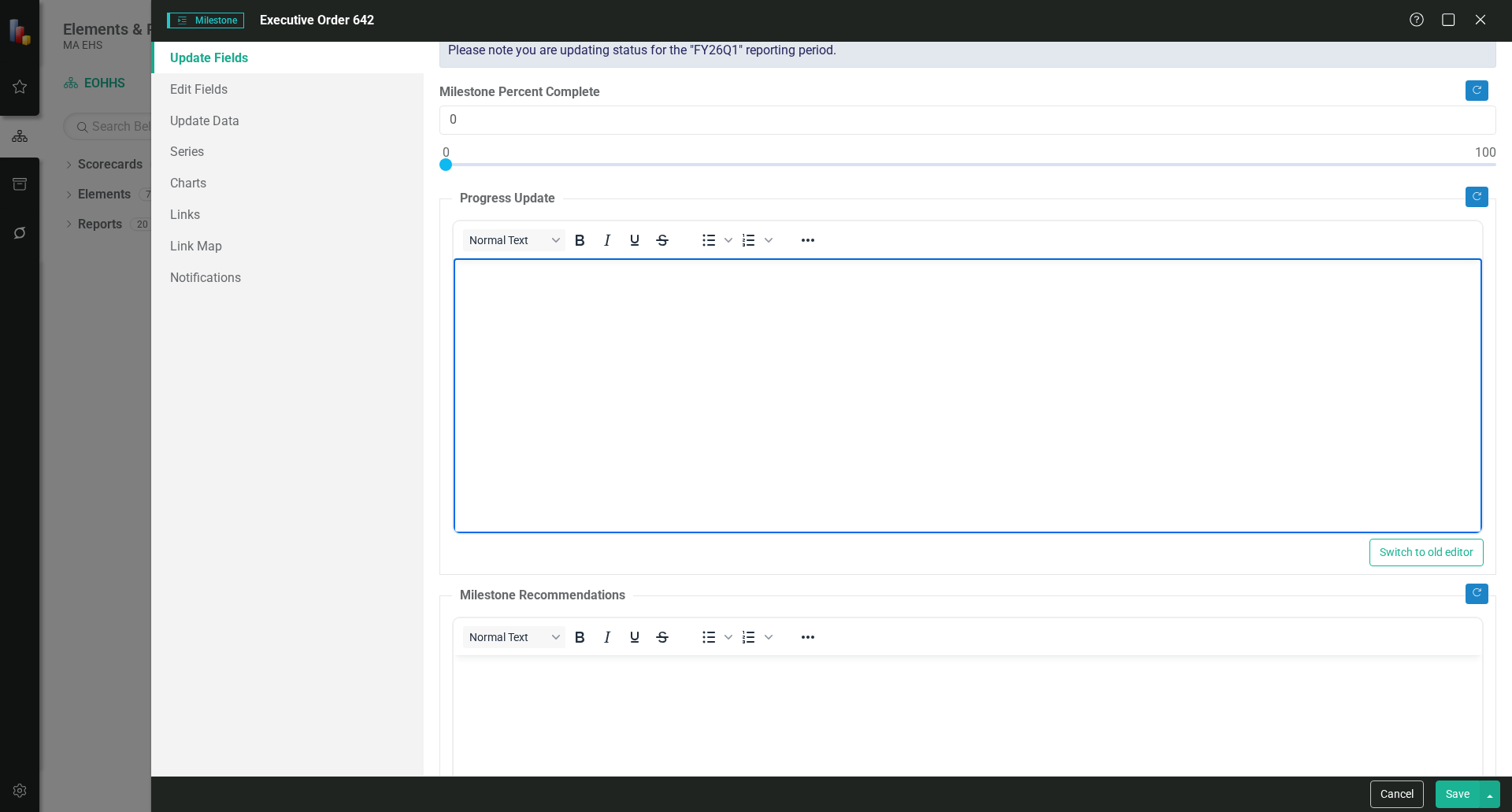
scroll to position [79, 0]
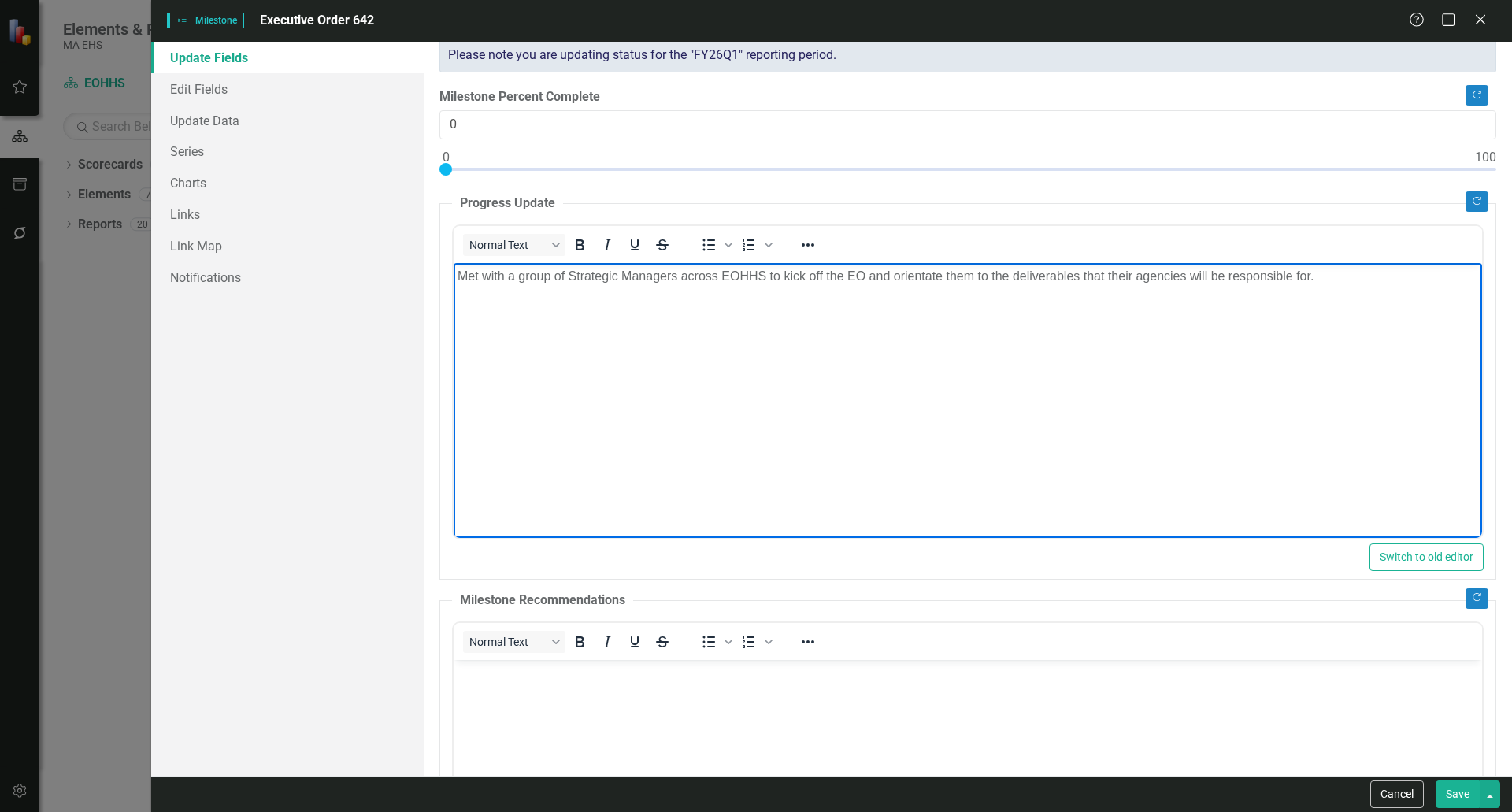
click at [836, 345] on body "Met with a group of Strategic Managers across EOHHS to kick off the EO and orie…" at bounding box center [967, 381] width 1028 height 236
click at [1368, 270] on p "Met with a group of Strategic Managers across EOHHS to kick off the EO and orie…" at bounding box center [967, 276] width 1020 height 19
click at [919, 272] on p "Met with a group of Strategic Managers across EOHHS to kick off the EO and orie…" at bounding box center [967, 276] width 1020 height 19
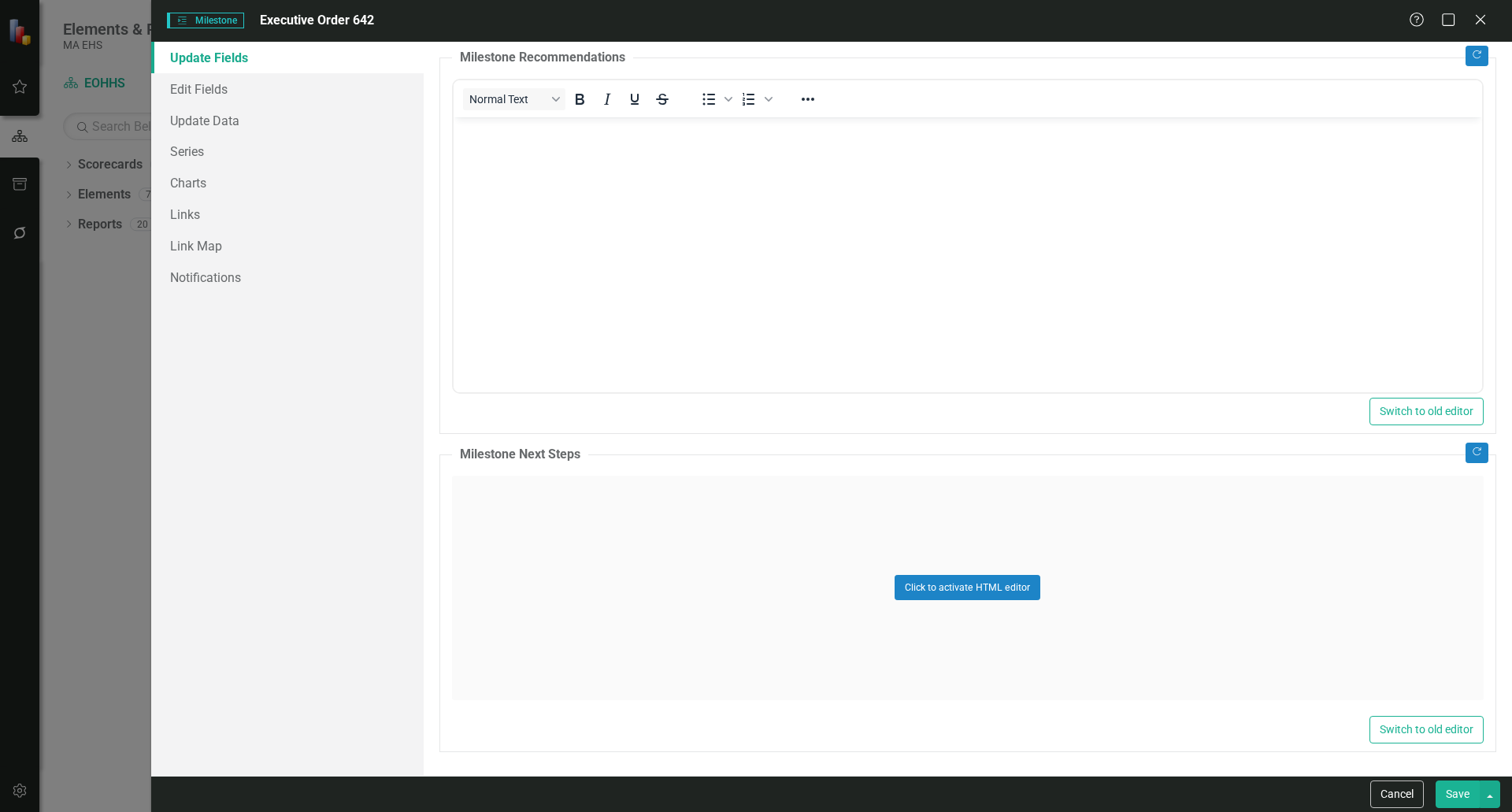
click at [670, 555] on div "Click to activate HTML editor" at bounding box center [967, 588] width 1032 height 224
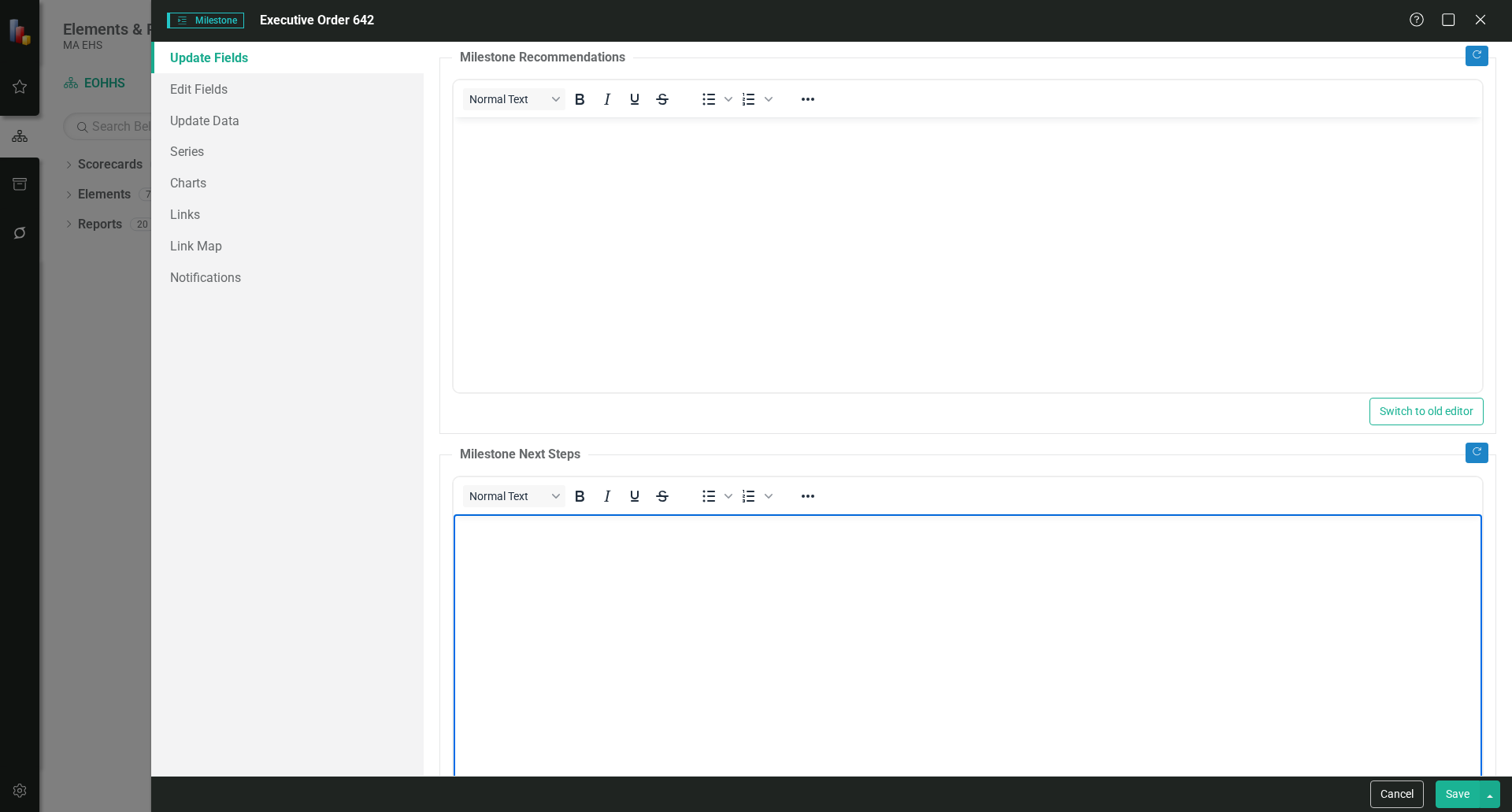
scroll to position [0, 0]
click at [710, 550] on body "Rich Text Area. Press ALT-0 for help." at bounding box center [967, 632] width 1028 height 236
drag, startPoint x: 1041, startPoint y: 523, endPoint x: 1096, endPoint y: 526, distance: 55.1
click at [1043, 523] on p "[DATE] is the due date for Agencies to report their status and outline initial …" at bounding box center [967, 527] width 1020 height 19
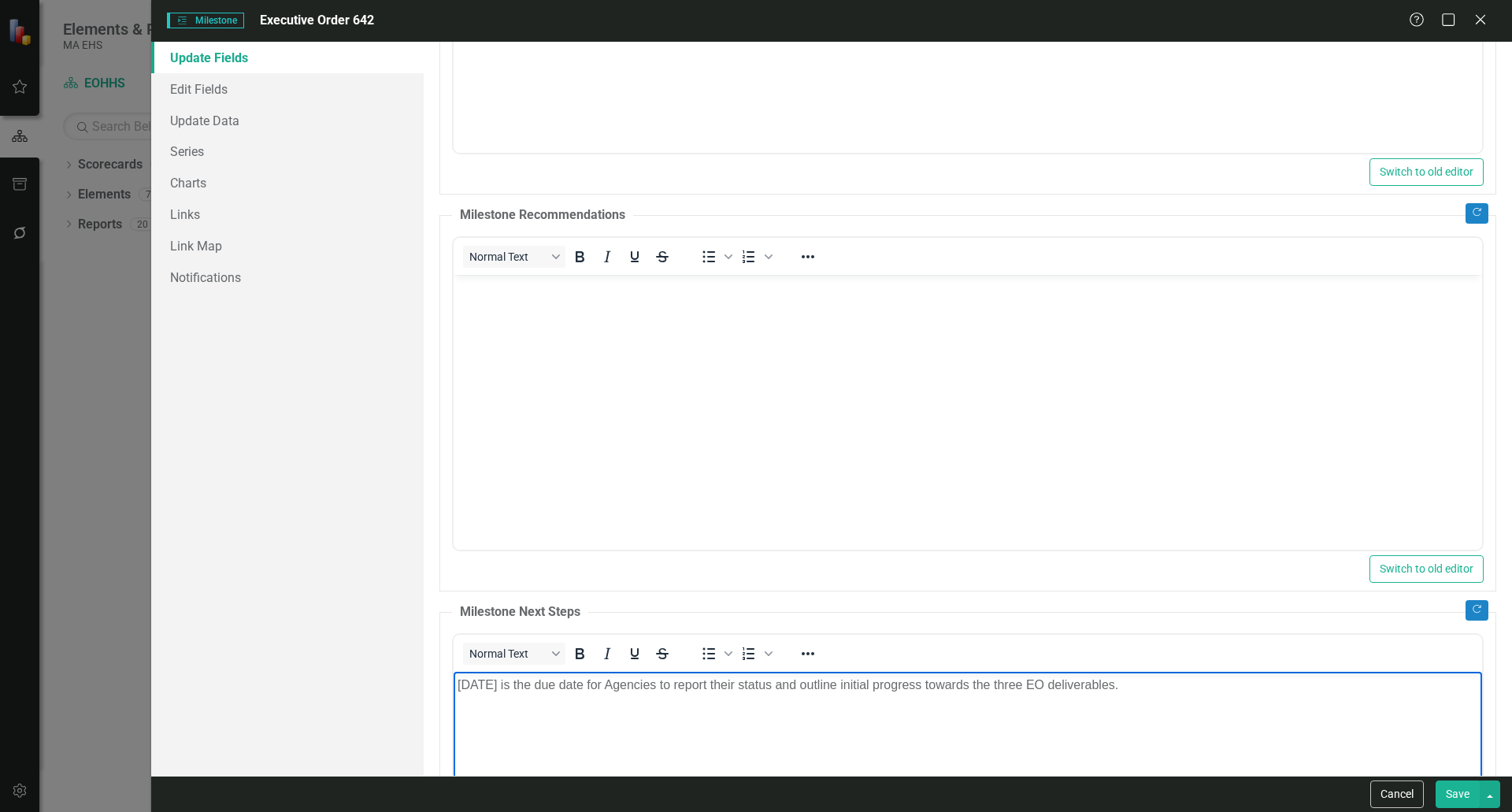
click at [699, 427] on body "Rich Text Area. Press ALT-0 for help." at bounding box center [967, 393] width 1028 height 236
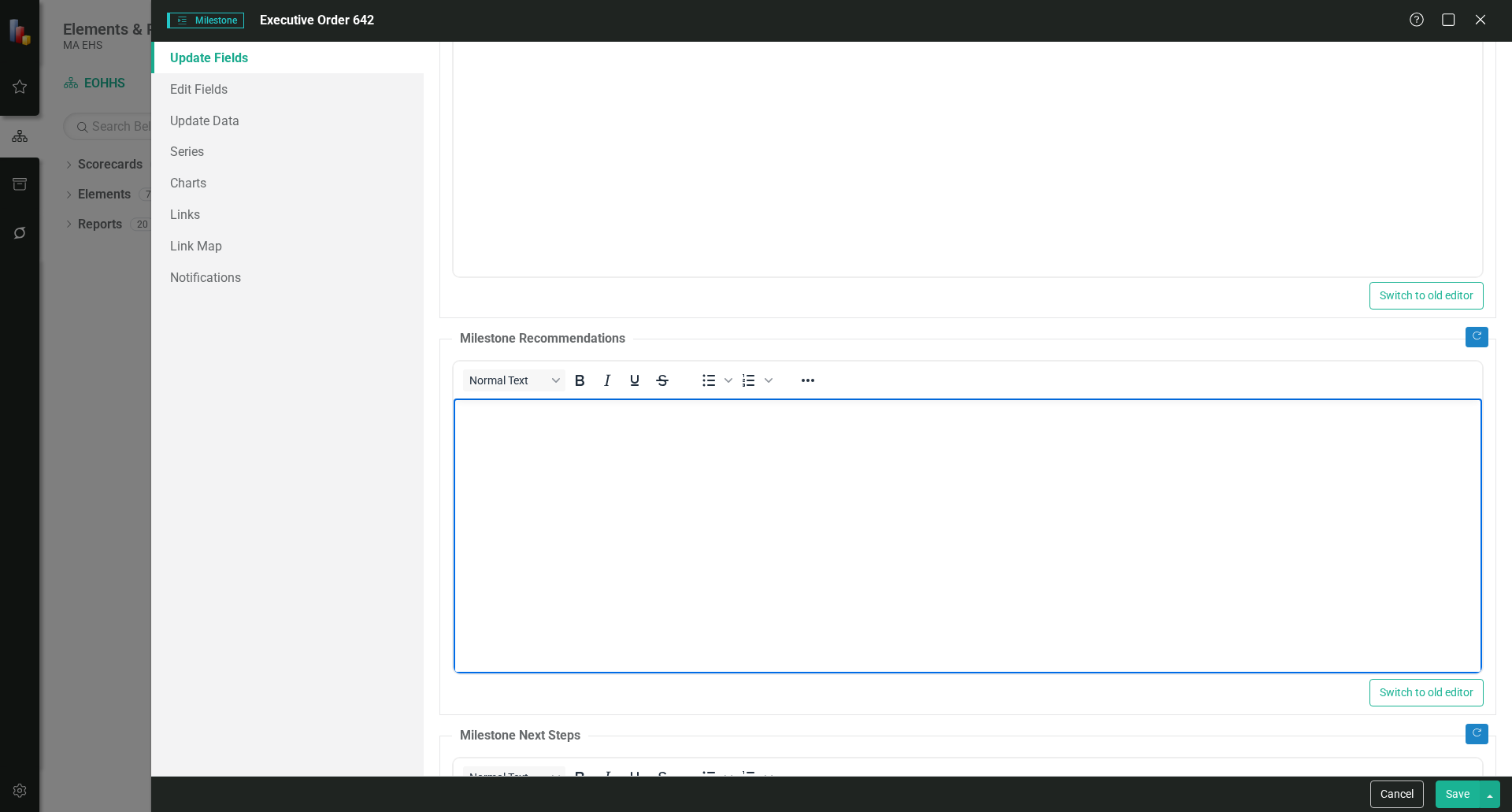
scroll to position [228, 0]
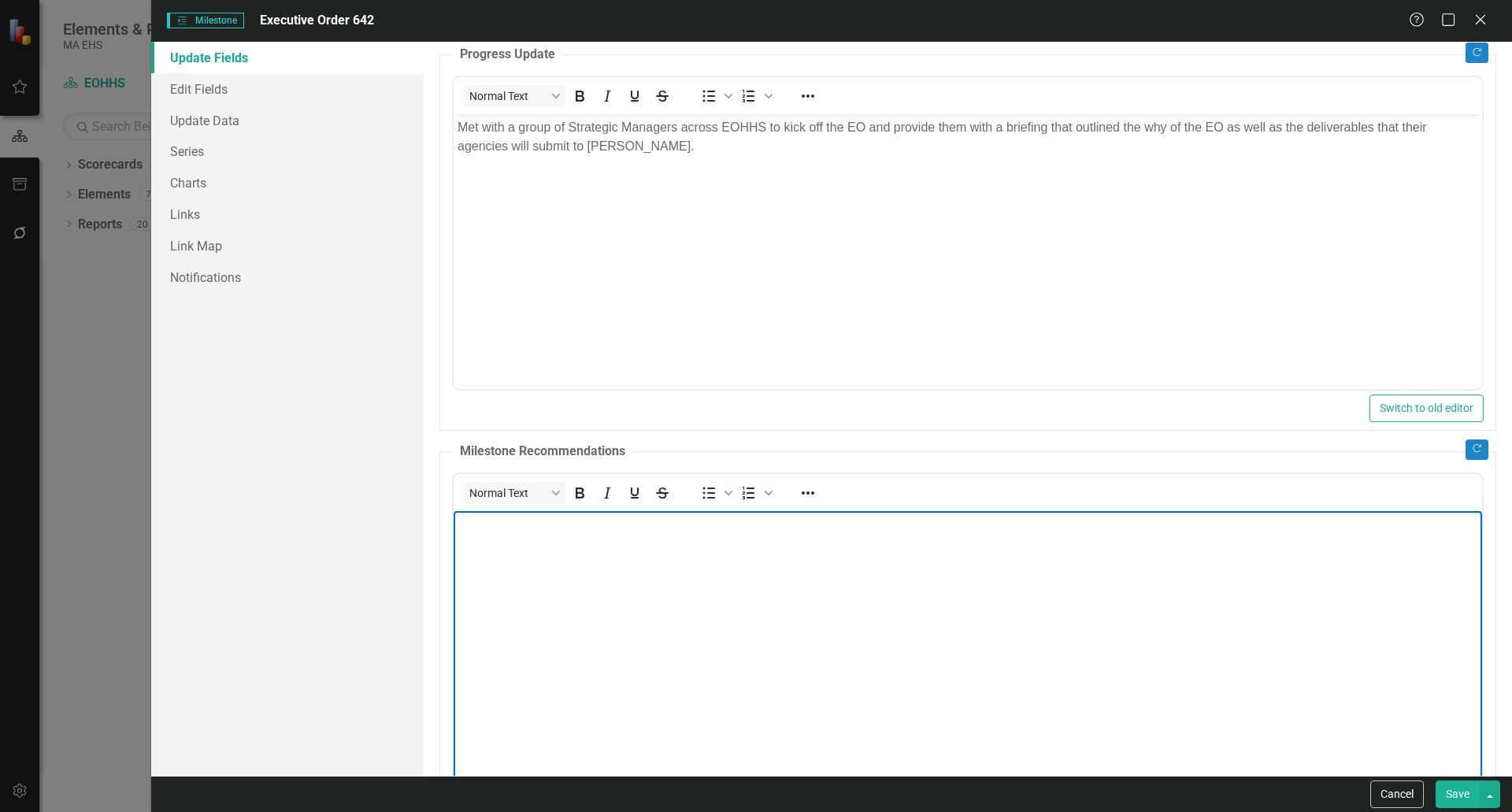
click at [852, 605] on body "Rich Text Area. Press ALT-0 for help." at bounding box center [967, 629] width 1028 height 236
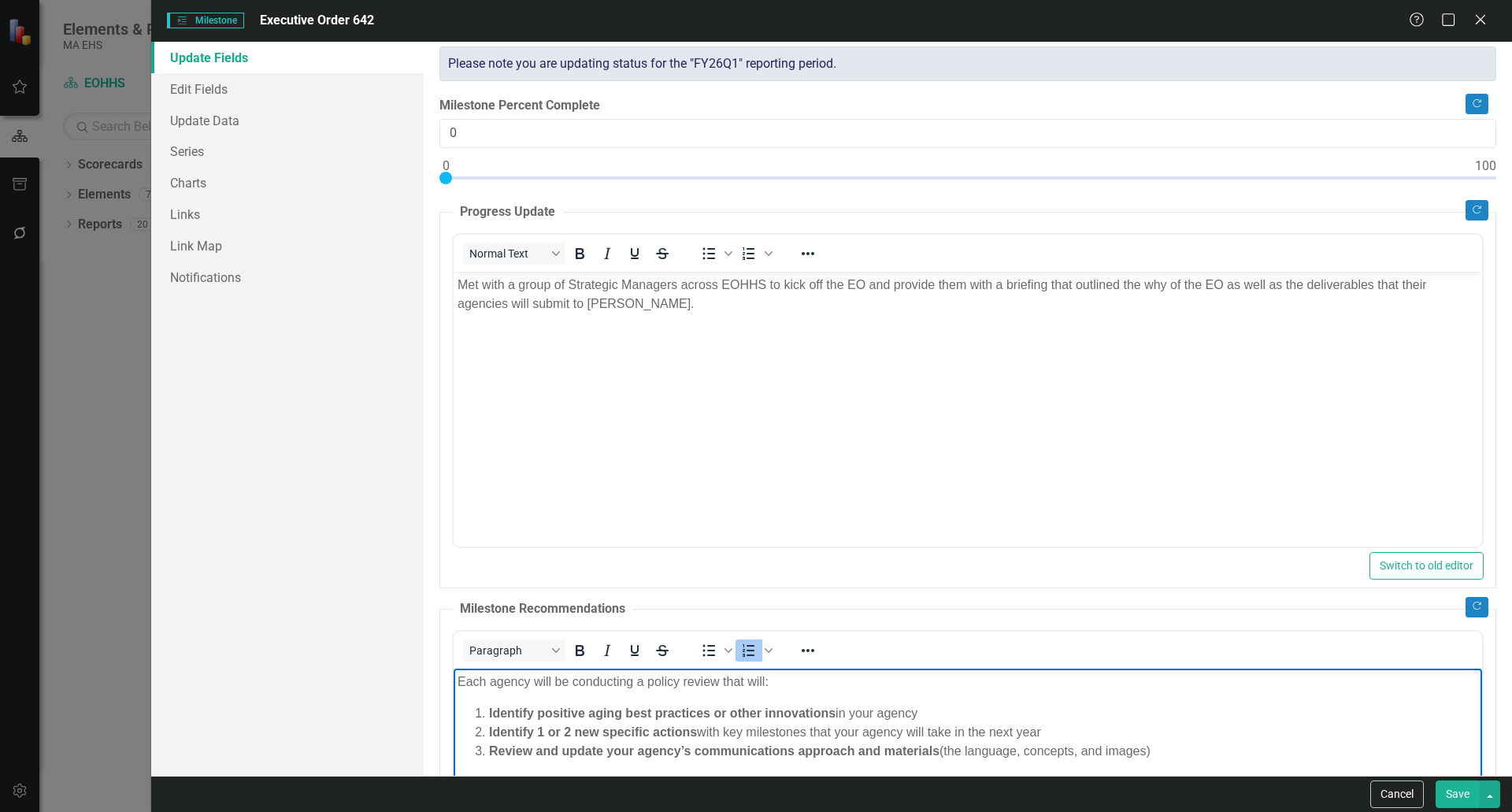
scroll to position [0, 0]
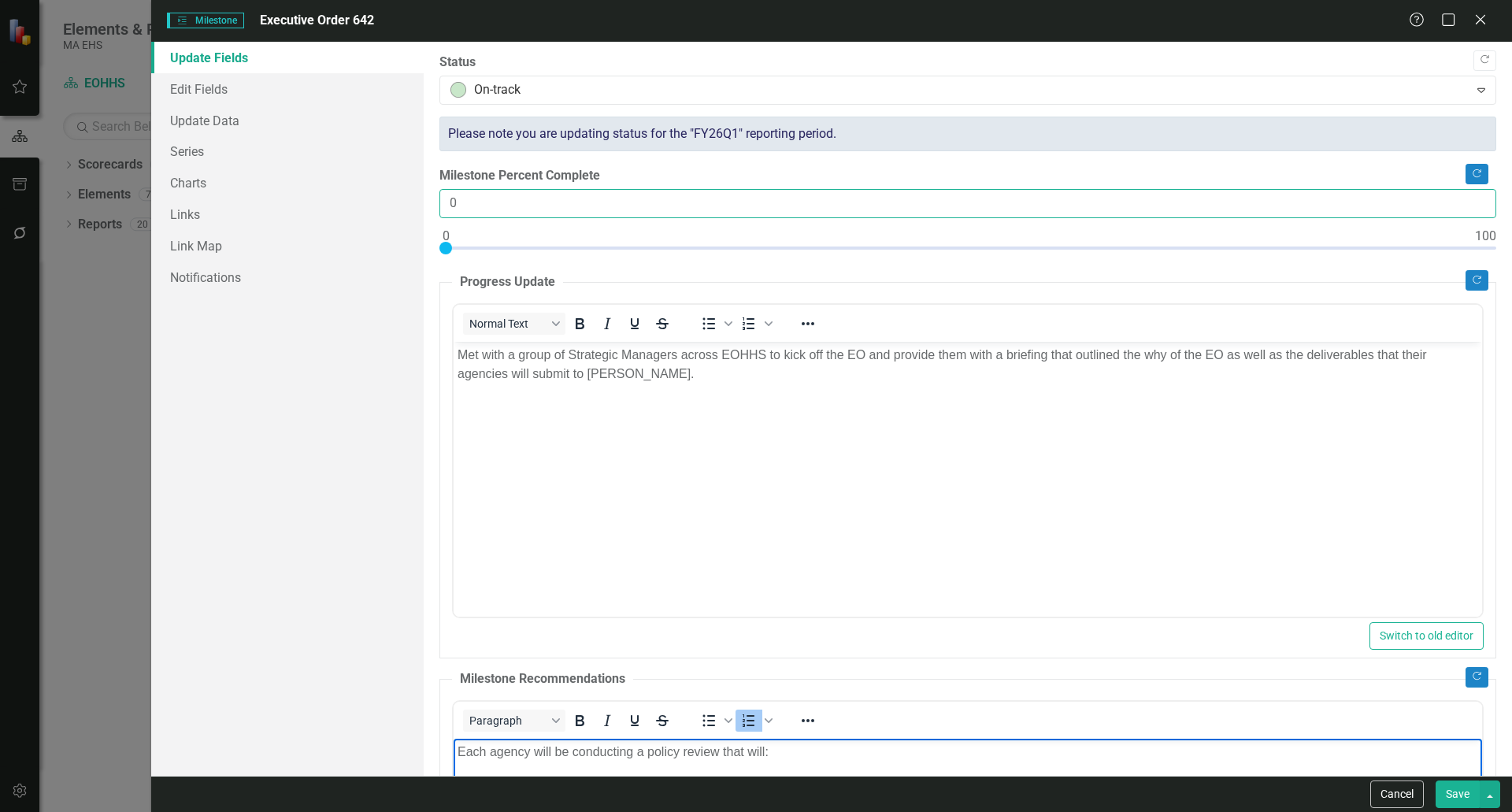
click at [647, 198] on input "0" at bounding box center [967, 203] width 1057 height 29
click at [787, 144] on div "Please note you are updating status for the "FY26Q1" reporting period." at bounding box center [967, 134] width 1057 height 36
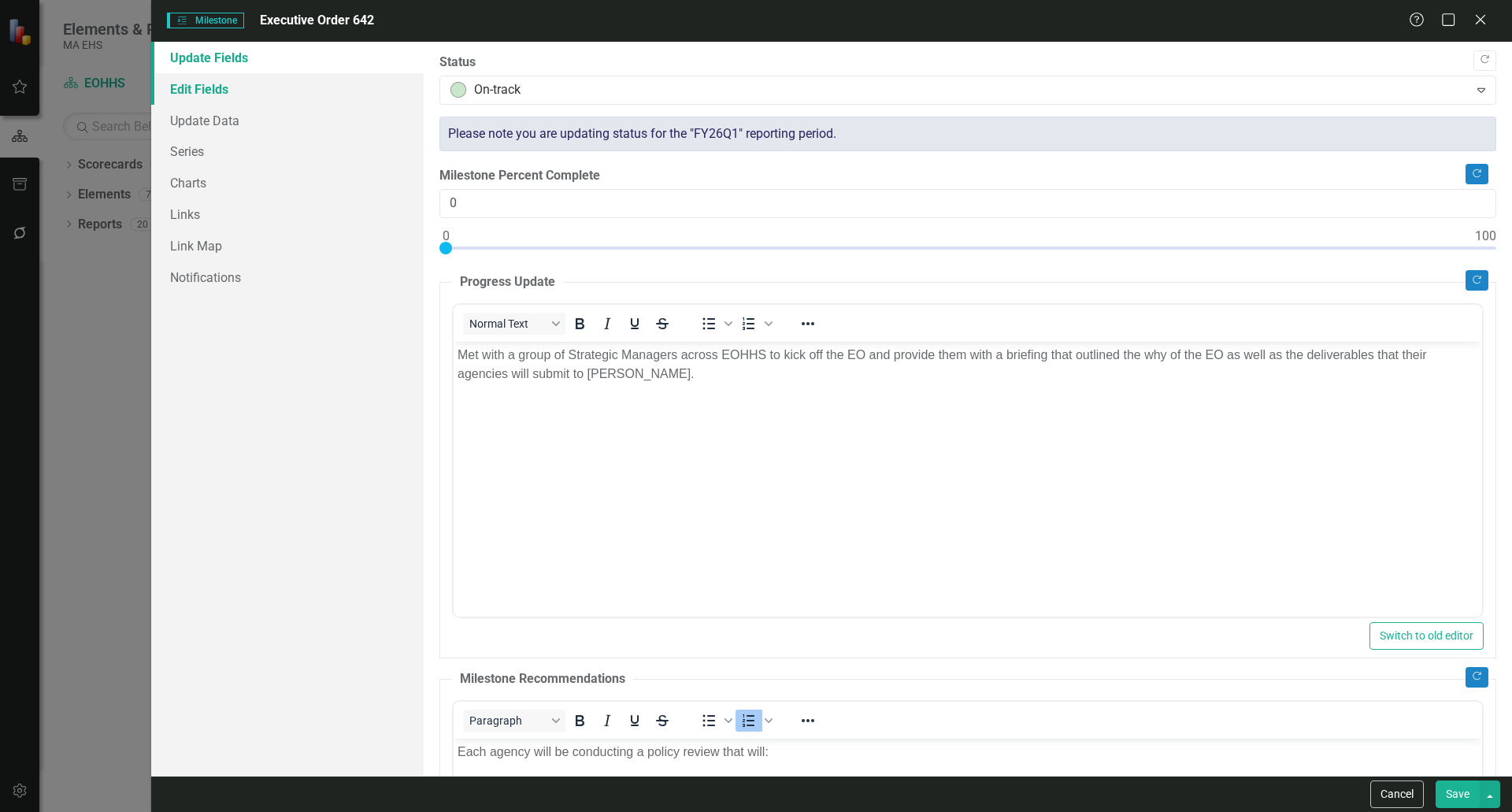
click at [266, 73] on link "Edit Fields" at bounding box center [288, 89] width 273 height 32
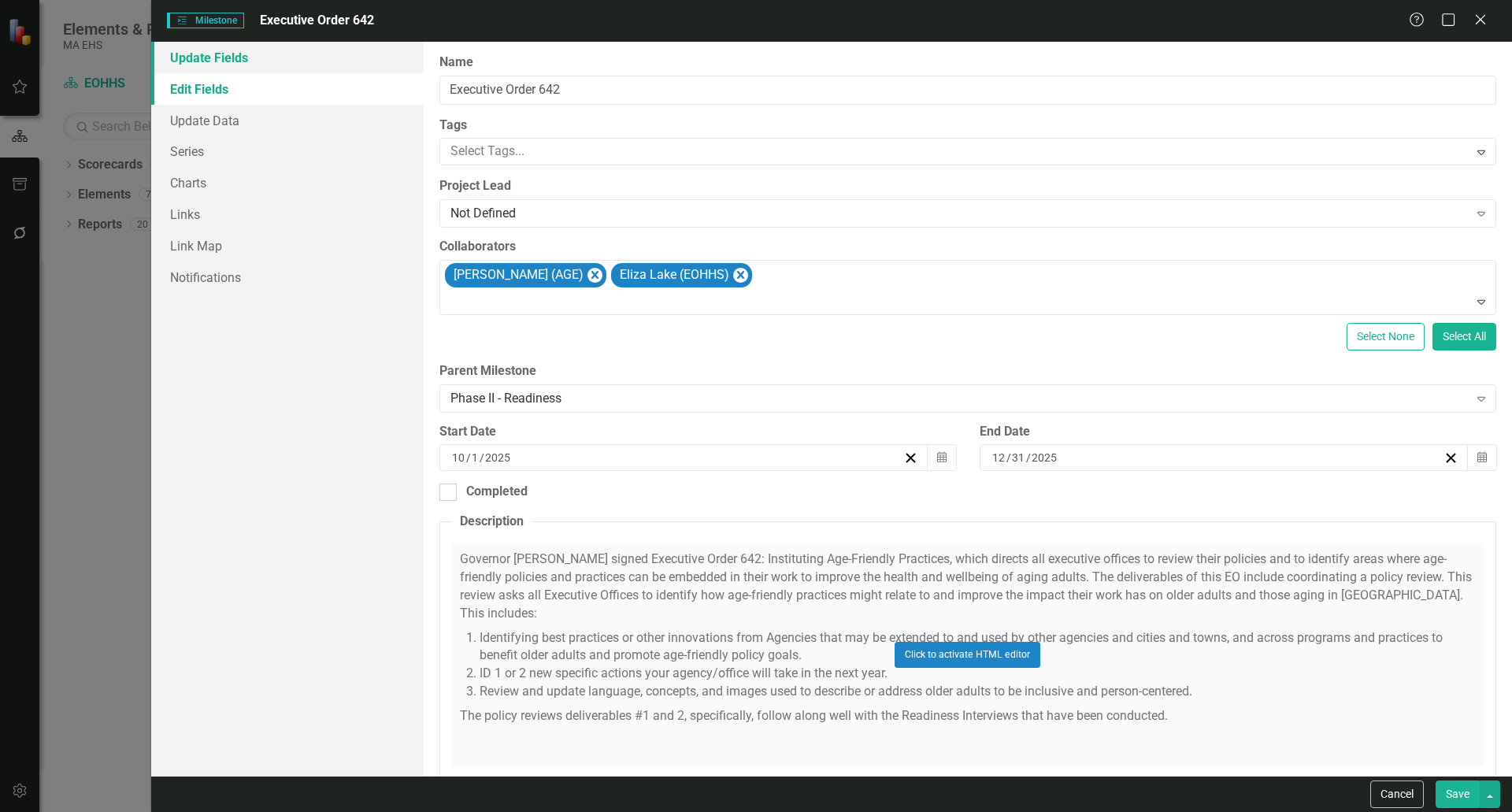
click at [258, 49] on link "Update Fields" at bounding box center [288, 58] width 273 height 32
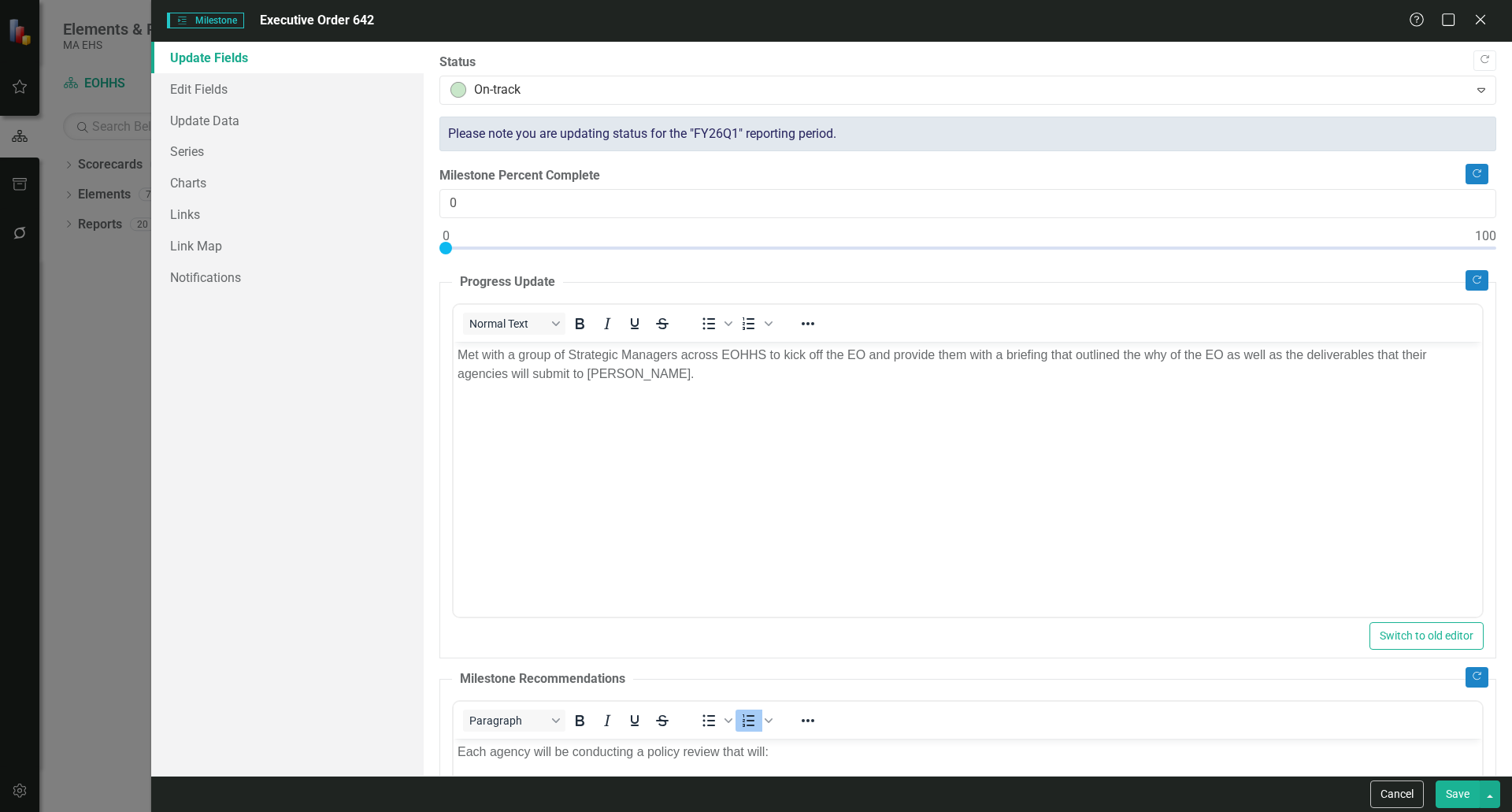
click at [213, 19] on span "Milestones Milestone" at bounding box center [205, 21] width 77 height 16
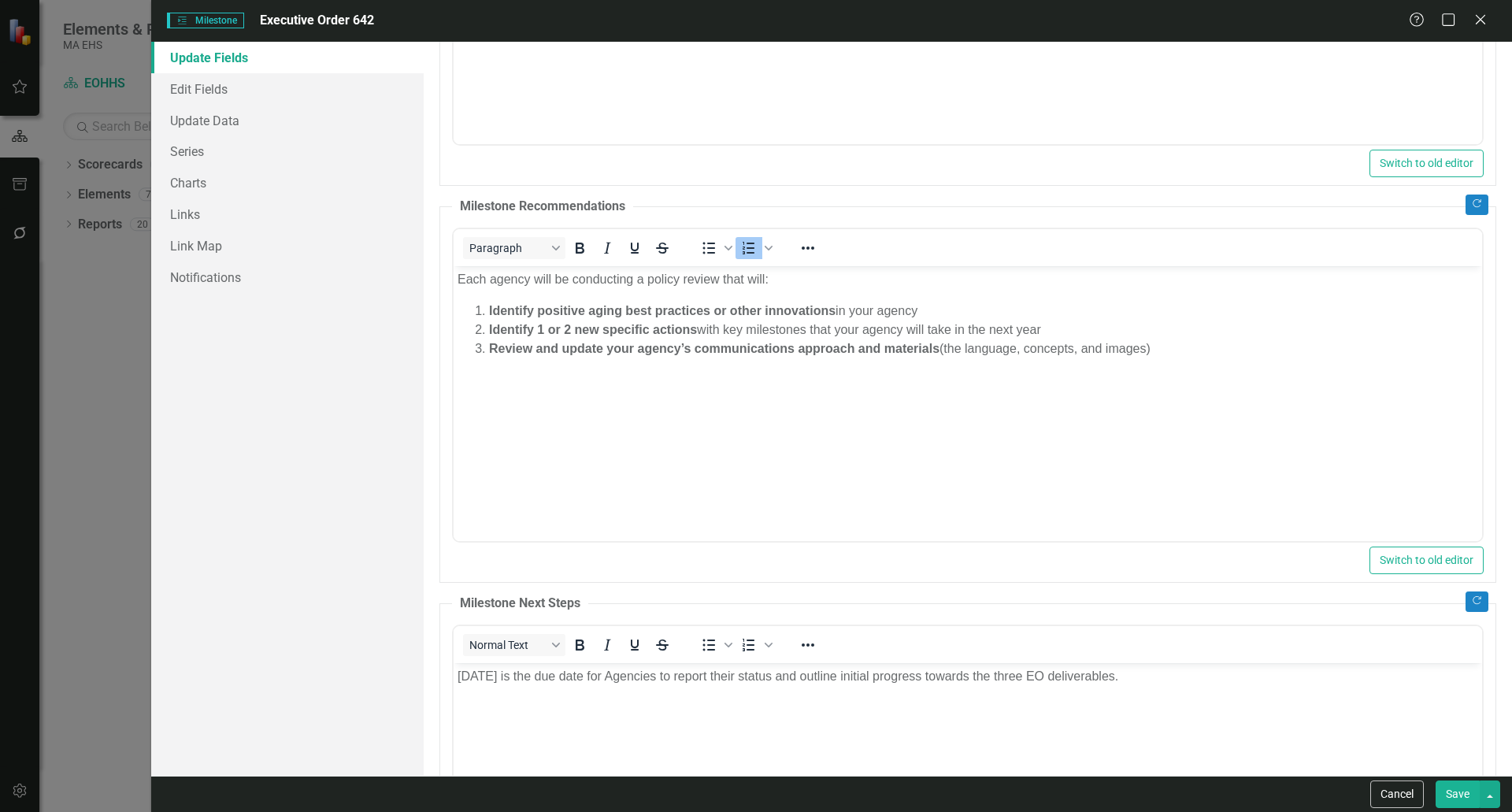
scroll to position [700, 0]
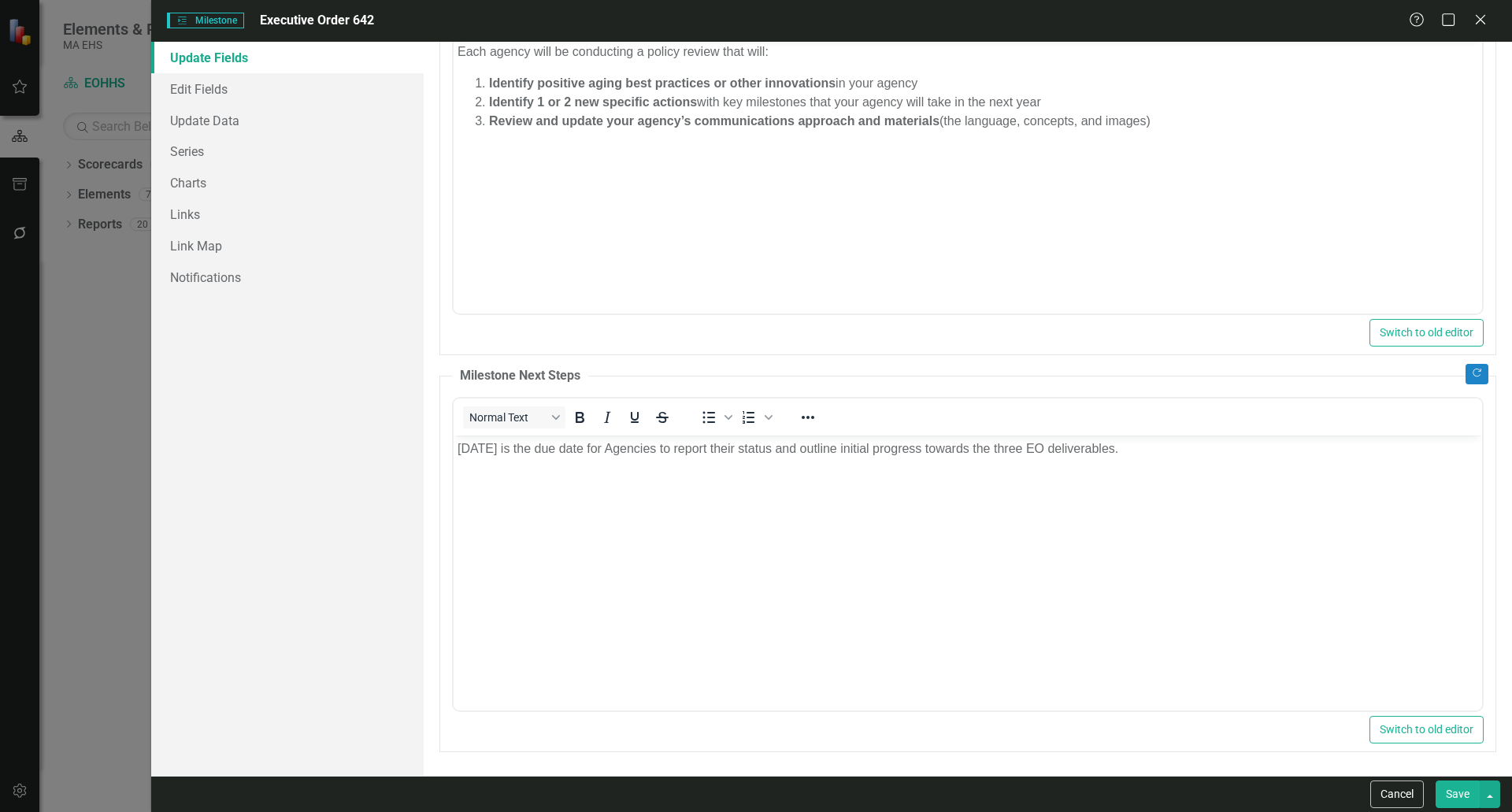
click at [1459, 790] on button "Save" at bounding box center [1458, 794] width 44 height 28
checkbox input "false"
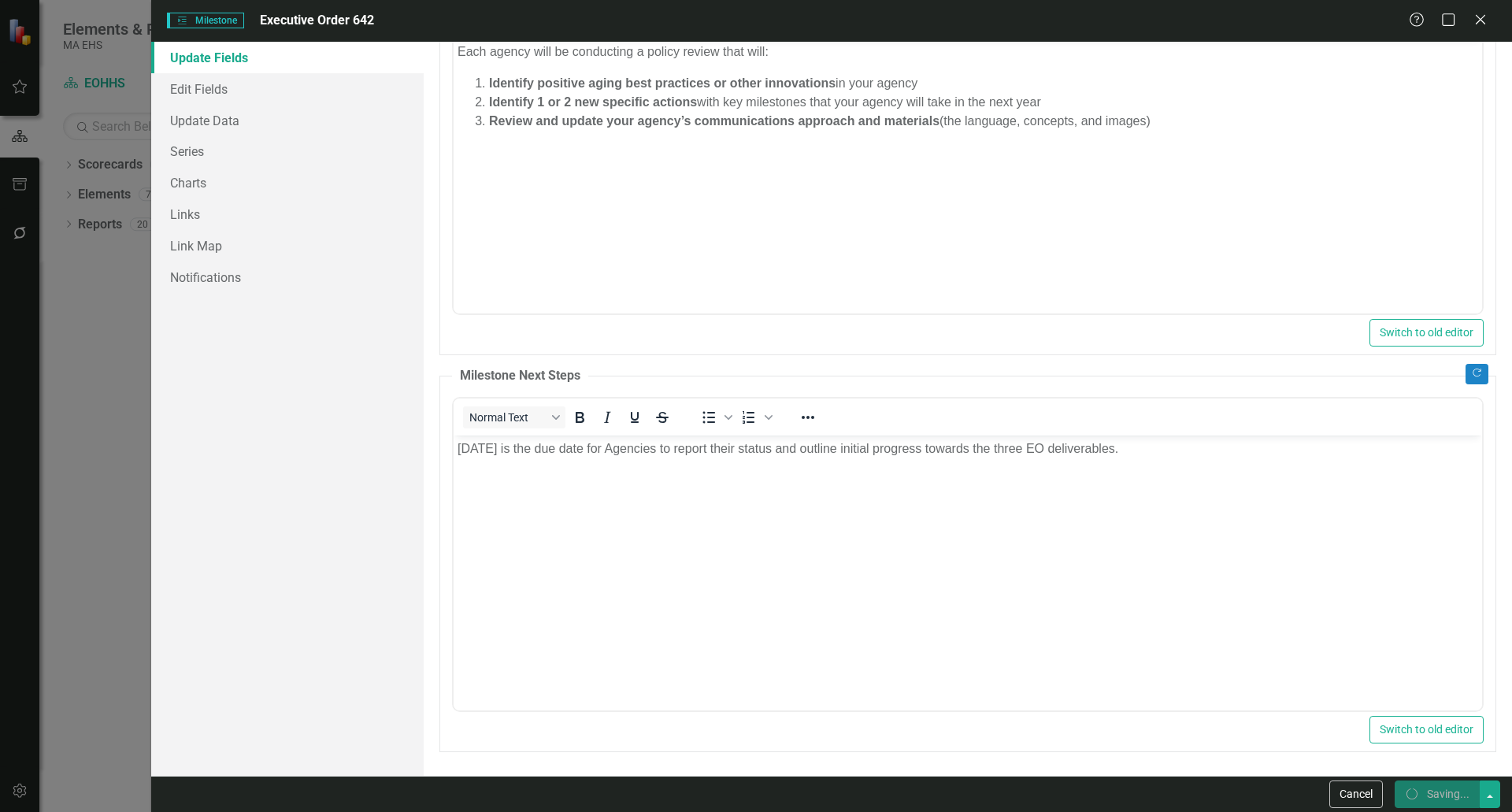
checkbox input "true"
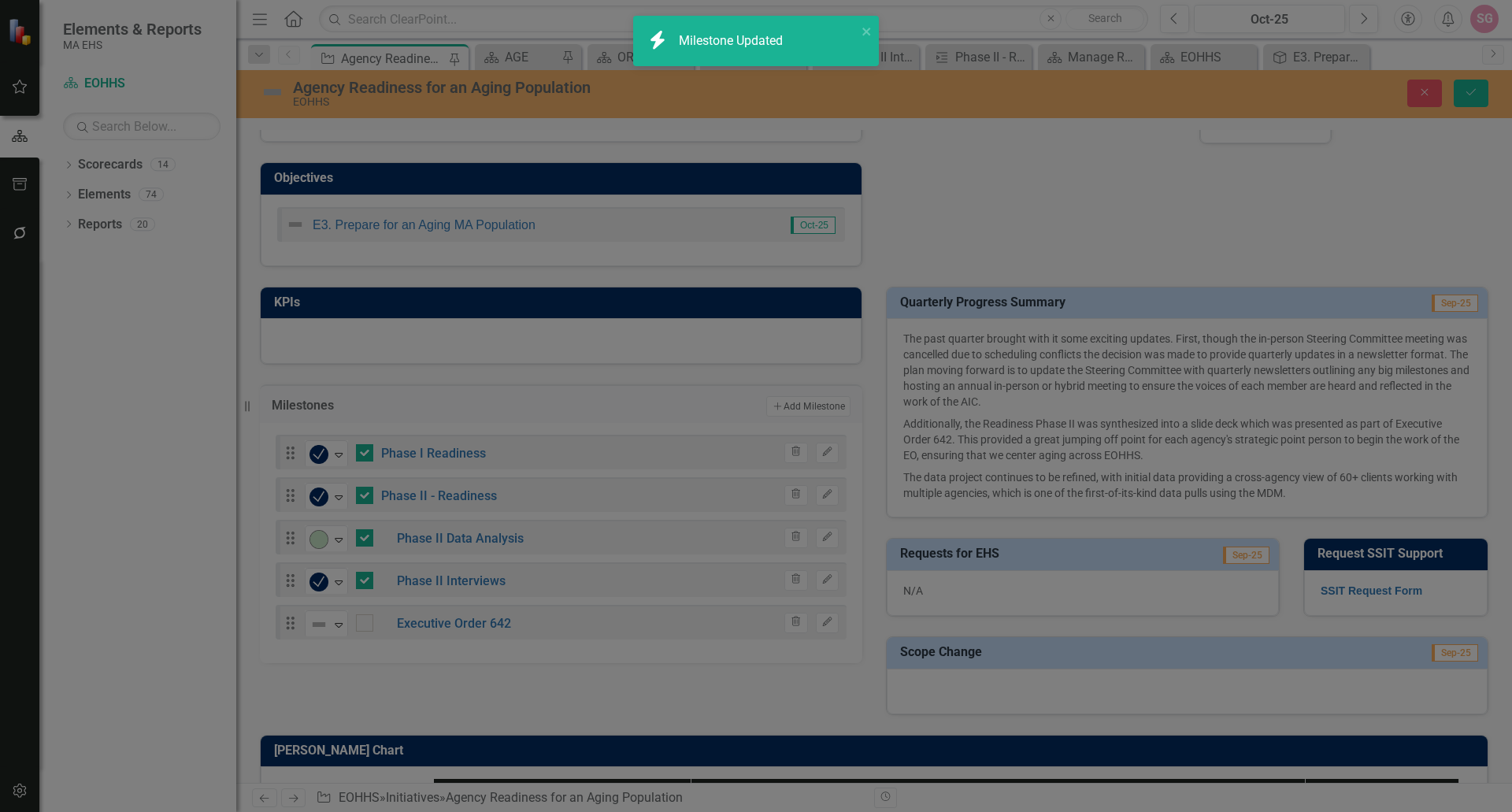
checkbox input "false"
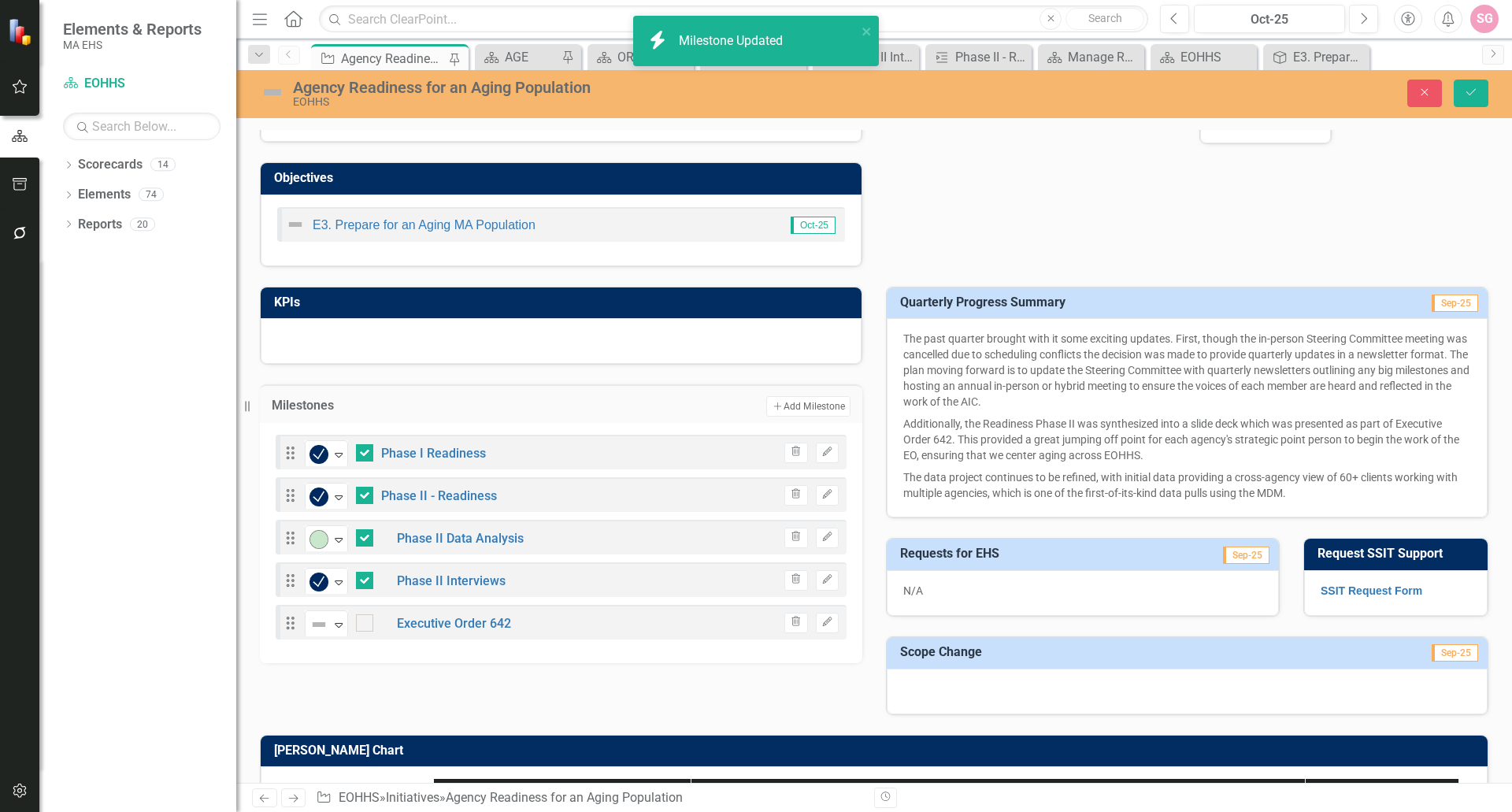
checkbox input "true"
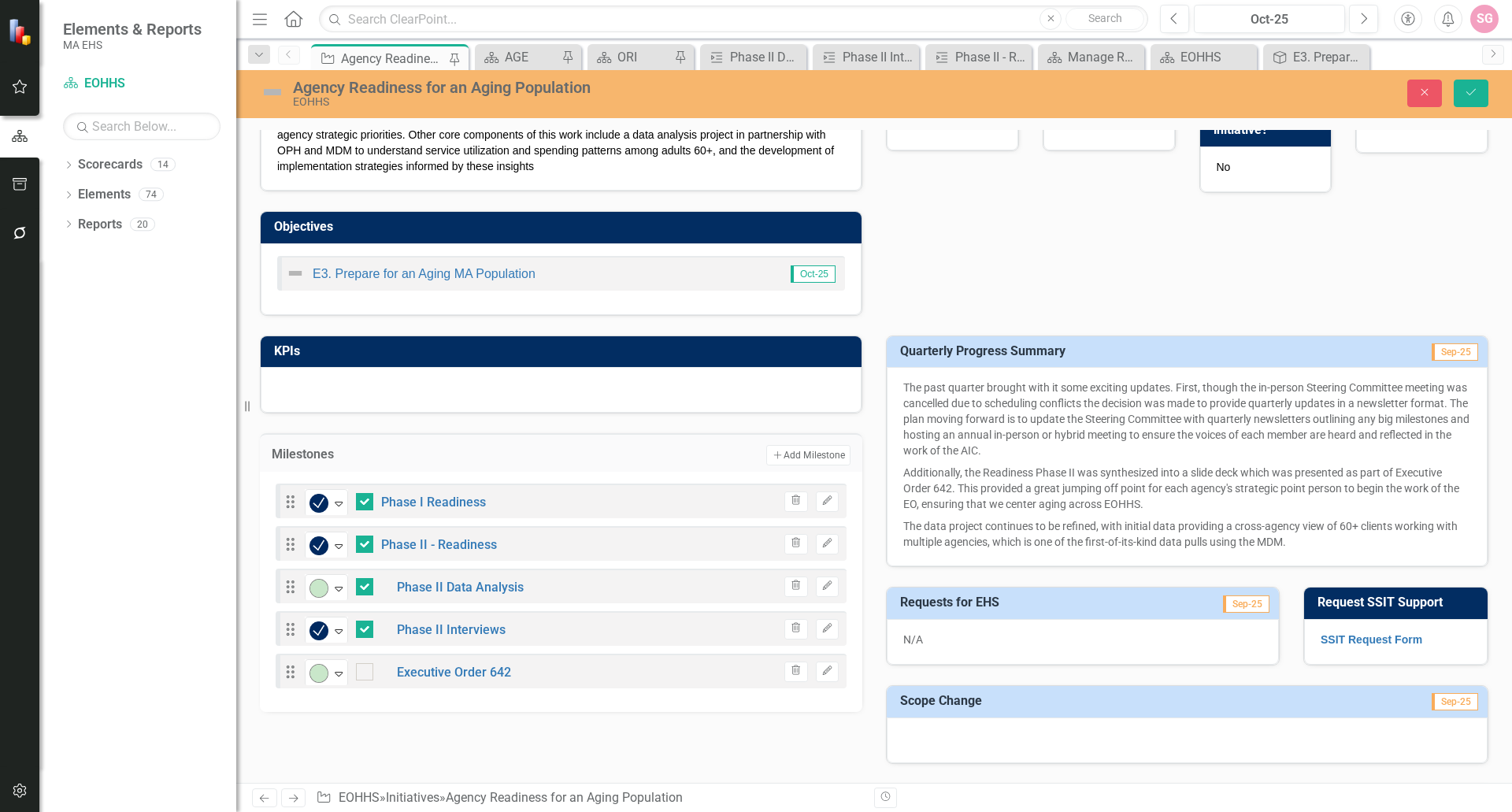
scroll to position [392, 0]
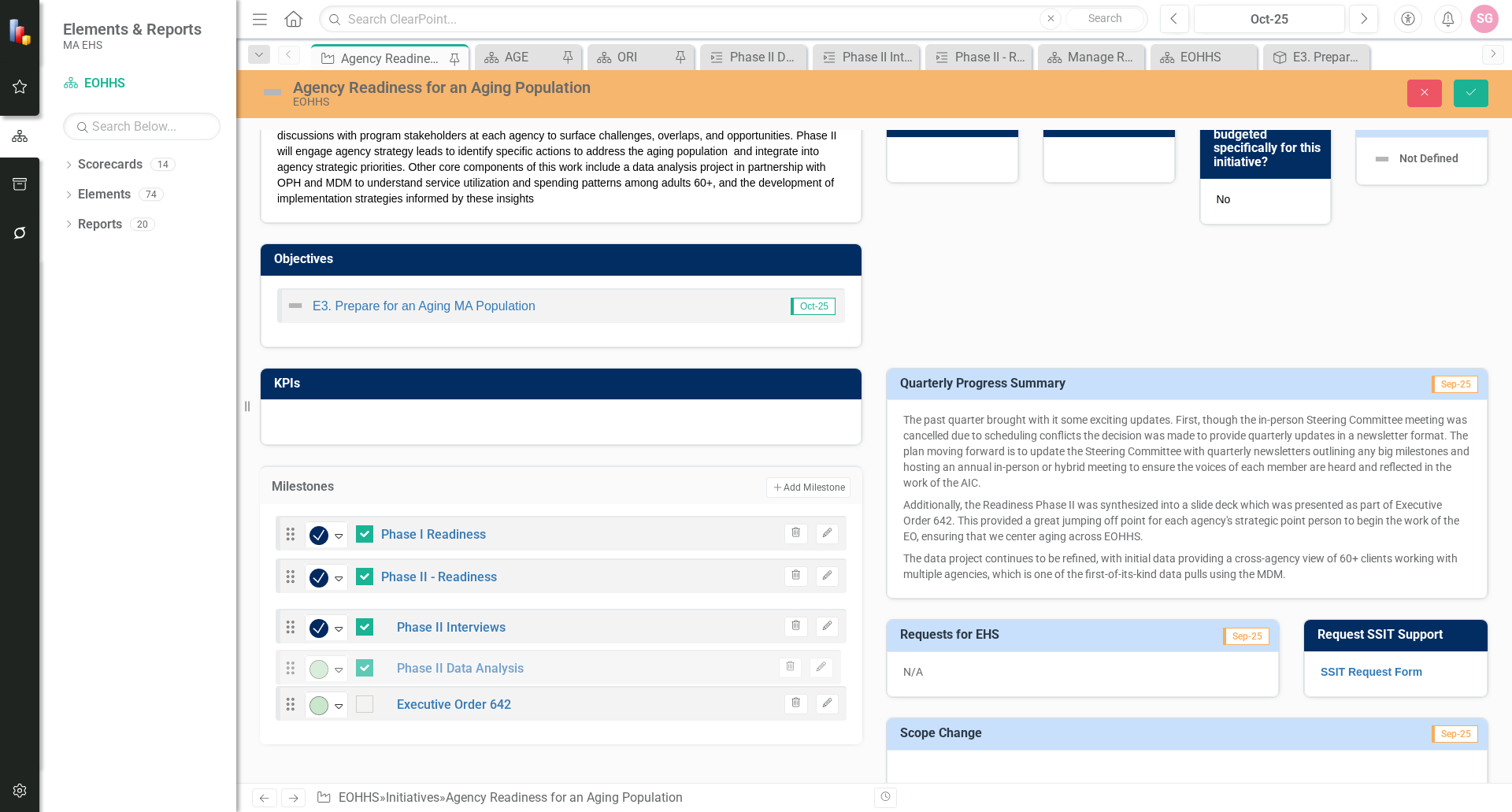
drag, startPoint x: 289, startPoint y: 618, endPoint x: 289, endPoint y: 666, distance: 48.0
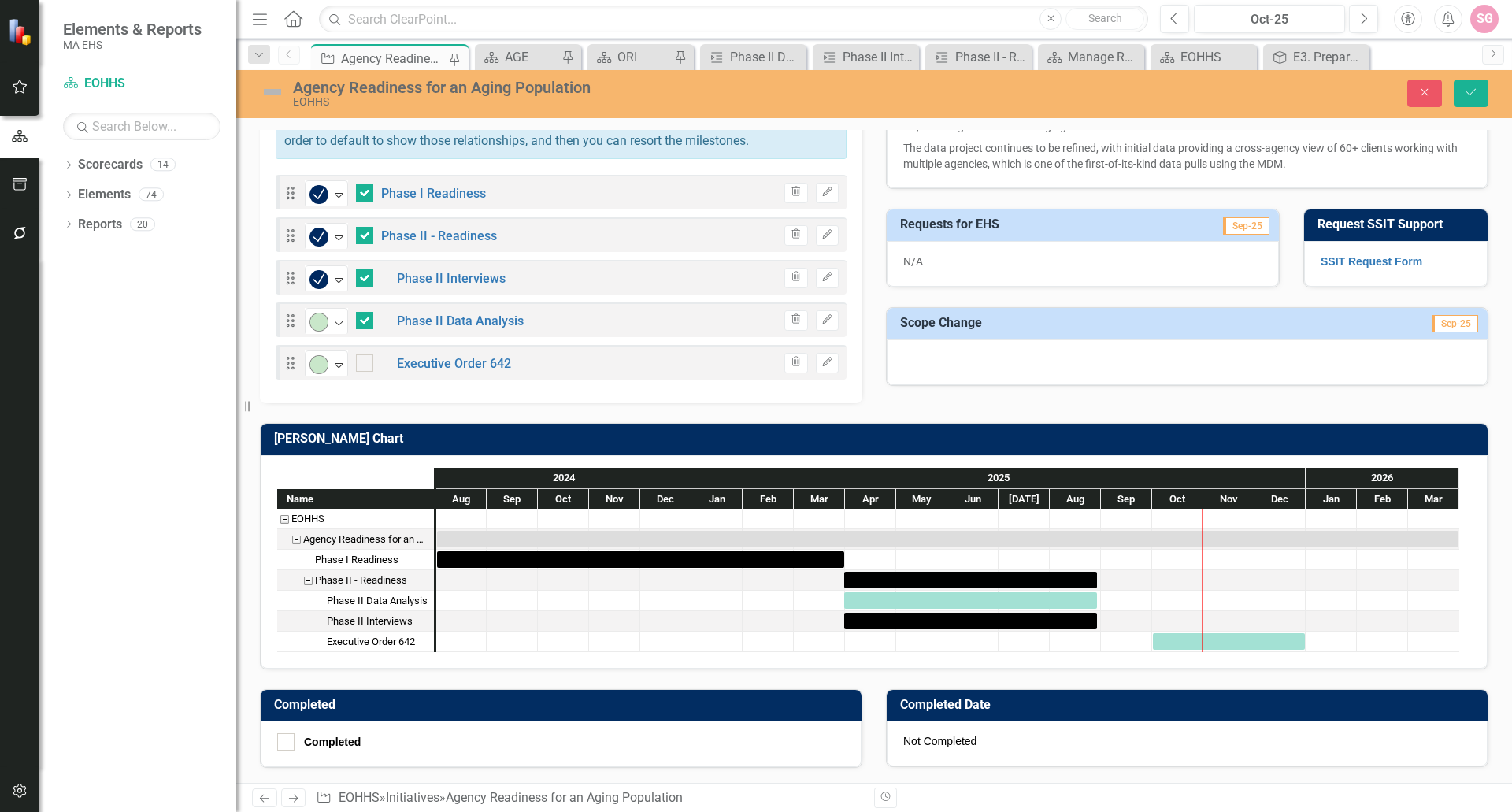
scroll to position [802, 0]
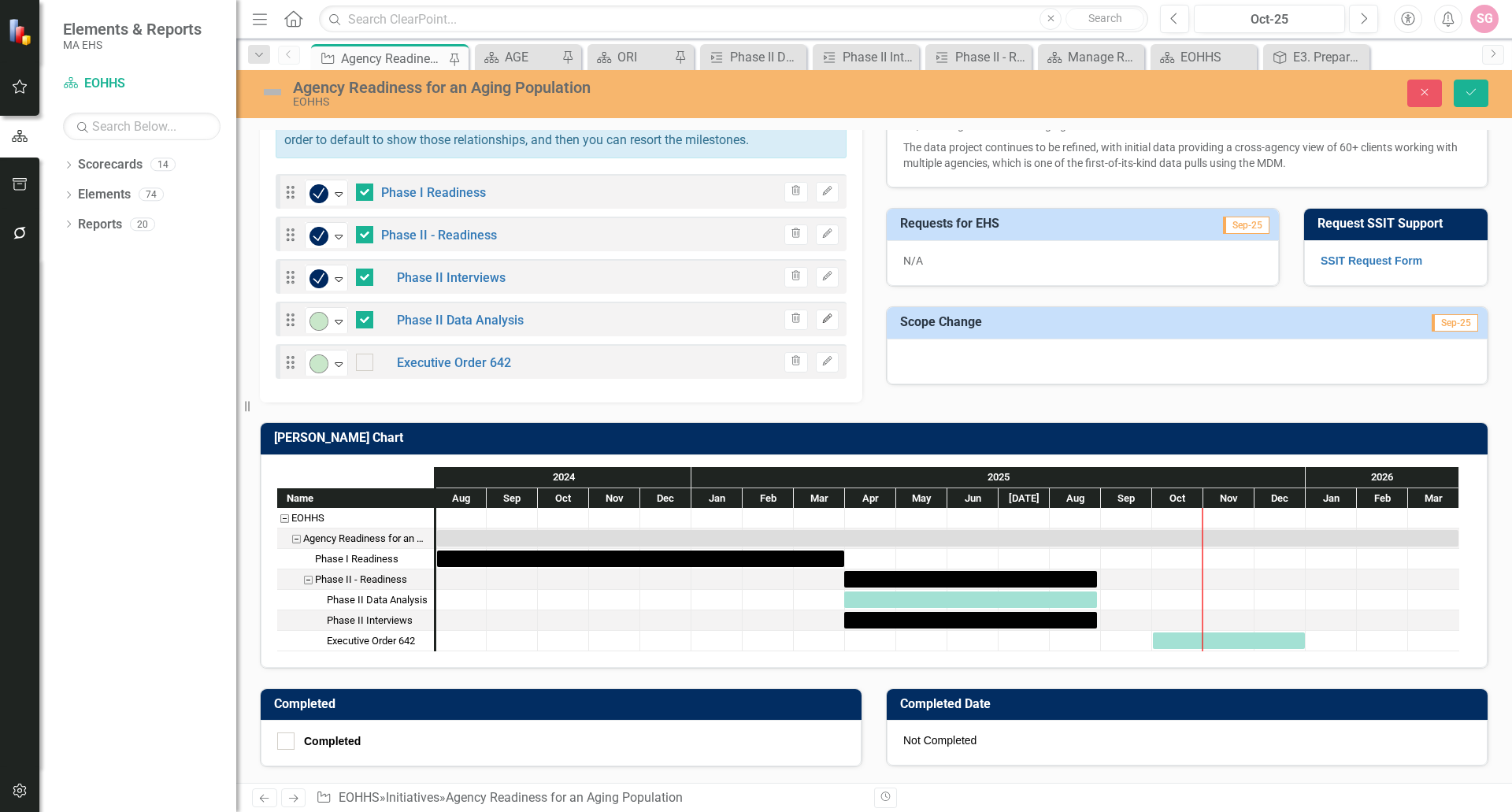
click at [827, 314] on icon "Edit" at bounding box center [827, 319] width 12 height 10
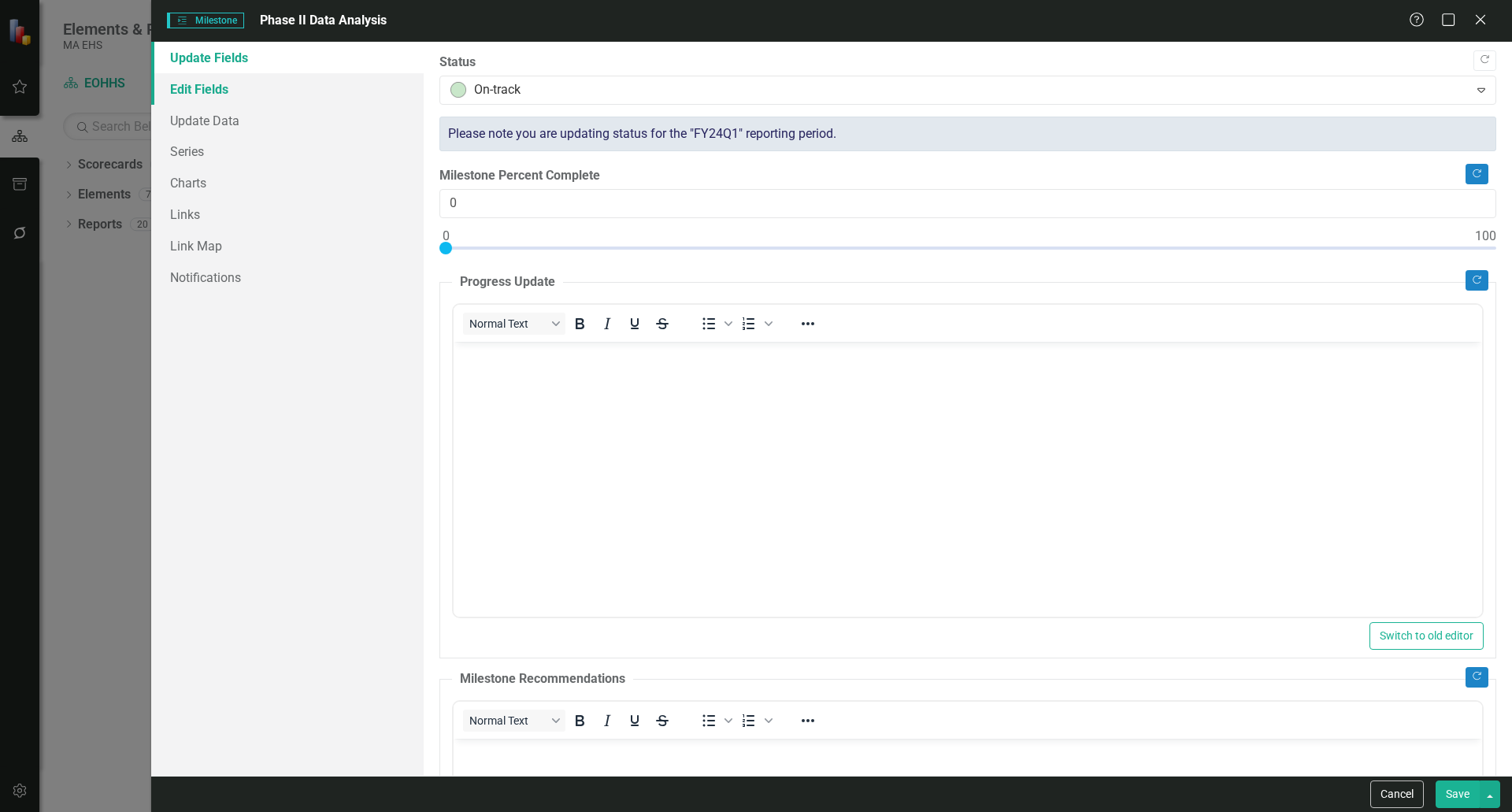
scroll to position [0, 0]
click at [244, 123] on link "Update Data" at bounding box center [288, 121] width 273 height 32
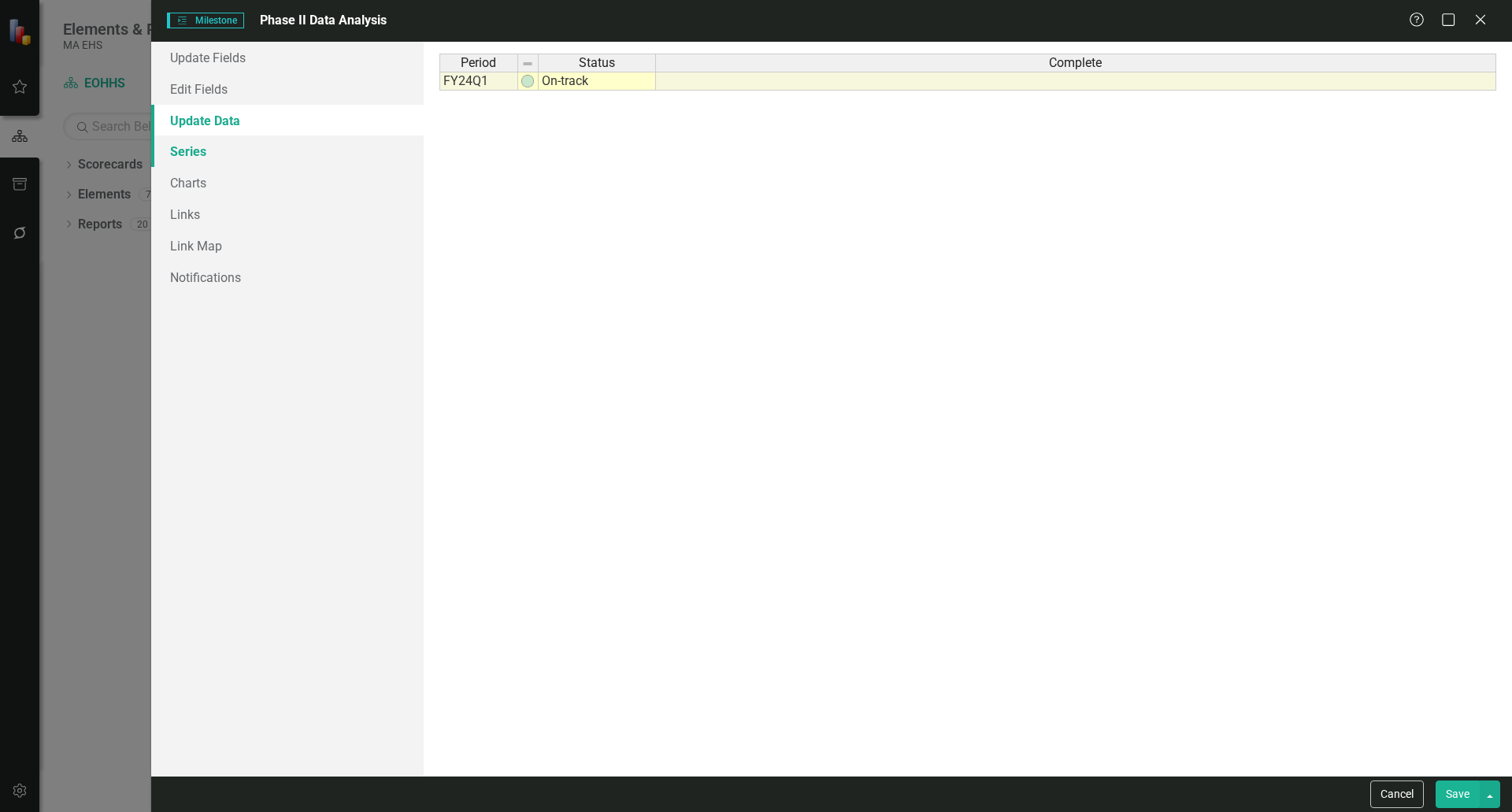
click at [210, 159] on link "Series" at bounding box center [288, 151] width 273 height 32
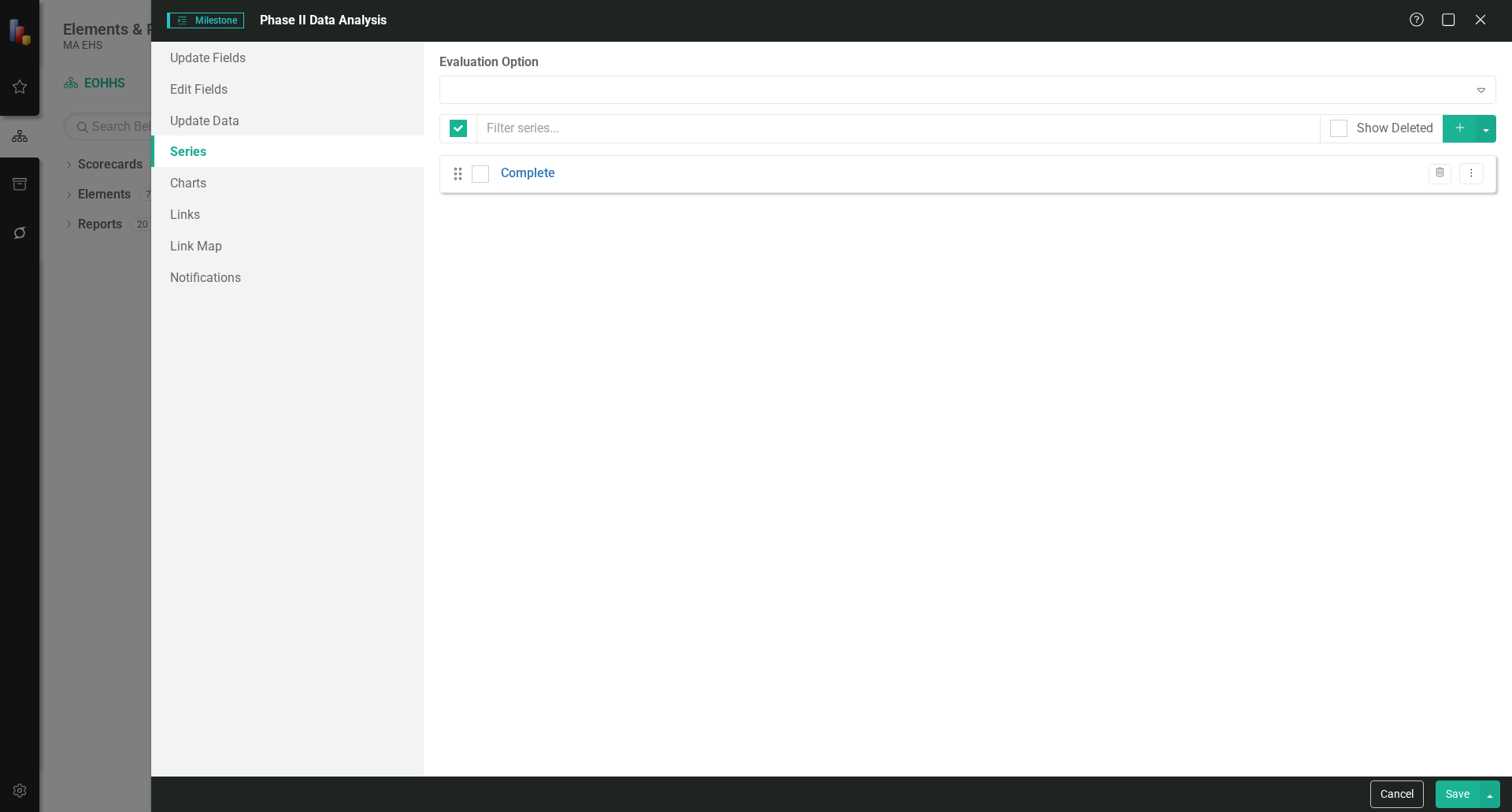
checkbox input "false"
click at [232, 186] on link "Charts" at bounding box center [288, 183] width 273 height 32
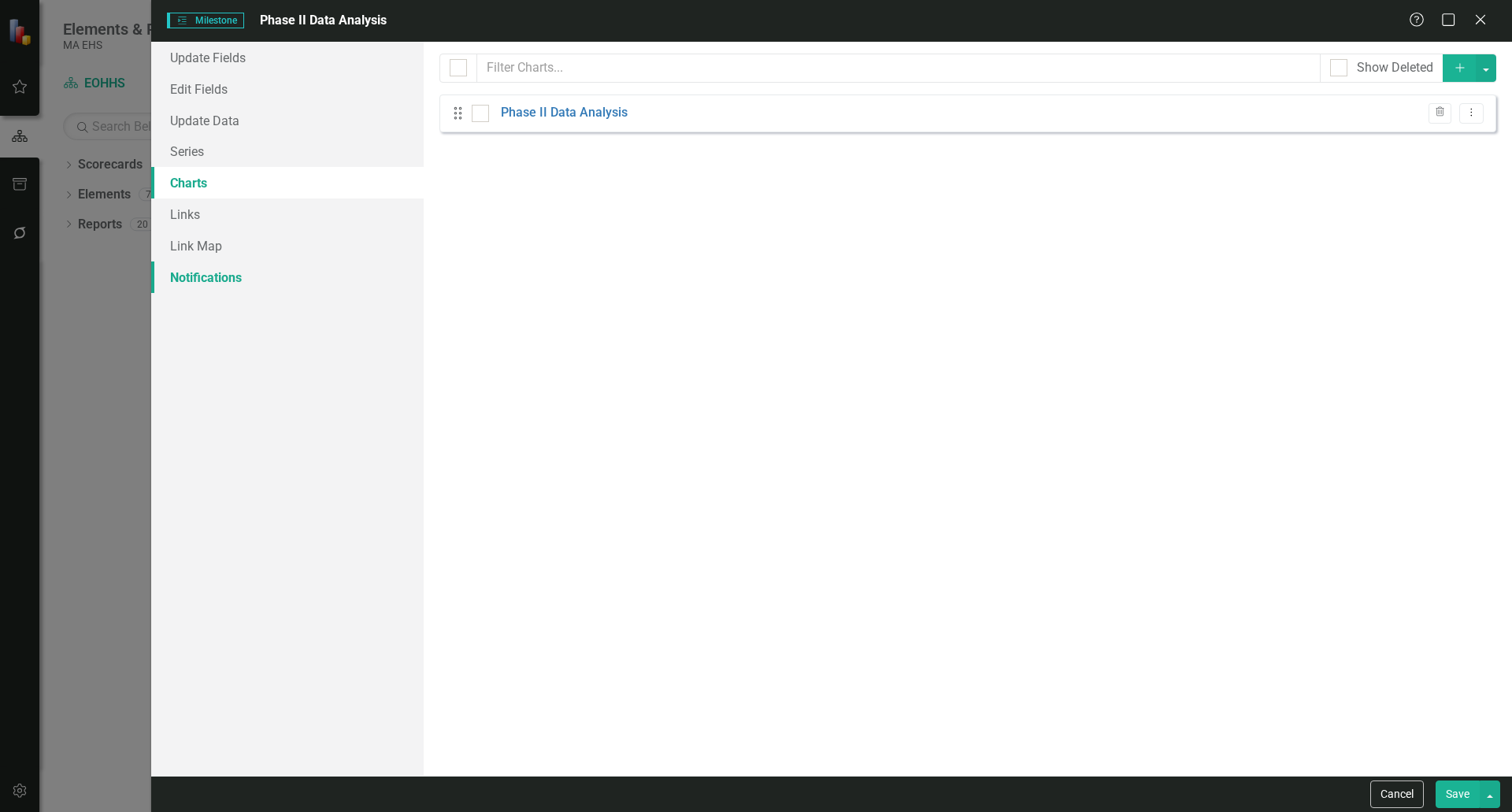
scroll to position [802, 0]
click at [262, 129] on link "Update Data" at bounding box center [288, 121] width 273 height 32
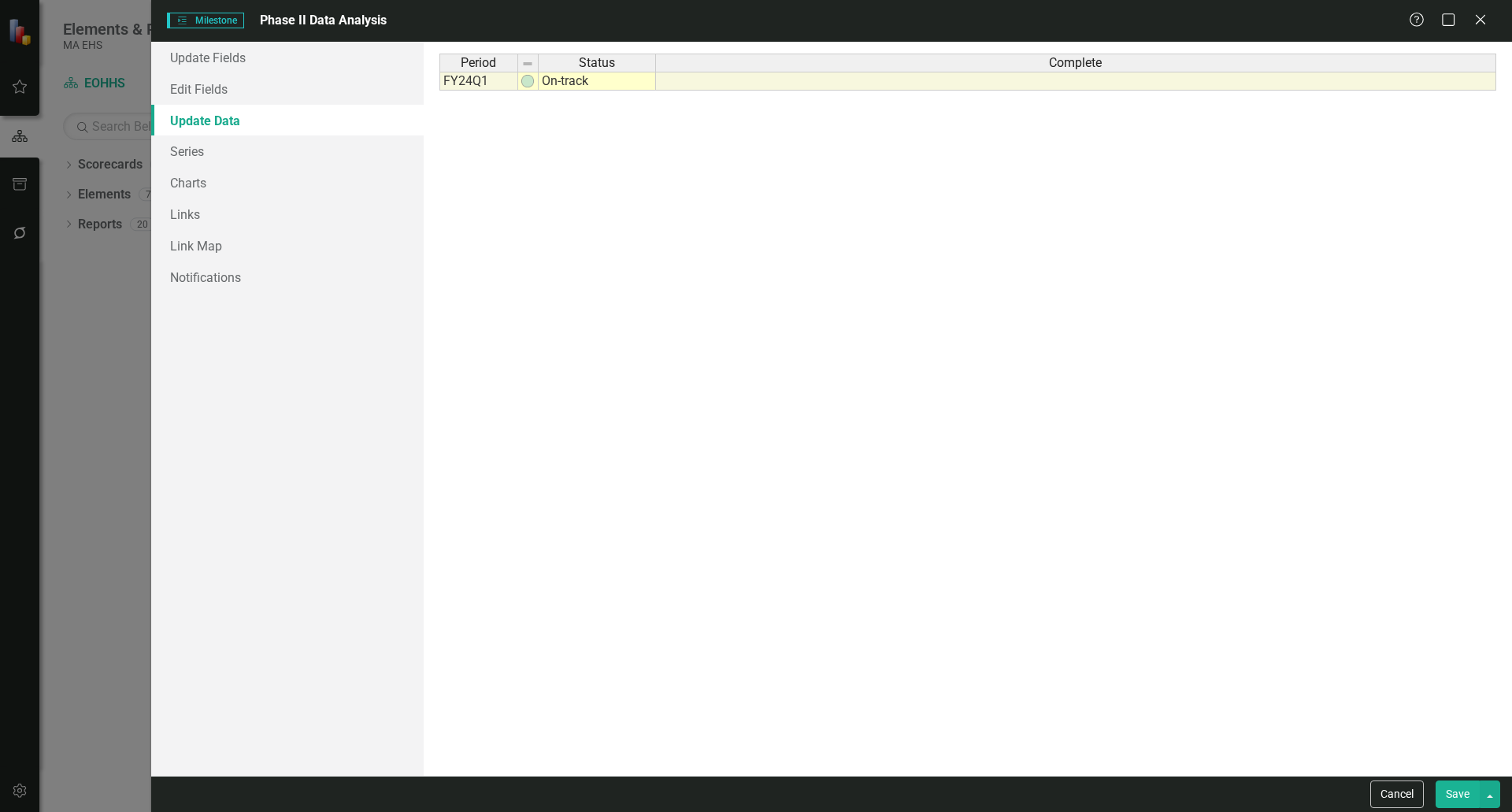
click at [262, 105] on link "Update Data" at bounding box center [288, 121] width 273 height 32
click at [271, 81] on link "Edit Fields" at bounding box center [288, 89] width 273 height 32
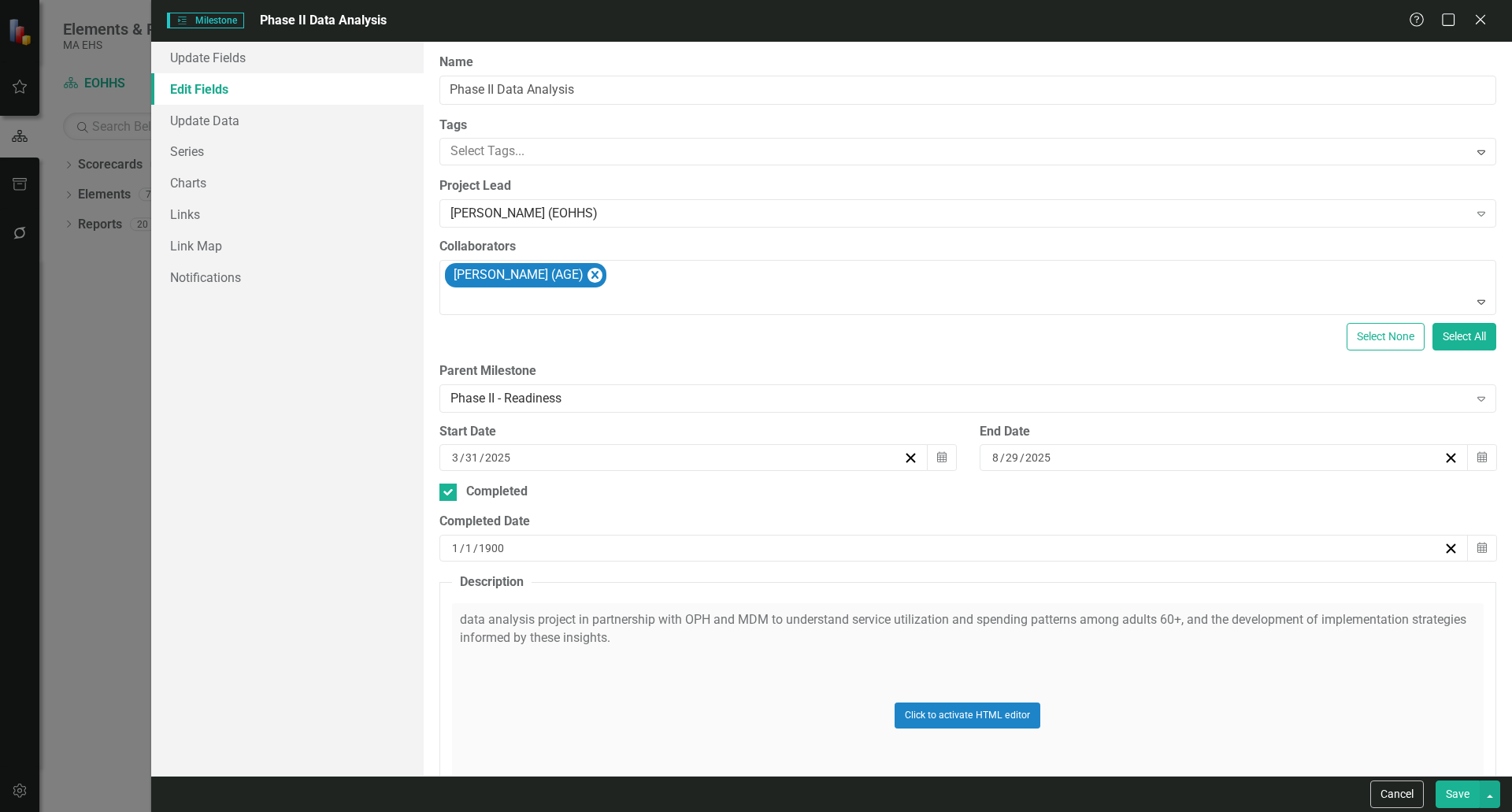
click at [1072, 459] on div "8 / 29 / 2025" at bounding box center [1217, 458] width 454 height 16
click at [1301, 500] on button "›" at bounding box center [1300, 497] width 35 height 35
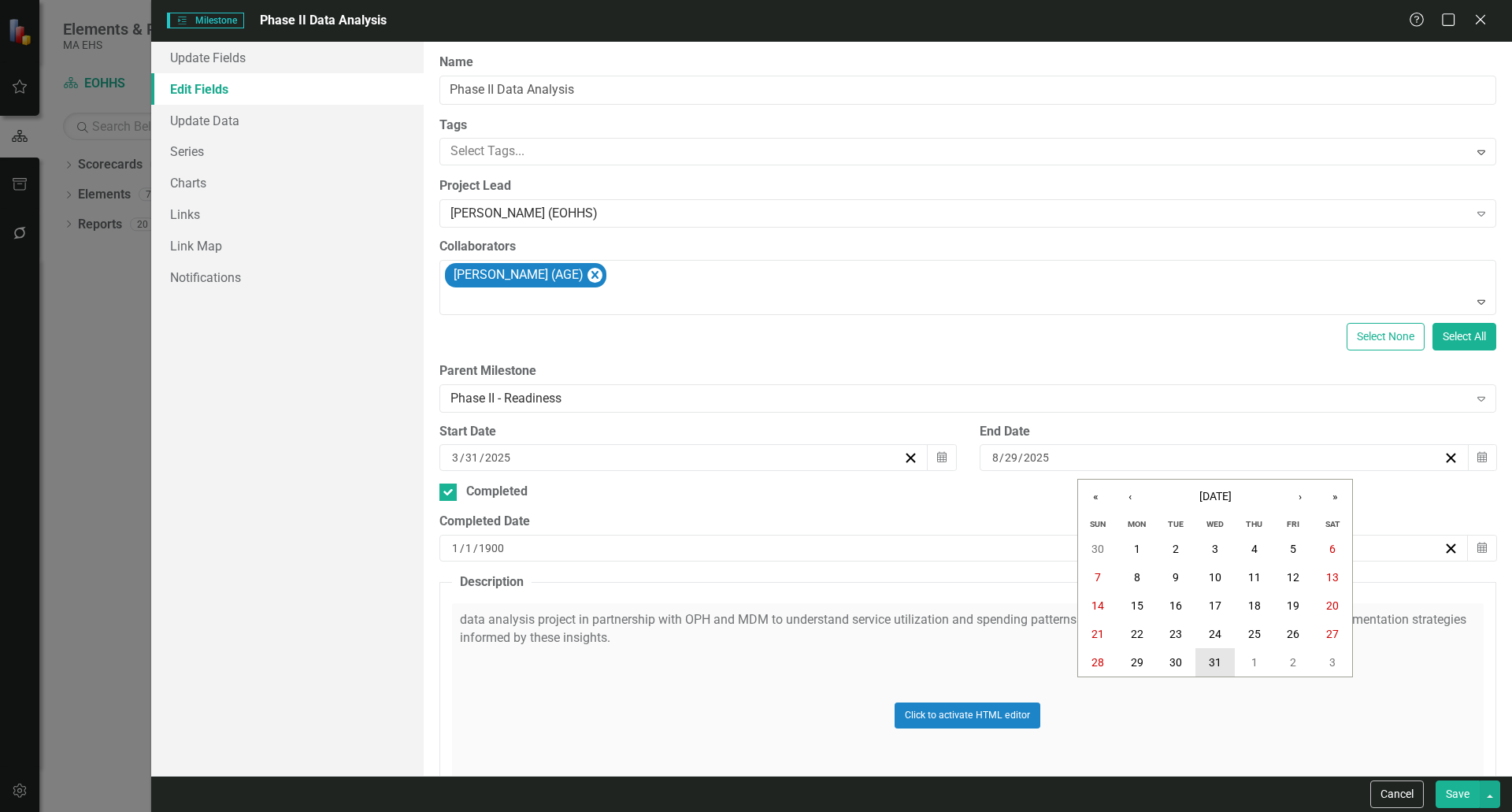
click at [1219, 661] on abbr "31" at bounding box center [1215, 663] width 13 height 13
click at [643, 500] on div "Completed" at bounding box center [967, 492] width 1057 height 18
click at [450, 494] on input "Completed" at bounding box center [444, 488] width 10 height 10
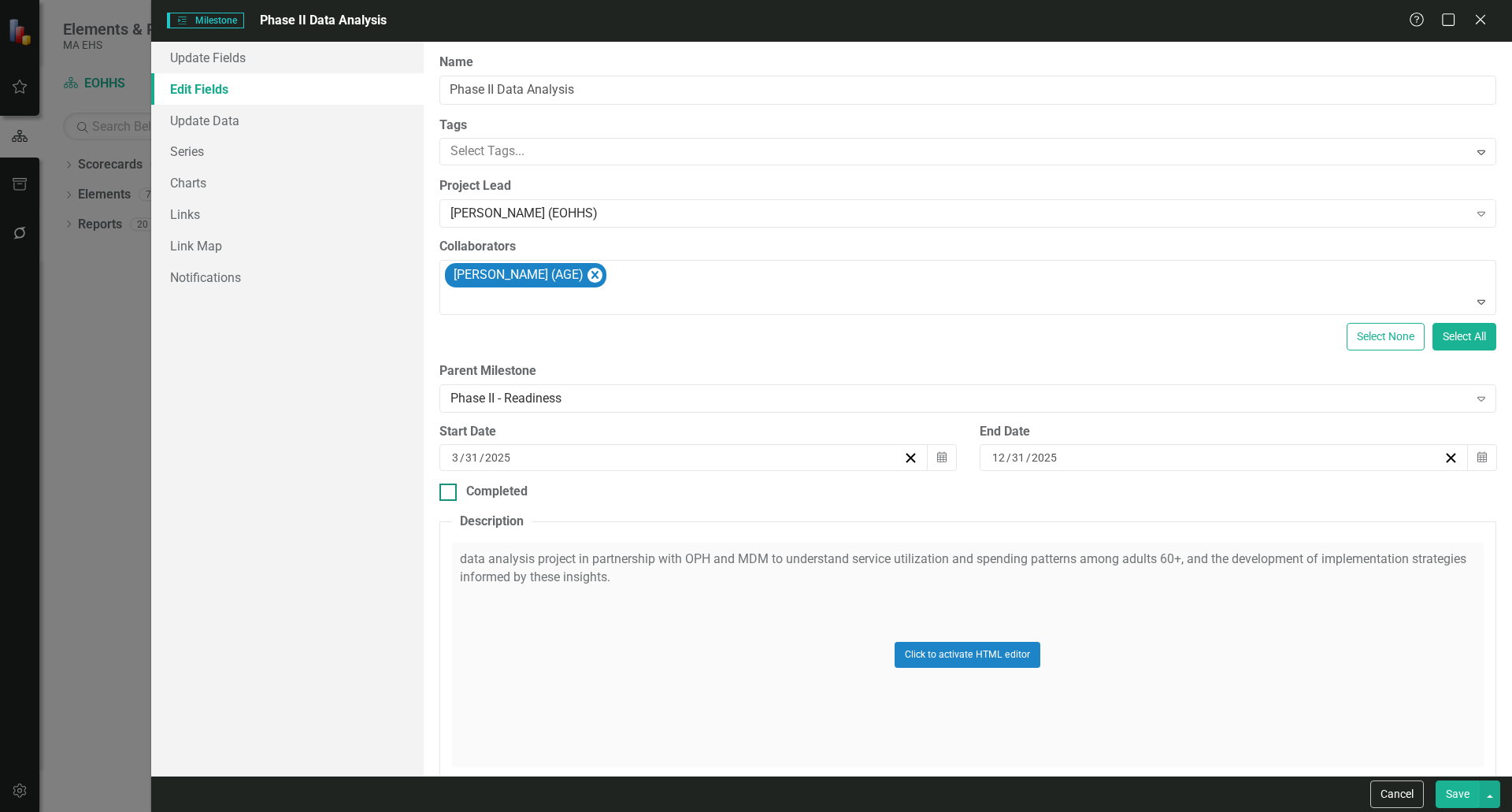
click at [643, 500] on div "Completed" at bounding box center [967, 492] width 1057 height 18
click at [450, 494] on input "Completed" at bounding box center [444, 488] width 10 height 10
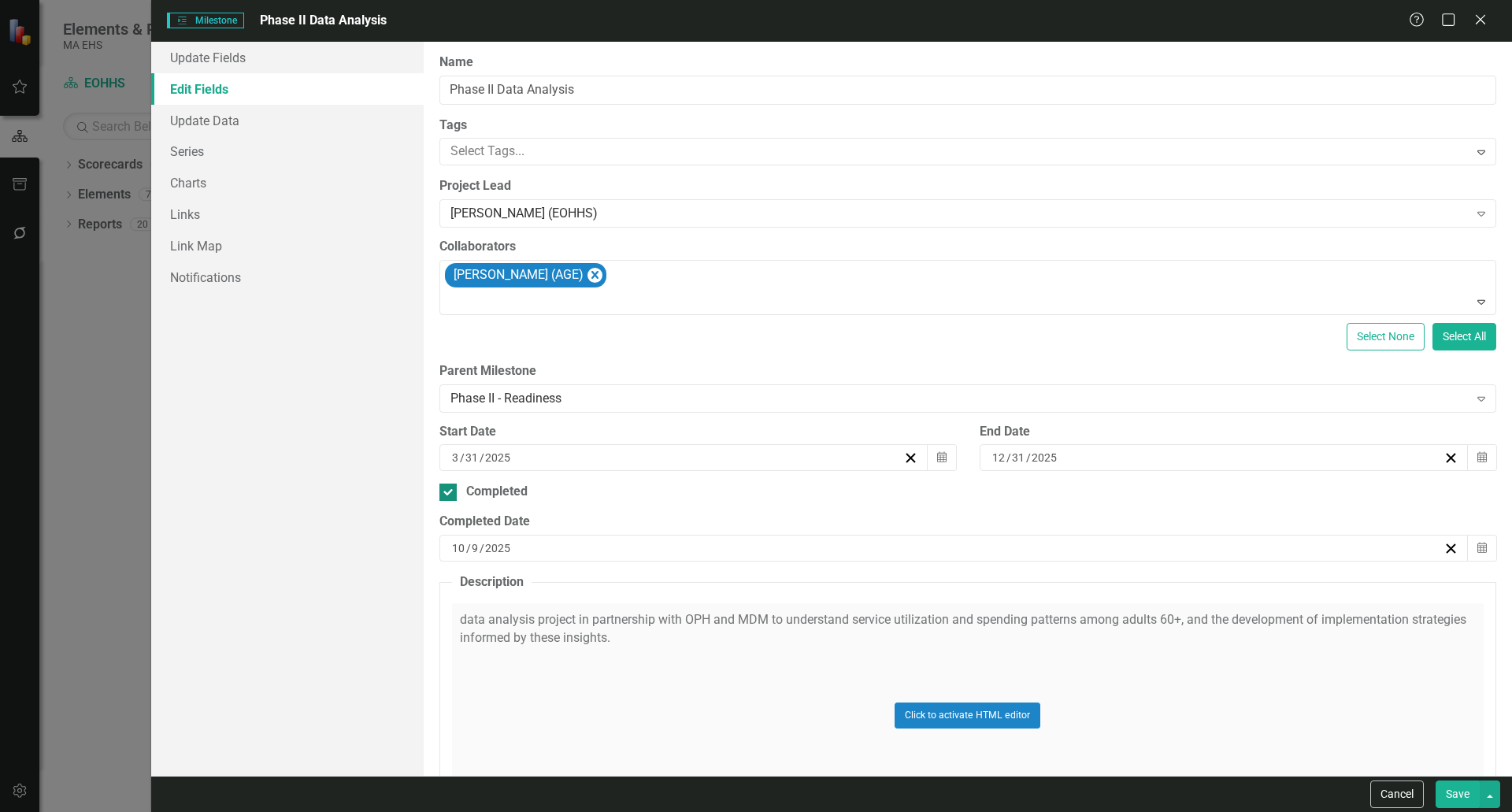
click at [643, 500] on div "Completed" at bounding box center [967, 492] width 1057 height 18
click at [450, 494] on input "Completed" at bounding box center [444, 488] width 10 height 10
checkbox input "false"
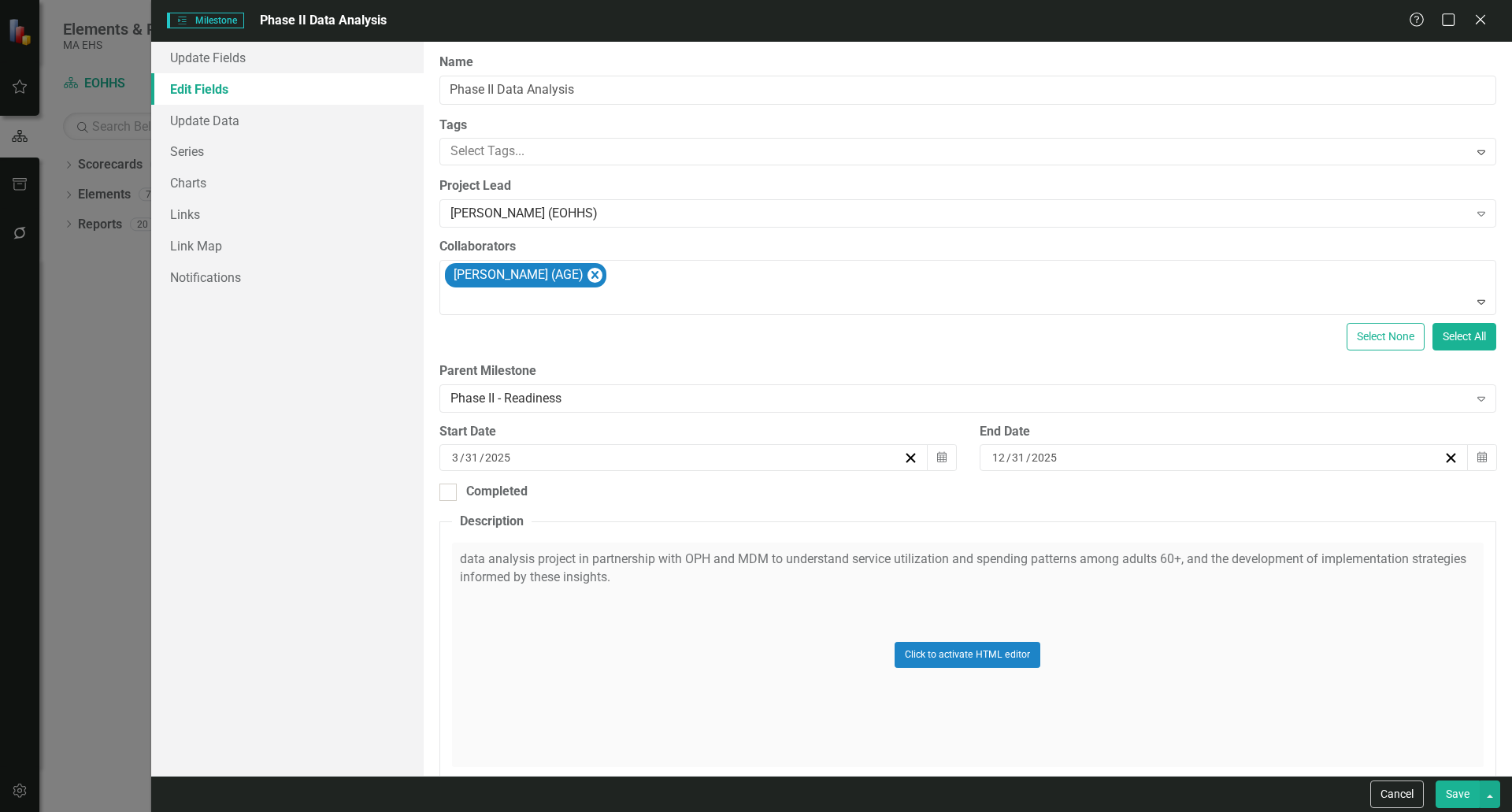
click at [1451, 790] on button "Save" at bounding box center [1458, 794] width 44 height 28
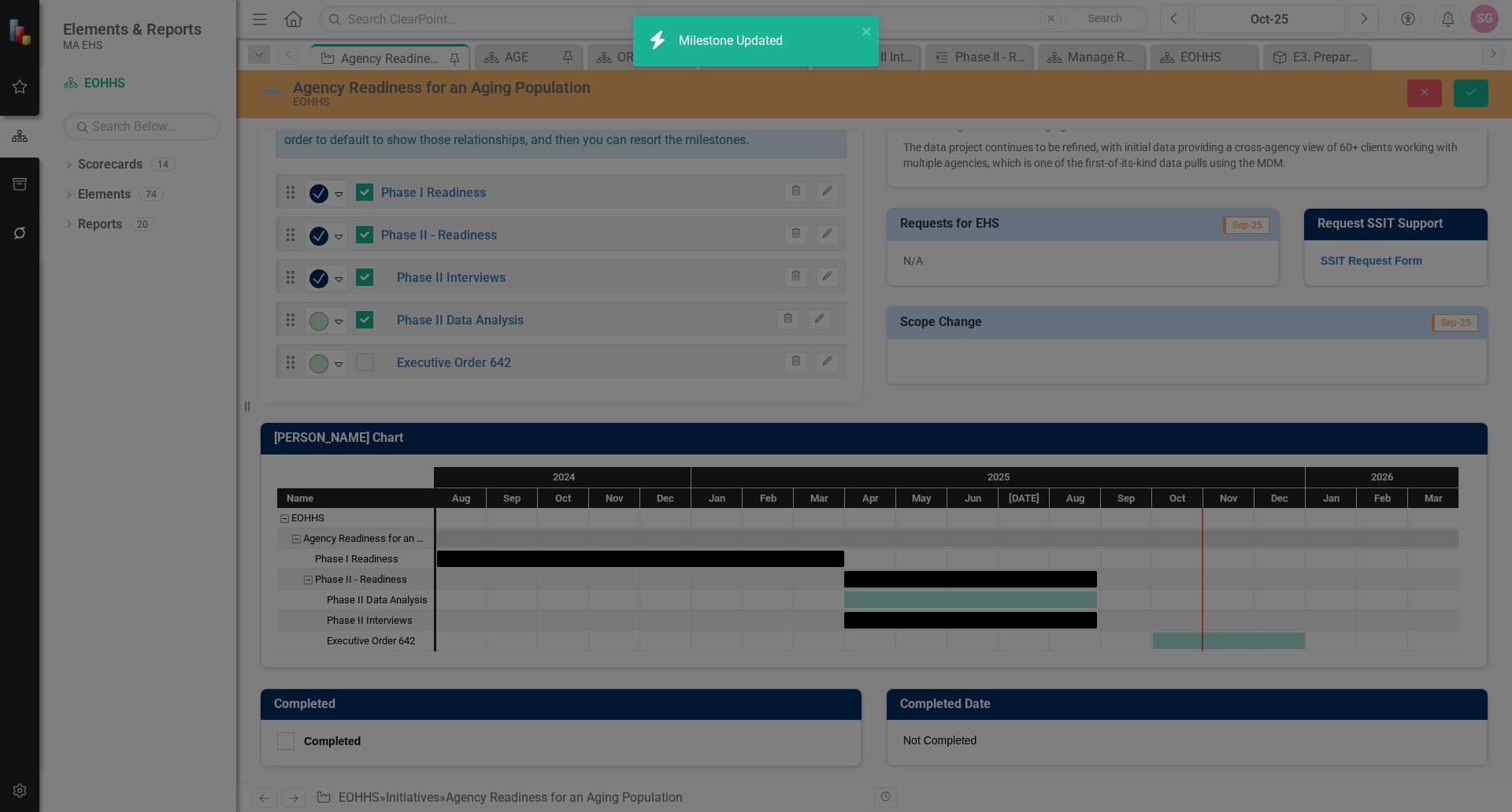
checkbox input "false"
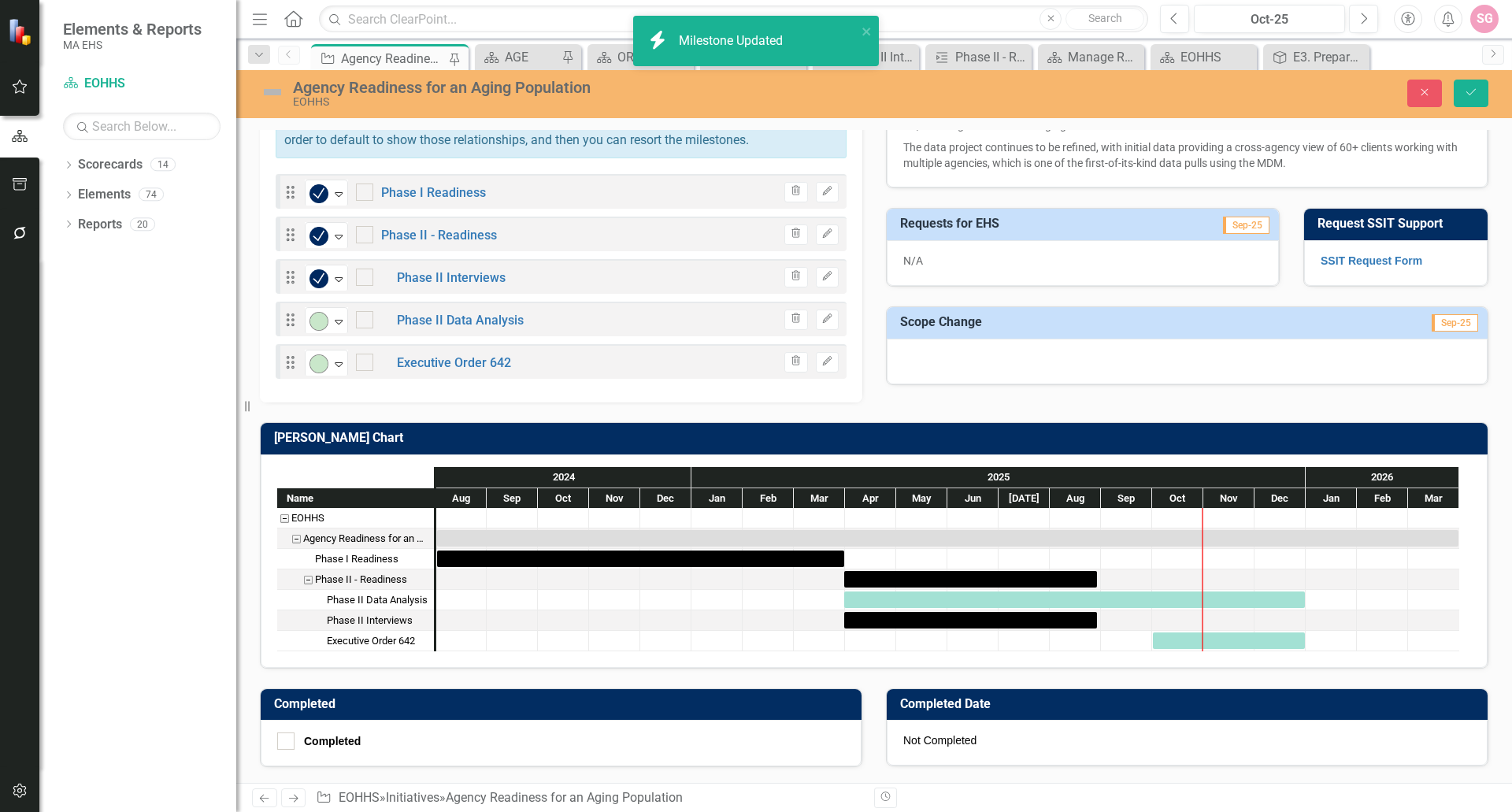
checkbox input "true"
checkbox input "false"
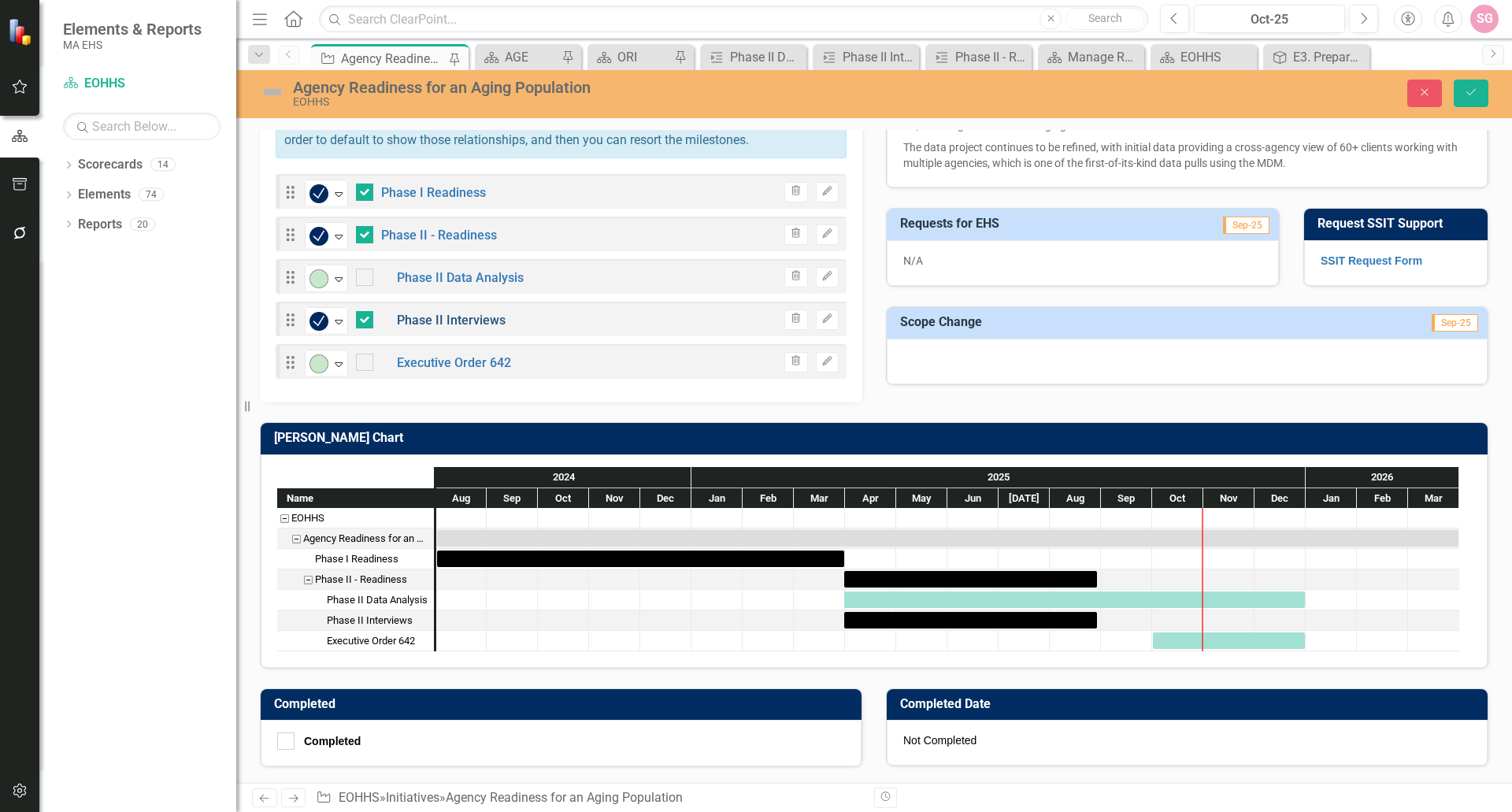
click at [455, 315] on link "Phase II Interviews" at bounding box center [451, 320] width 109 height 15
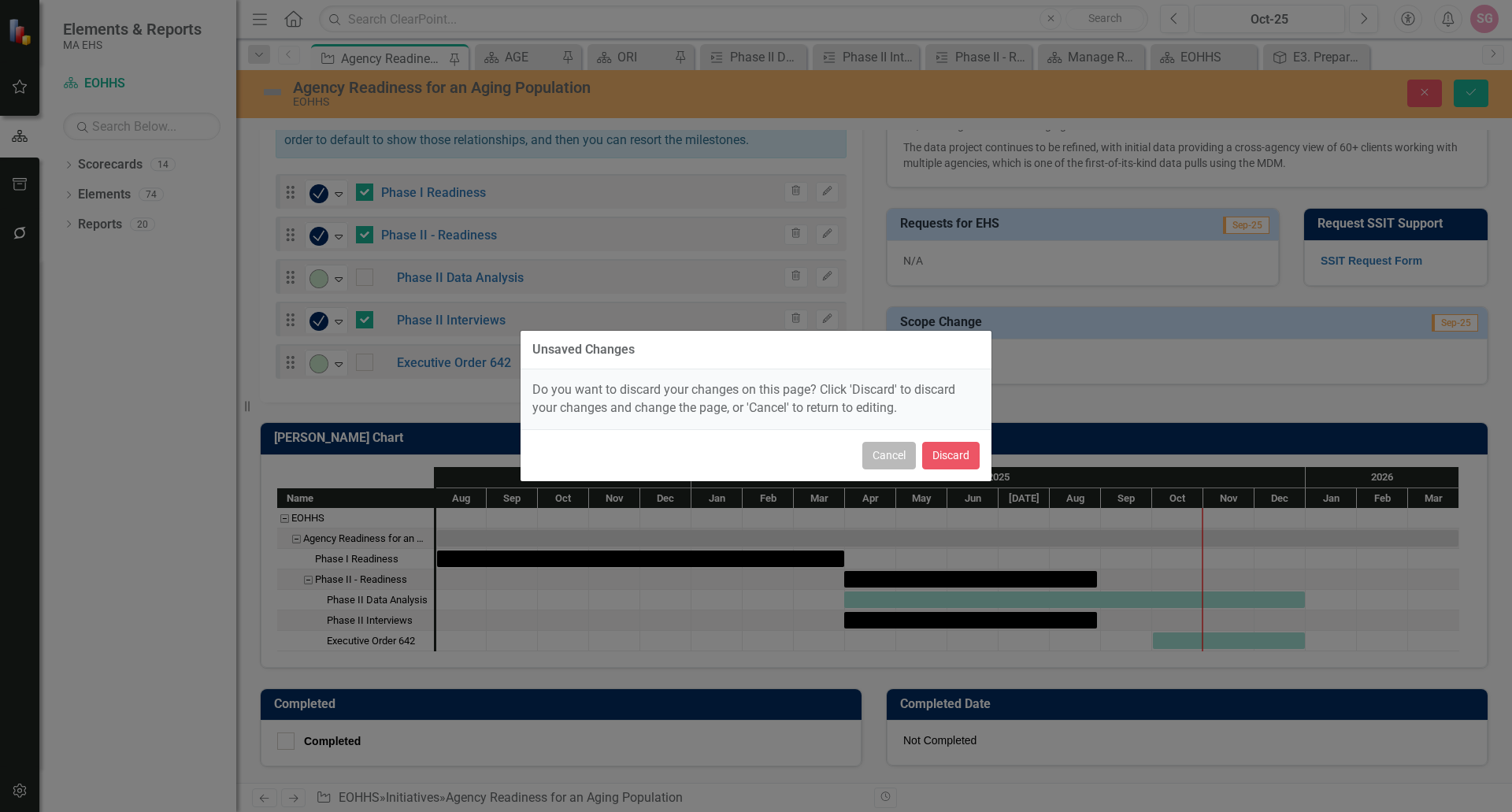
click at [906, 464] on button "Cancel" at bounding box center [890, 455] width 54 height 28
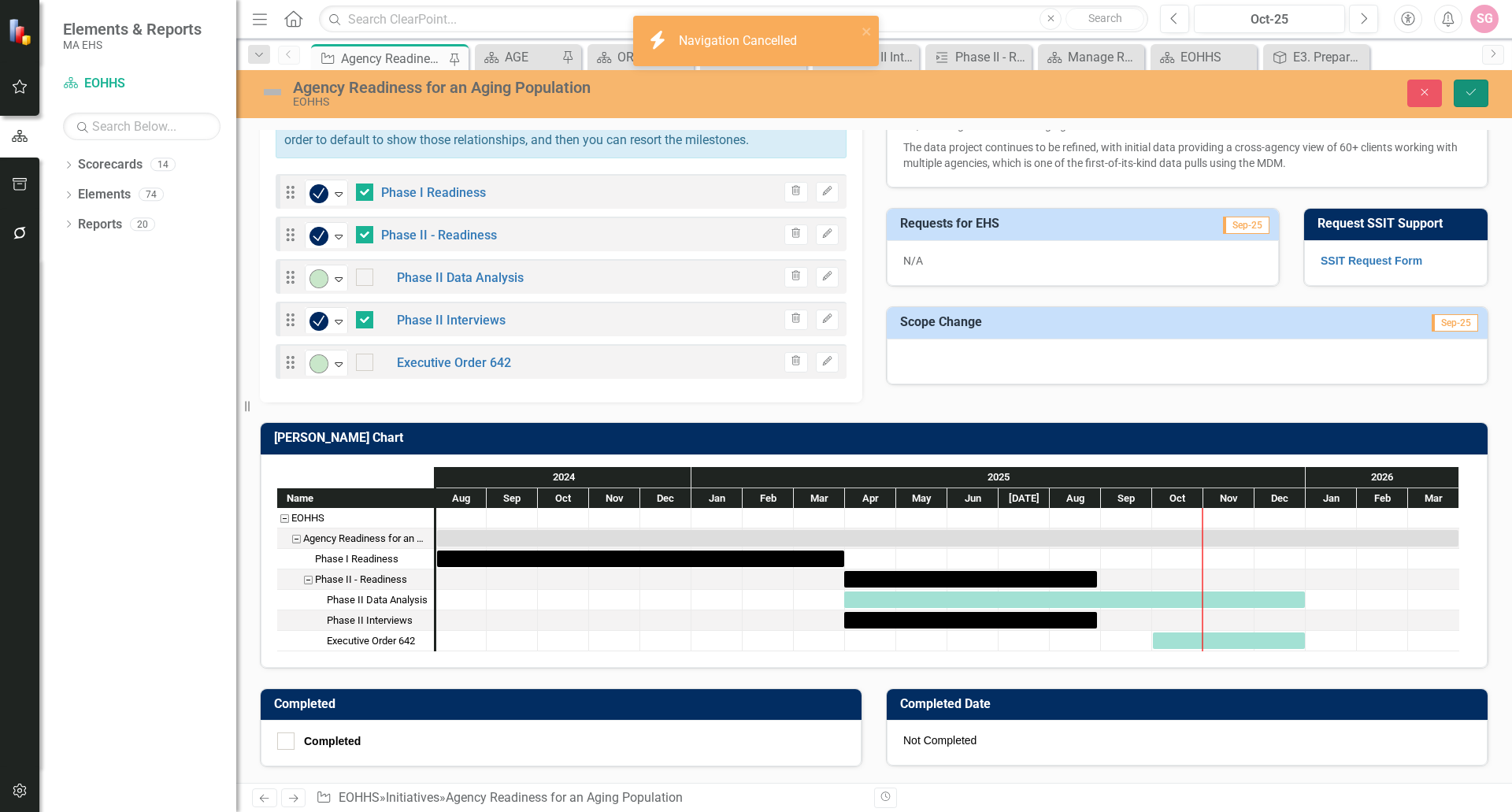
click at [1476, 91] on icon "Save" at bounding box center [1472, 92] width 14 height 11
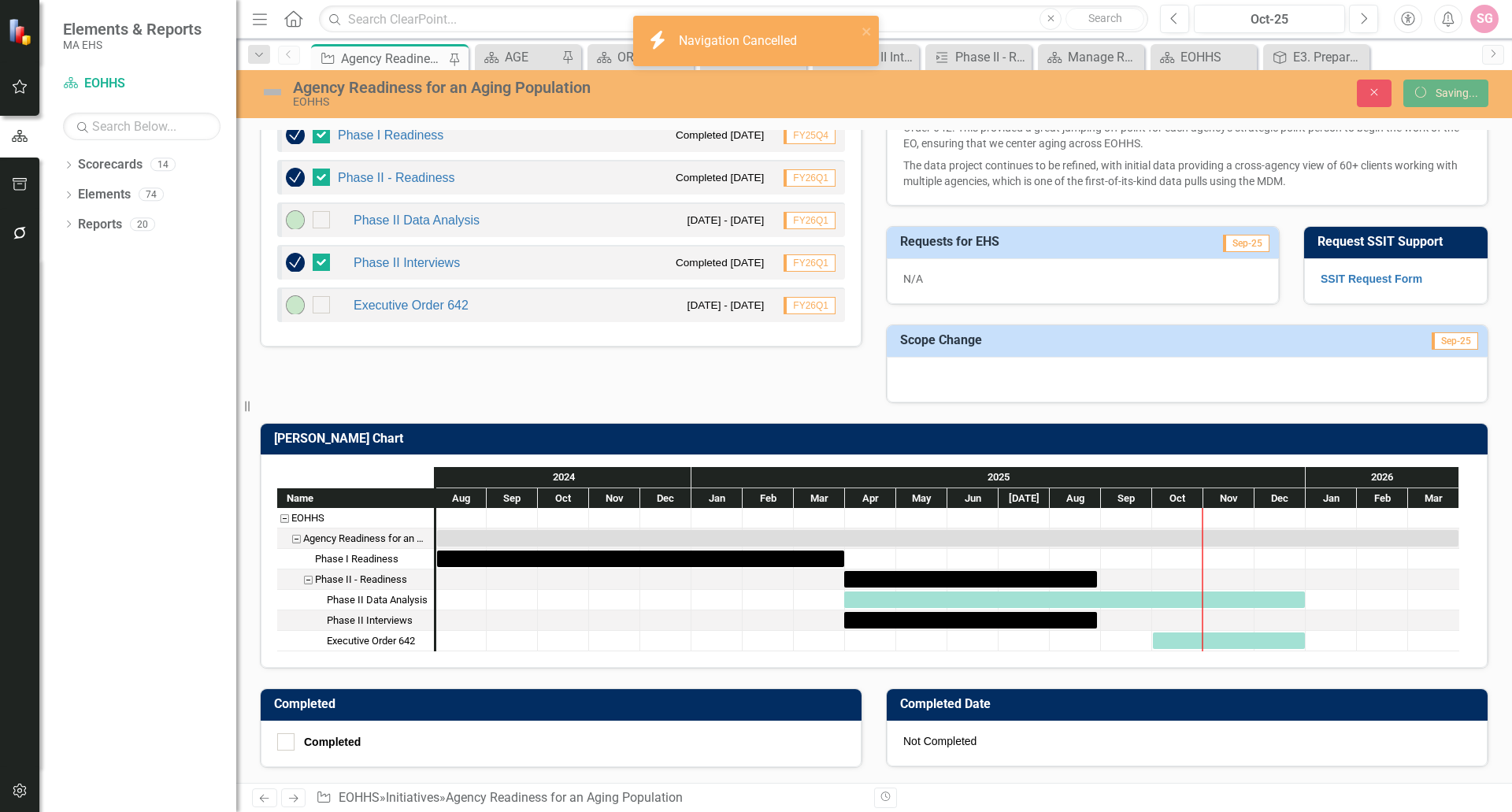
scroll to position [784, 0]
checkbox input "false"
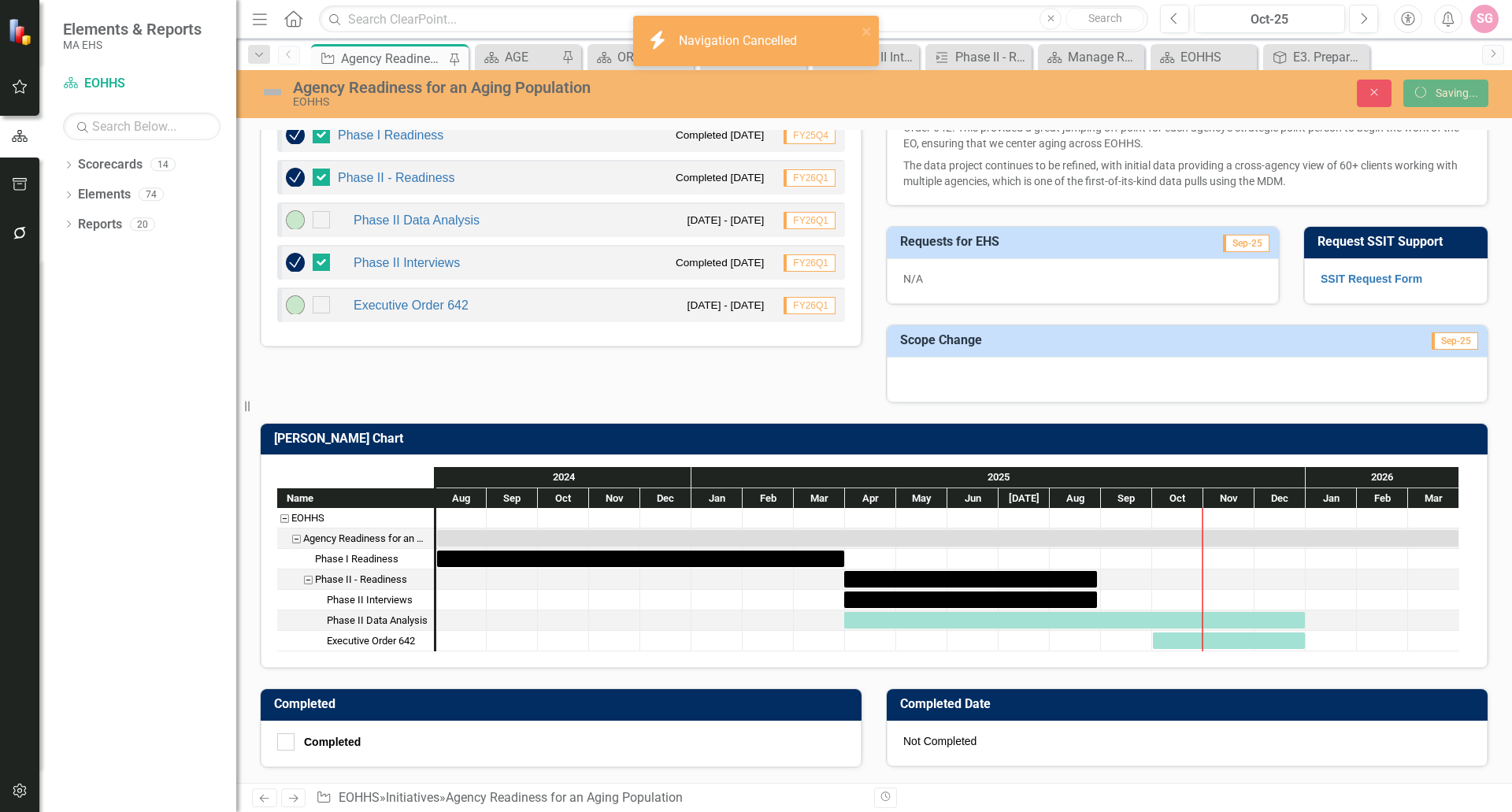
checkbox input "true"
checkbox input "false"
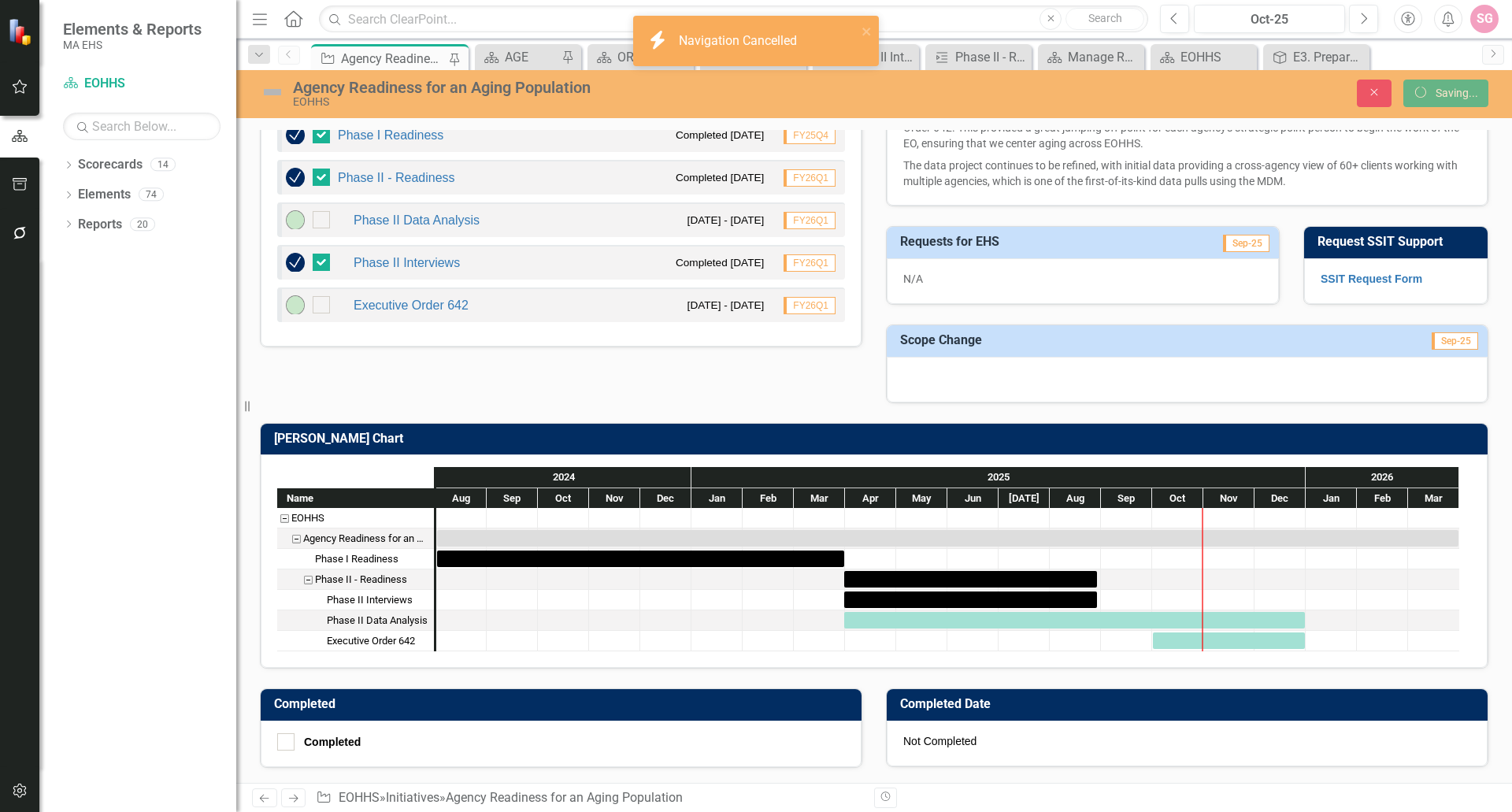
checkbox input "false"
checkbox input "true"
checkbox input "false"
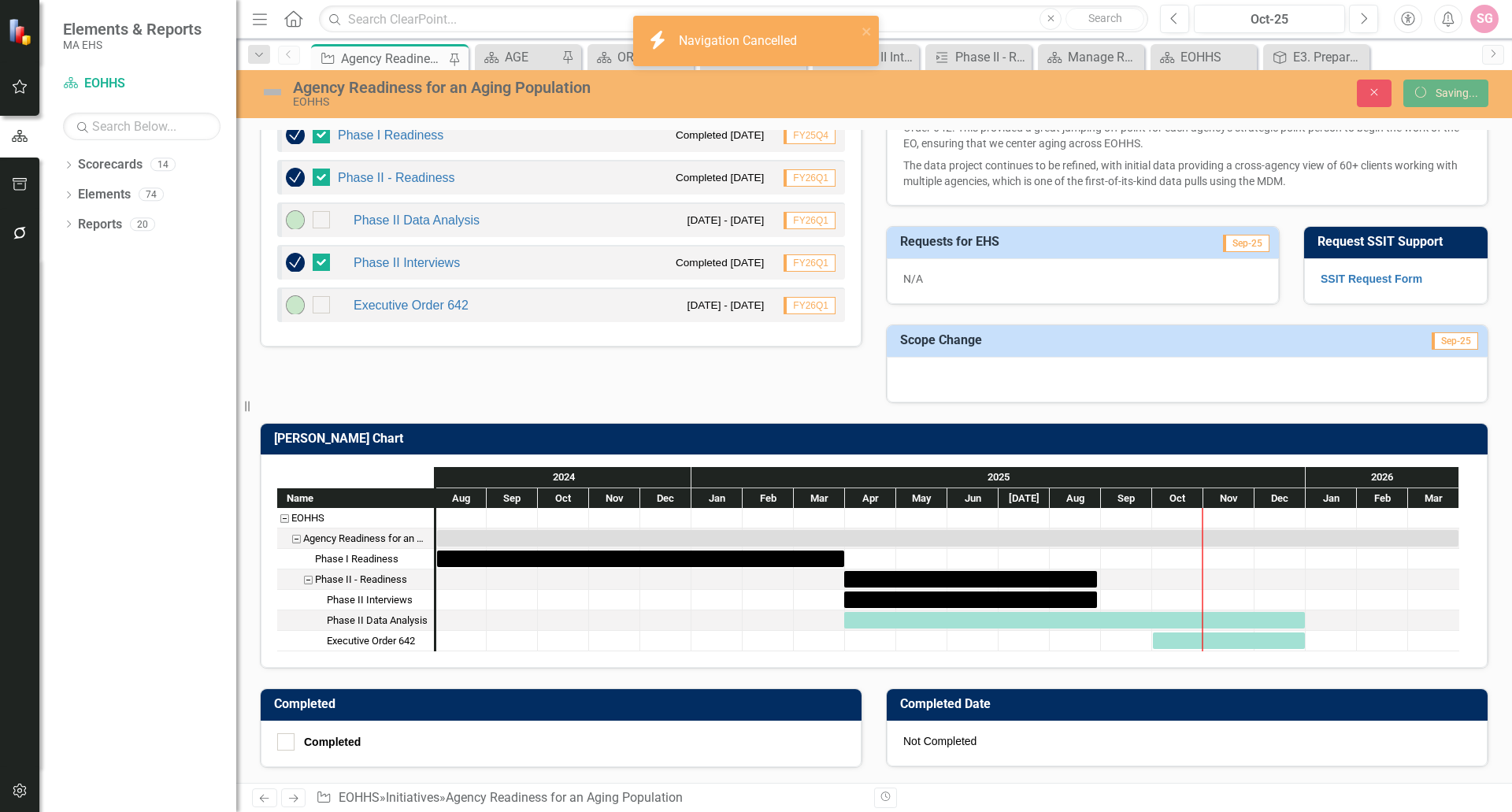
checkbox input "false"
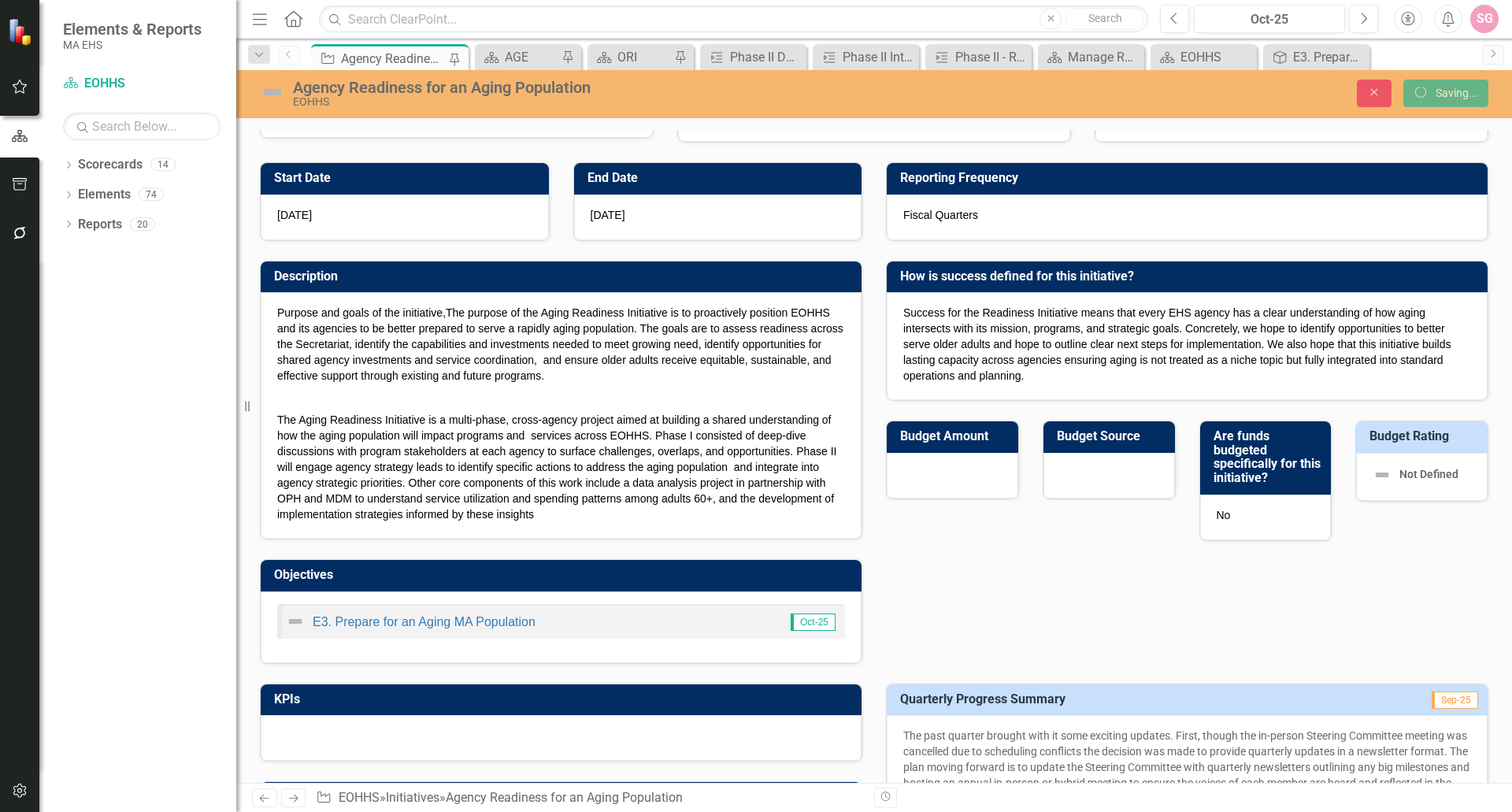
scroll to position [0, 0]
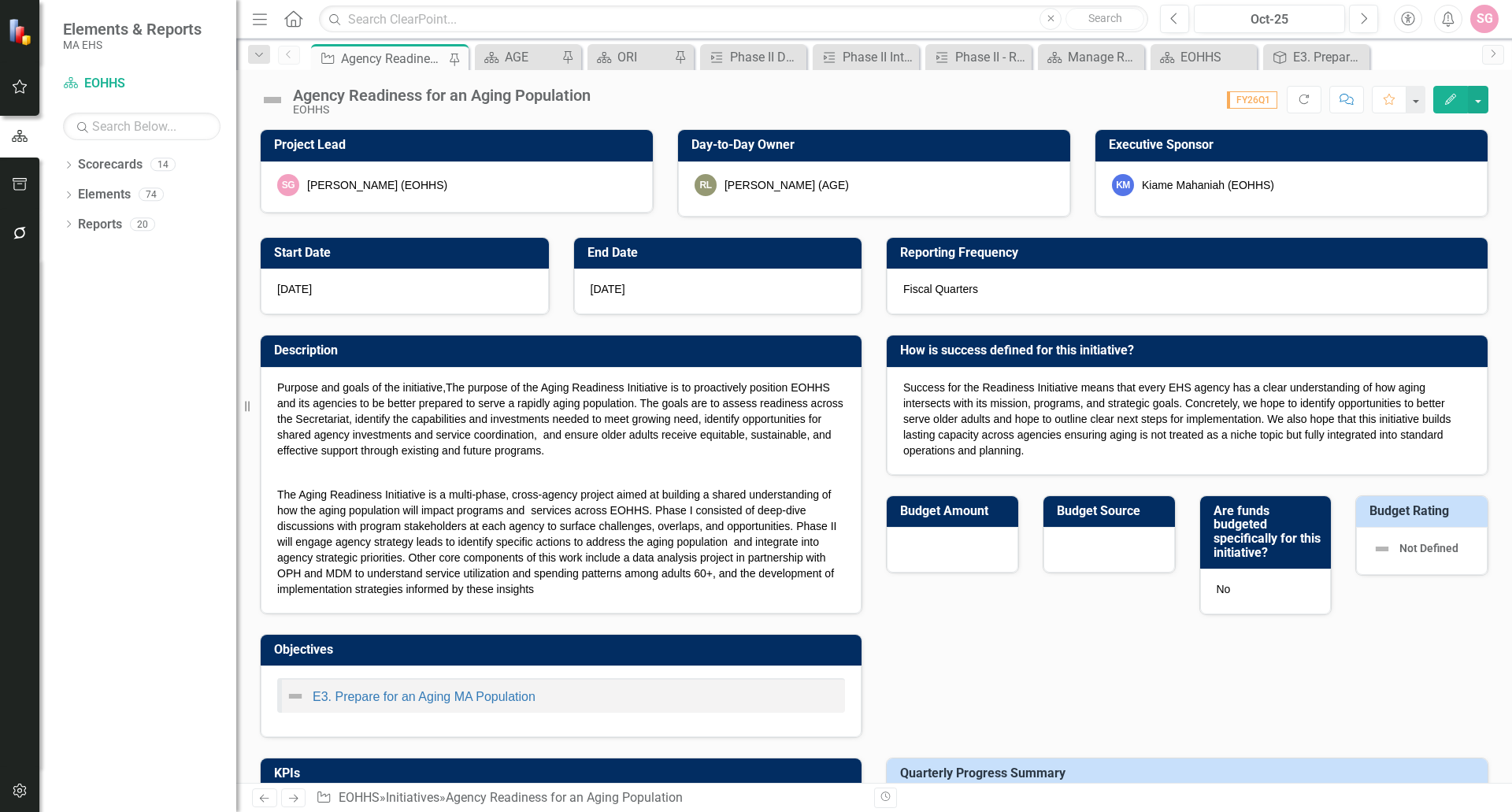
checkbox input "false"
checkbox input "true"
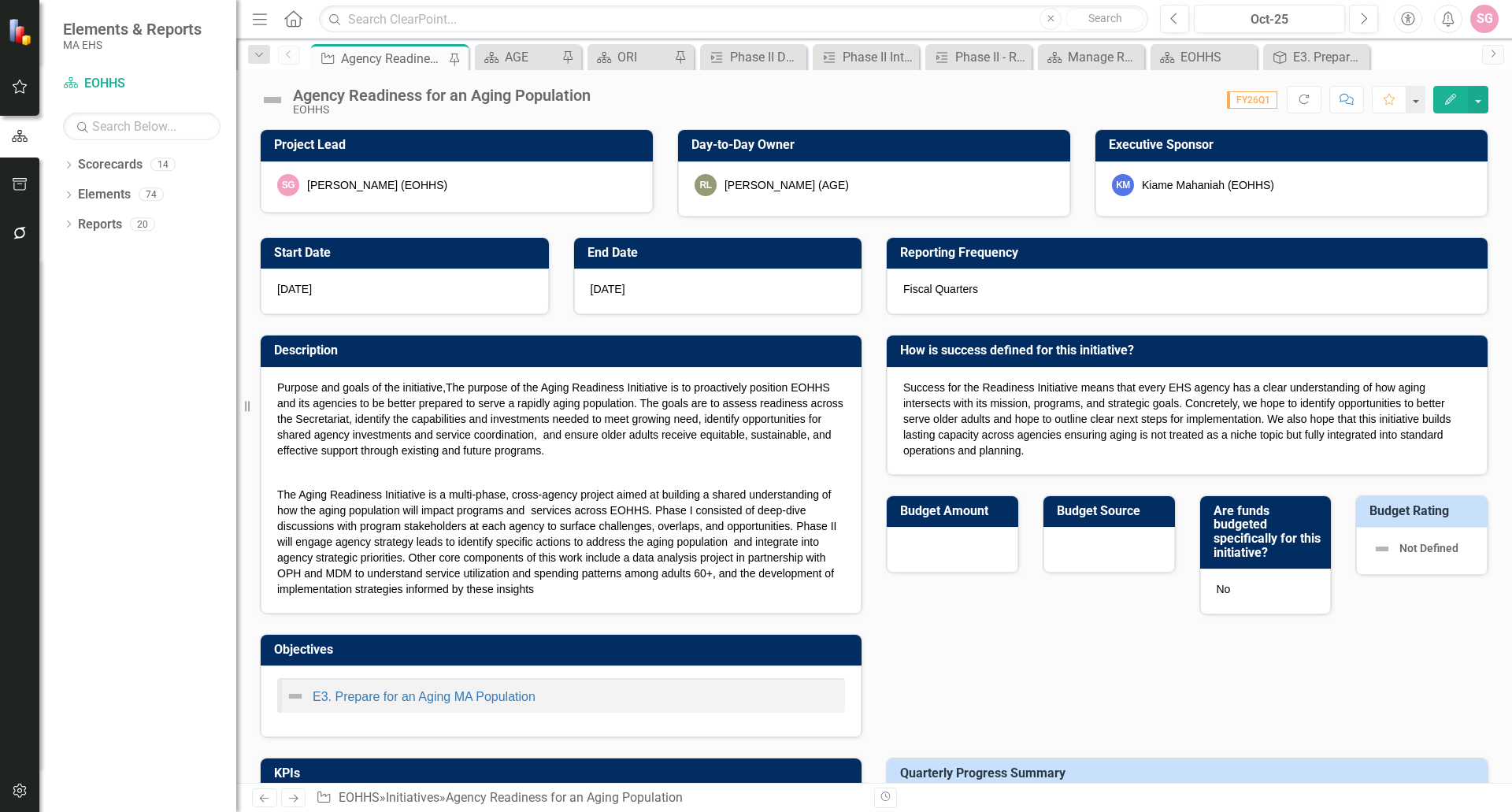
checkbox input "true"
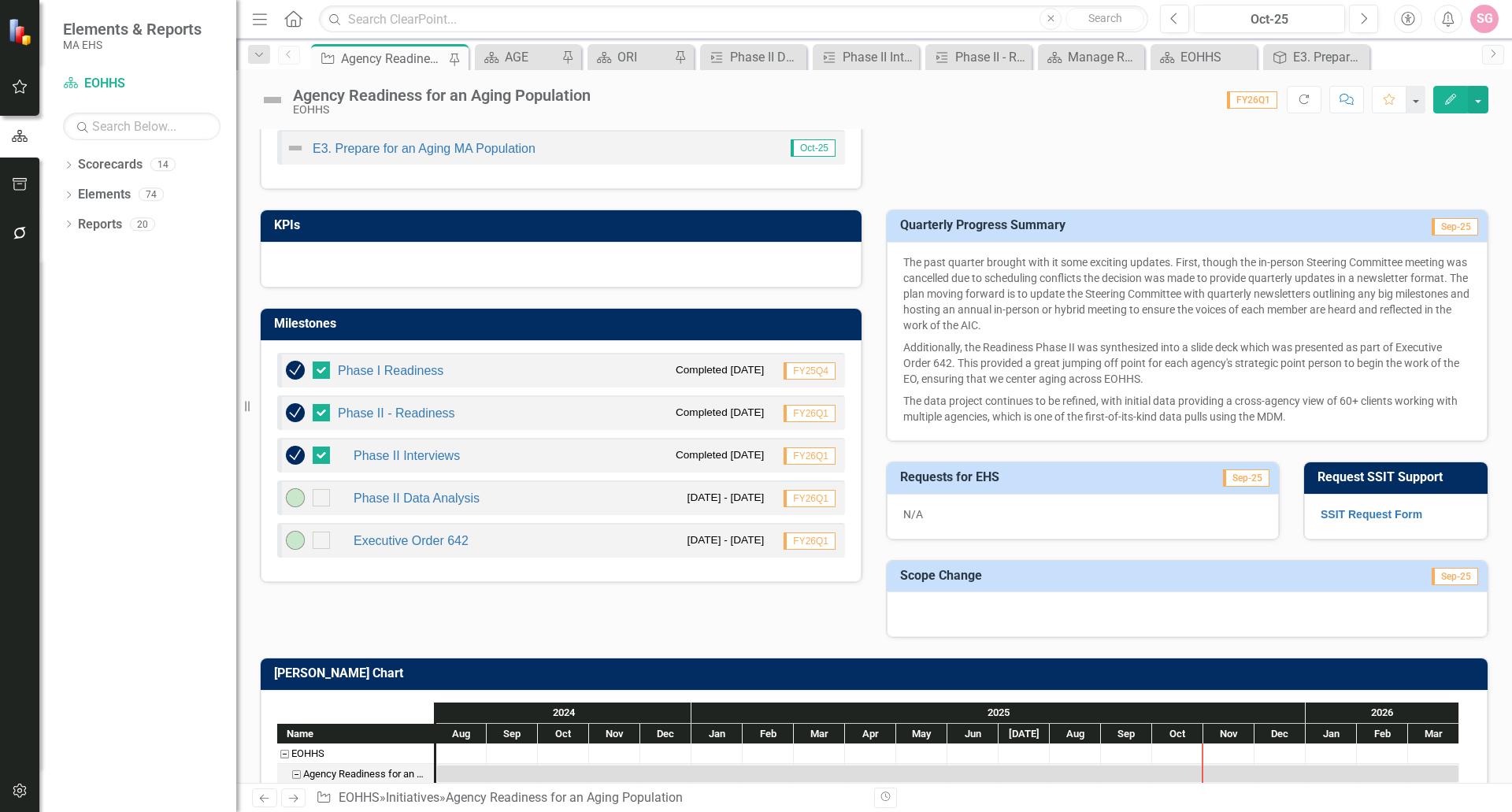
scroll to position [551, 0]
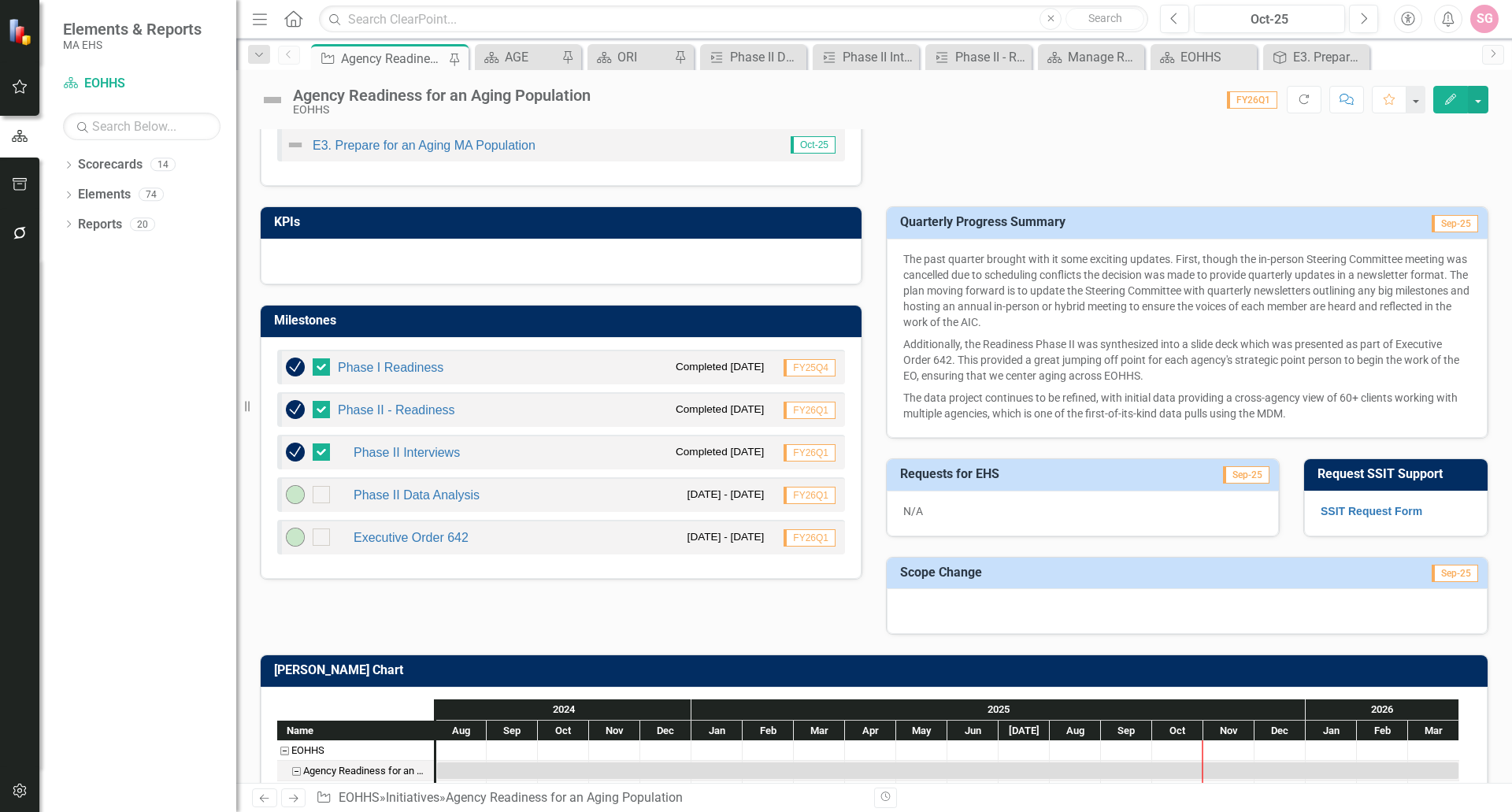
click at [485, 592] on div "KPIs Milestones Phase I Readiness Completed 5/23/25 FY25Q4 Phase II - Readiness…" at bounding box center [875, 410] width 1253 height 448
click at [420, 446] on link "Phase II Interviews" at bounding box center [407, 452] width 106 height 13
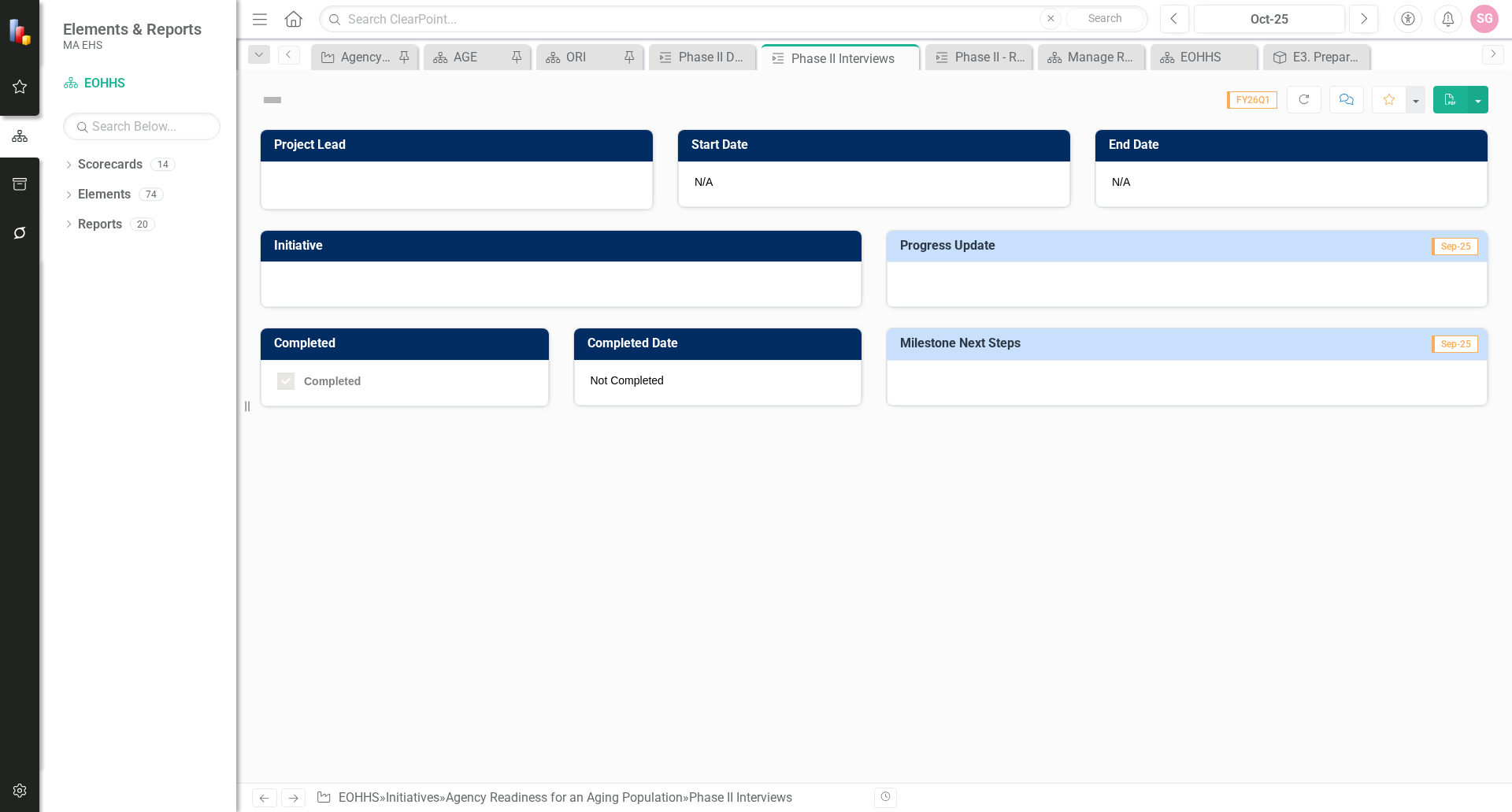
checkbox input "true"
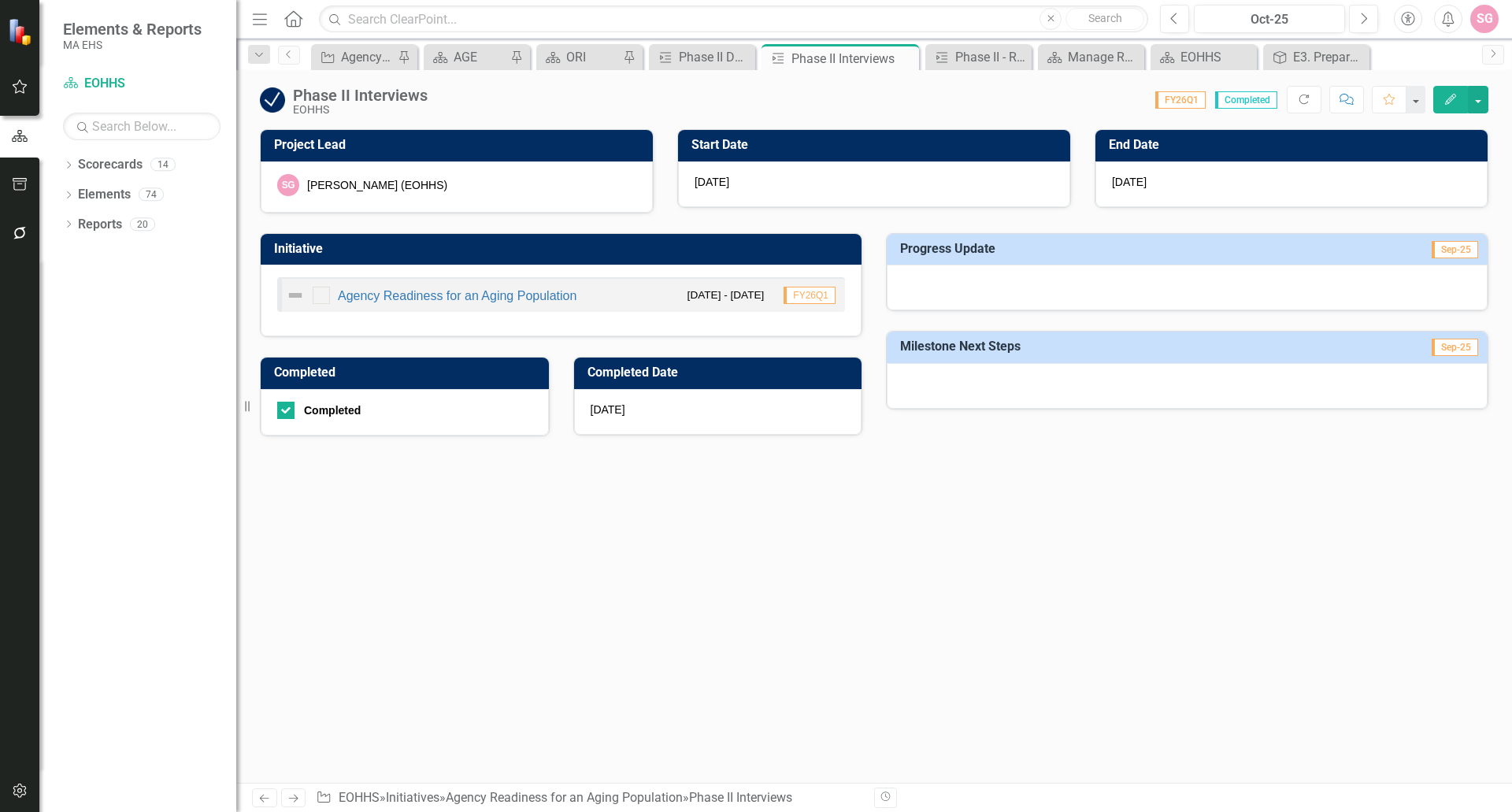
click at [967, 273] on div at bounding box center [1188, 288] width 601 height 46
click at [966, 273] on div at bounding box center [1188, 288] width 601 height 46
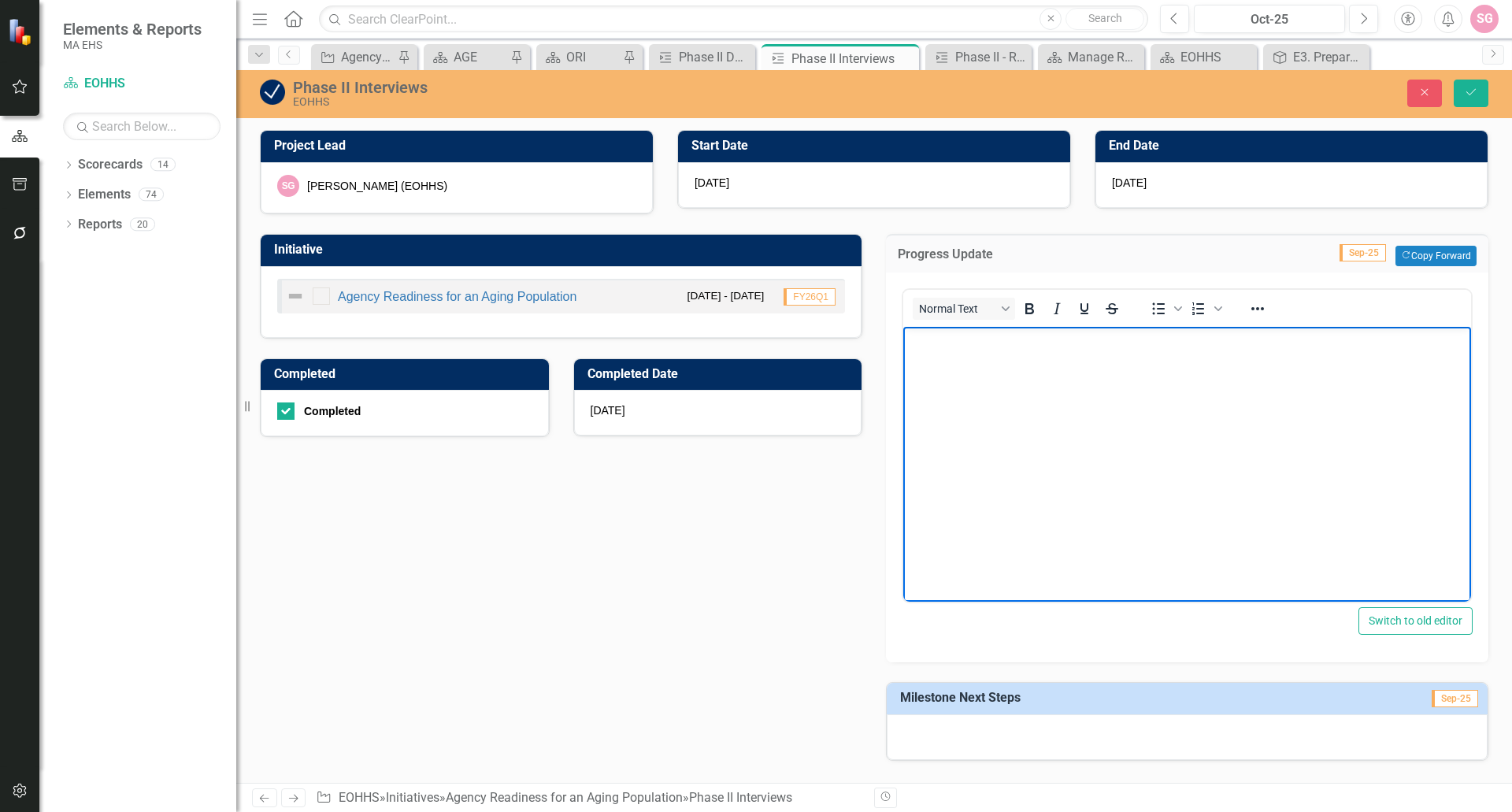
click at [1153, 396] on body "Rich Text Area. Press ALT-0 for help." at bounding box center [1187, 445] width 568 height 236
click at [1250, 769] on div "Project Lead SG Sarah Graham (EOHHS) Start Date 3/31/25 End Date 8/29/25 Initia…" at bounding box center [874, 442] width 1276 height 665
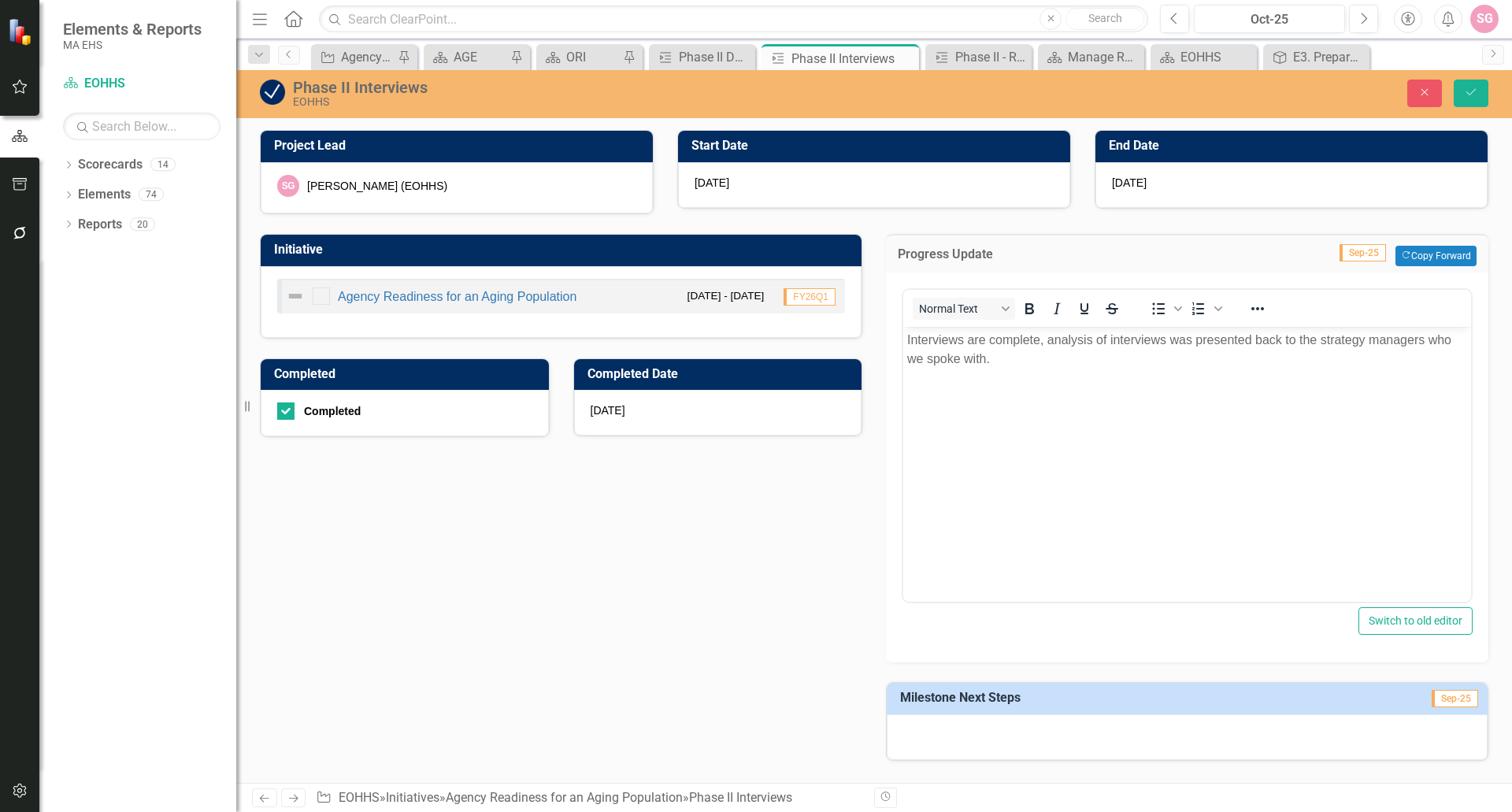
click at [1251, 753] on div at bounding box center [1188, 737] width 601 height 46
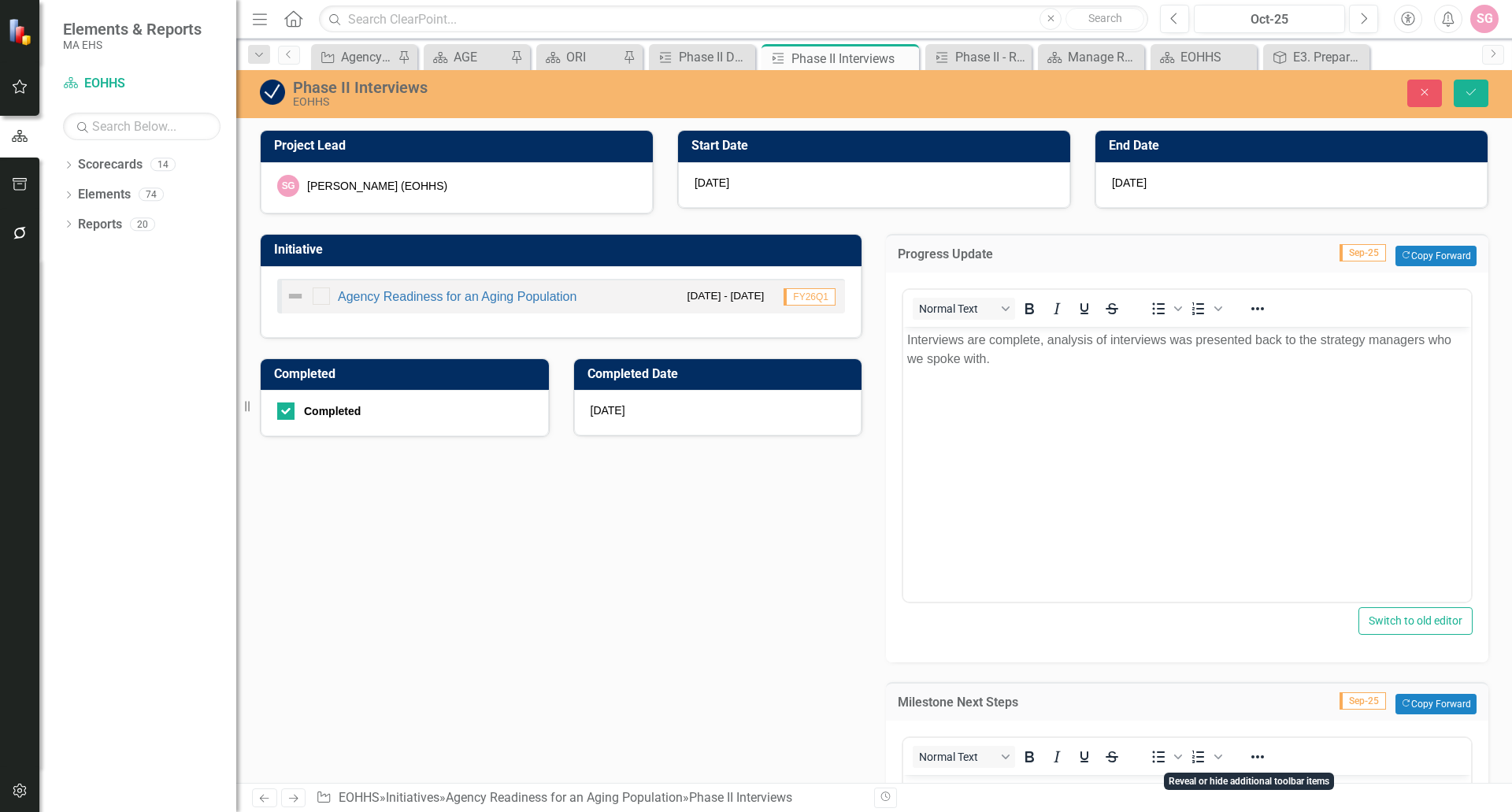
scroll to position [79, 0]
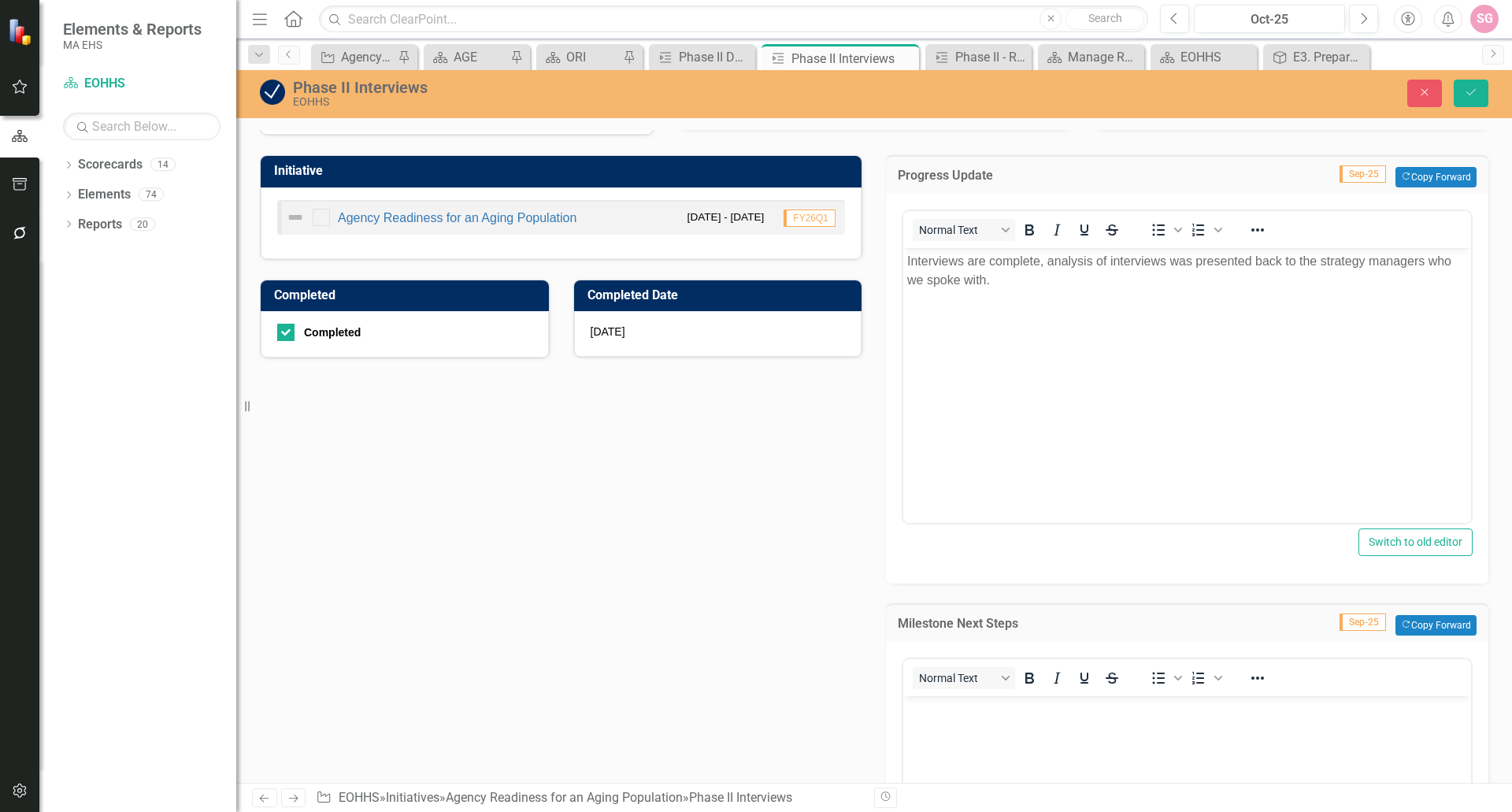
click at [1292, 733] on body "Rich Text Area. Press ALT-0 for help." at bounding box center [1187, 814] width 568 height 236
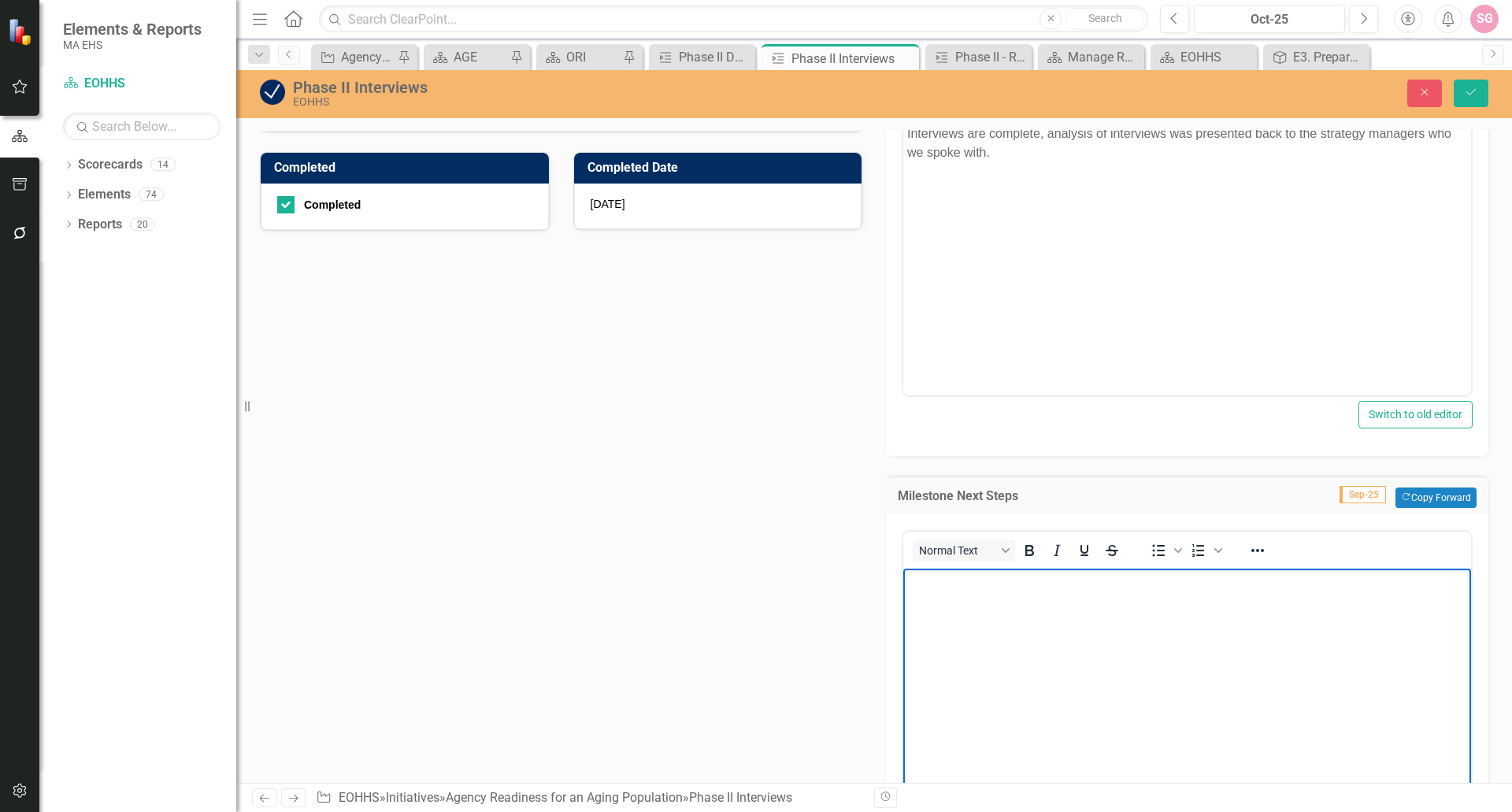
scroll to position [315, 0]
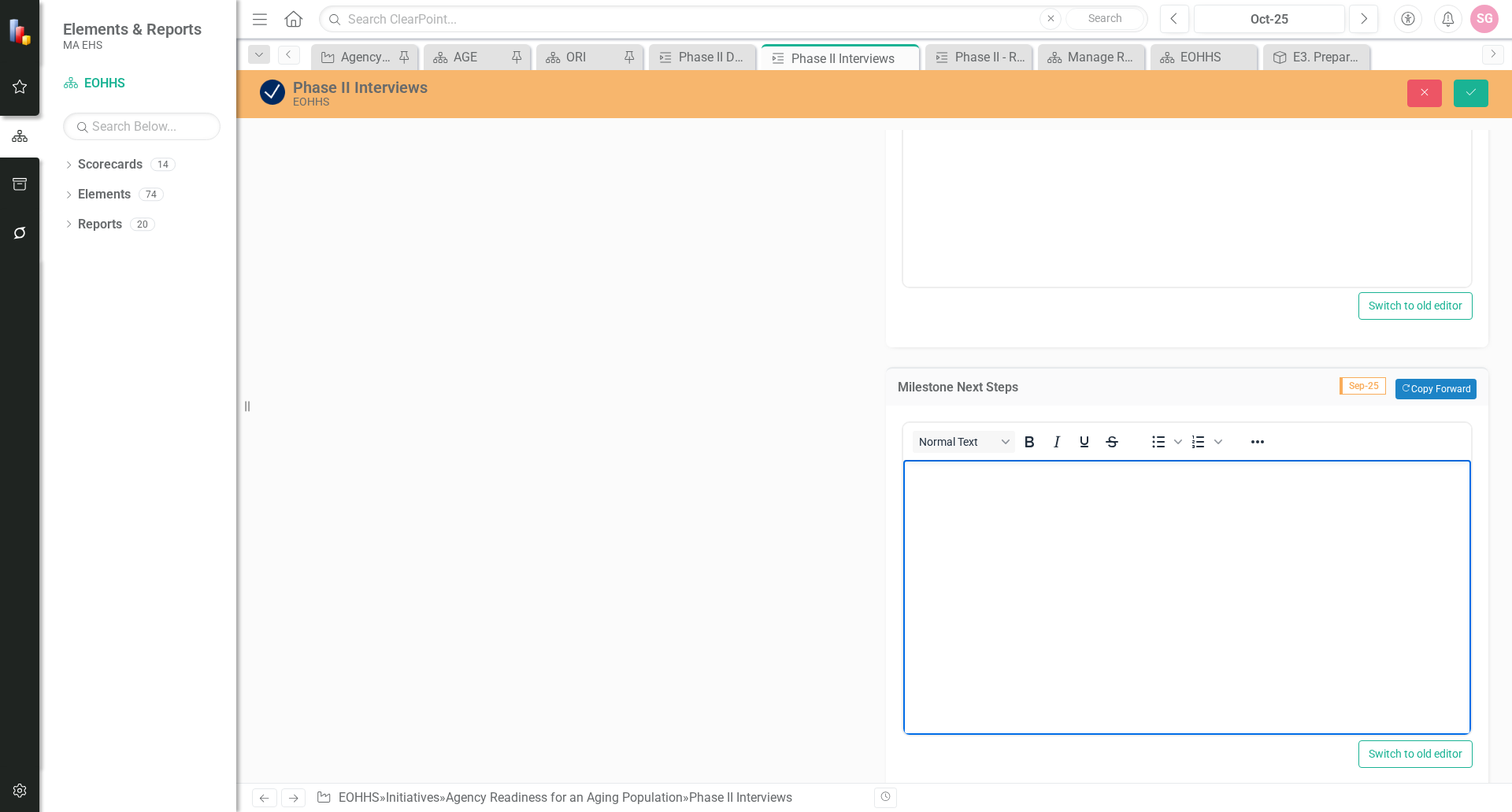
click at [1000, 504] on body "Rich Text Area. Press ALT-0 for help." at bounding box center [1187, 578] width 568 height 236
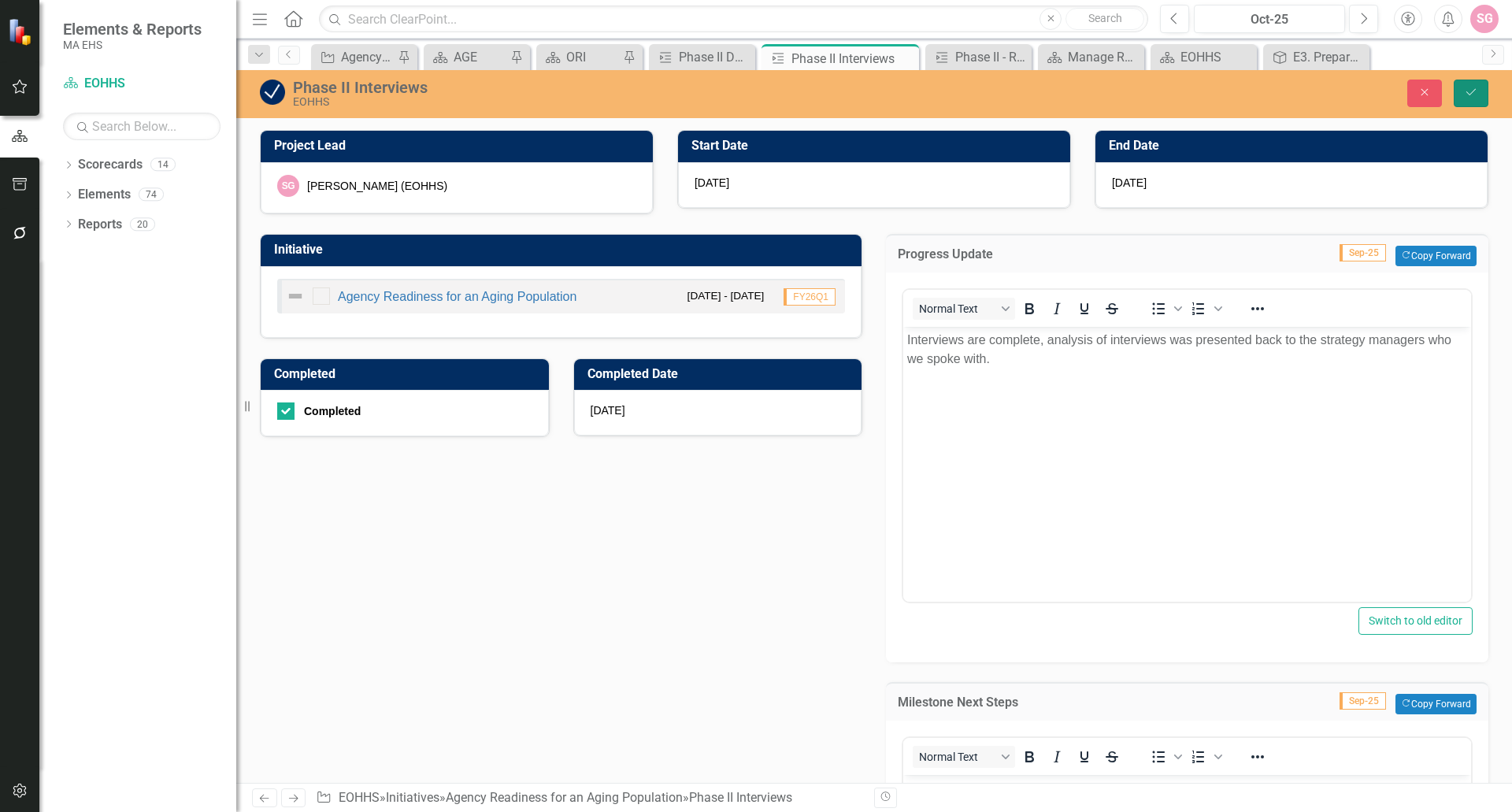
drag, startPoint x: 1466, startPoint y: 96, endPoint x: 1189, endPoint y: 227, distance: 306.4
click at [1202, 247] on div "Phase II Interviews EOHHS Close Save Project Lead SG Sarah Graham (EOHHS) Start…" at bounding box center [874, 426] width 1276 height 713
click at [1139, 178] on span "[DATE]" at bounding box center [1130, 183] width 35 height 13
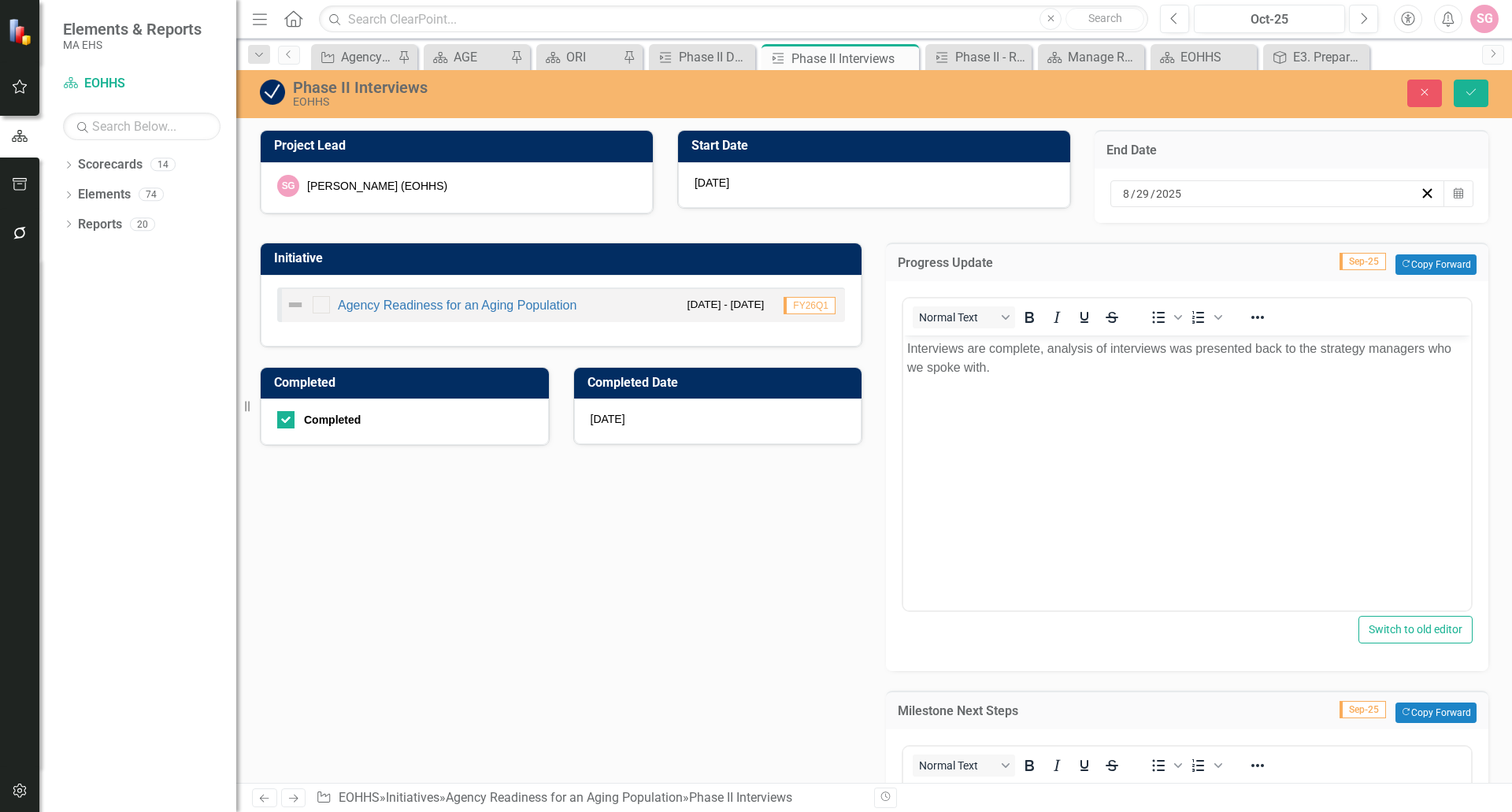
click at [1282, 194] on div "8 / 29 / 2025" at bounding box center [1271, 193] width 300 height 16
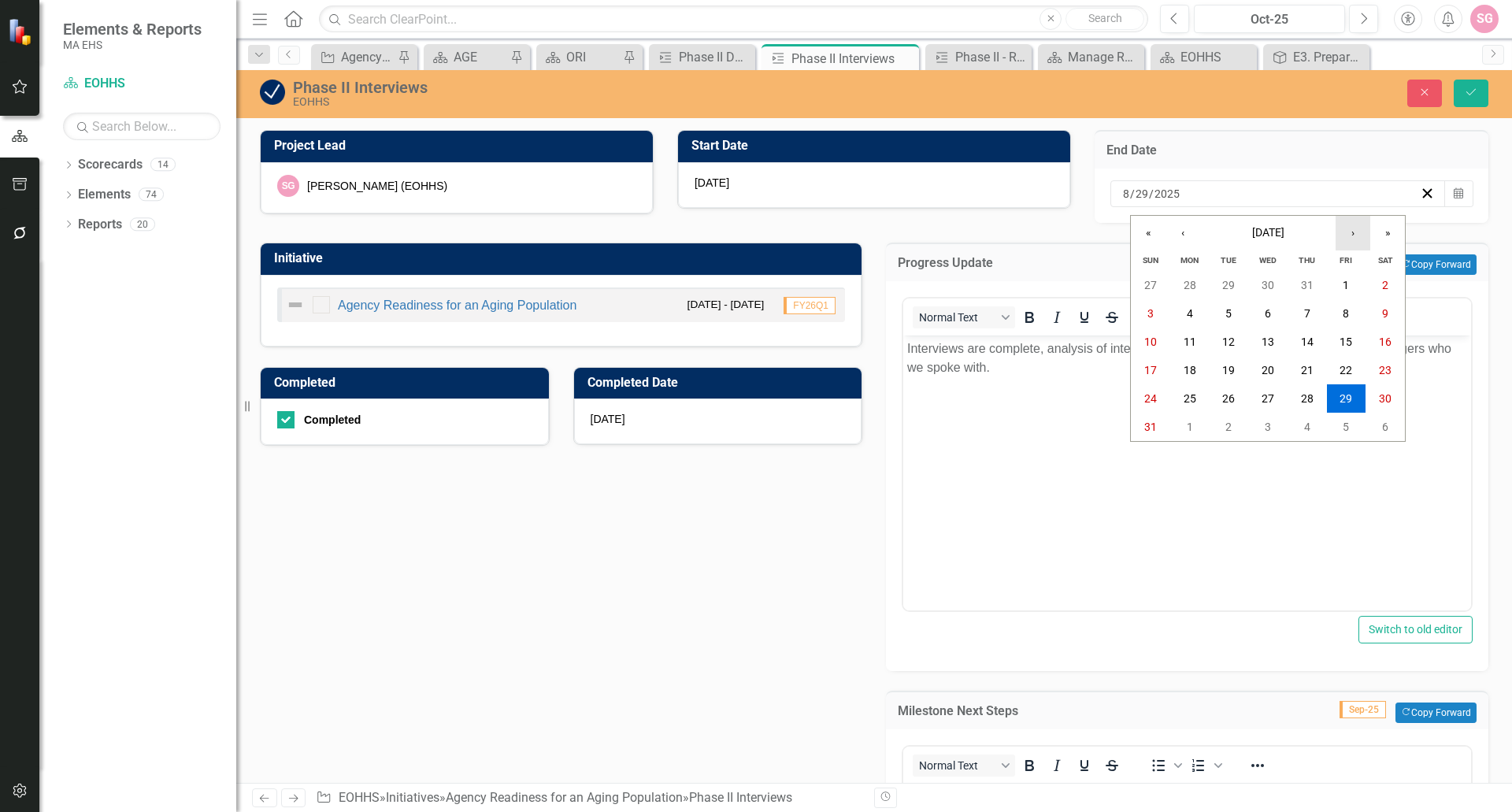
click at [1349, 242] on button "›" at bounding box center [1353, 233] width 35 height 35
click at [1348, 396] on abbr "31" at bounding box center [1346, 399] width 13 height 13
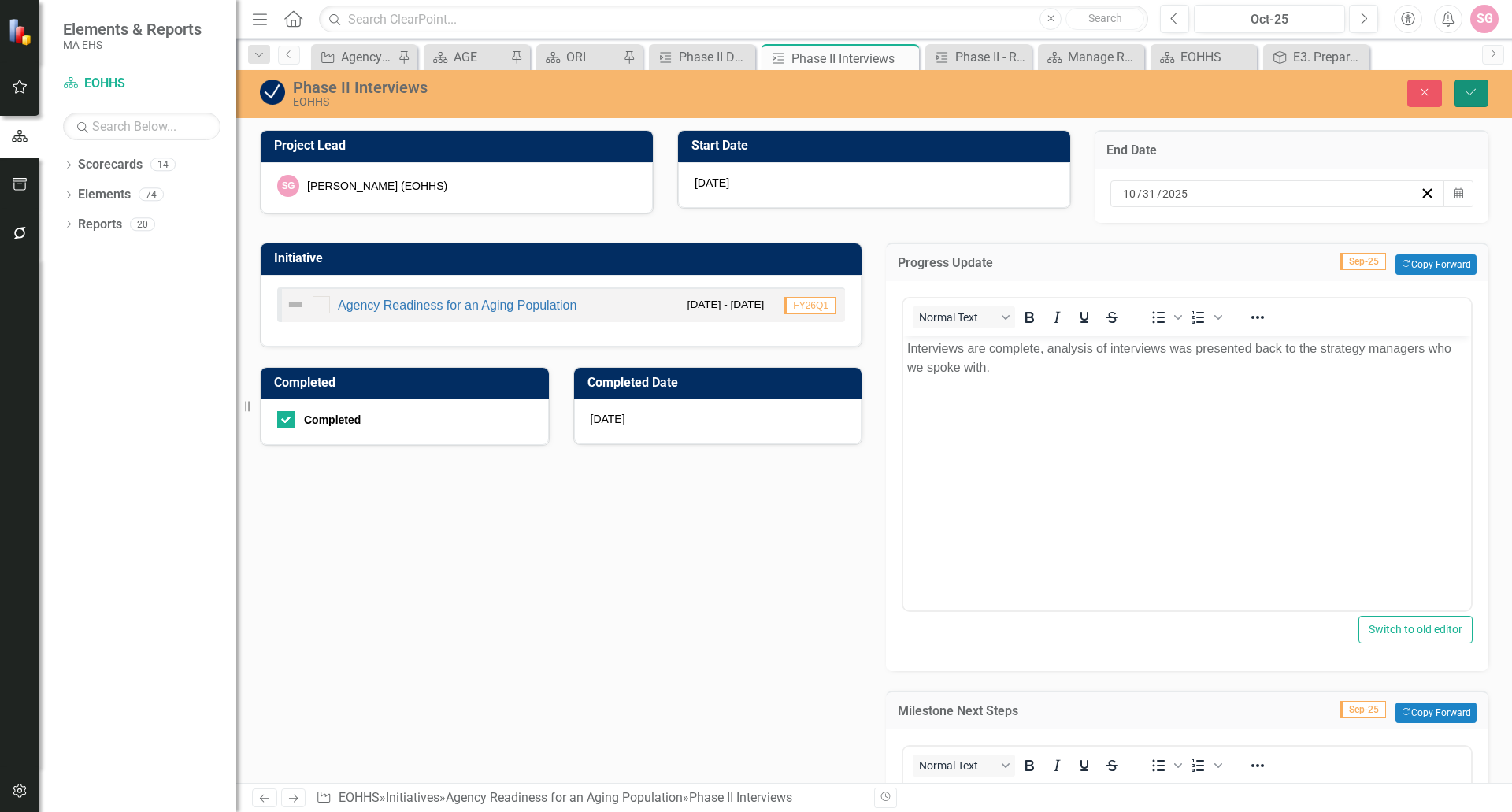
drag, startPoint x: 1472, startPoint y: 102, endPoint x: 1421, endPoint y: 130, distance: 58.2
click at [1471, 103] on button "Save" at bounding box center [1472, 93] width 35 height 28
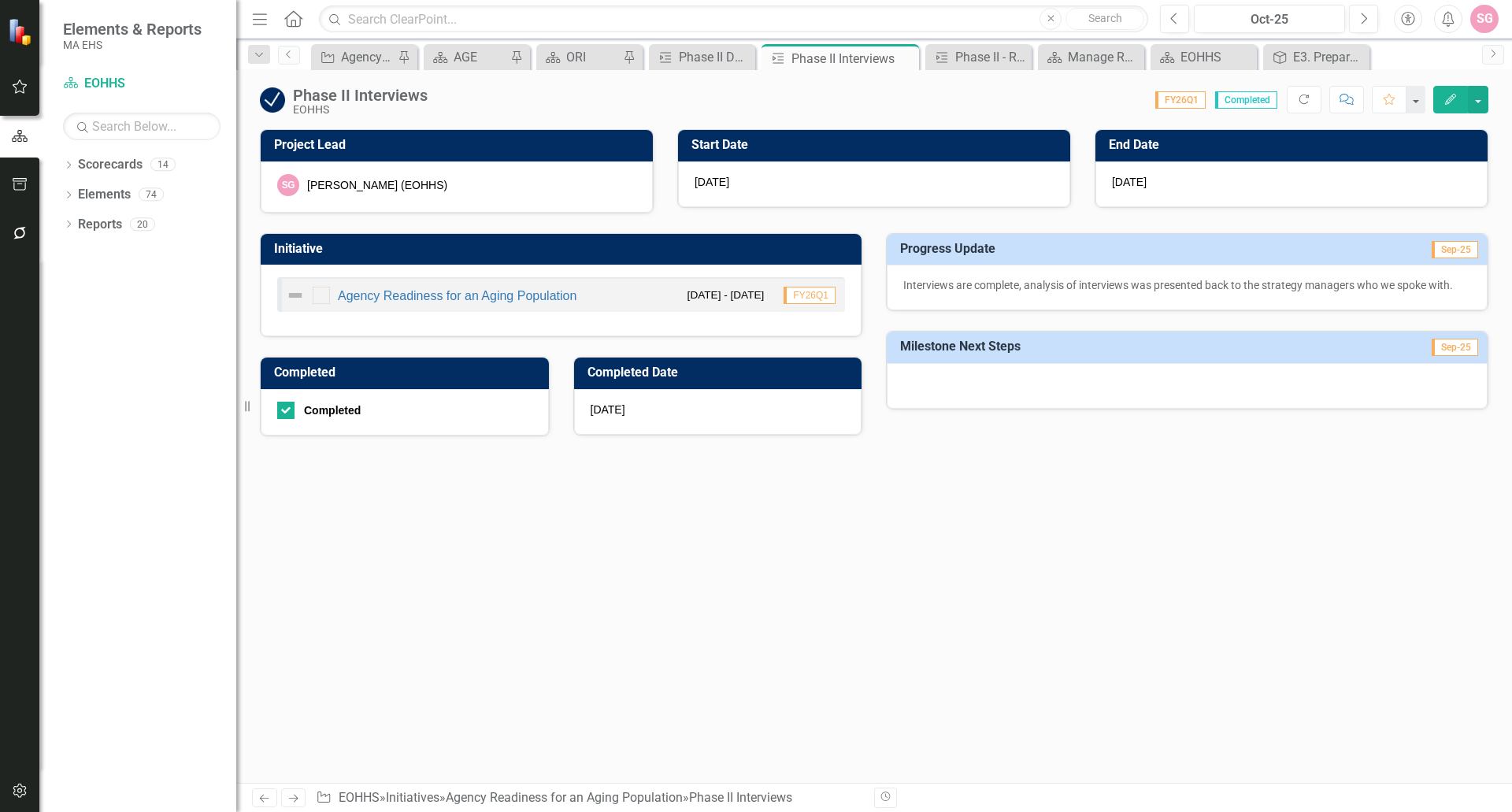
click at [494, 476] on div "Project Lead SG Sarah Graham (EOHHS) Start Date 3/31/25 End Date 10/31/25 Initi…" at bounding box center [874, 456] width 1276 height 654
click at [288, 416] on div at bounding box center [286, 411] width 17 height 17
click at [288, 412] on input "Completed" at bounding box center [282, 407] width 10 height 10
checkbox input "false"
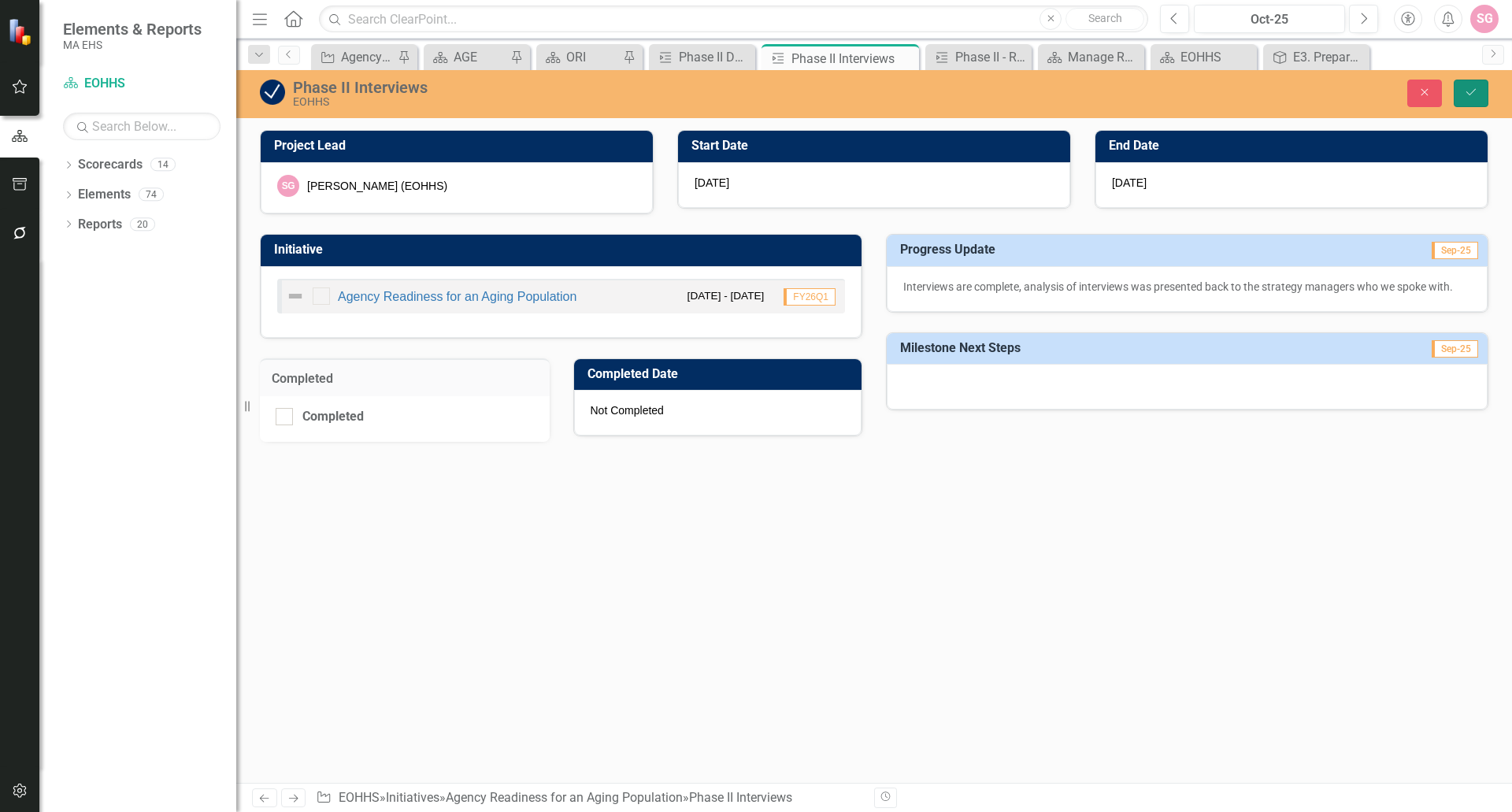
click at [1473, 89] on icon "Save" at bounding box center [1472, 92] width 14 height 11
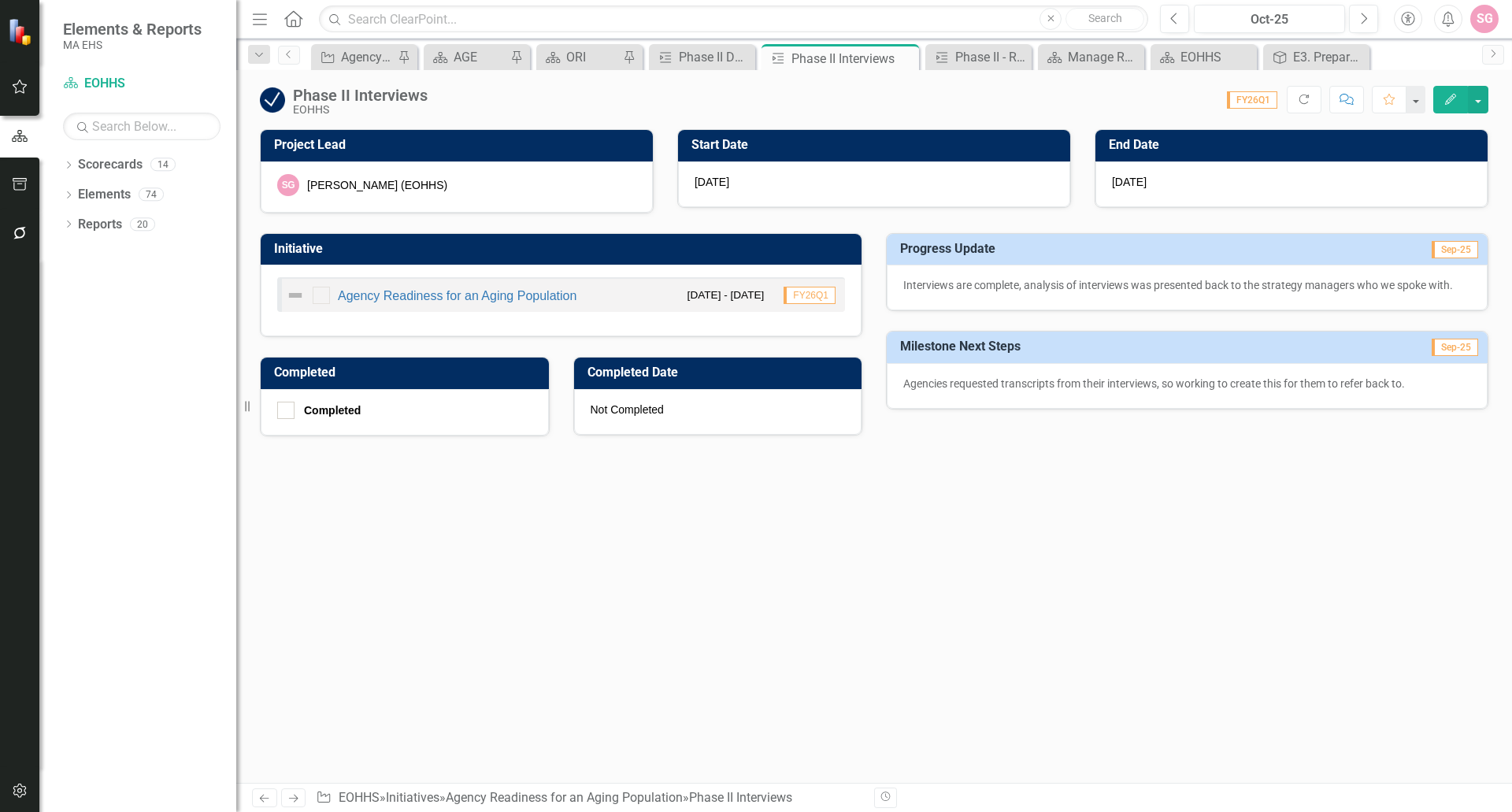
click at [790, 507] on div "Project Lead SG Sarah Graham (EOHHS) Start Date 3/31/25 End Date 10/31/25 Initi…" at bounding box center [874, 456] width 1276 height 654
click at [270, 96] on img at bounding box center [273, 100] width 25 height 25
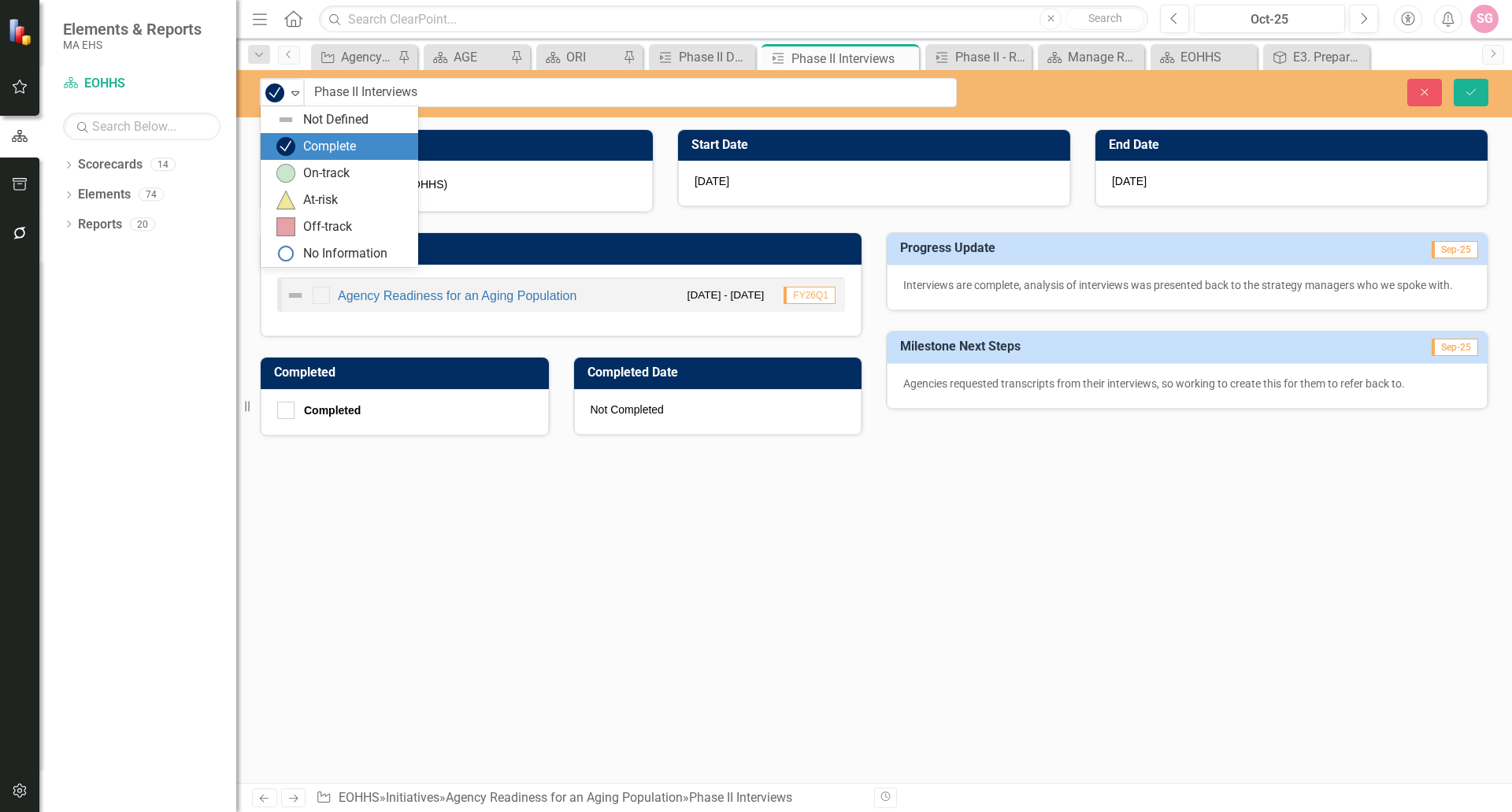
click at [270, 96] on img at bounding box center [275, 93] width 19 height 19
click at [321, 165] on div "On-track" at bounding box center [326, 174] width 47 height 18
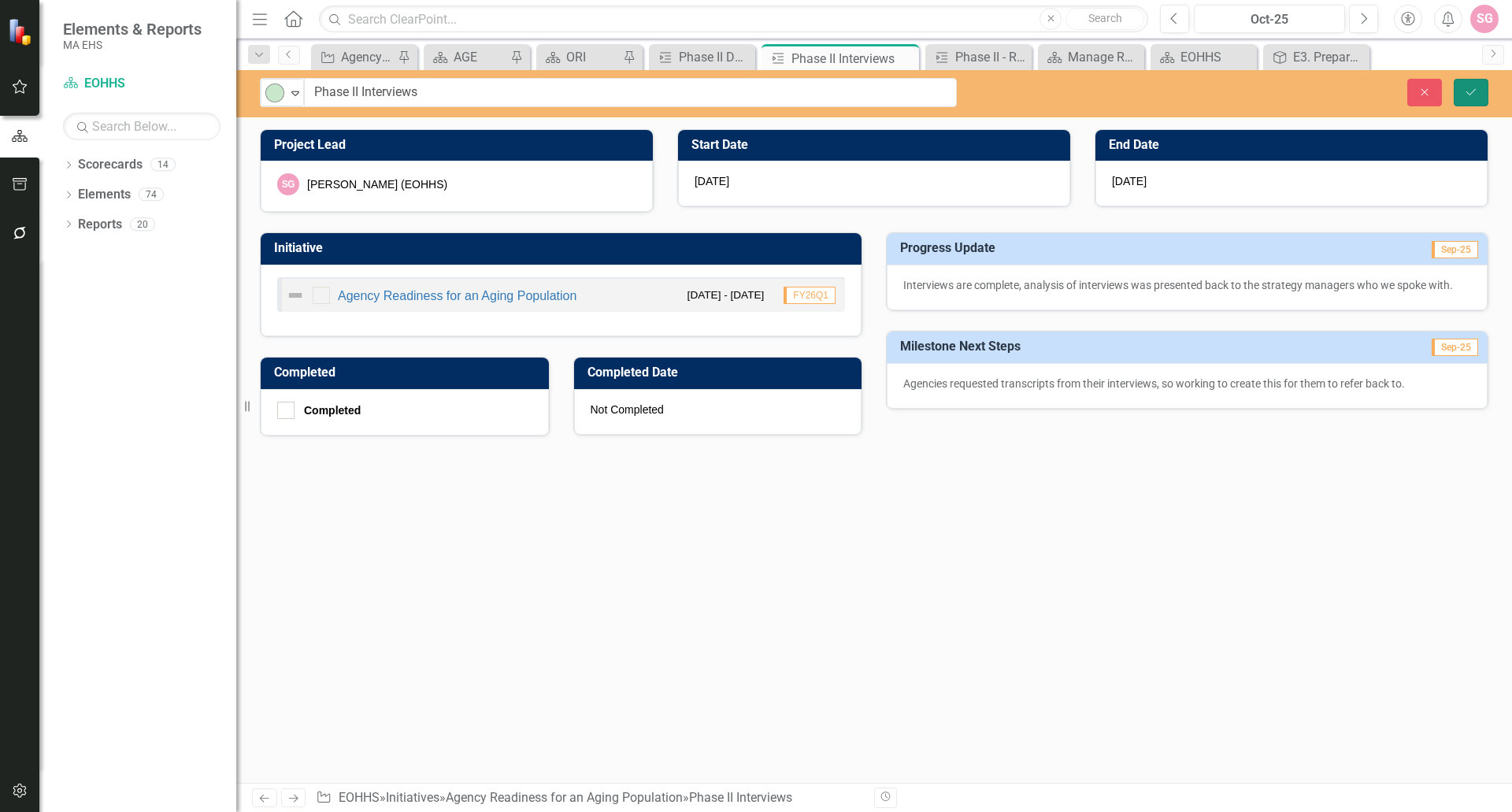
click at [1476, 87] on icon "Save" at bounding box center [1472, 92] width 14 height 11
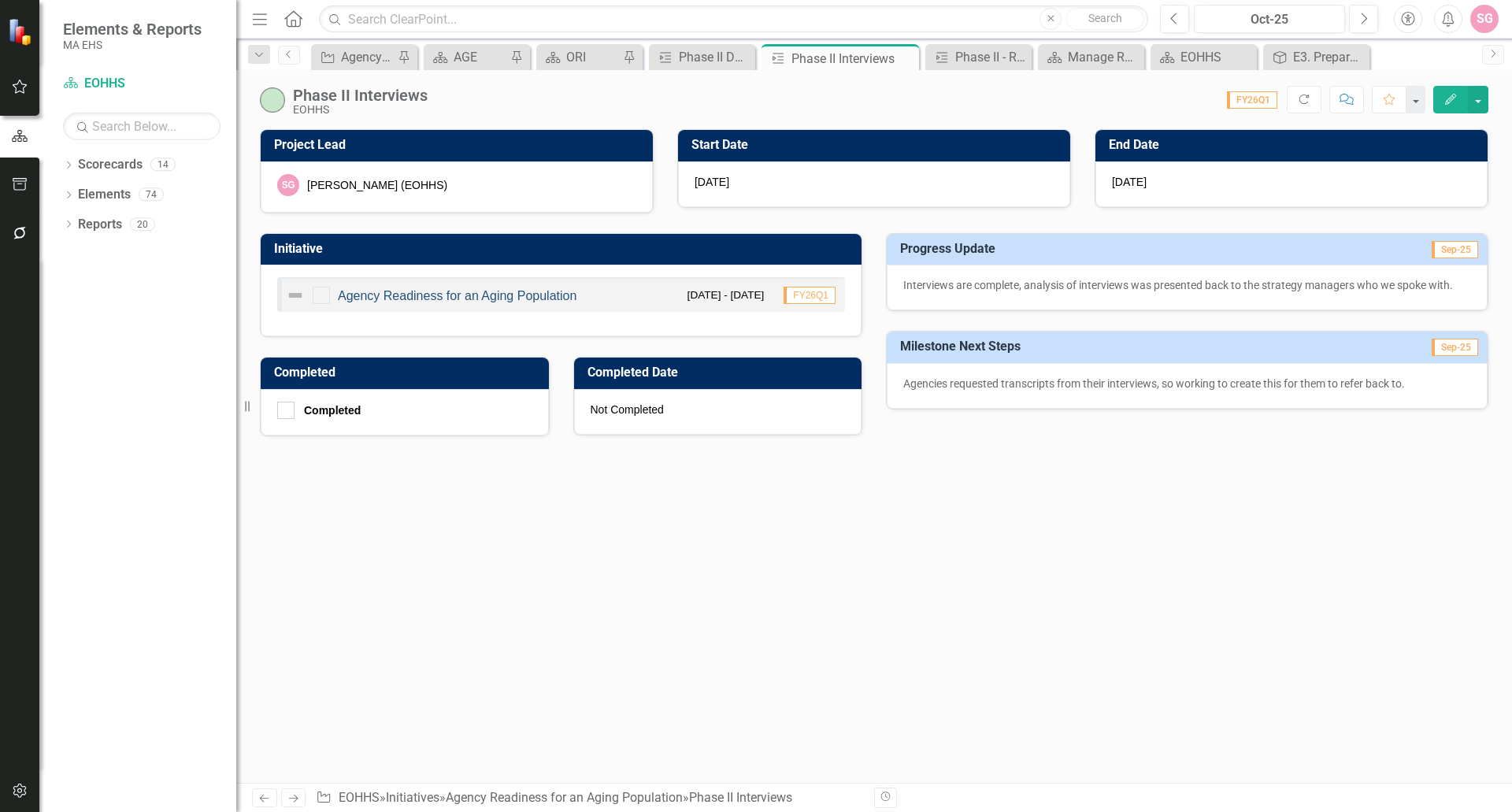
click at [454, 297] on link "Agency Readiness for an Aging Population" at bounding box center [457, 296] width 239 height 13
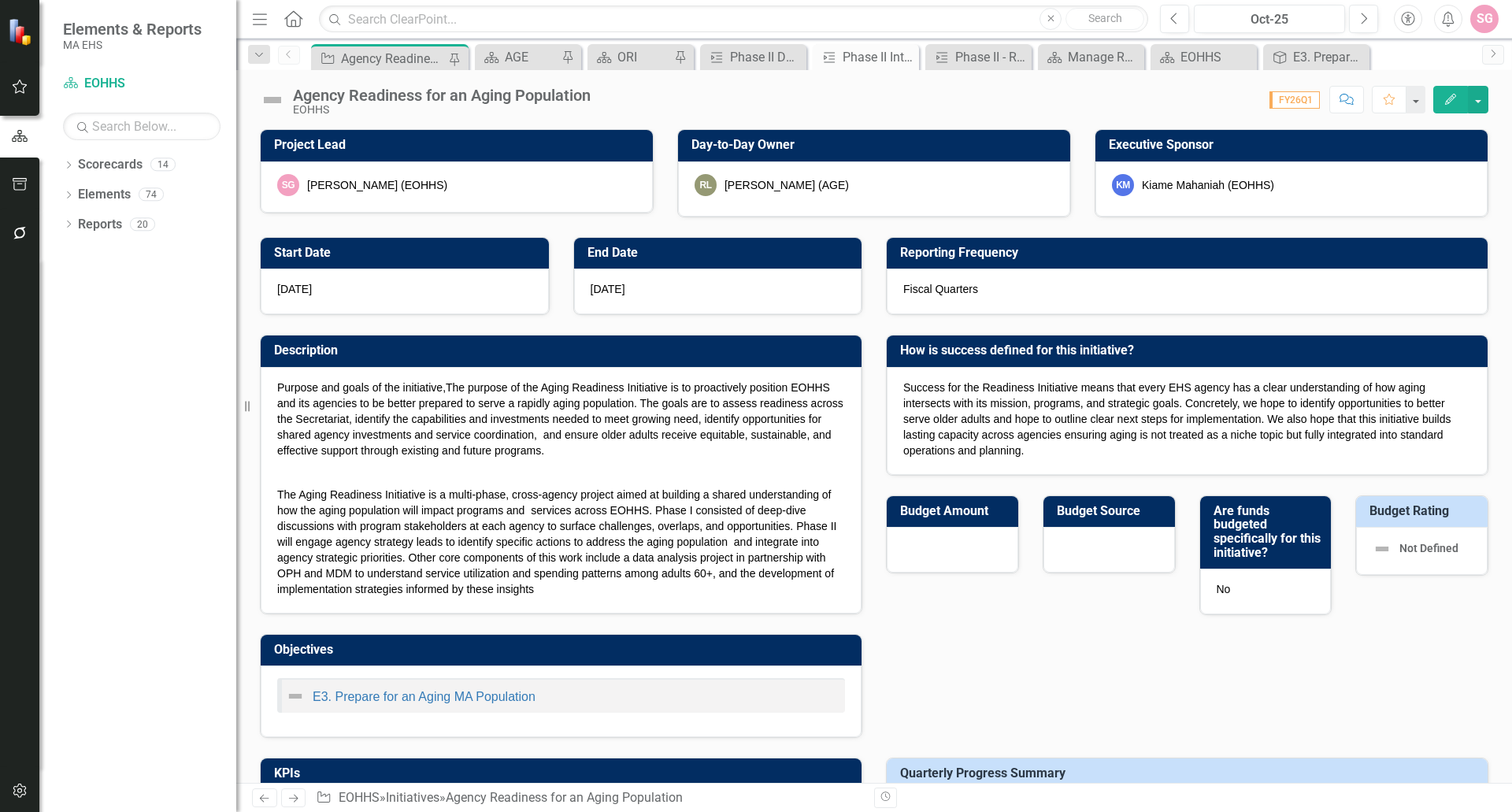
checkbox input "true"
checkbox input "false"
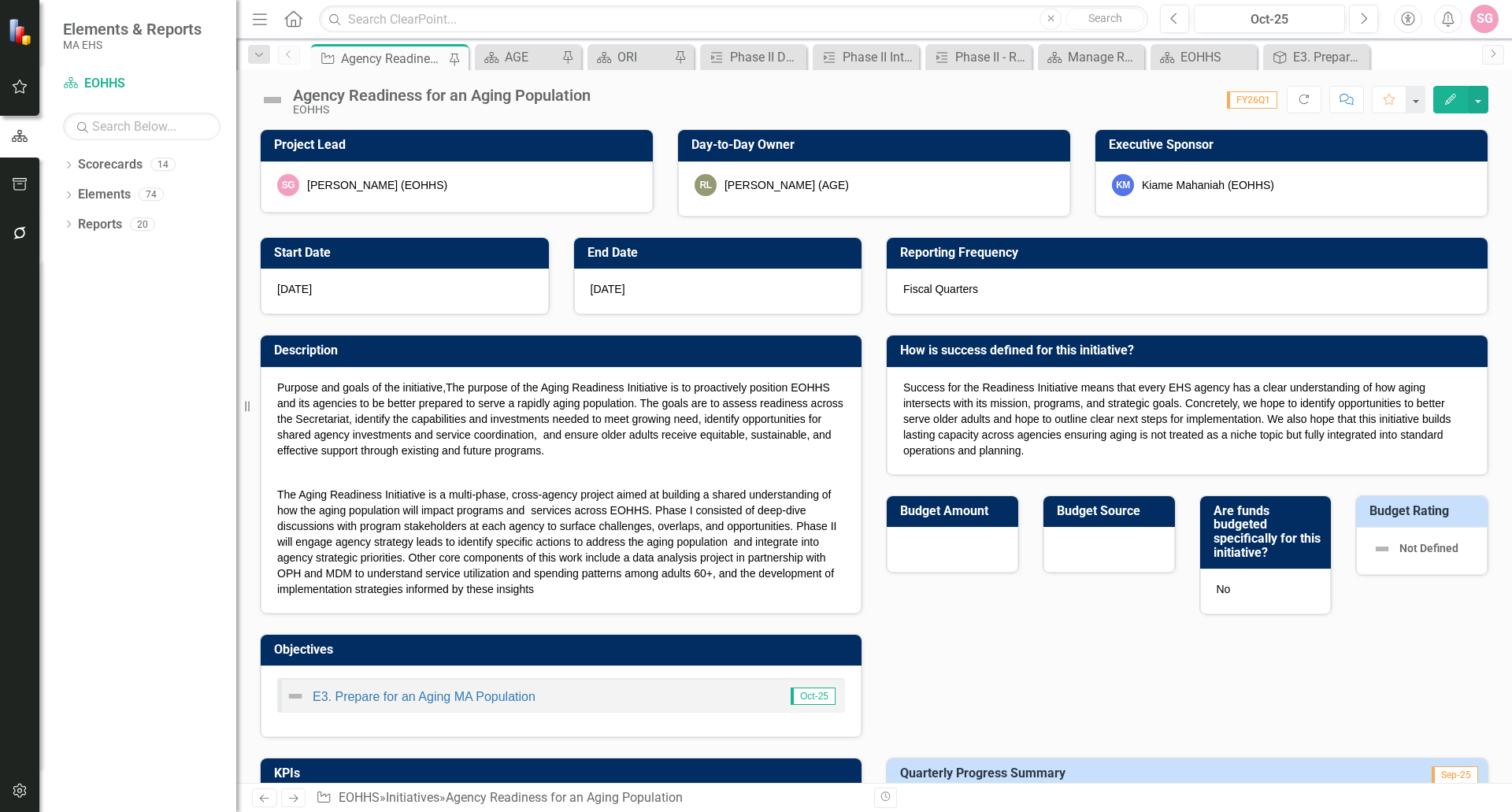
checkbox input "false"
checkbox input "true"
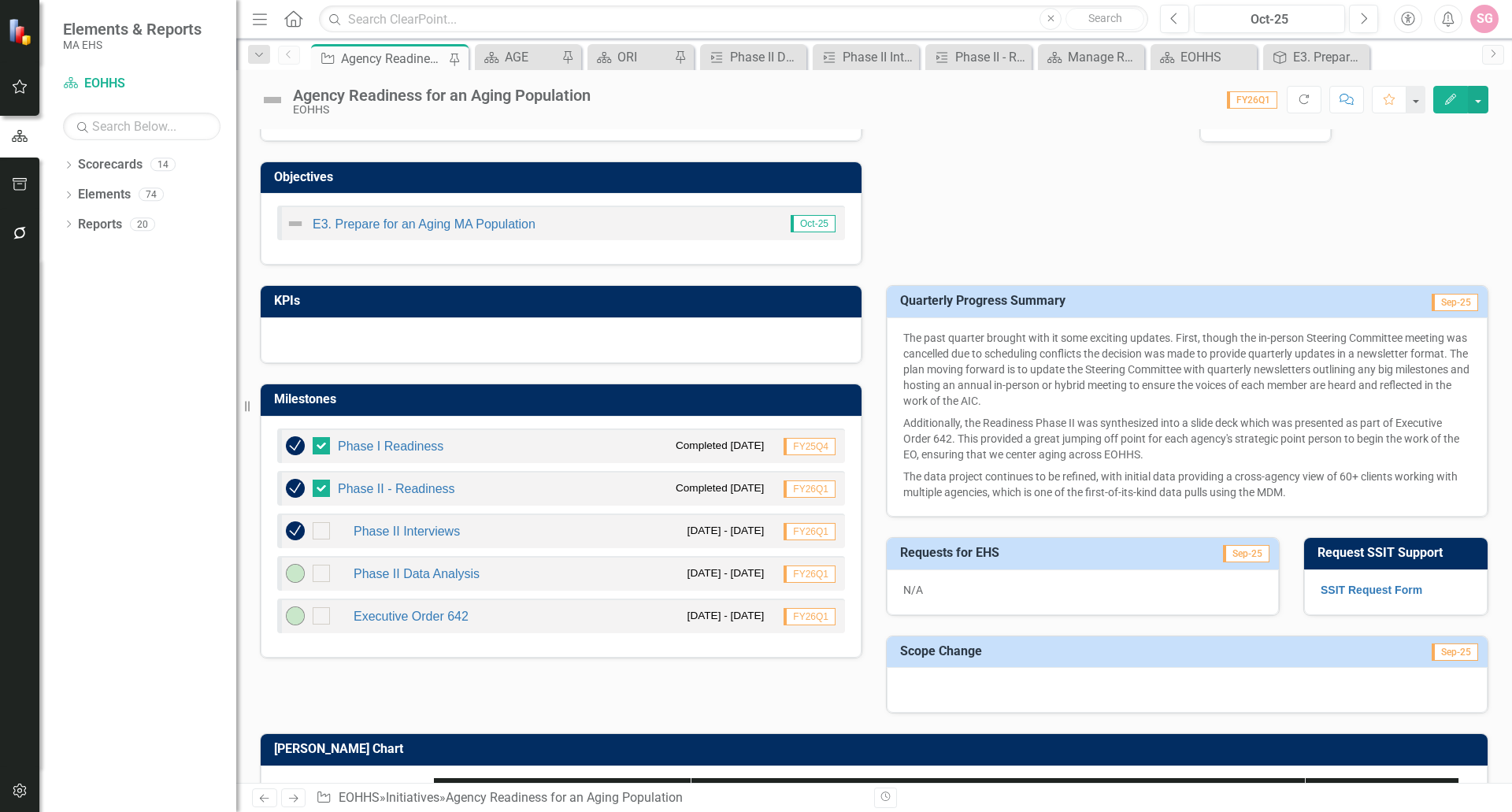
click at [663, 698] on div "KPIs Milestones Phase I Readiness Completed 5/23/25 FY25Q4 Phase II - Readiness…" at bounding box center [875, 489] width 1253 height 448
click at [291, 535] on img at bounding box center [296, 531] width 19 height 19
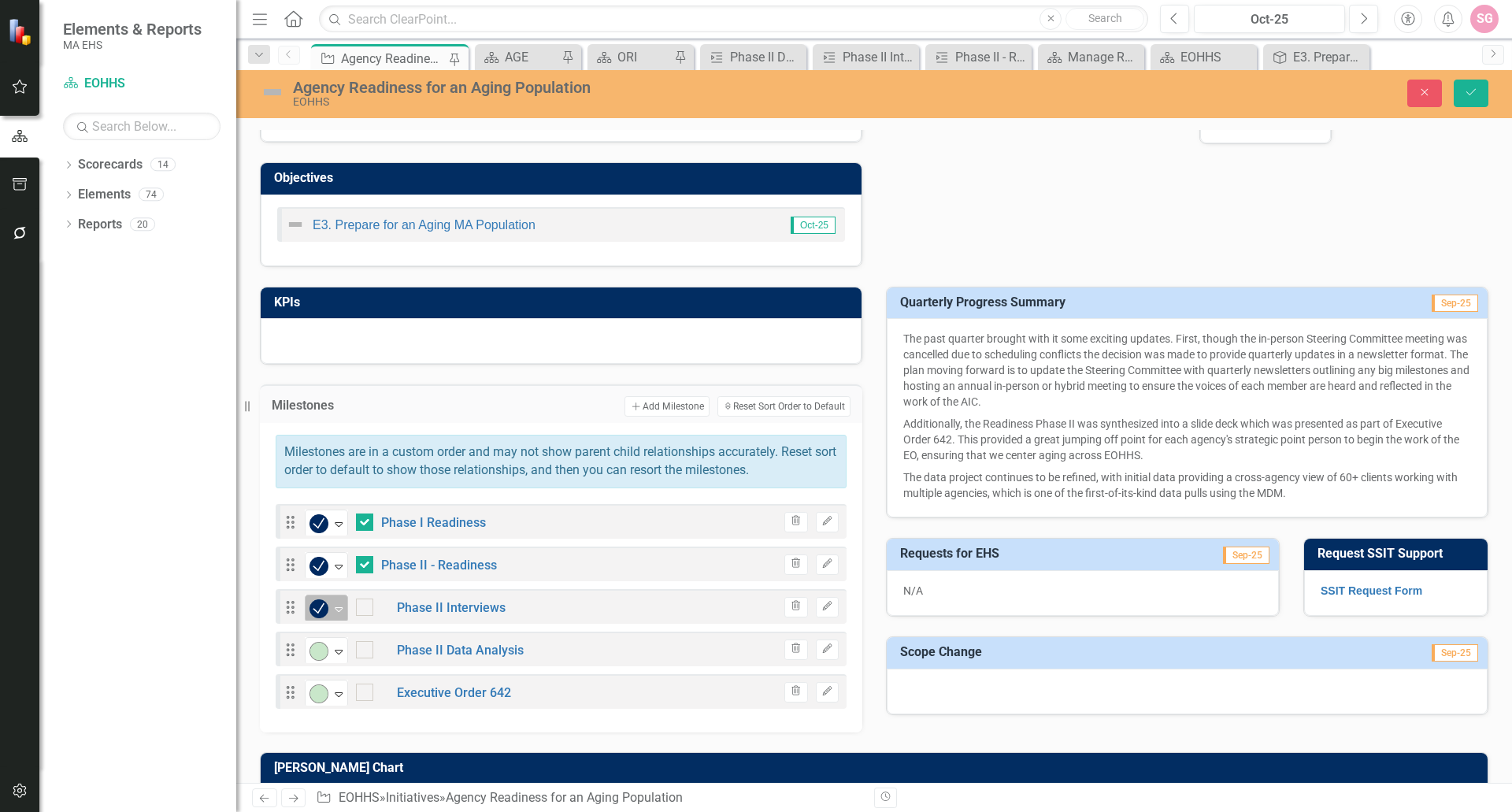
click at [327, 613] on img at bounding box center [319, 609] width 19 height 19
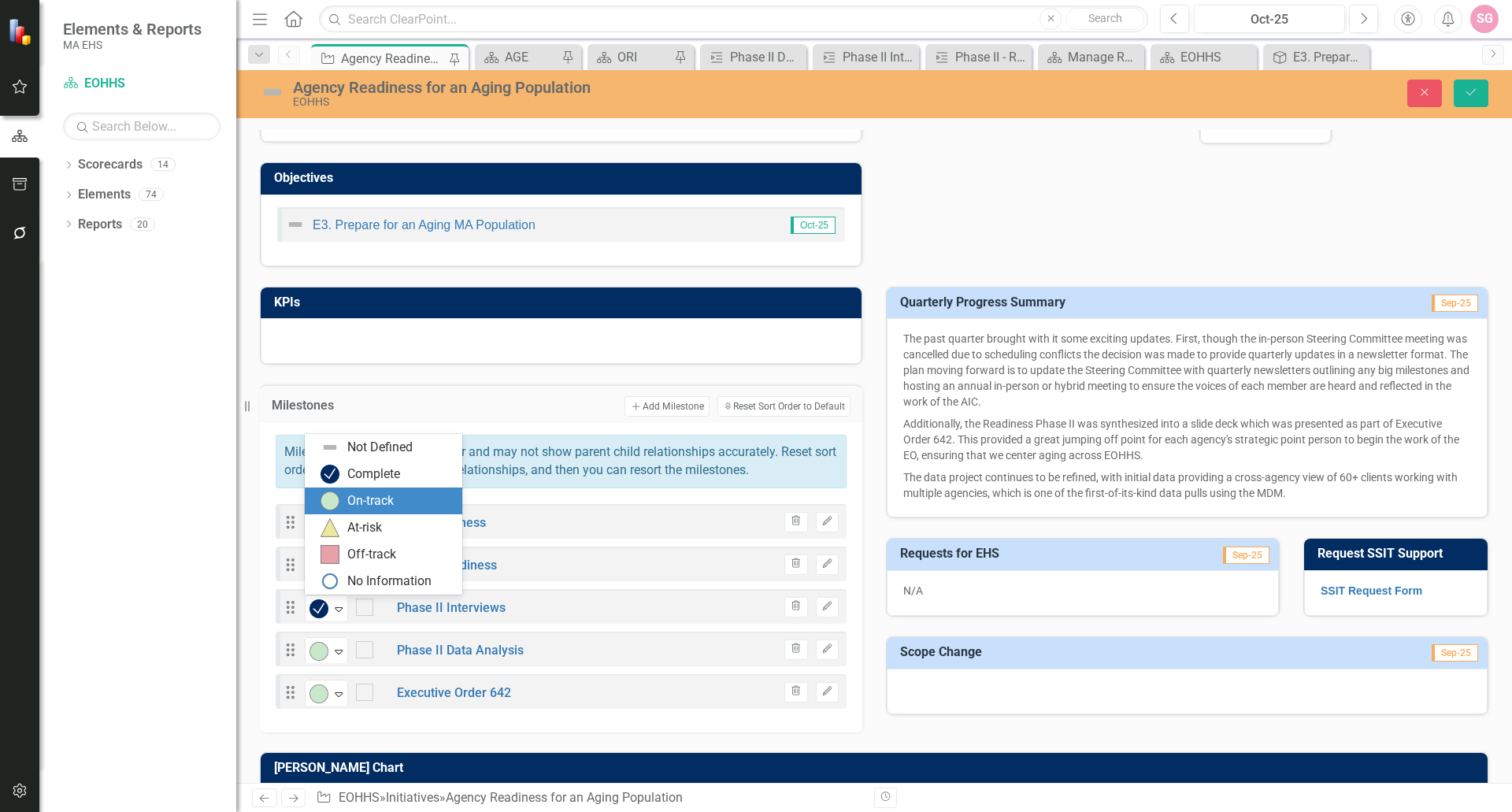
click at [336, 504] on img at bounding box center [330, 501] width 19 height 19
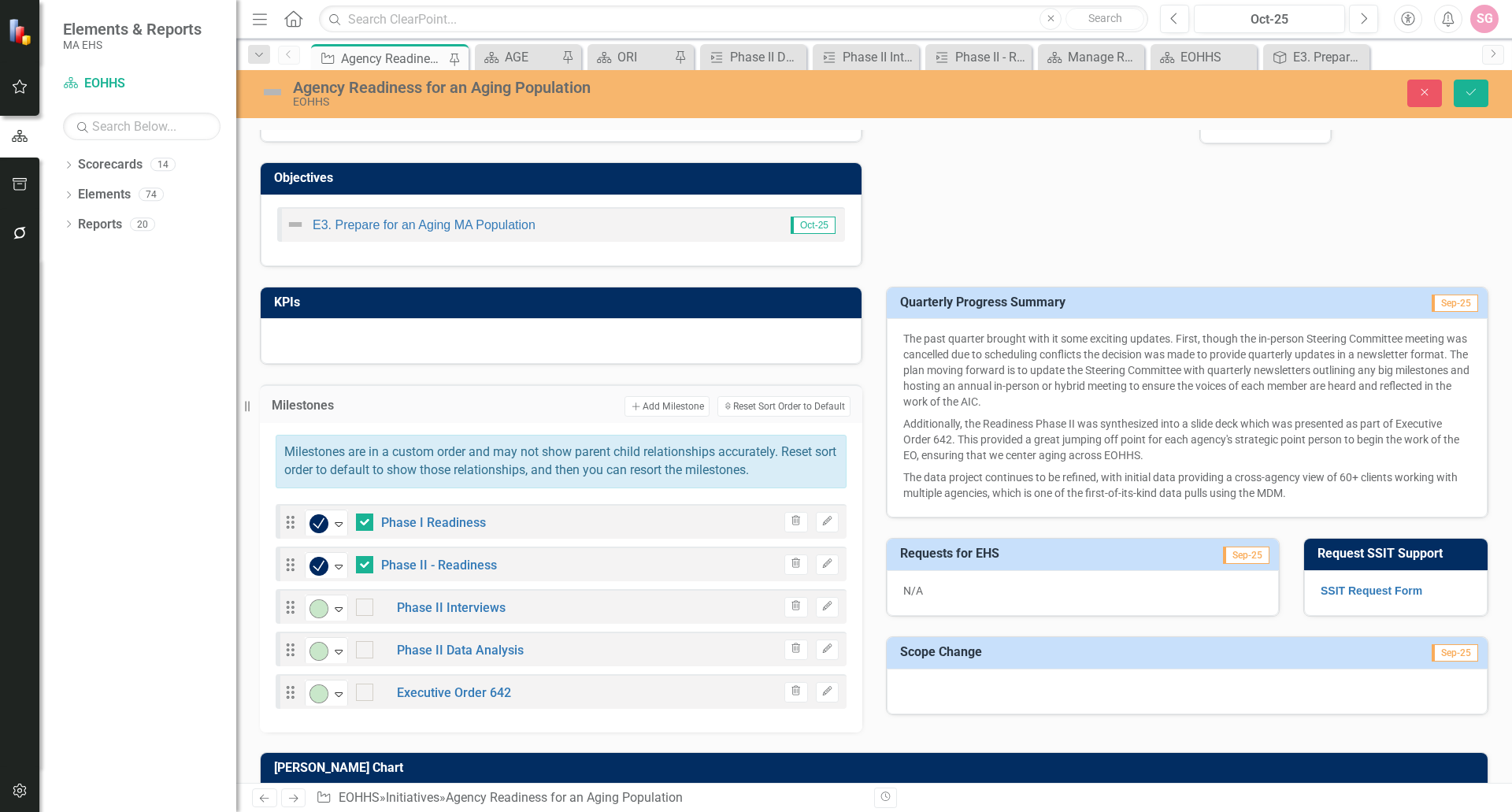
click at [490, 649] on link "Phase II Data Analysis" at bounding box center [461, 650] width 127 height 15
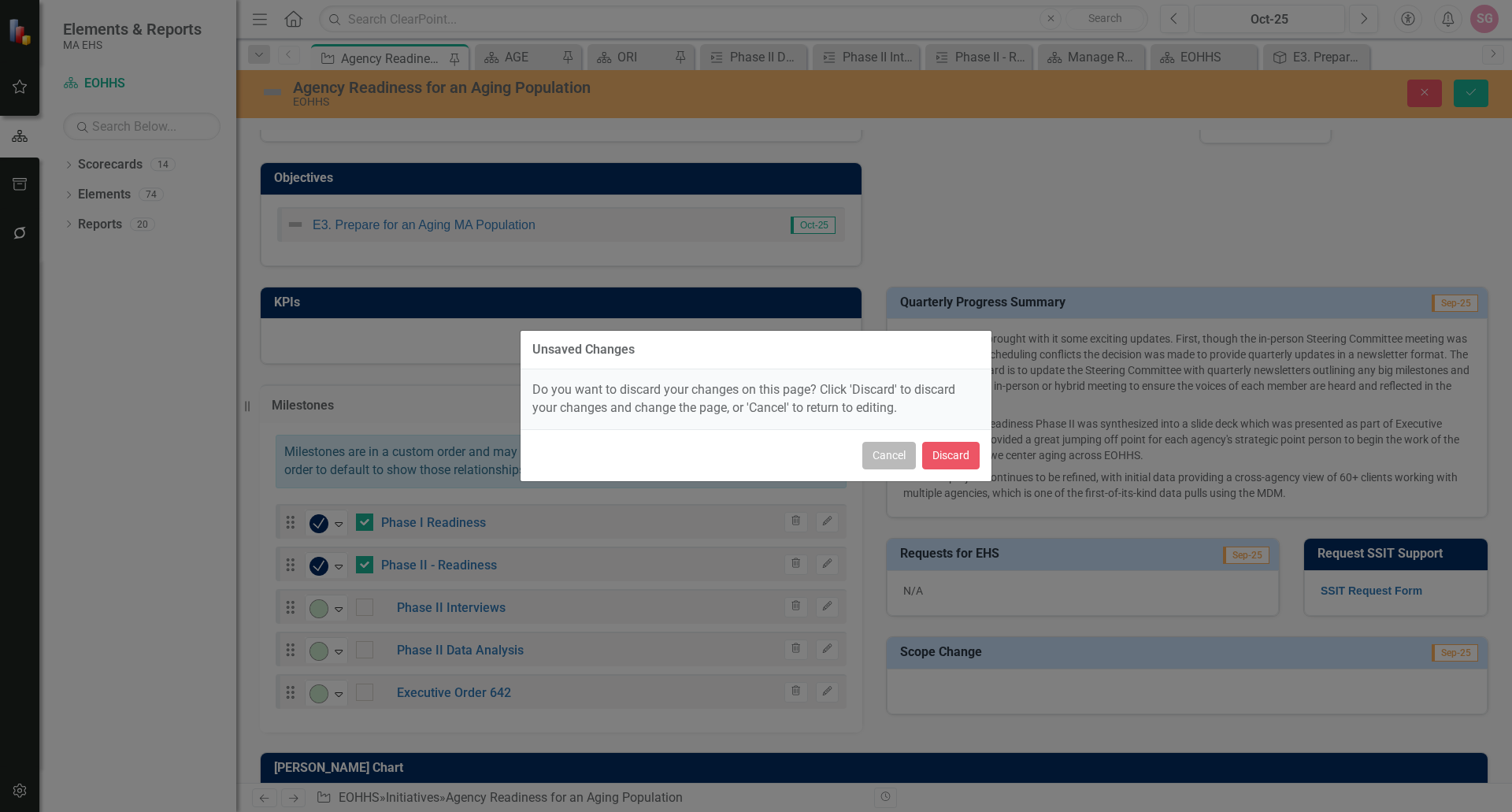
click at [878, 453] on button "Cancel" at bounding box center [890, 455] width 54 height 28
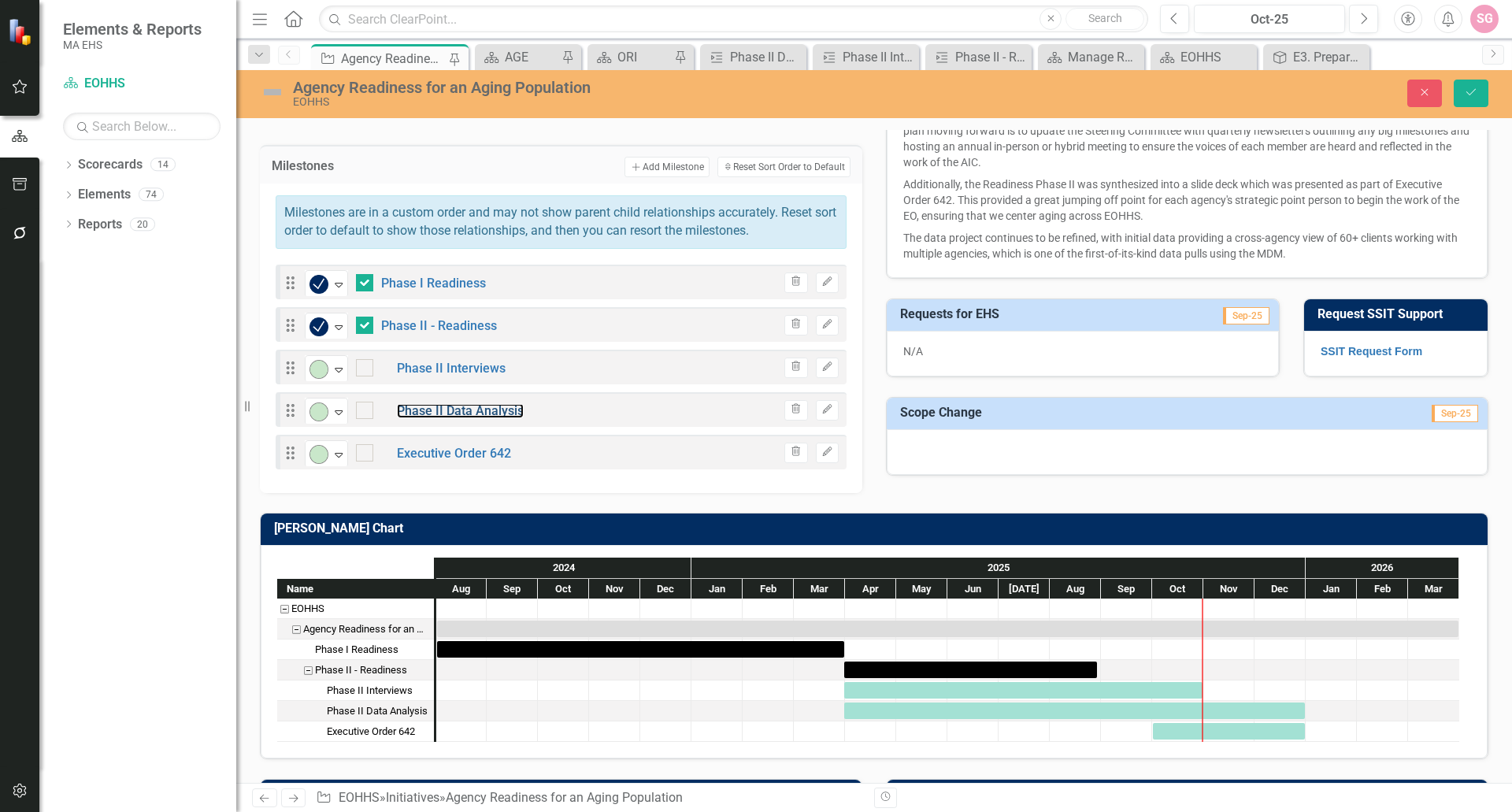
scroll to position [630, 0]
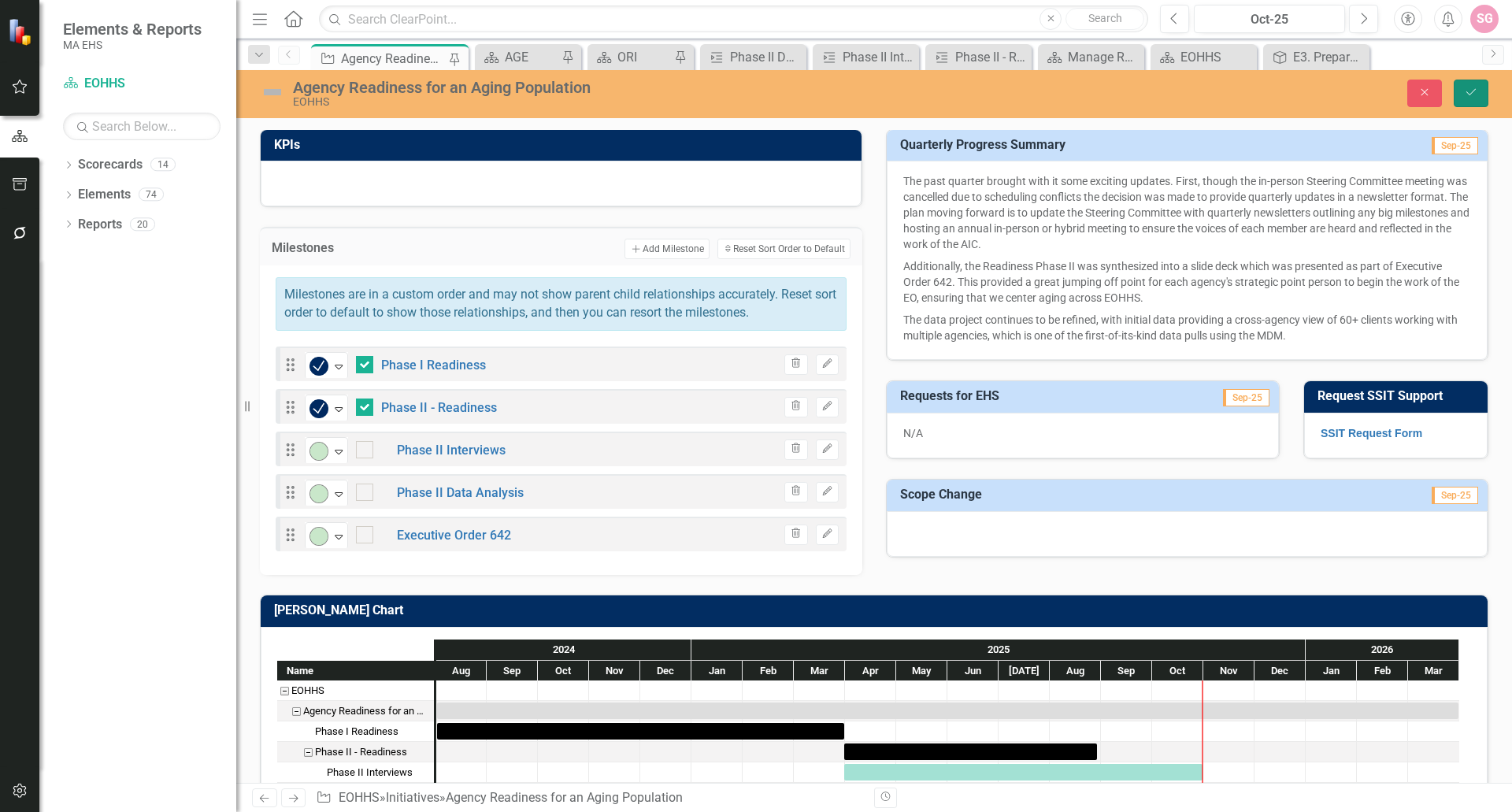
click at [1462, 92] on button "Save" at bounding box center [1472, 93] width 35 height 28
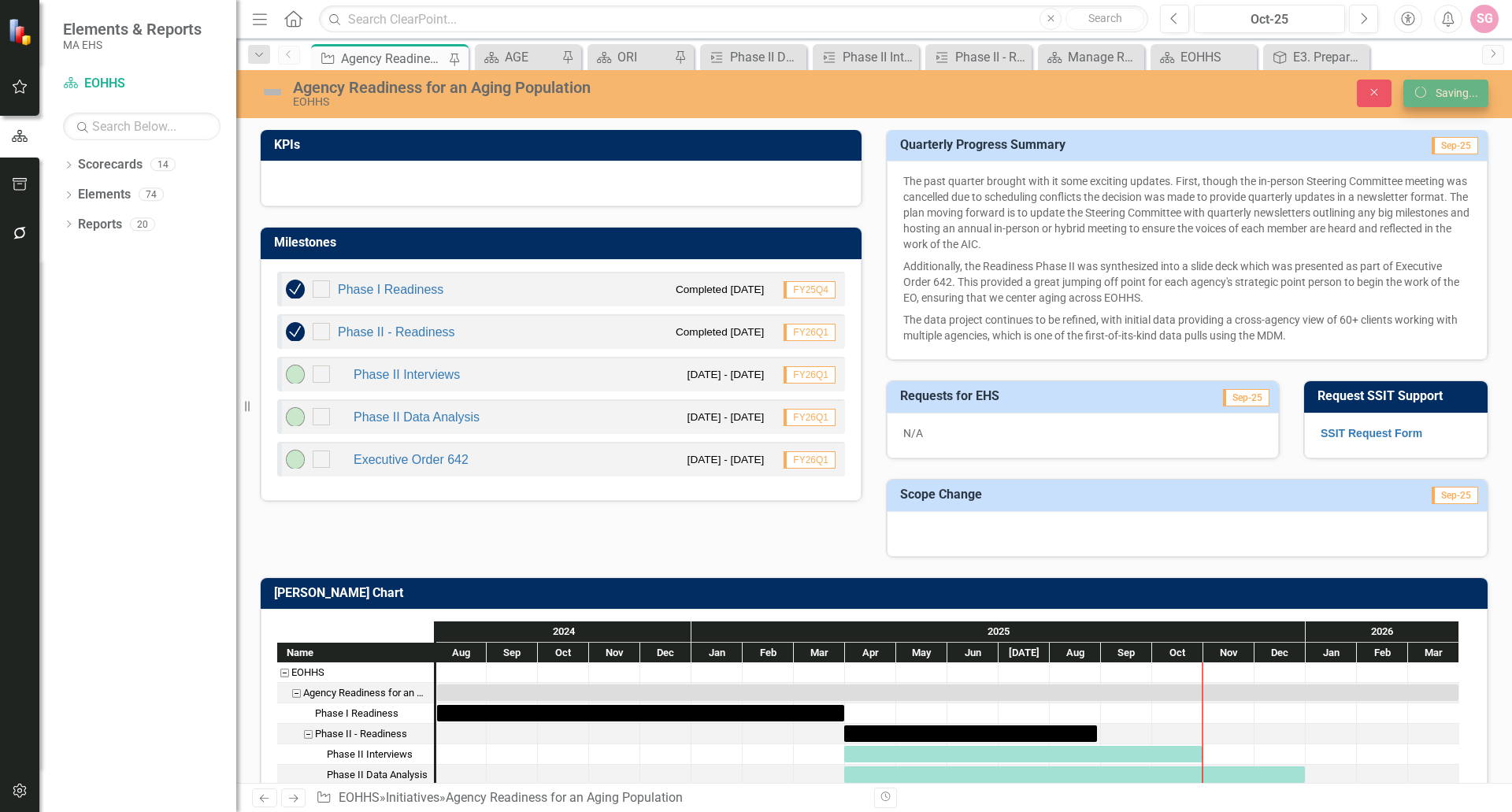
checkbox input "false"
checkbox input "true"
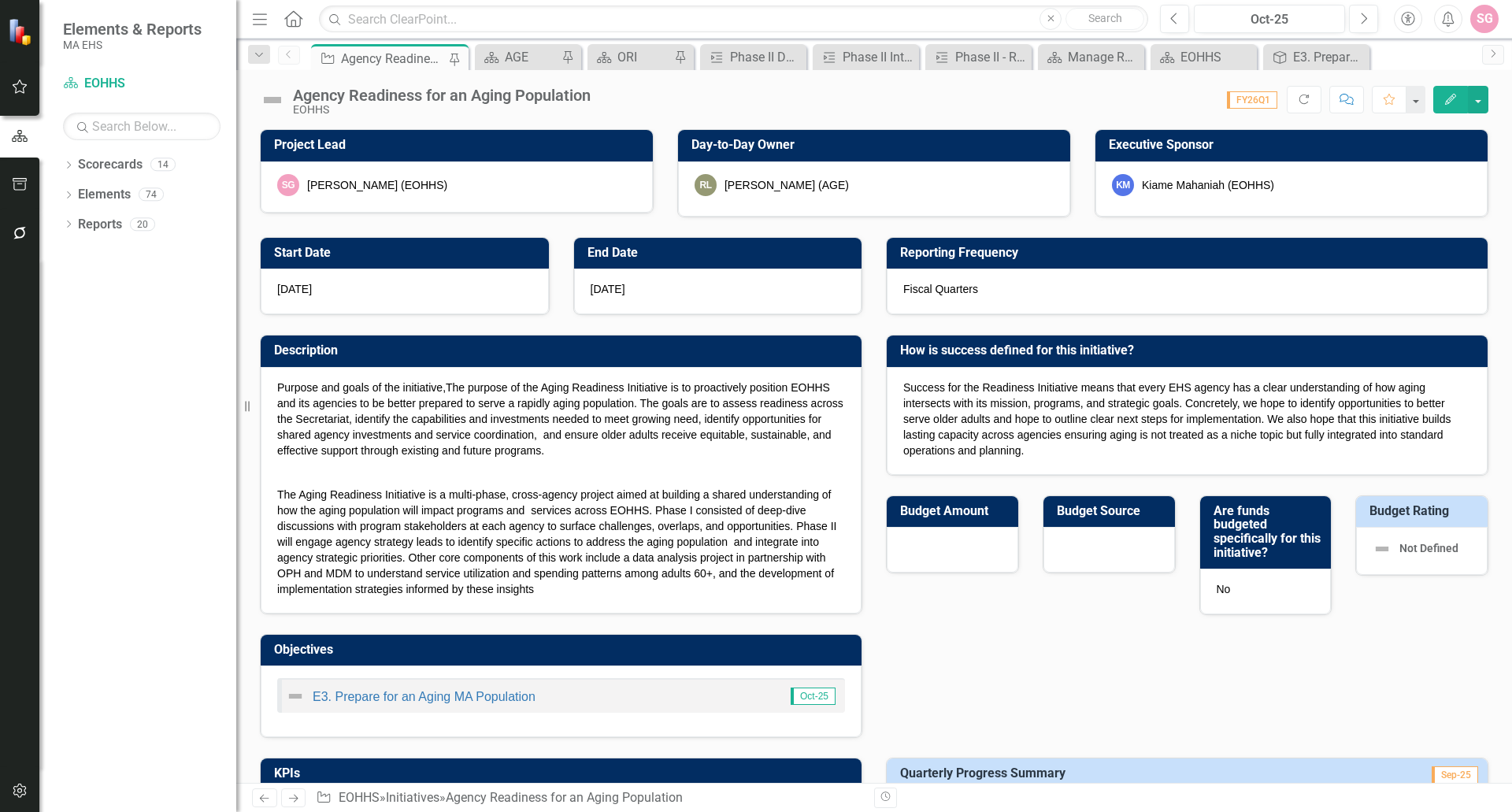
scroll to position [394, 0]
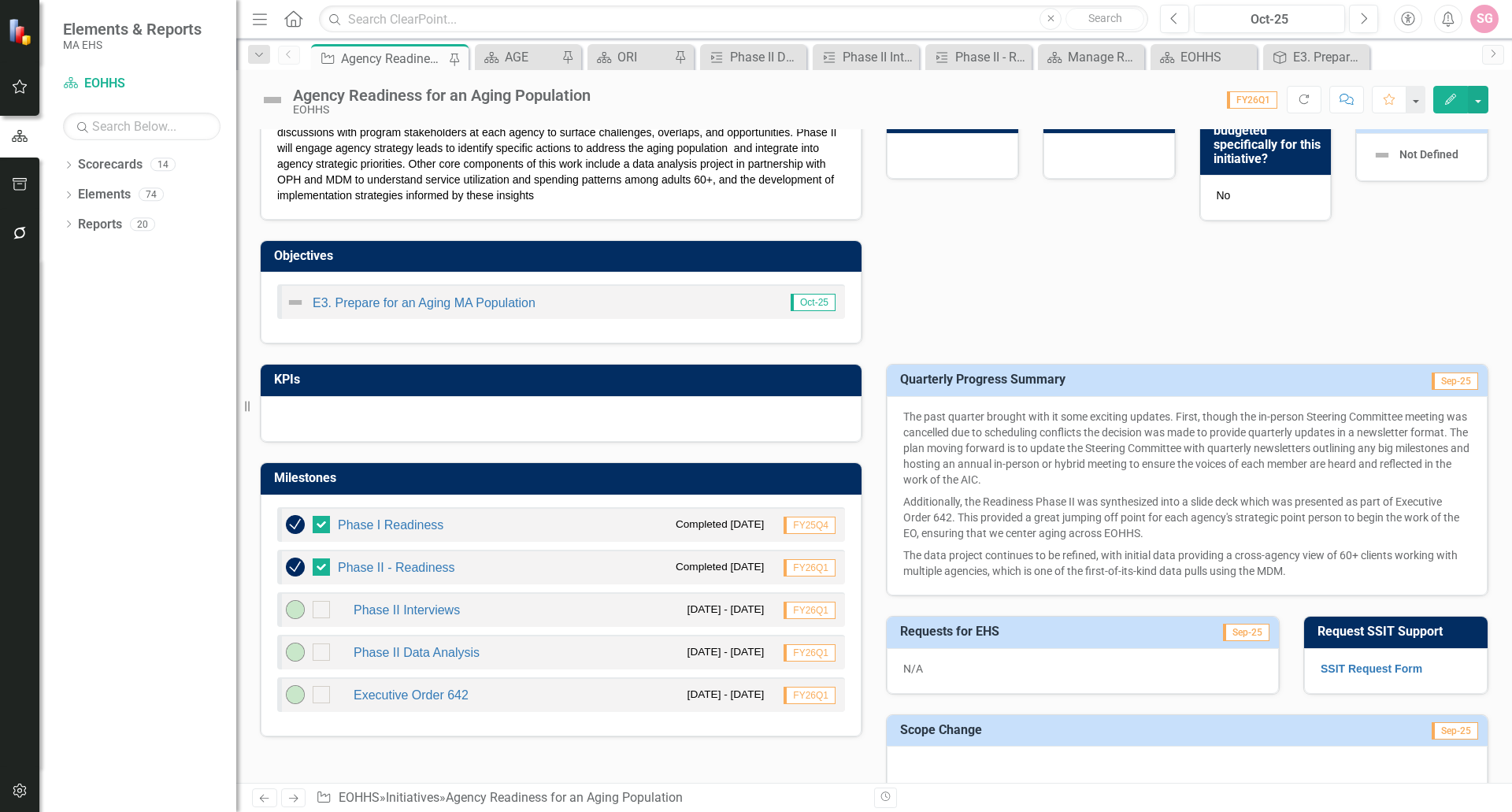
click at [446, 643] on div "Phase II Data Analysis" at bounding box center [383, 653] width 193 height 19
click at [454, 653] on link "Phase II Data Analysis" at bounding box center [416, 653] width 126 height 13
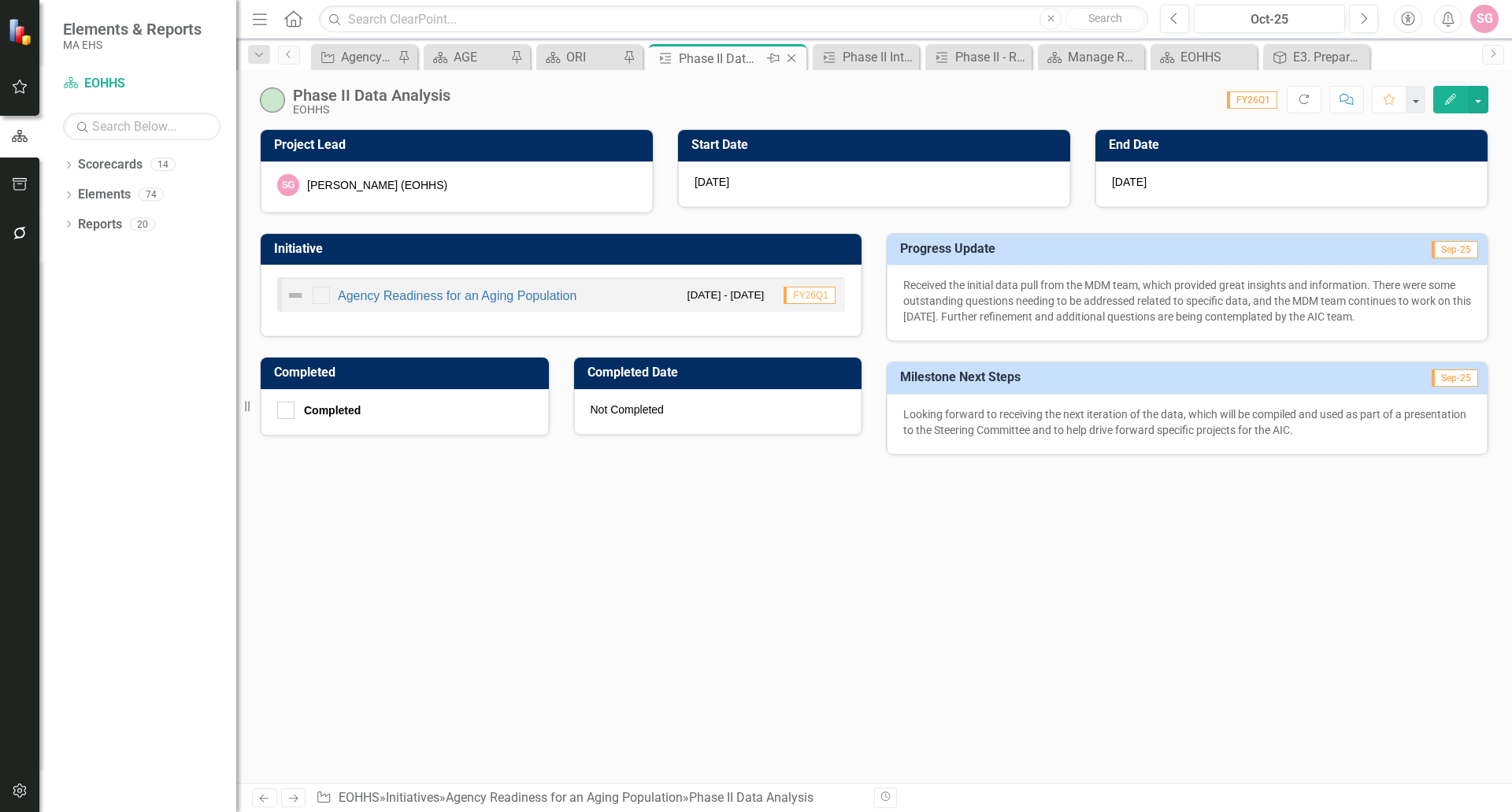
click at [794, 60] on icon at bounding box center [791, 59] width 9 height 9
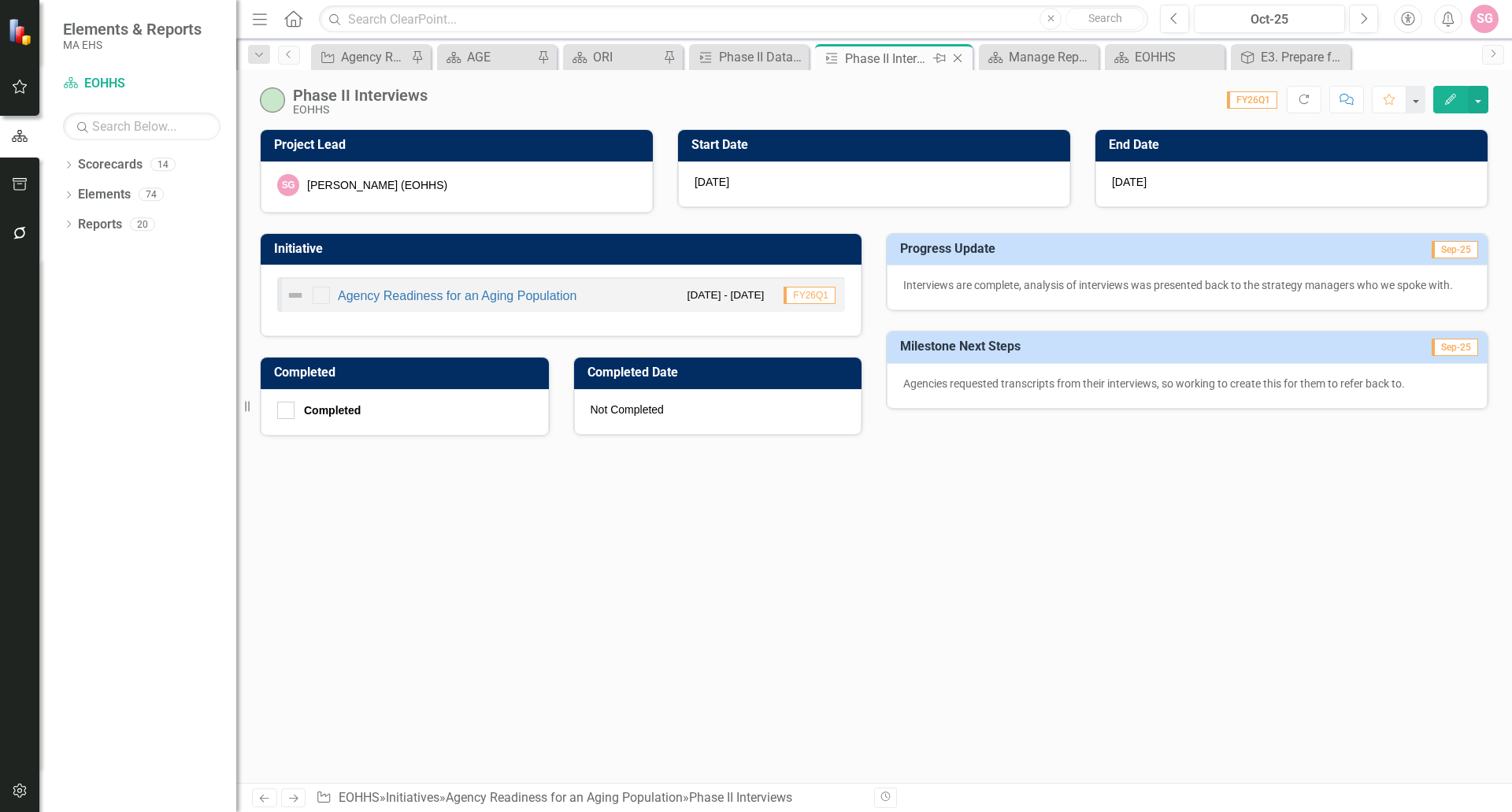
click at [956, 59] on icon "Close" at bounding box center [958, 59] width 16 height 13
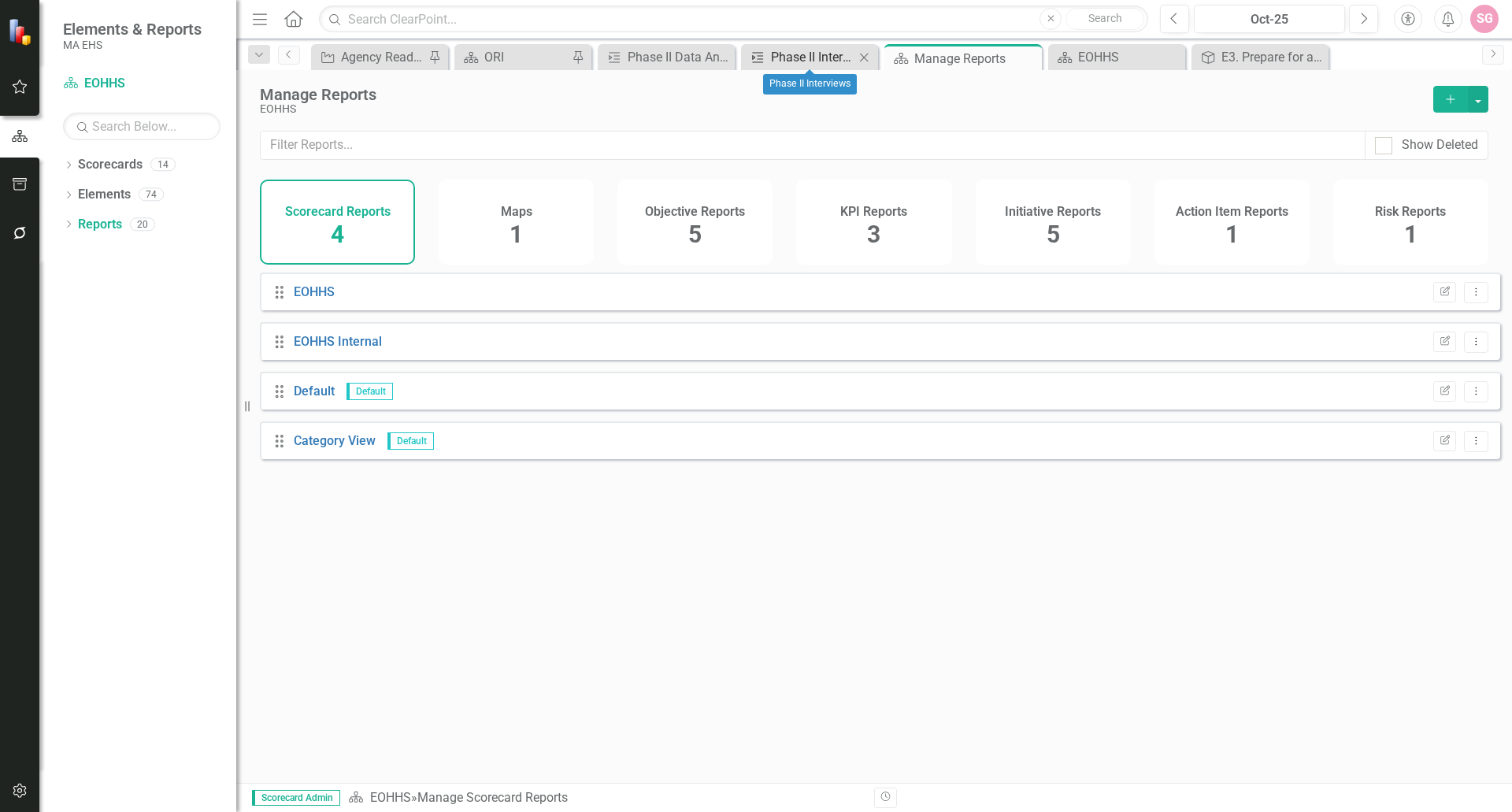
click at [826, 56] on div "Phase II Interviews" at bounding box center [813, 57] width 83 height 20
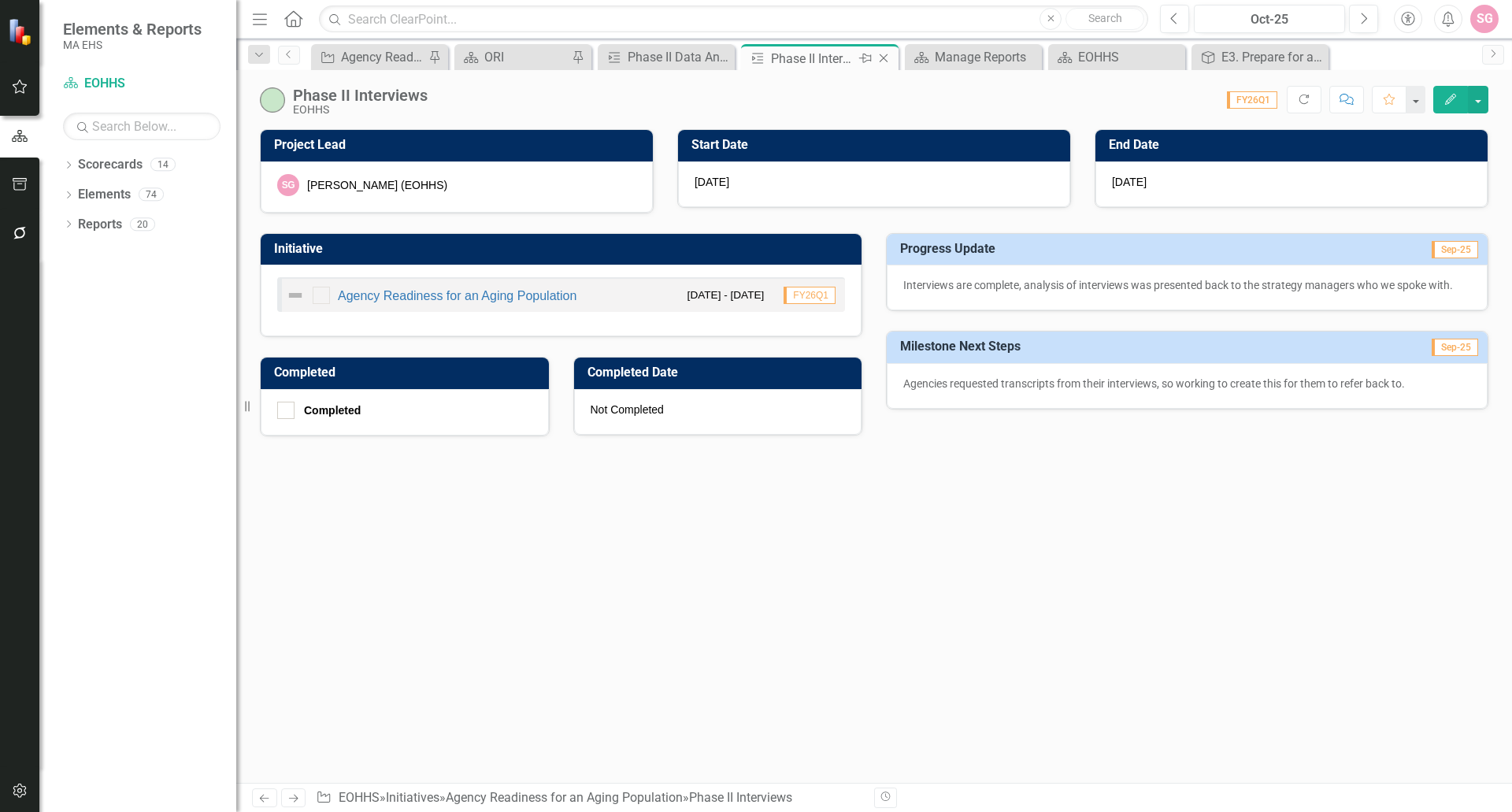
click at [887, 56] on icon at bounding box center [884, 59] width 9 height 9
click at [693, 58] on div "Phase II Data Analysis" at bounding box center [720, 57] width 104 height 20
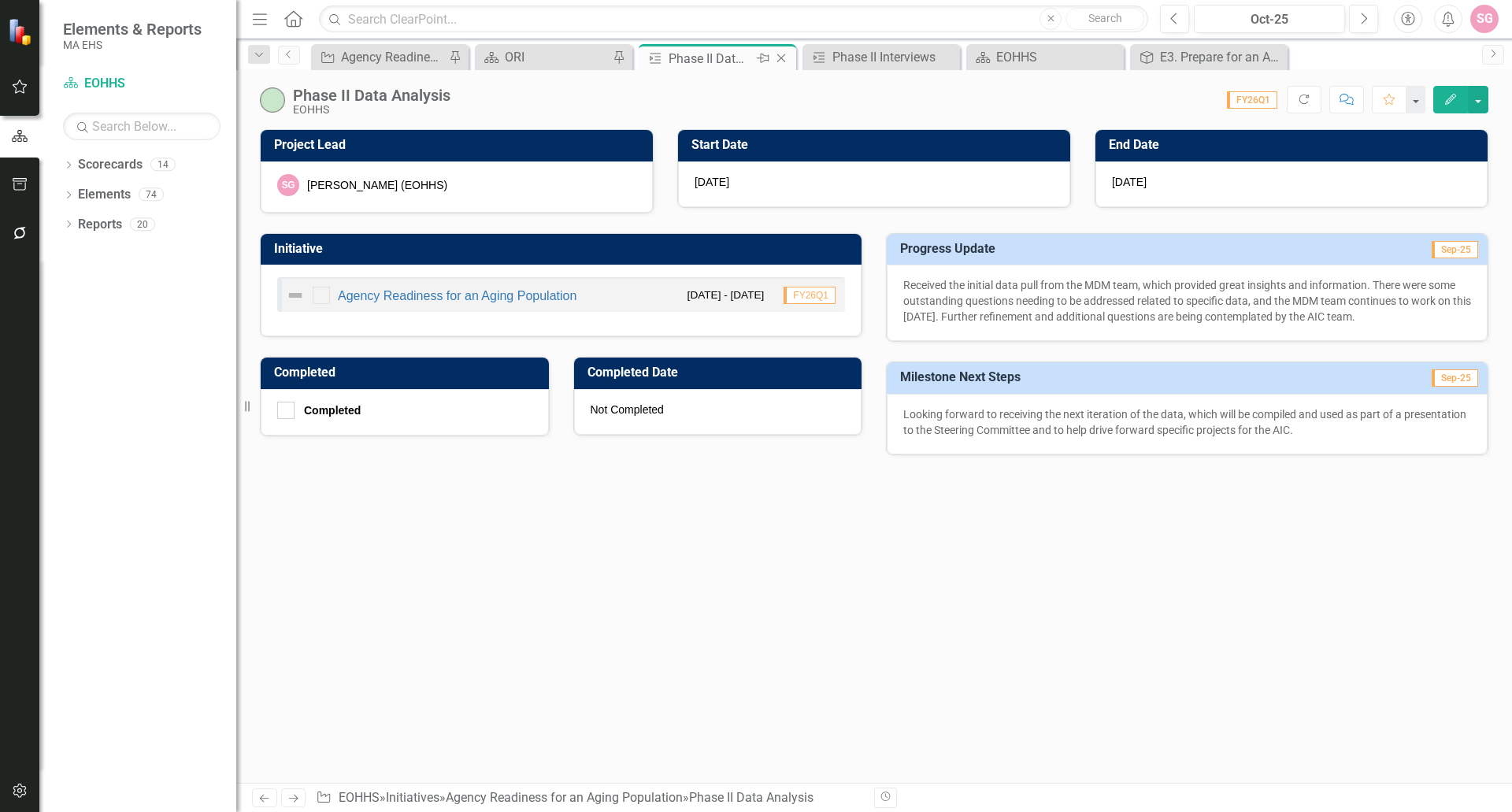
click at [779, 56] on icon "Close" at bounding box center [782, 59] width 16 height 13
click at [419, 290] on link "Agency Readiness for an Aging Population" at bounding box center [457, 296] width 239 height 13
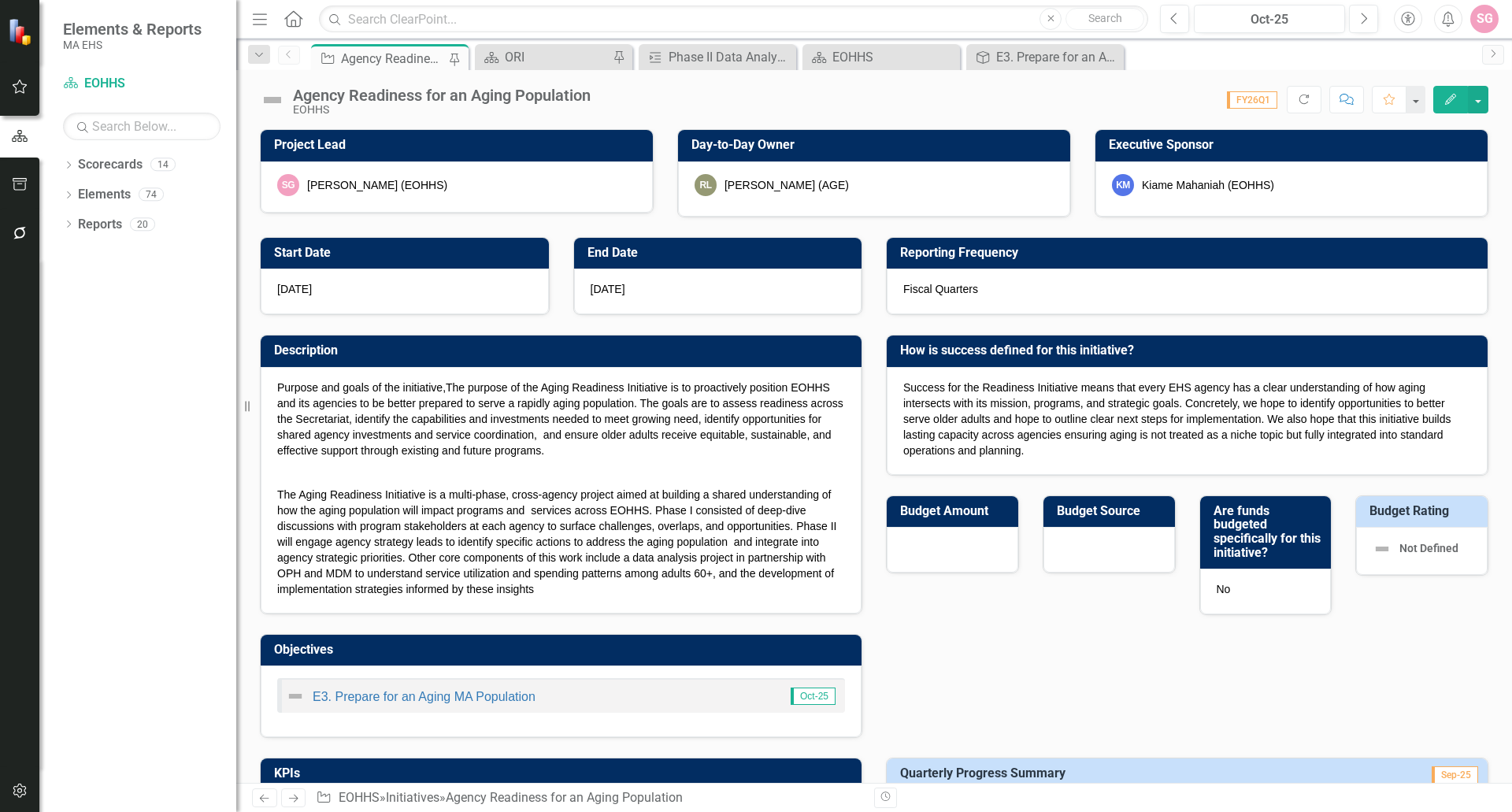
click at [1315, 151] on h3 "Executive Sponsor" at bounding box center [1295, 145] width 371 height 14
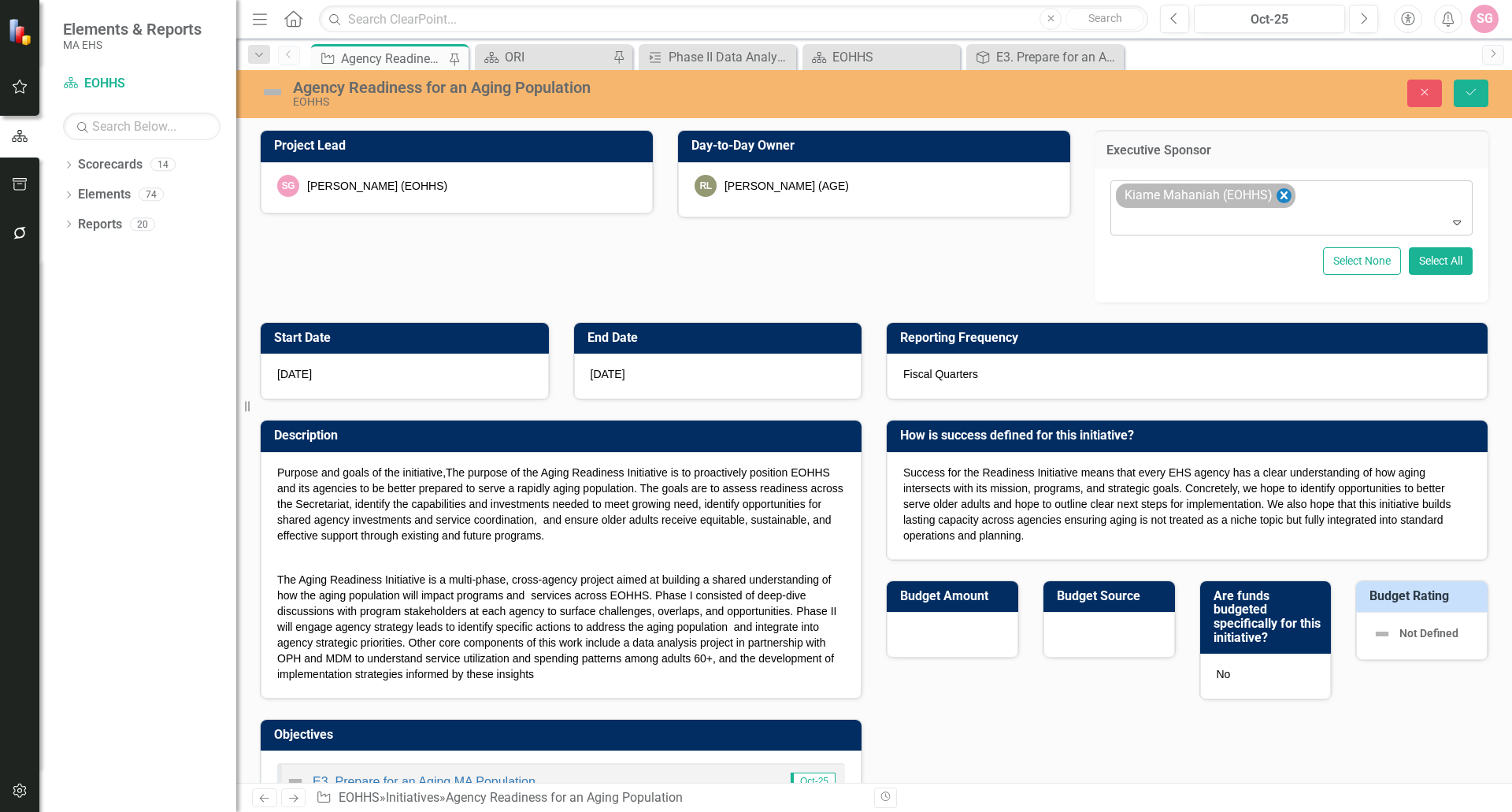
click at [1279, 193] on icon "Remove Kiame Mahaniah (EOHHS)" at bounding box center [1284, 195] width 15 height 20
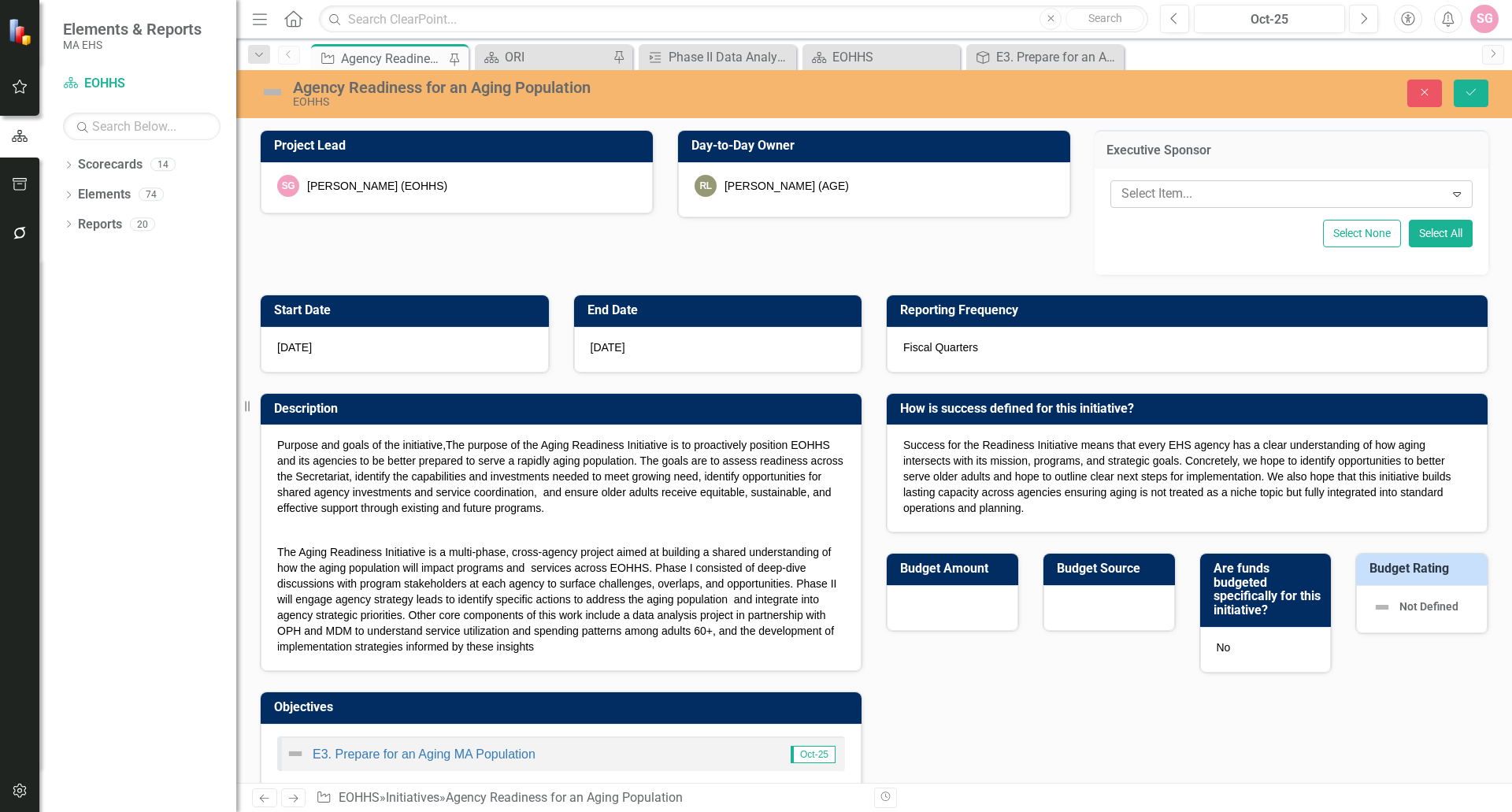
click at [1449, 191] on icon "Expand" at bounding box center [1457, 193] width 16 height 13
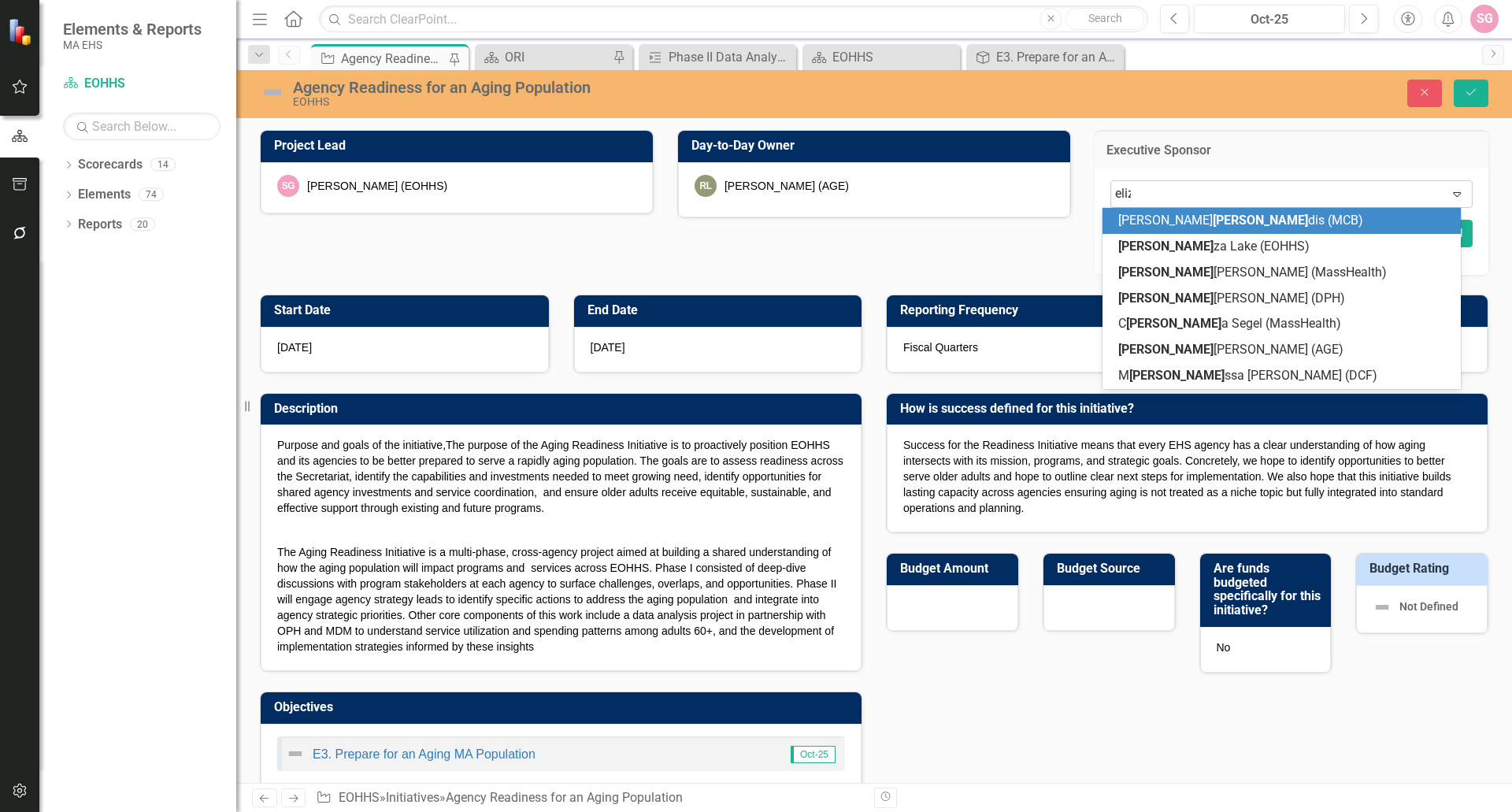
type input "eliza"
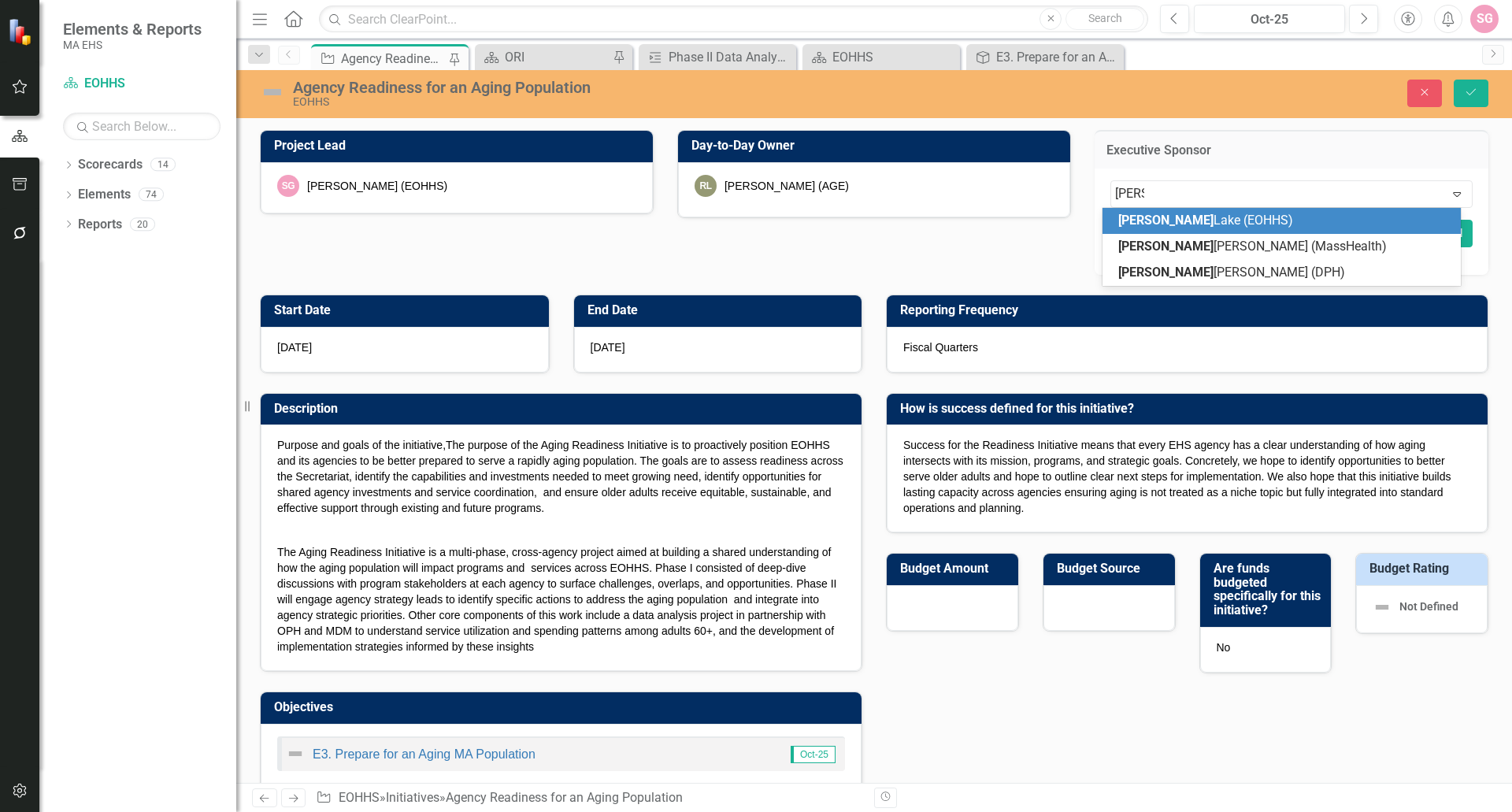
click at [1208, 228] on div "Eliza Lake (EOHHS)" at bounding box center [1285, 220] width 333 height 18
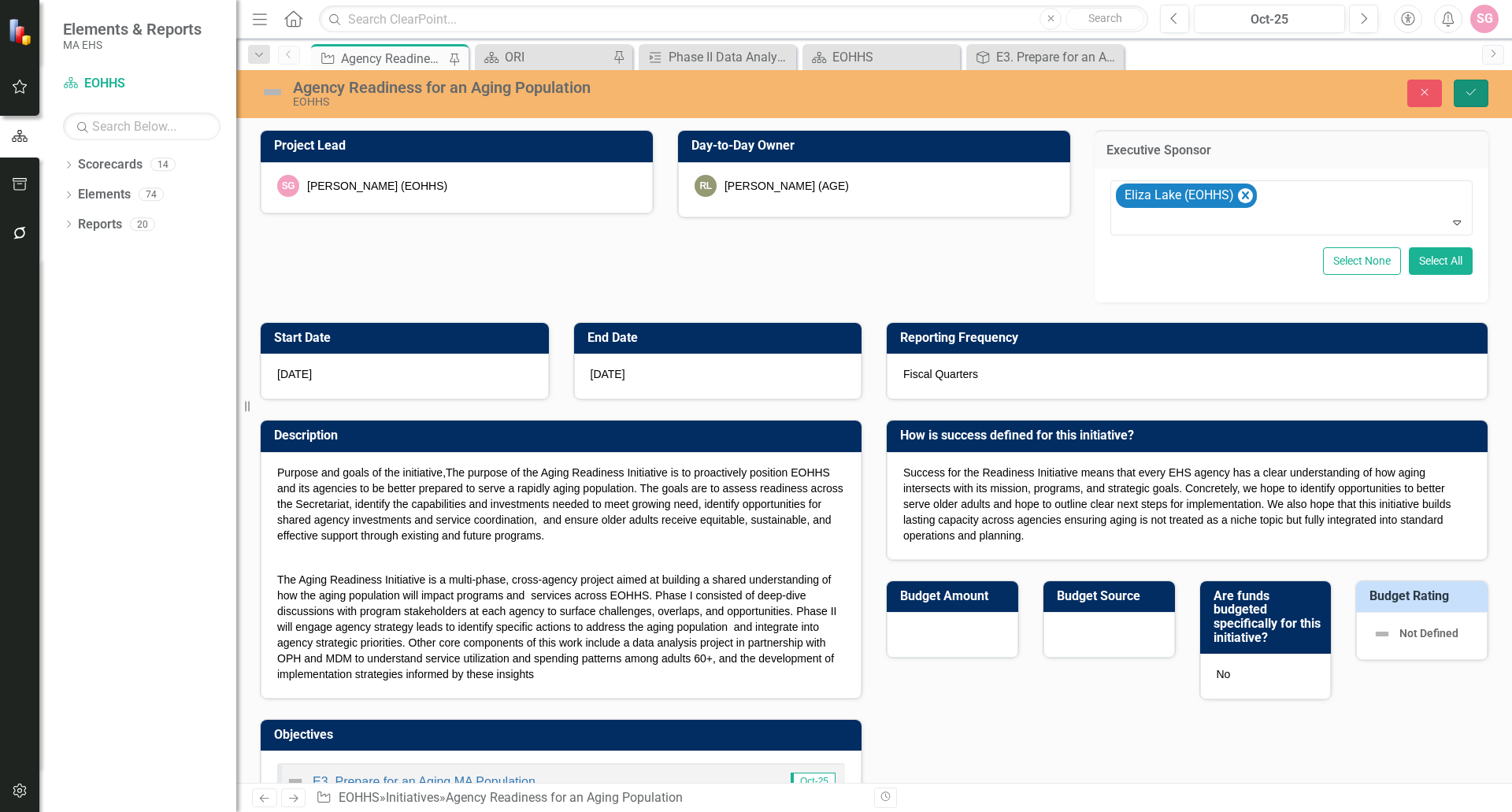
click at [1466, 100] on button "Save" at bounding box center [1472, 93] width 35 height 28
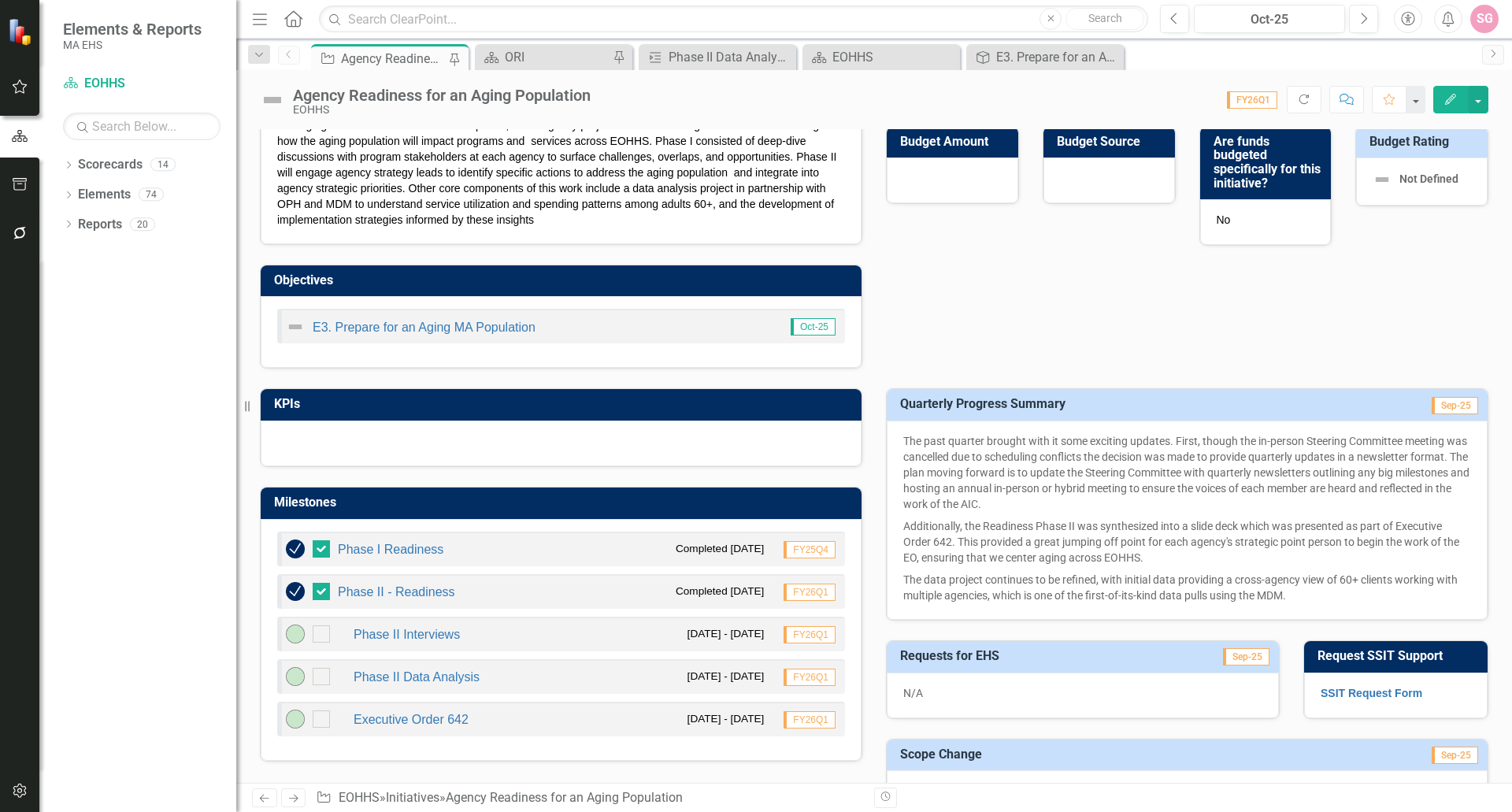
scroll to position [473, 0]
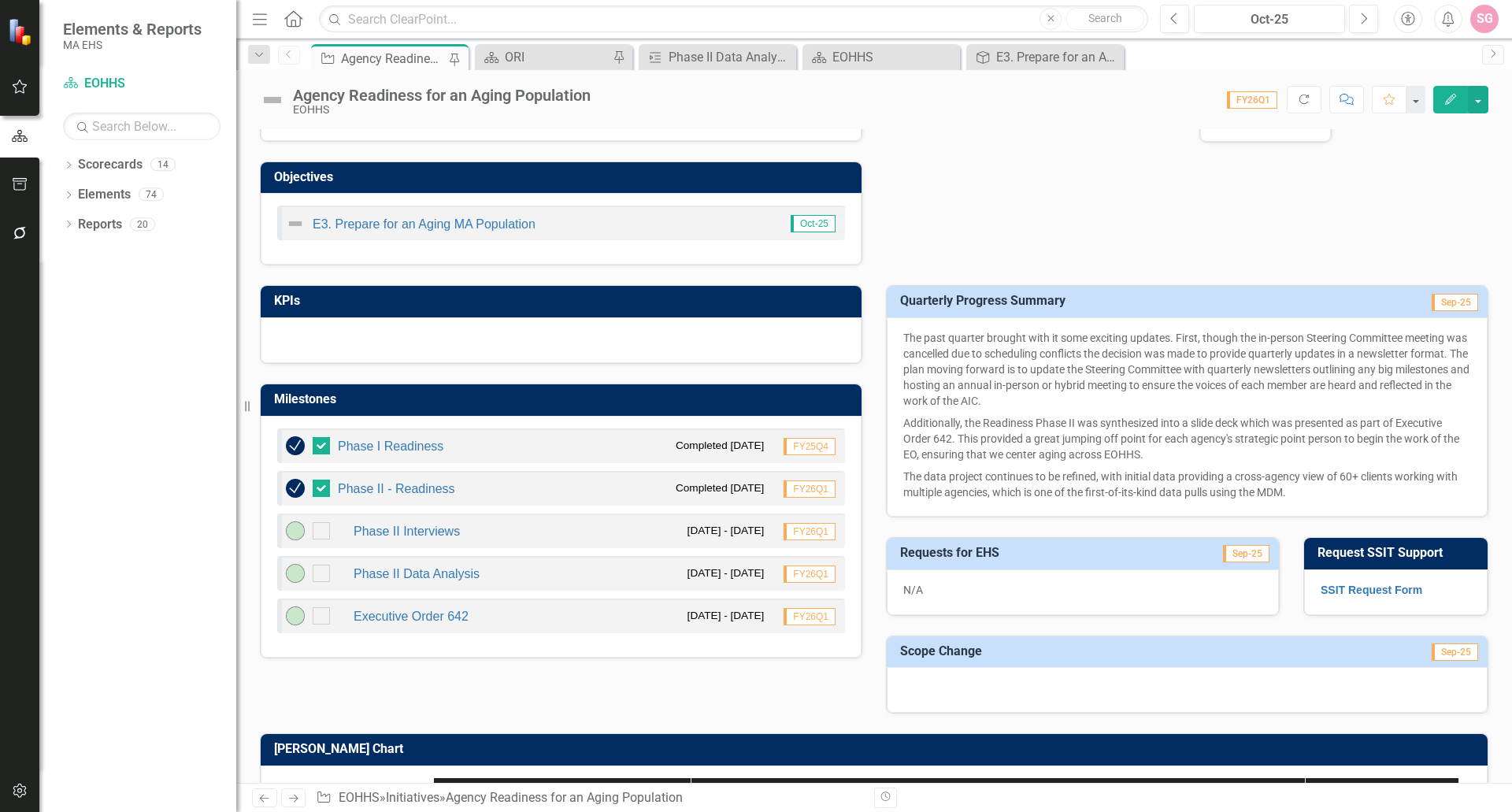
click at [1114, 164] on div "Start Date 8/1/24 End Date 3/31/26 Description Purpose and goals of the initiat…" at bounding box center [875, 6] width 1253 height 522
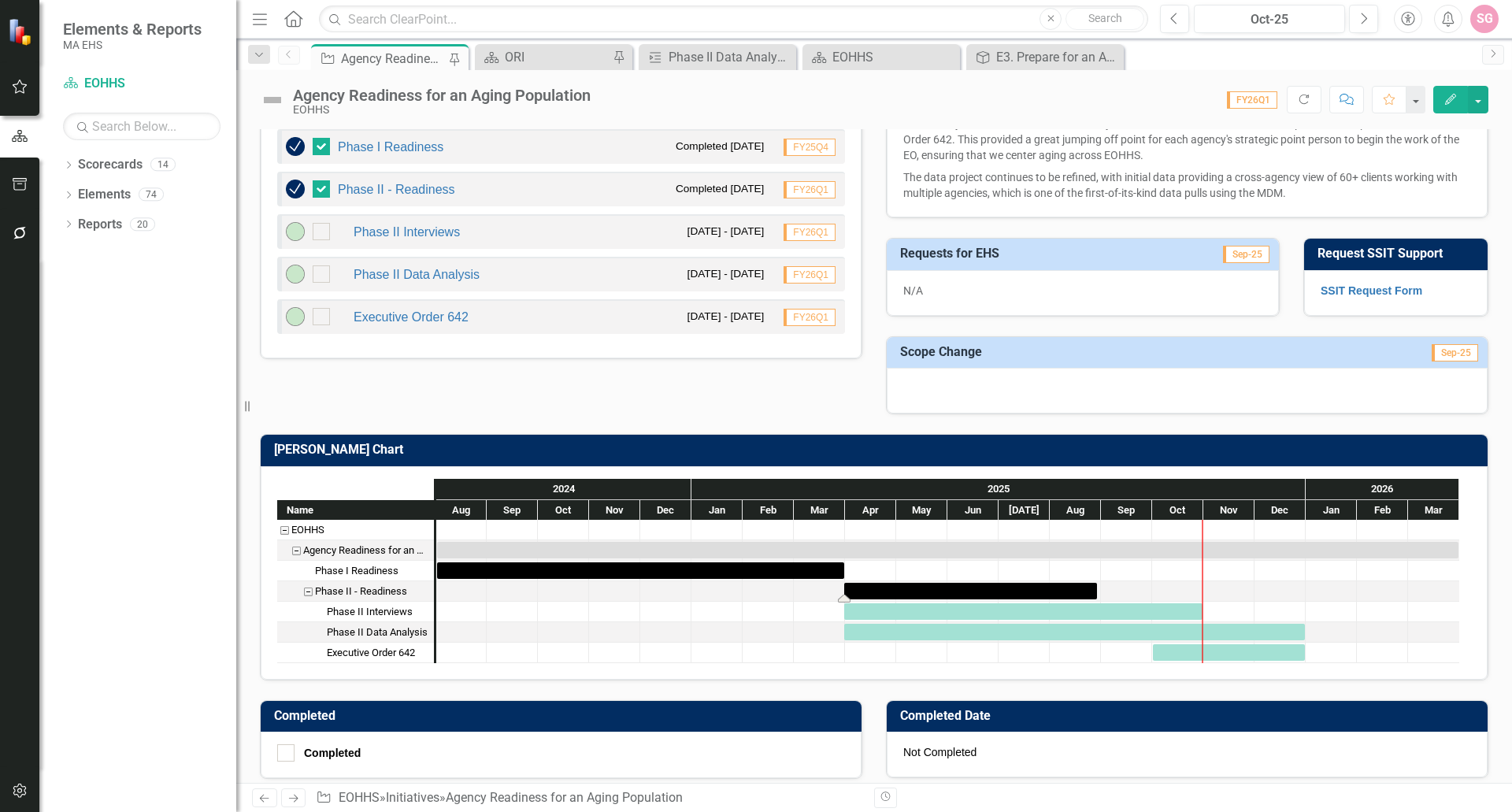
scroll to position [783, 0]
